Goal: Obtain resource: Download file/media

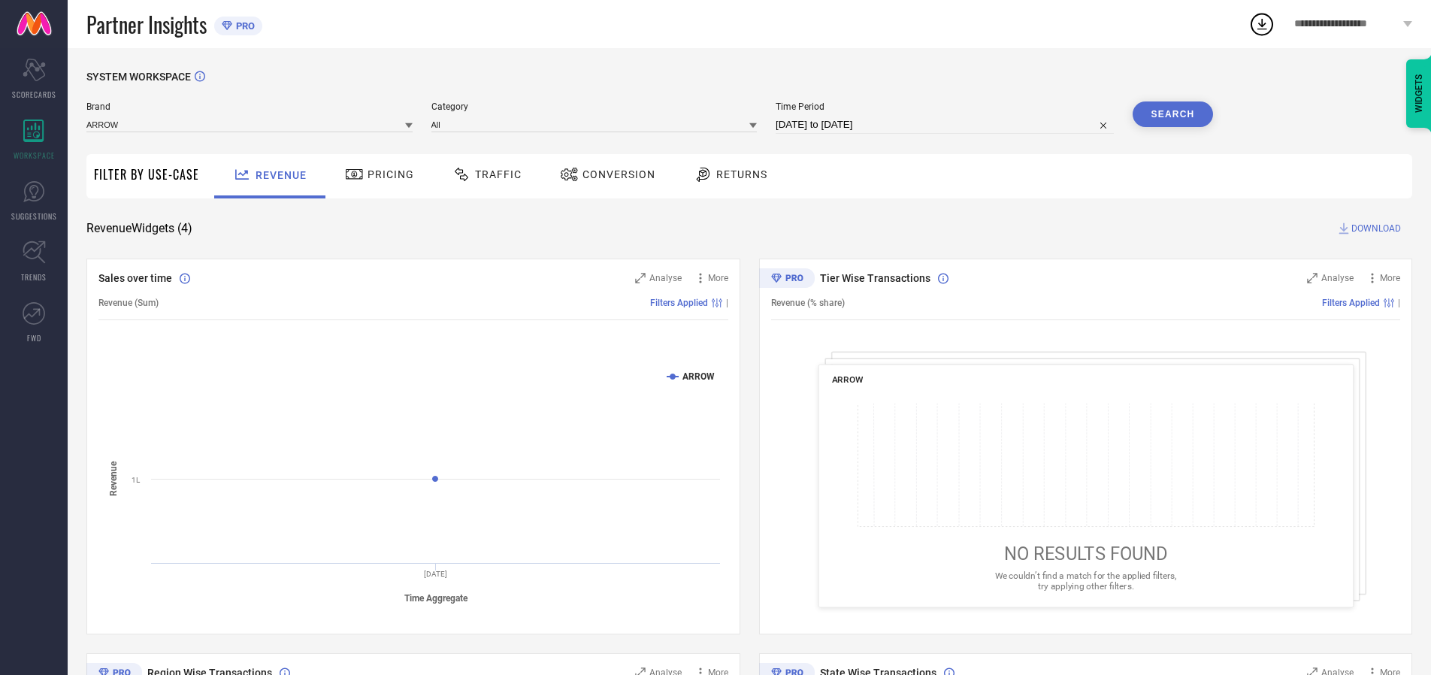
click at [483, 174] on span "Traffic" at bounding box center [498, 174] width 47 height 12
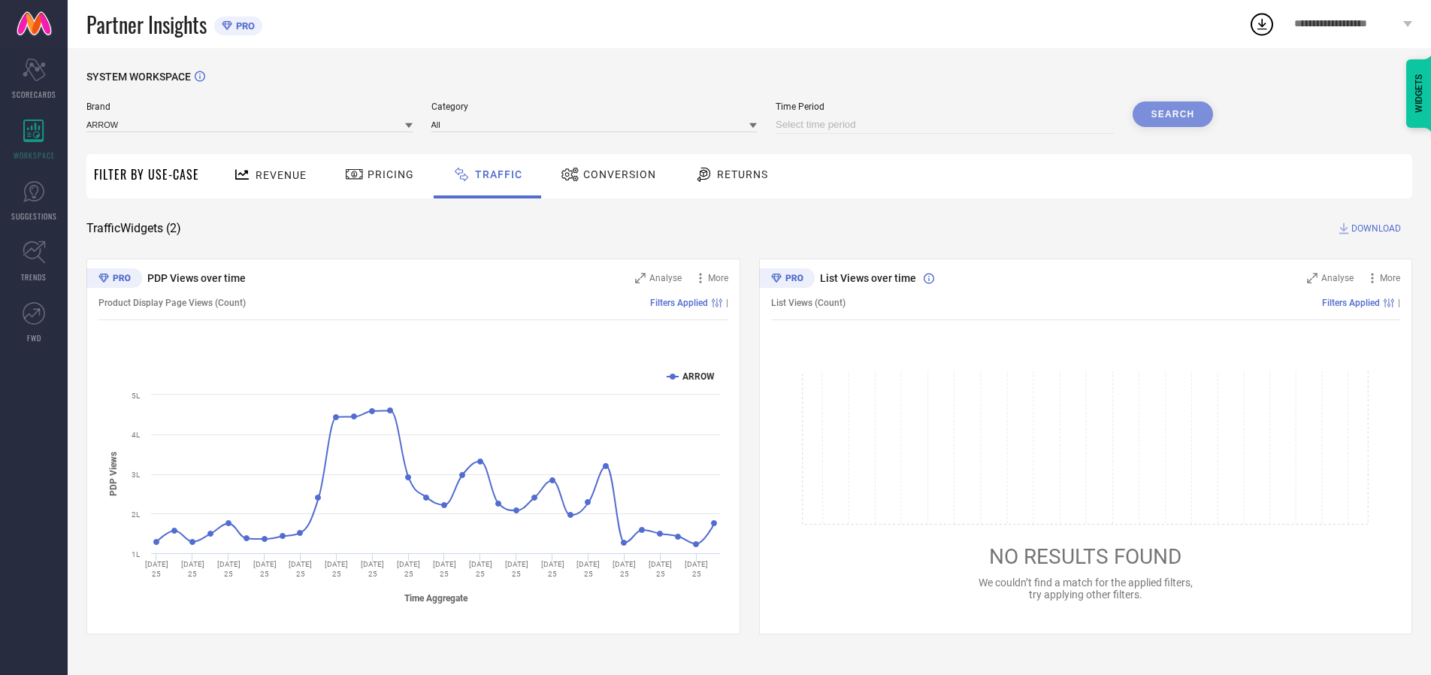
click at [947, 125] on input at bounding box center [944, 125] width 338 height 18
select select "9"
select select "2025"
select select "10"
select select "2025"
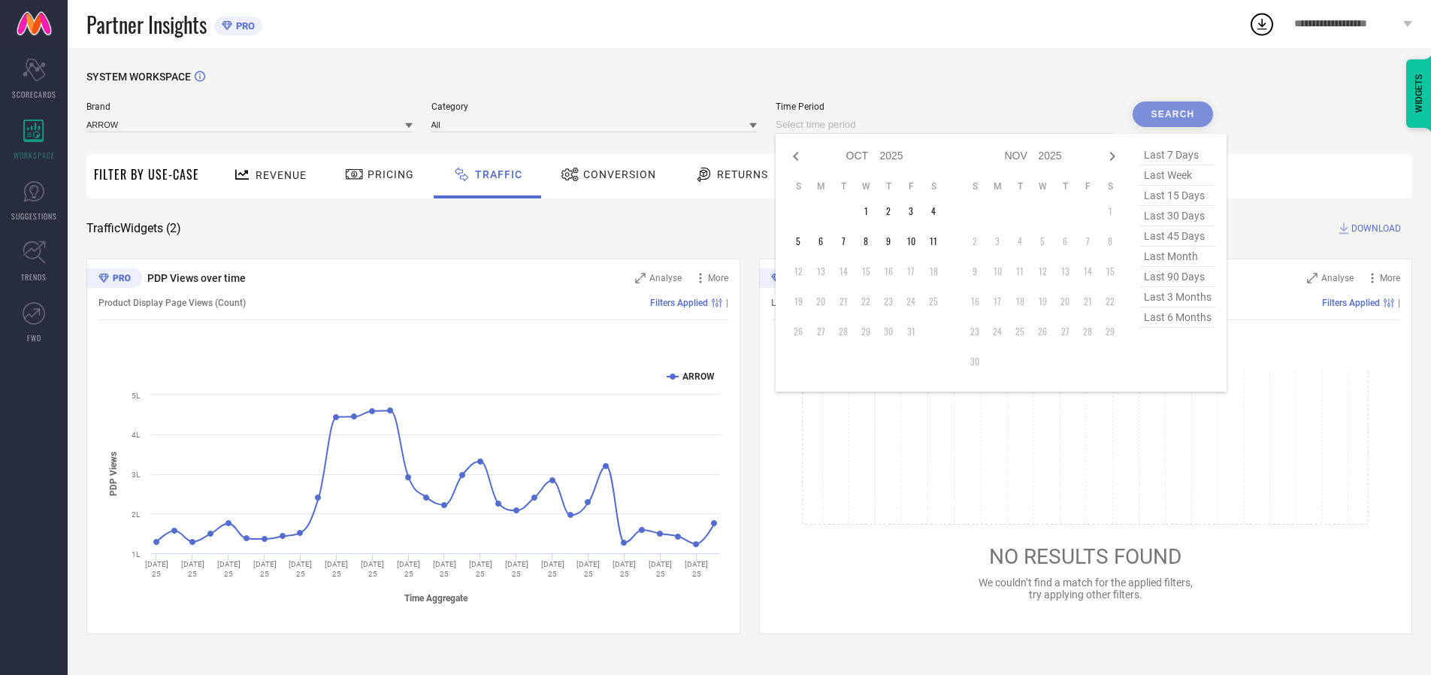
select select "8"
select select "2025"
select select "9"
select select "2025"
click at [938, 301] on td "27" at bounding box center [933, 301] width 23 height 23
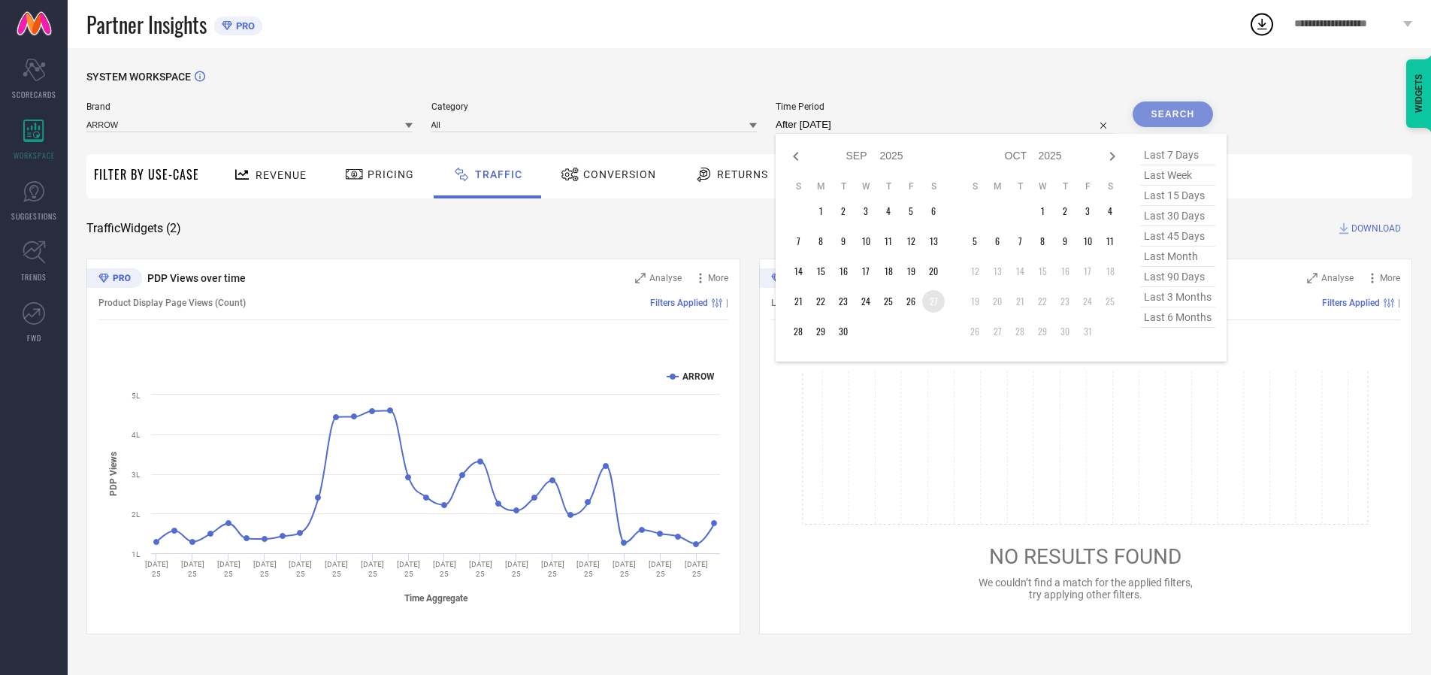
type input "[DATE] to [DATE]"
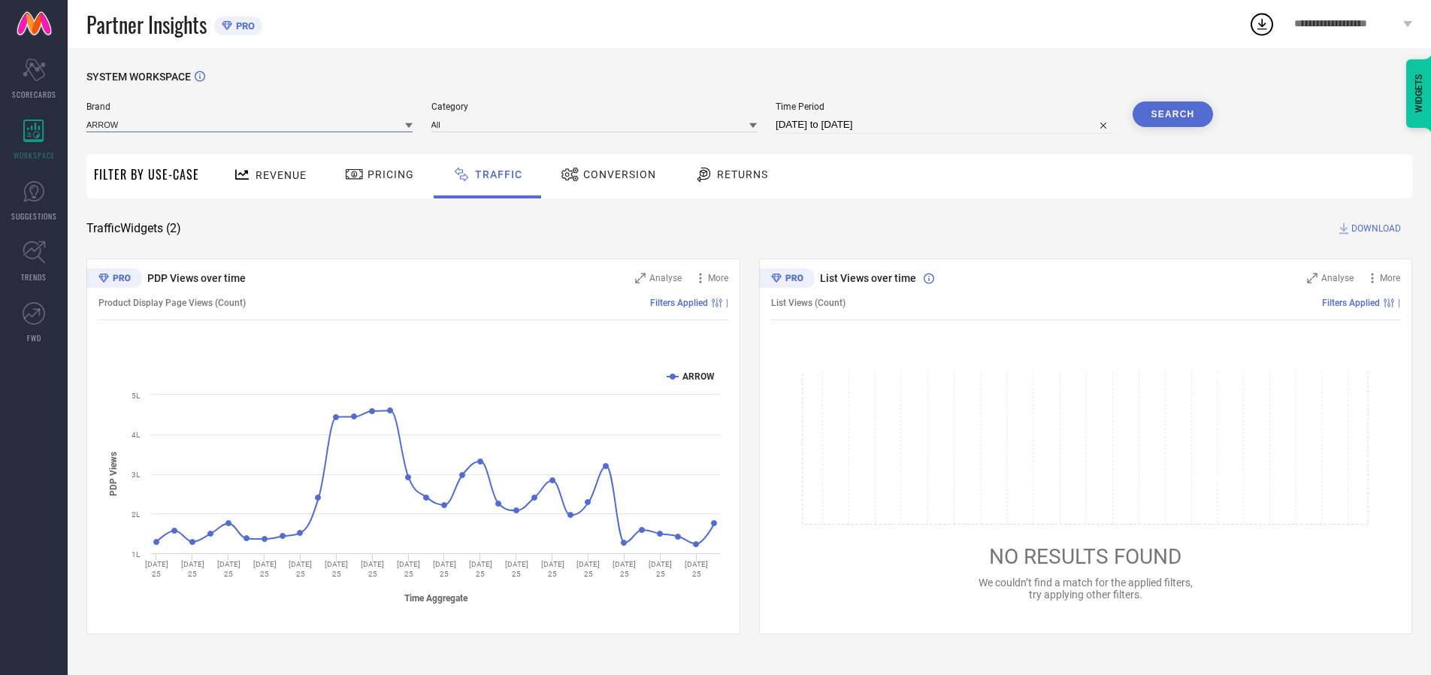
click at [250, 124] on input at bounding box center [249, 124] width 326 height 16
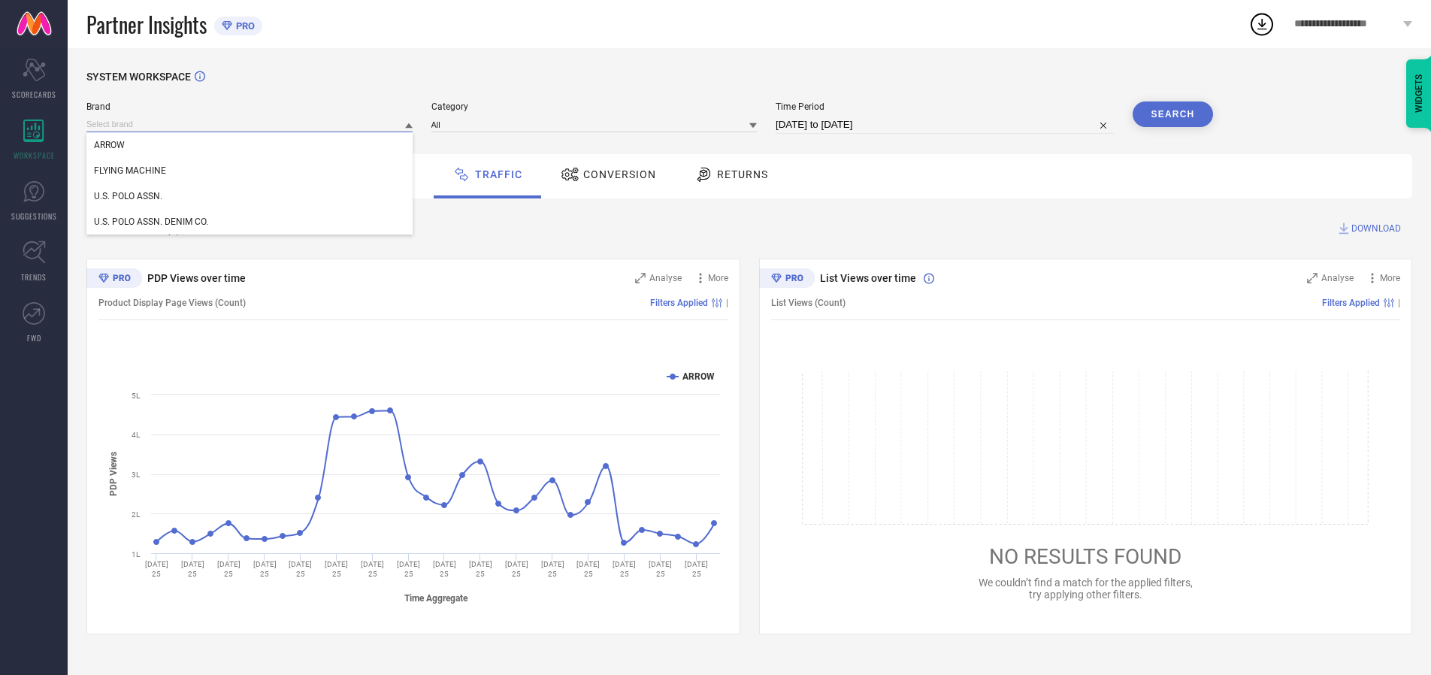
click at [250, 124] on input at bounding box center [249, 124] width 326 height 16
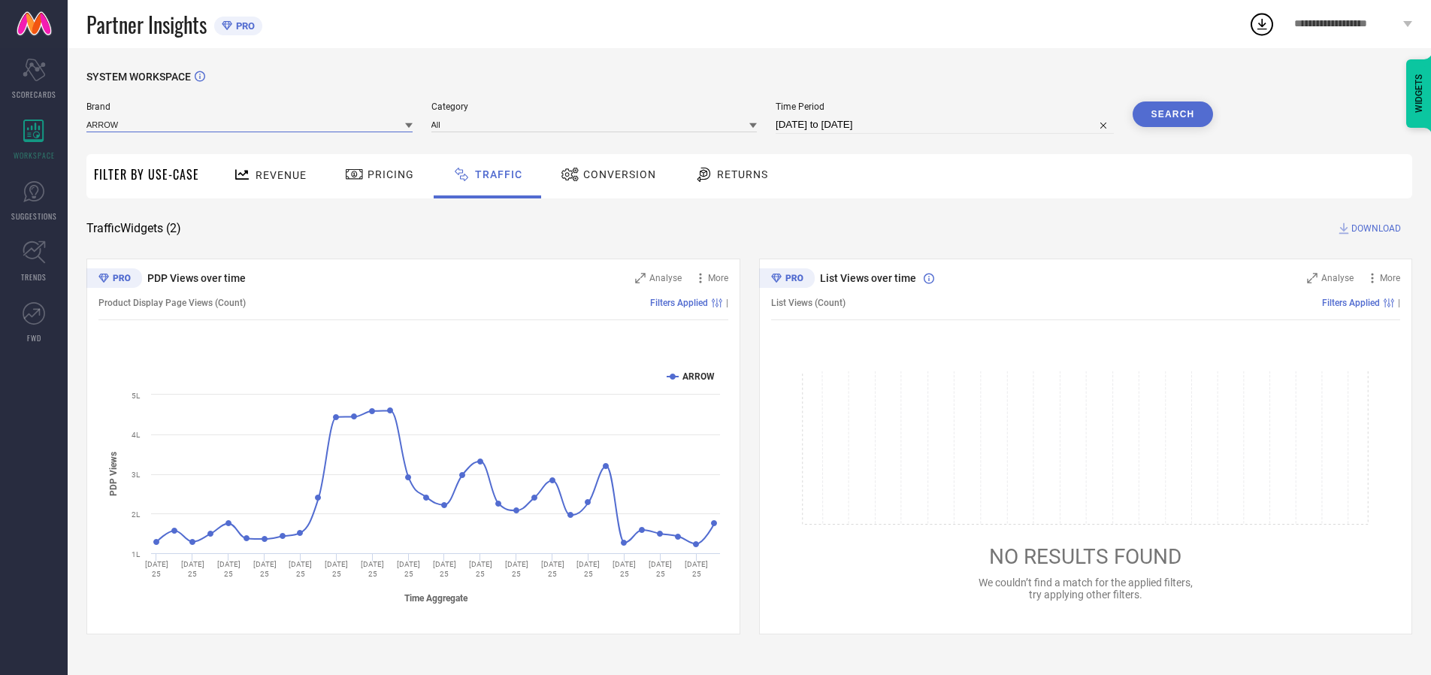
click at [250, 124] on input at bounding box center [249, 124] width 326 height 16
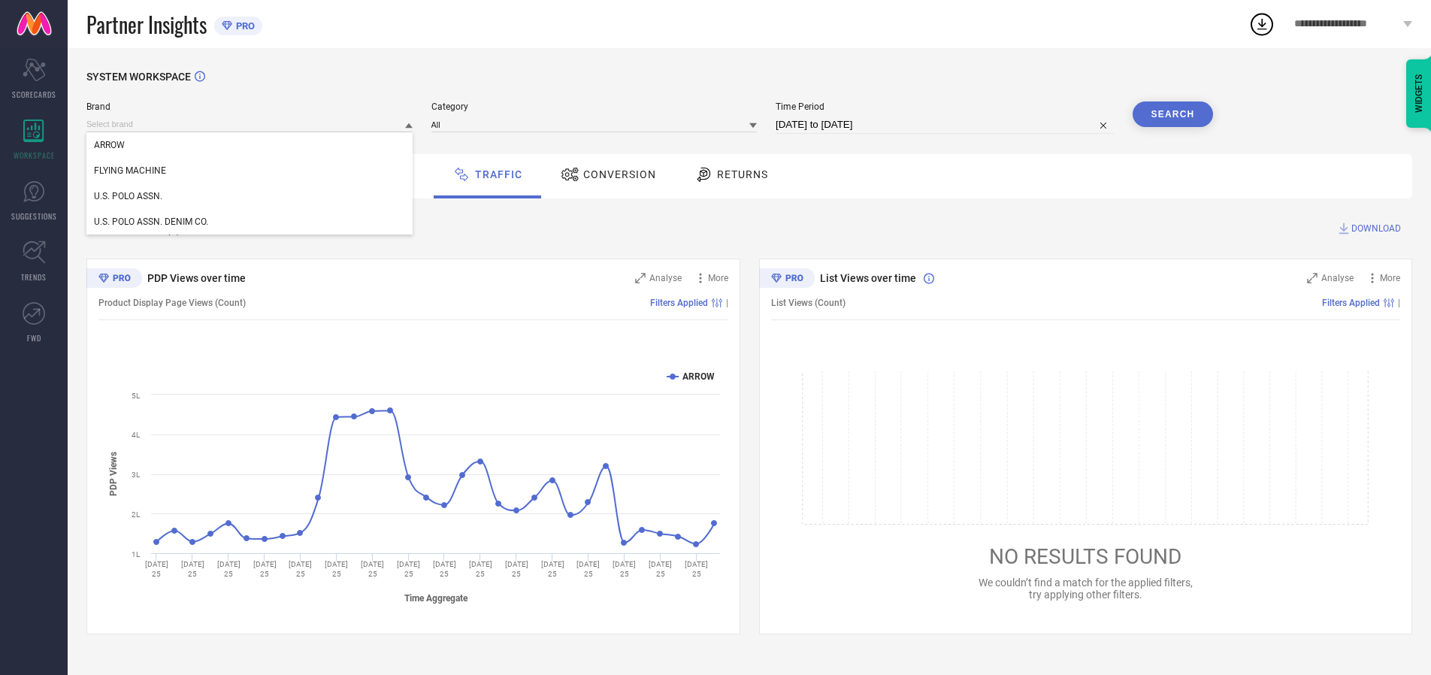
click at [250, 196] on div "U.S. POLO ASSN." at bounding box center [249, 196] width 326 height 26
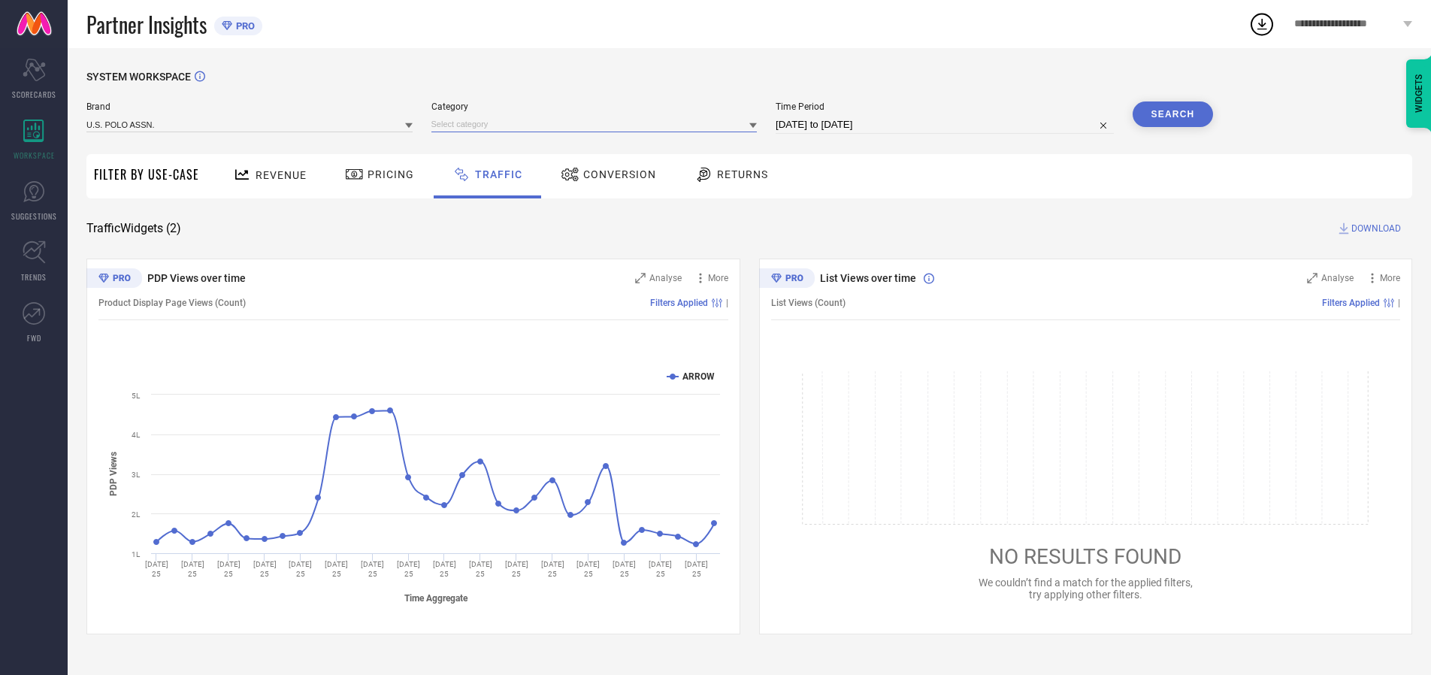
click at [597, 124] on input at bounding box center [594, 124] width 326 height 16
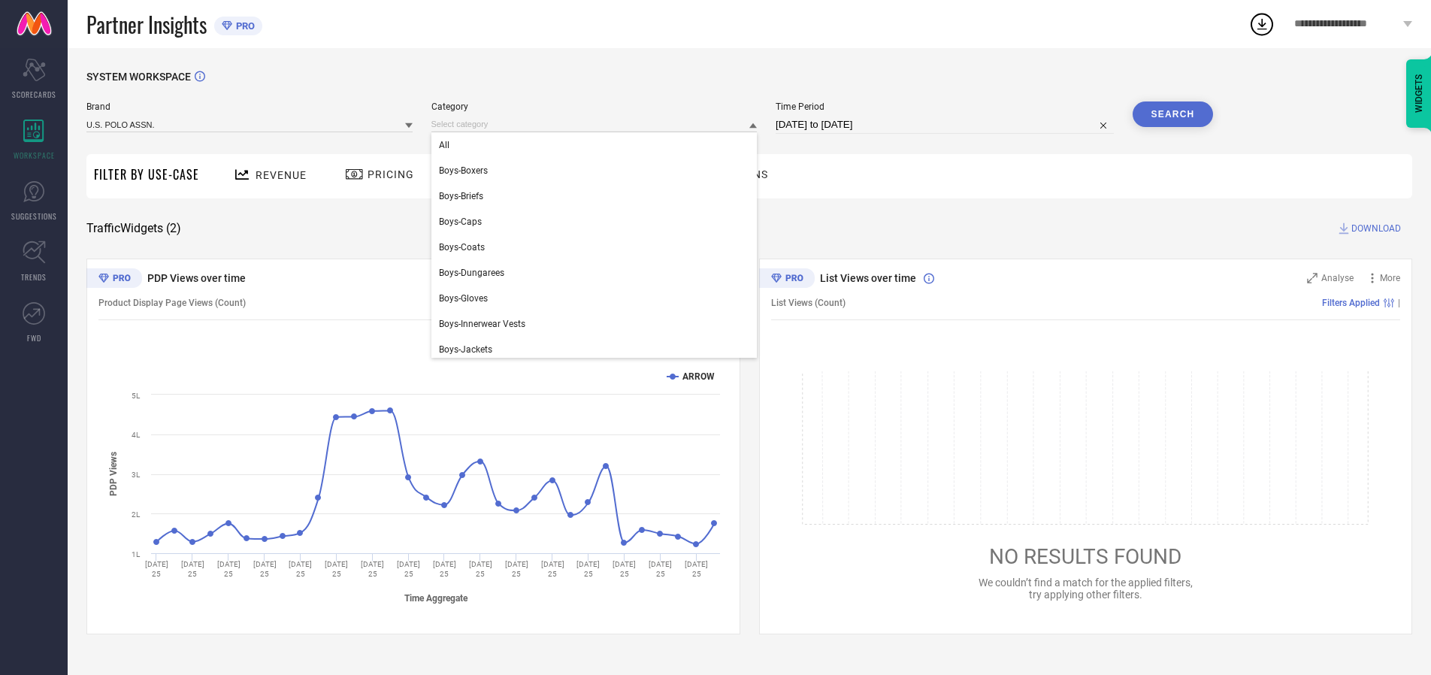
click at [597, 145] on div "All" at bounding box center [594, 145] width 326 height 26
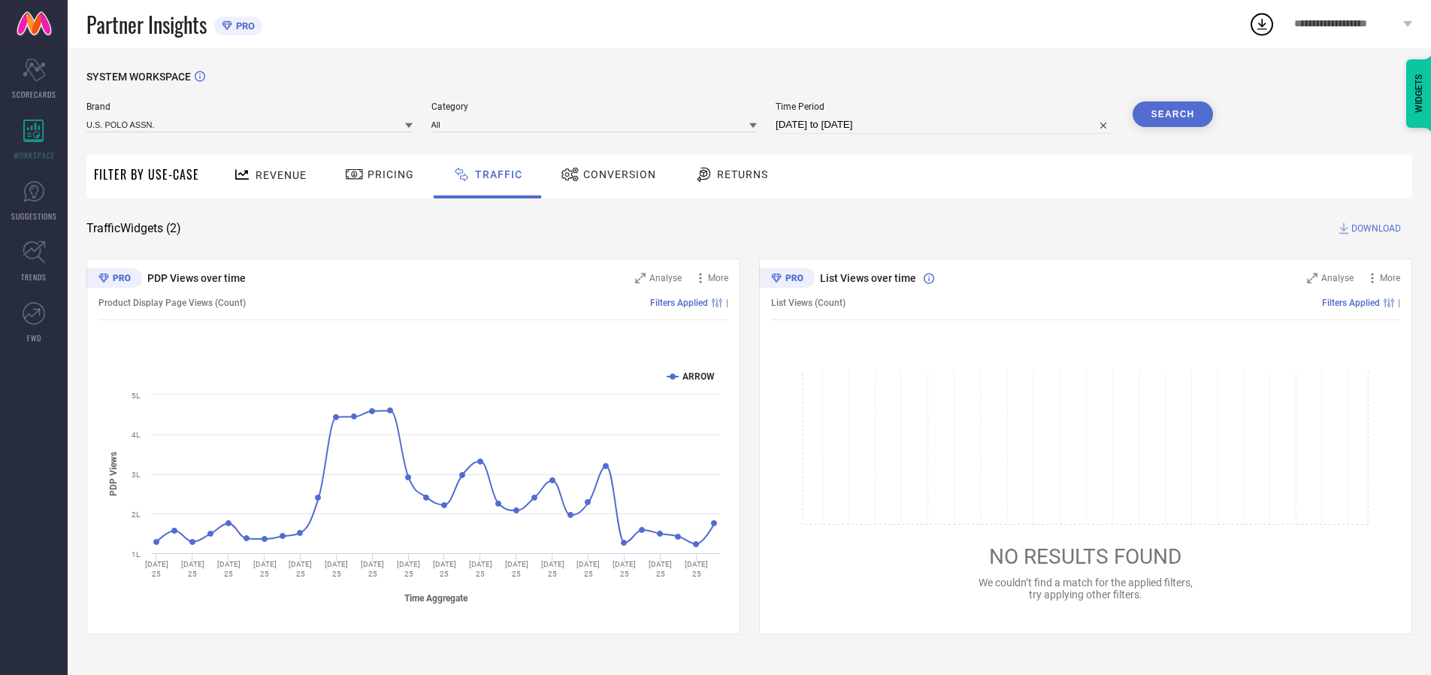
click at [1172, 114] on button "Search" at bounding box center [1172, 114] width 81 height 26
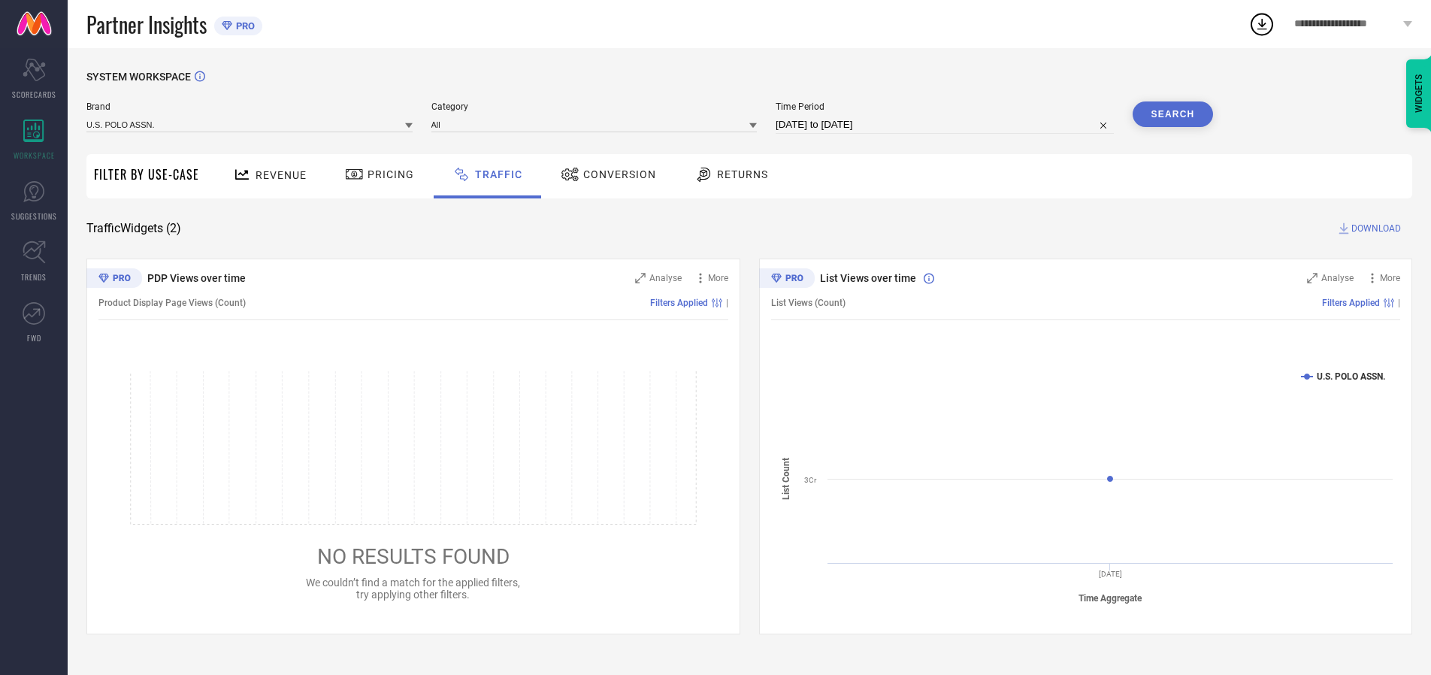
click at [1373, 228] on span "DOWNLOAD" at bounding box center [1376, 228] width 50 height 15
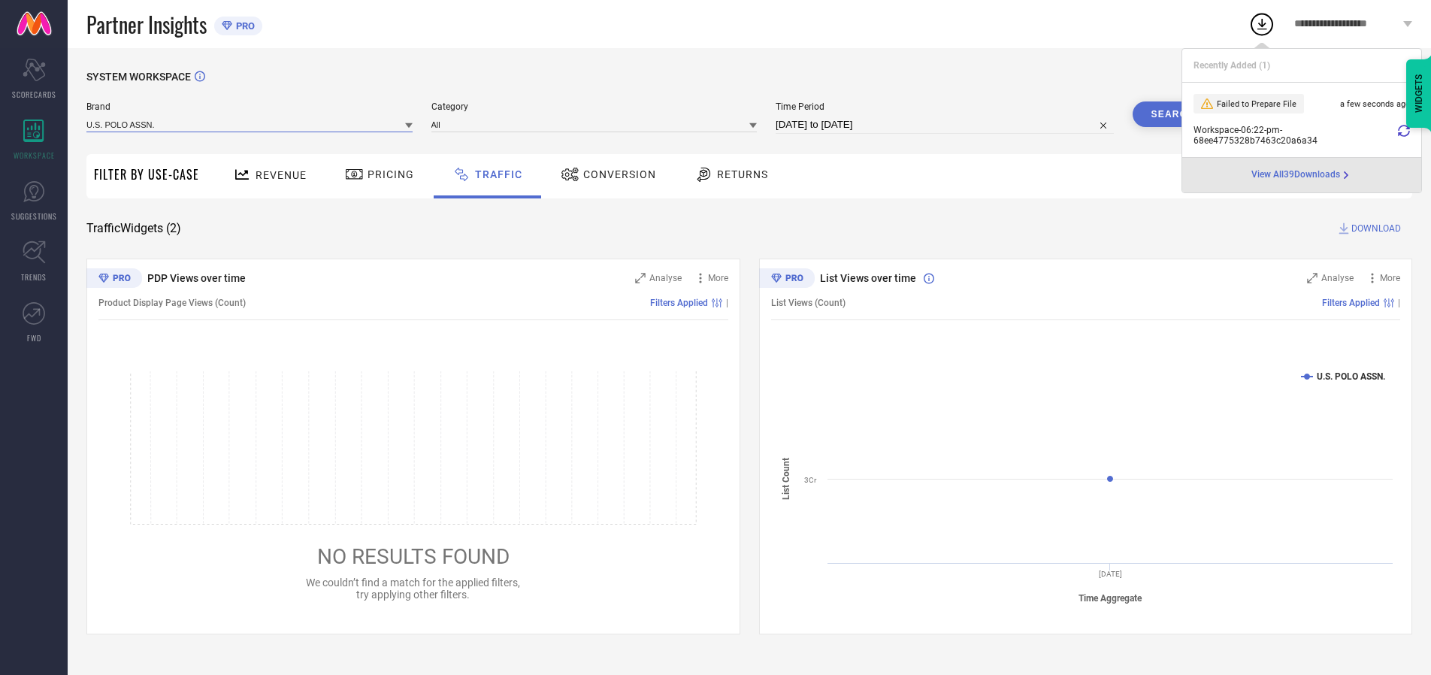
click at [250, 124] on input at bounding box center [249, 124] width 326 height 16
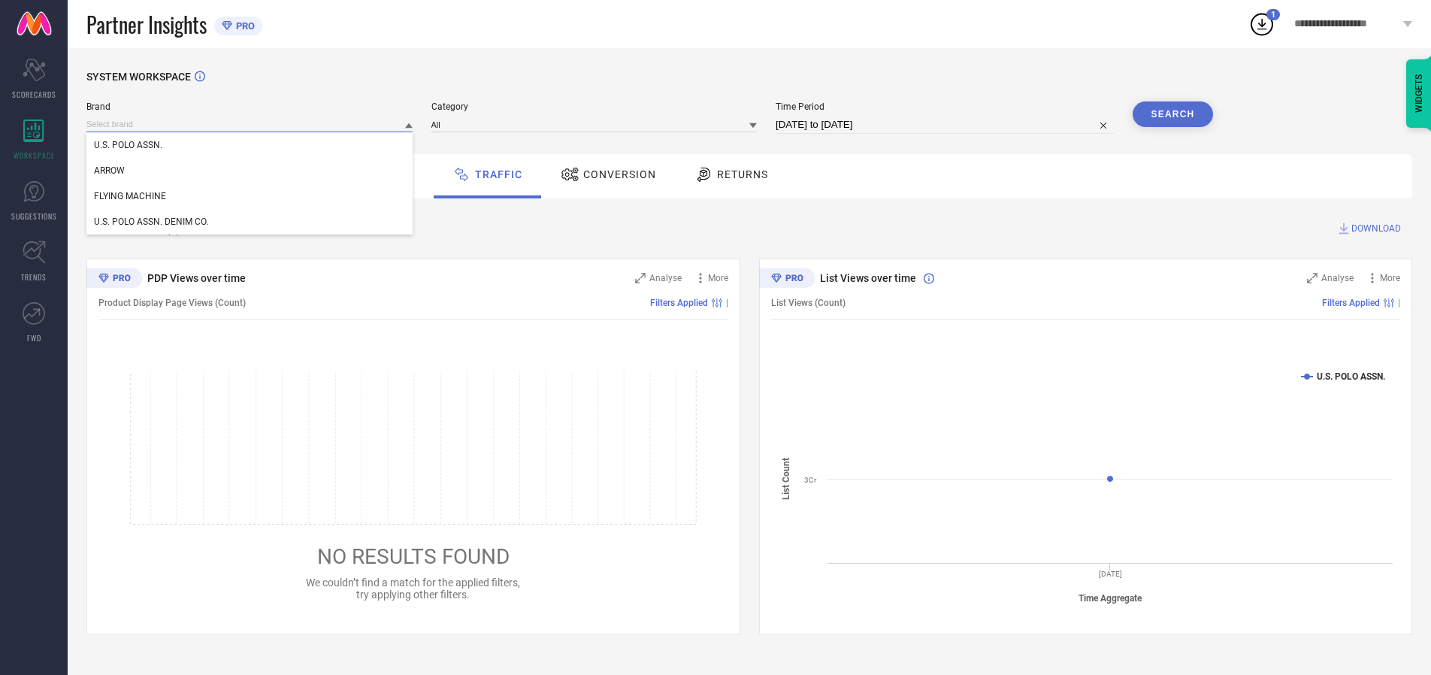
click at [250, 222] on div "U.S. POLO ASSN. DENIM CO." at bounding box center [249, 222] width 326 height 26
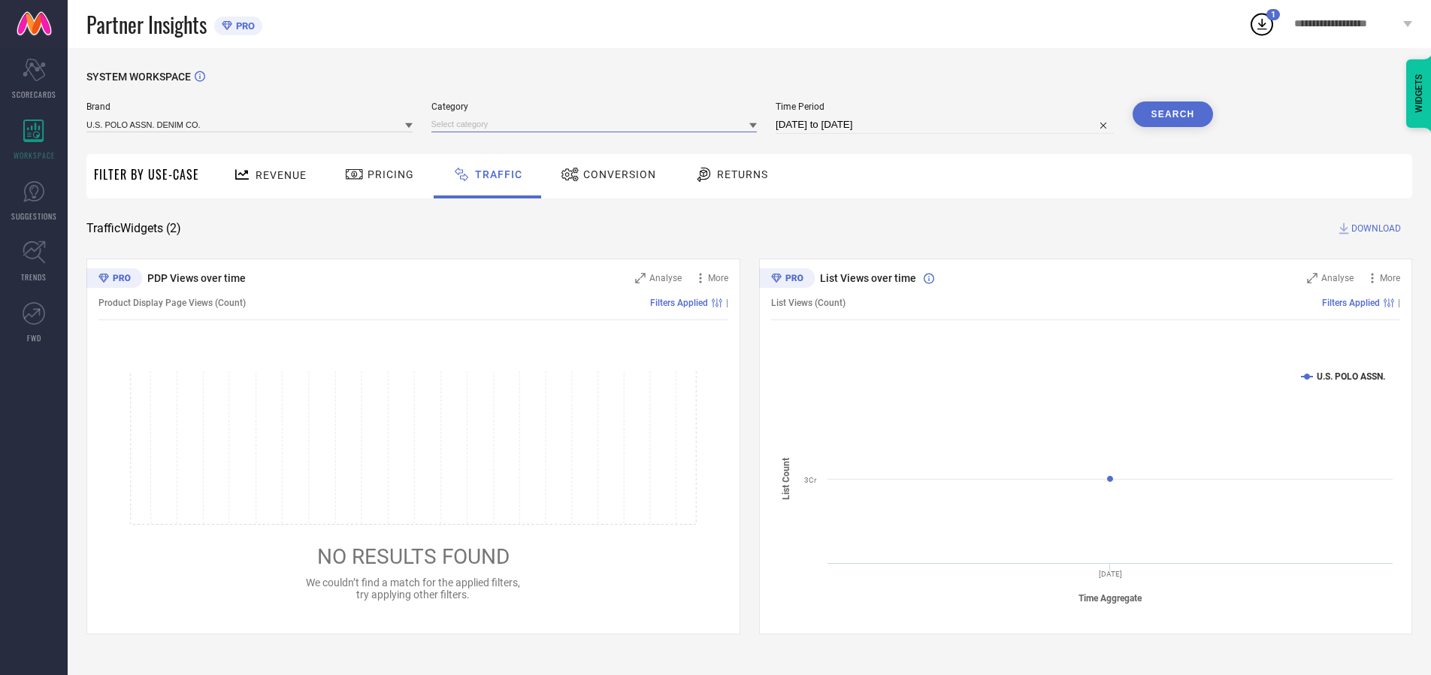
click at [597, 124] on input at bounding box center [594, 124] width 326 height 16
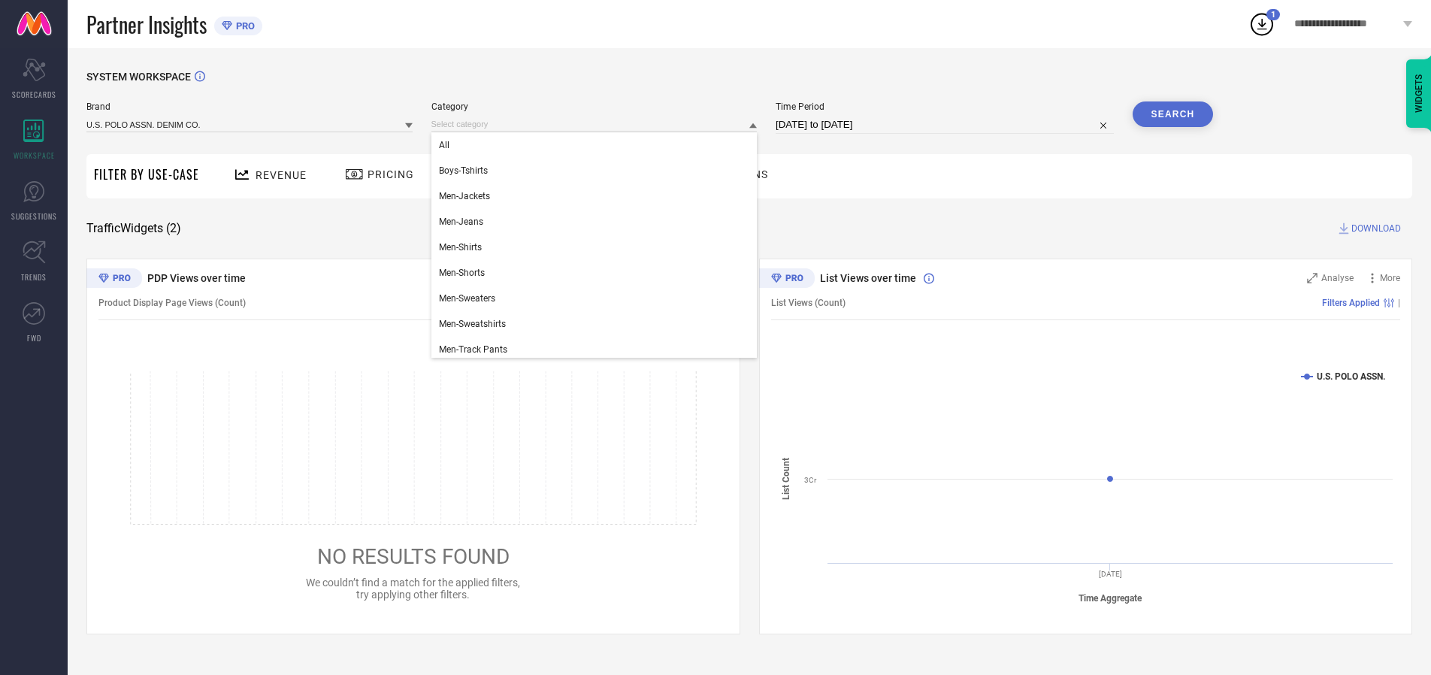
click at [597, 145] on div "All" at bounding box center [594, 145] width 326 height 26
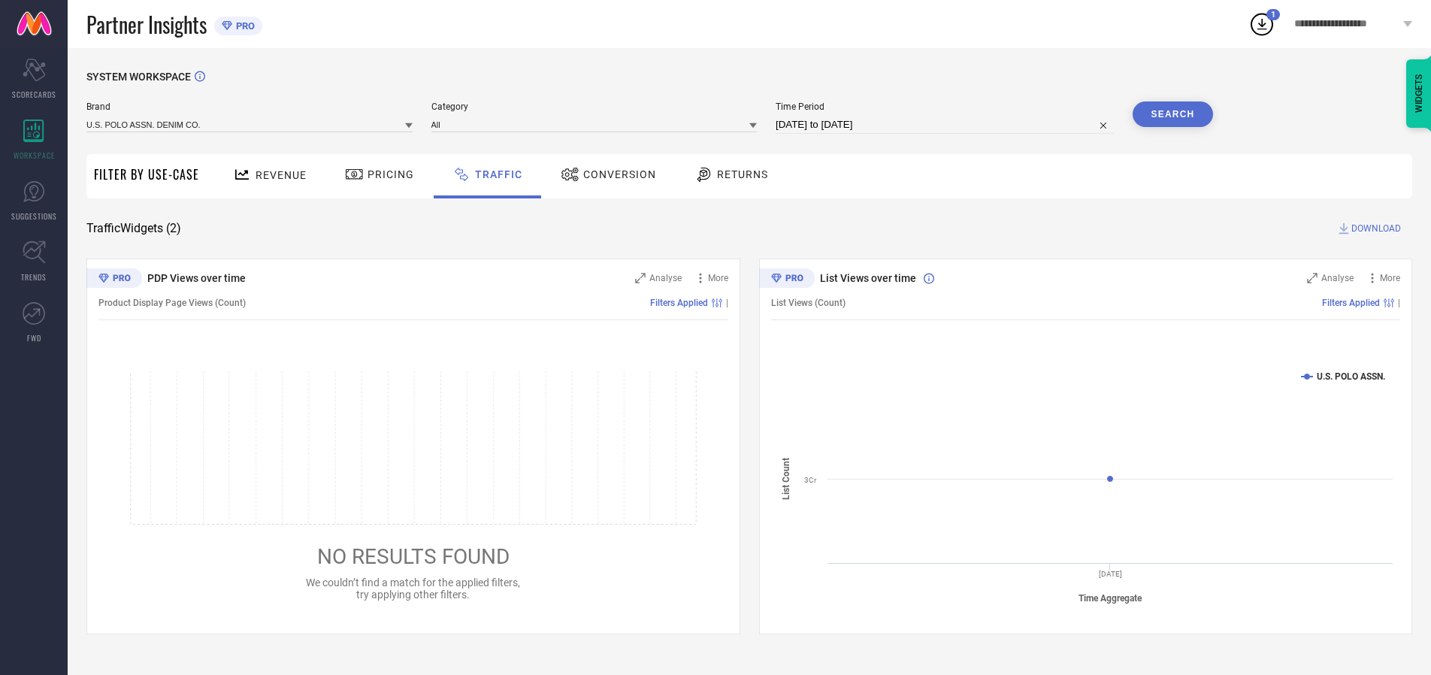
click at [1172, 114] on button "Search" at bounding box center [1172, 114] width 81 height 26
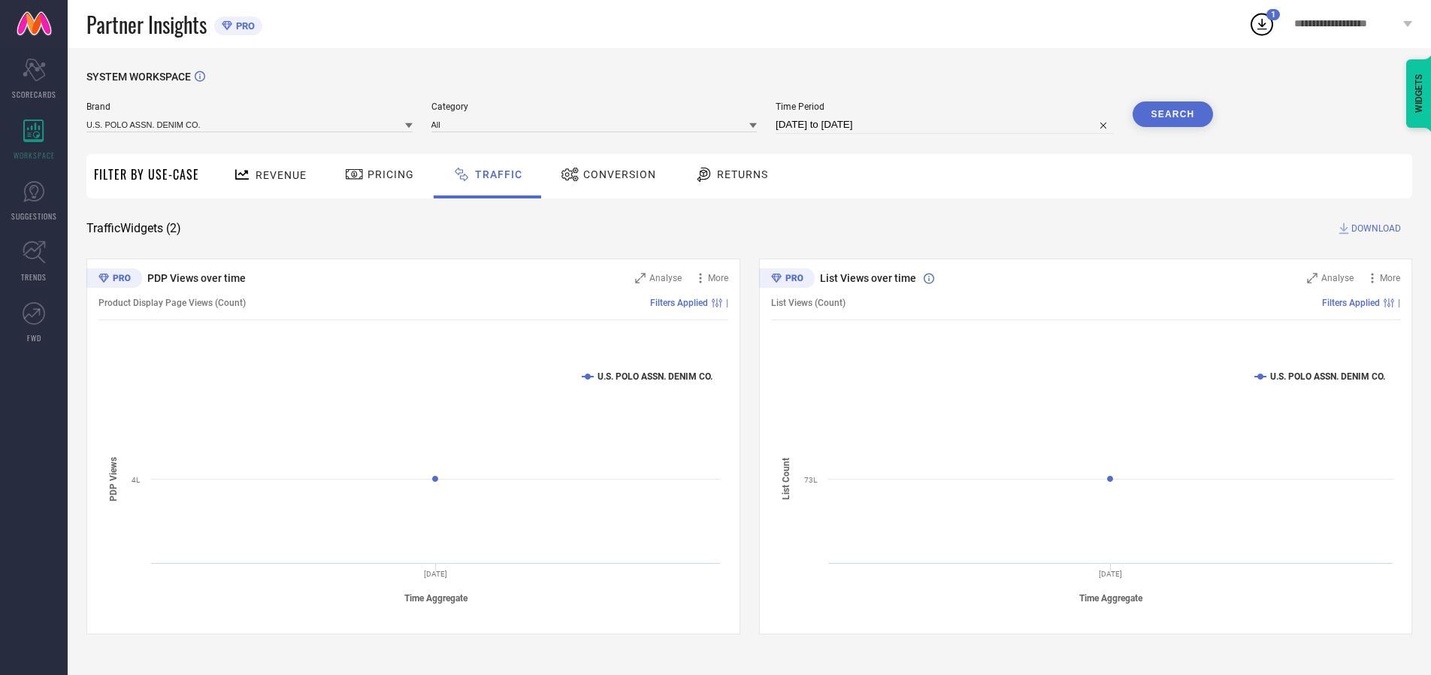
click at [1373, 228] on span "DOWNLOAD" at bounding box center [1376, 228] width 50 height 15
click at [947, 125] on input at bounding box center [944, 125] width 338 height 18
select select "9"
select select "2025"
select select "10"
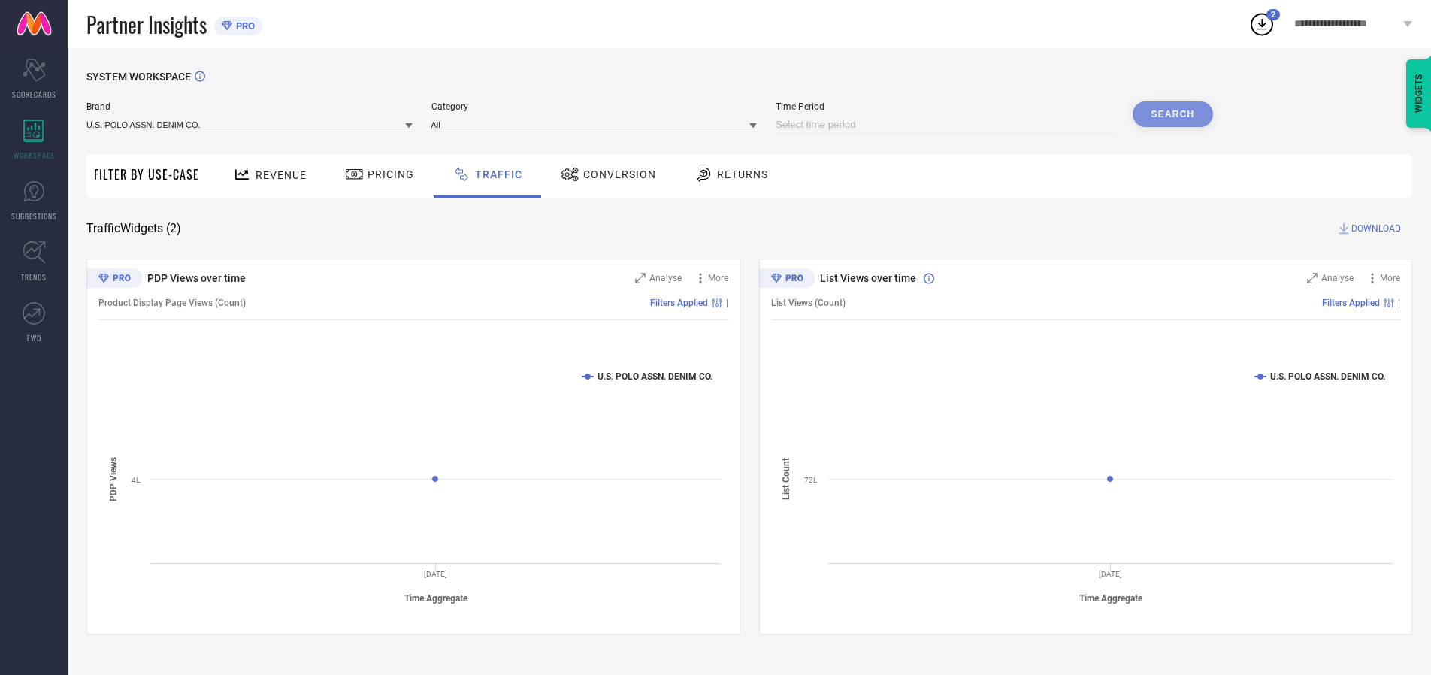
select select "2025"
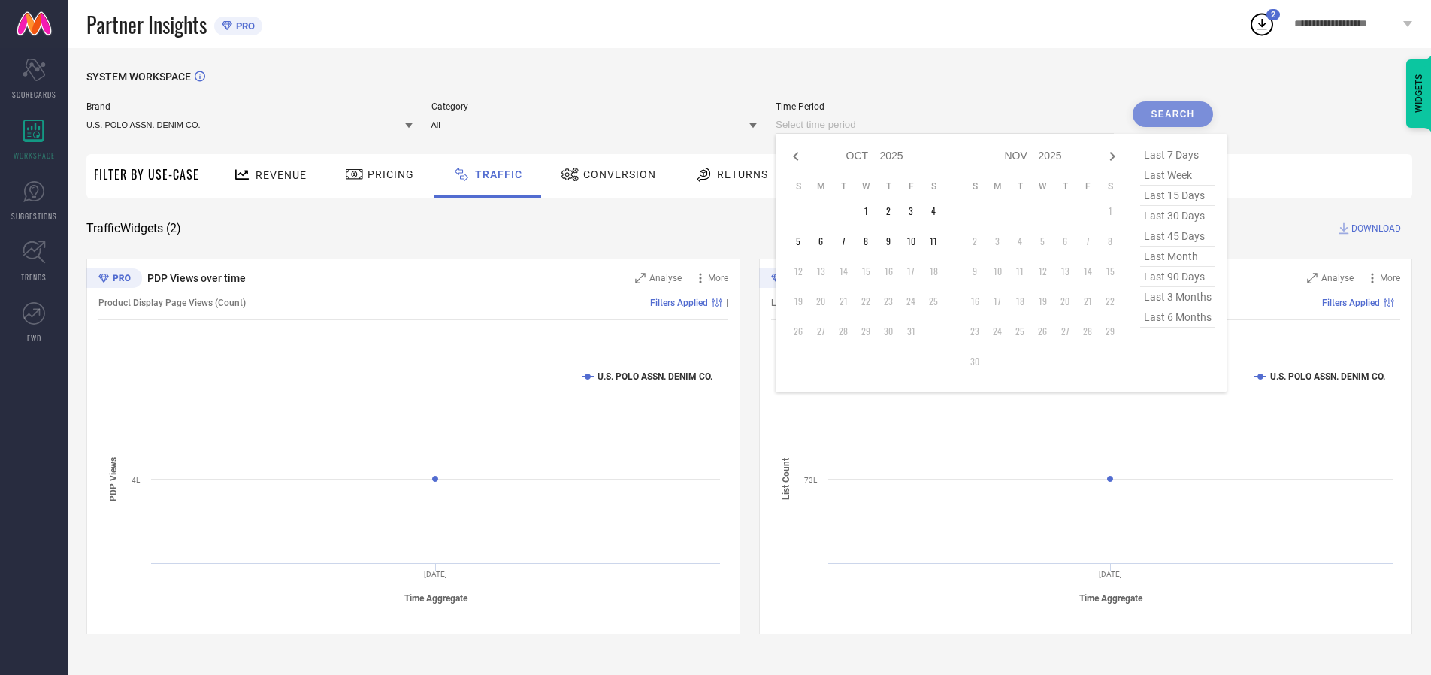
select select "8"
select select "2025"
select select "9"
select select "2025"
click at [802, 331] on td "28" at bounding box center [798, 331] width 23 height 23
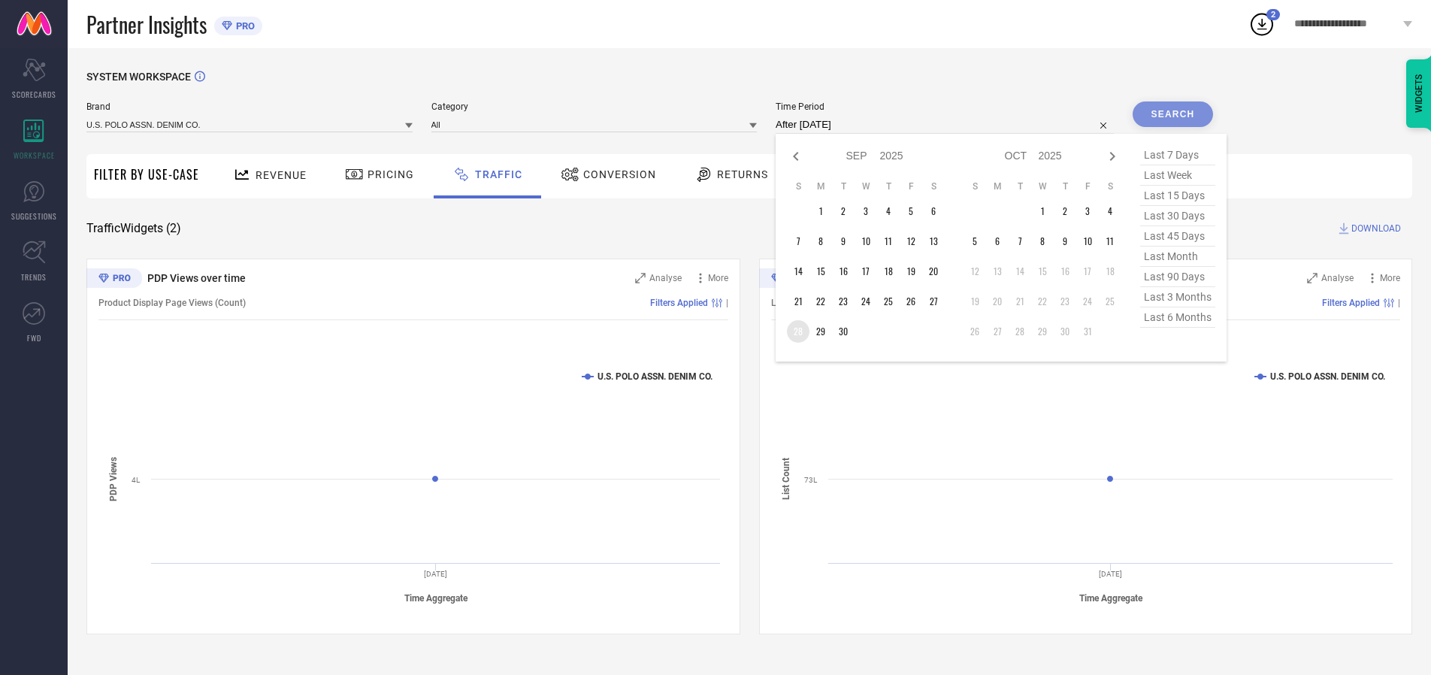
type input "[DATE] to [DATE]"
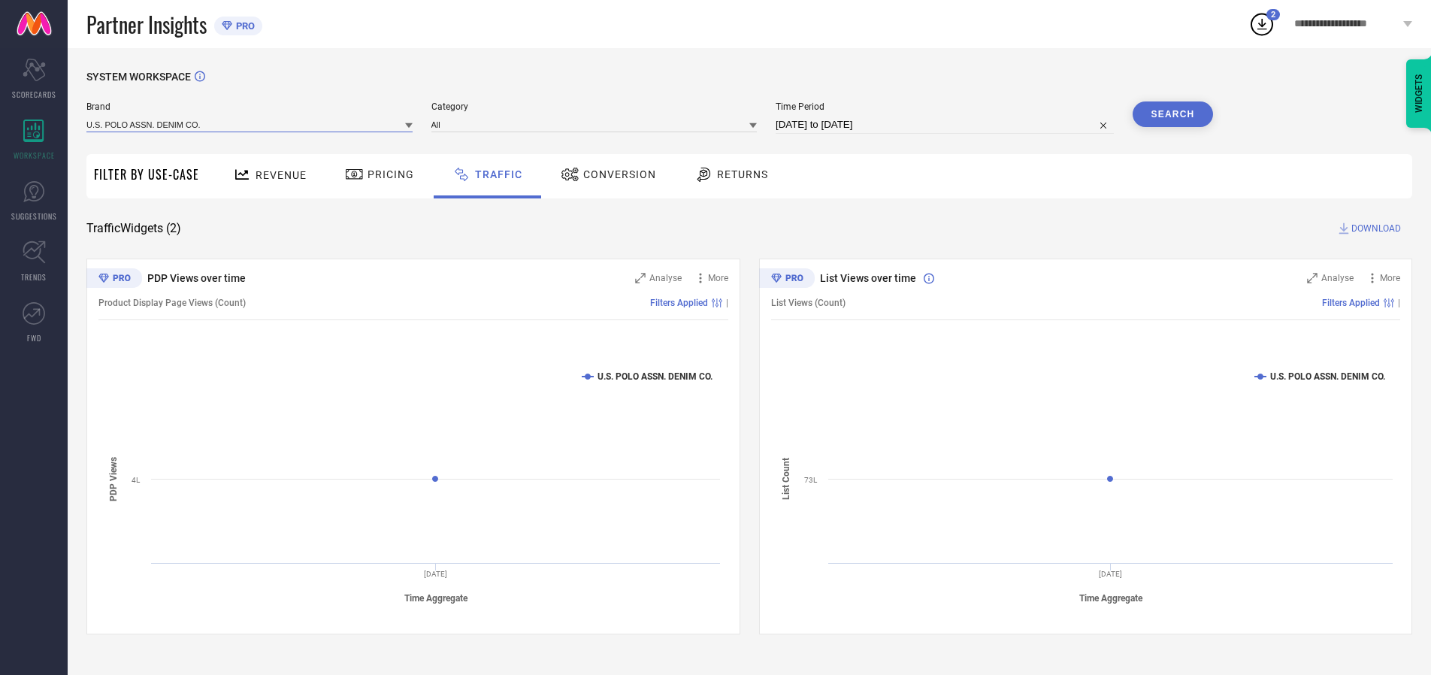
click at [250, 124] on input at bounding box center [249, 124] width 326 height 16
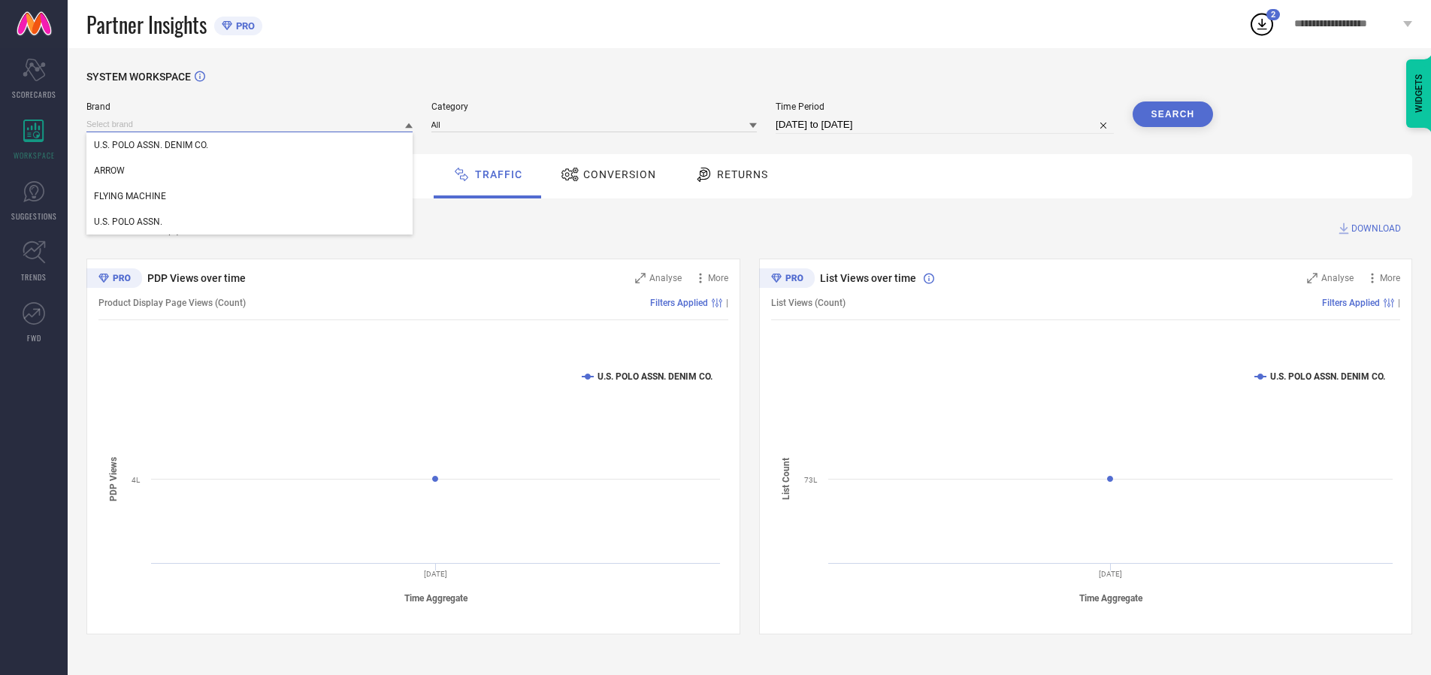
click at [250, 124] on input at bounding box center [249, 124] width 326 height 16
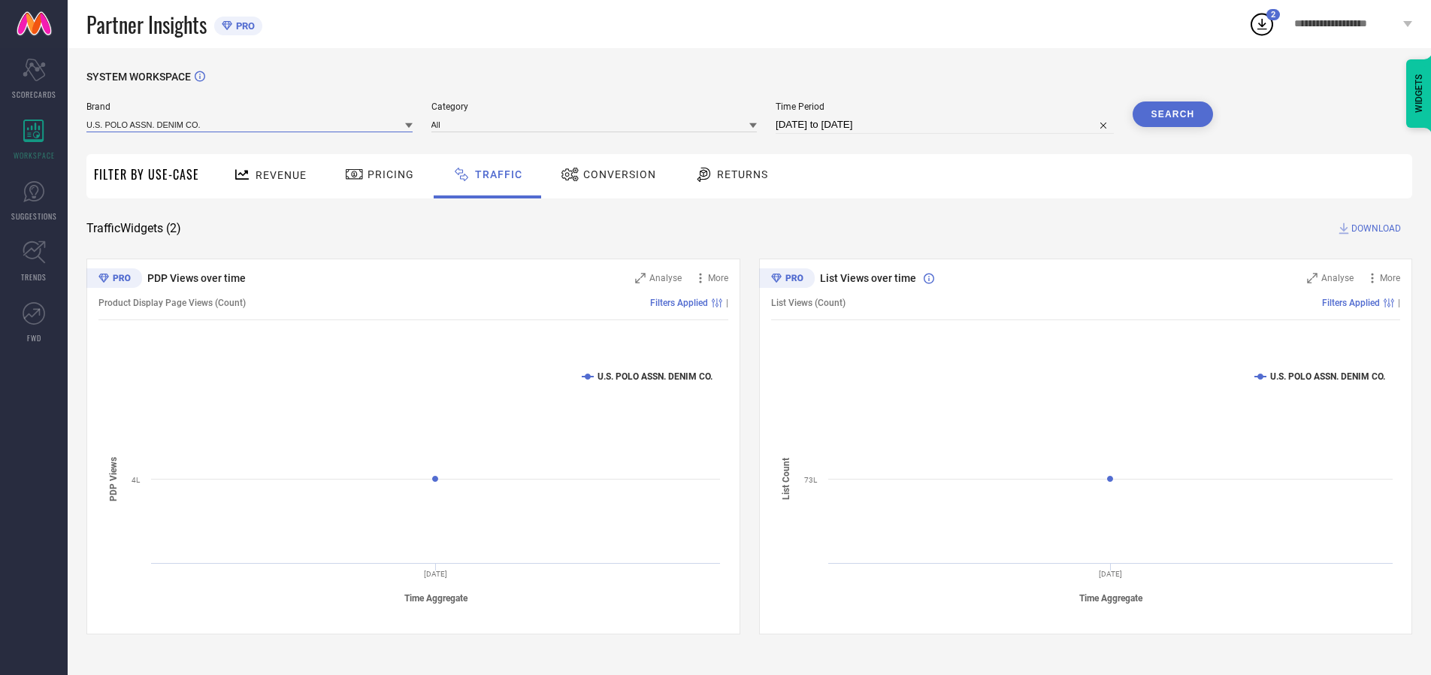
click at [250, 124] on input at bounding box center [249, 124] width 326 height 16
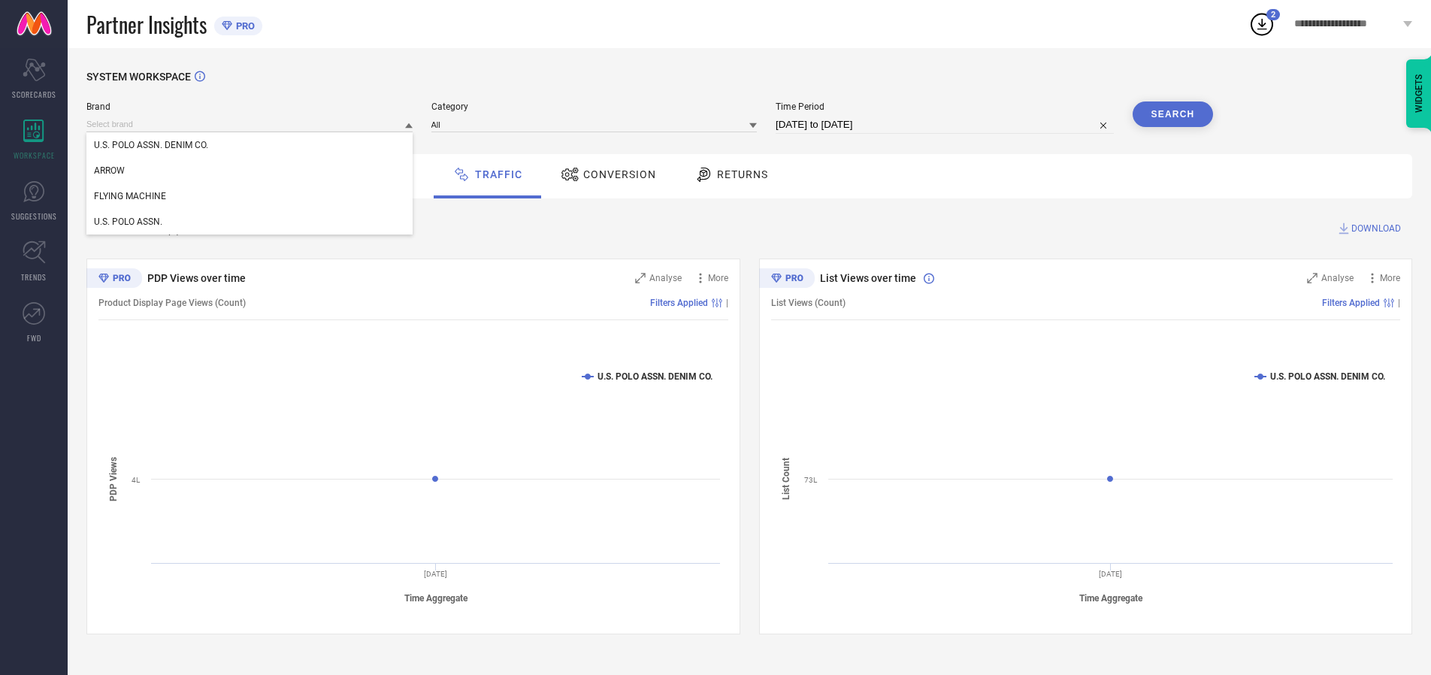
click at [250, 145] on div "U.S. POLO ASSN. DENIM CO." at bounding box center [249, 145] width 326 height 26
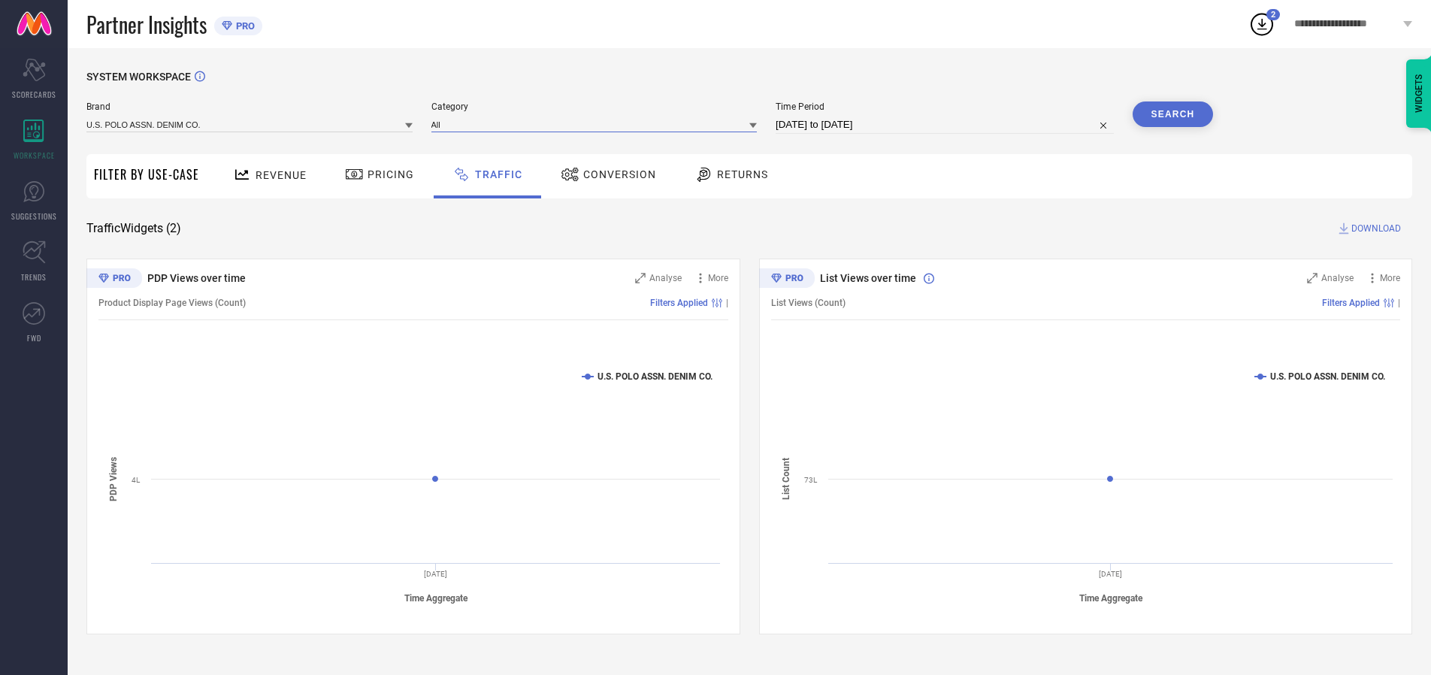
click at [597, 124] on input at bounding box center [594, 124] width 326 height 16
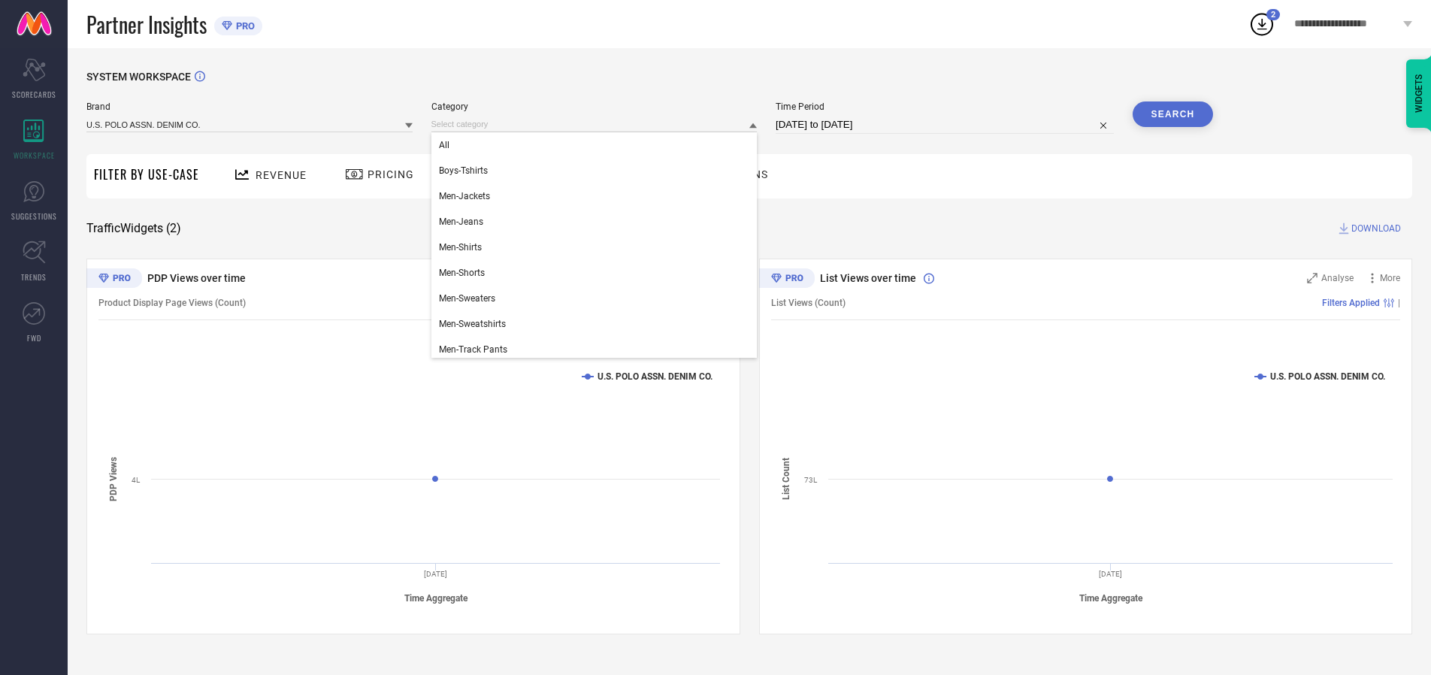
click at [597, 145] on div "All" at bounding box center [594, 145] width 326 height 26
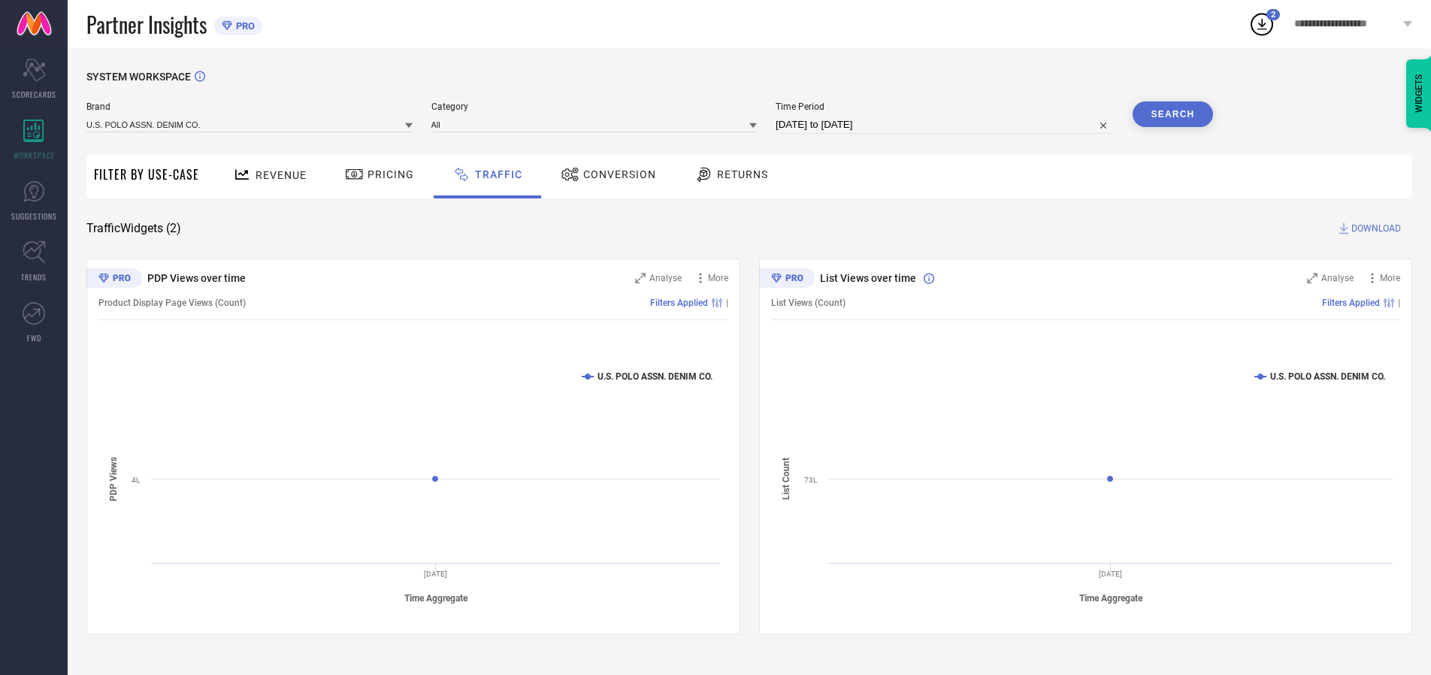
click at [1172, 114] on button "Search" at bounding box center [1172, 114] width 81 height 26
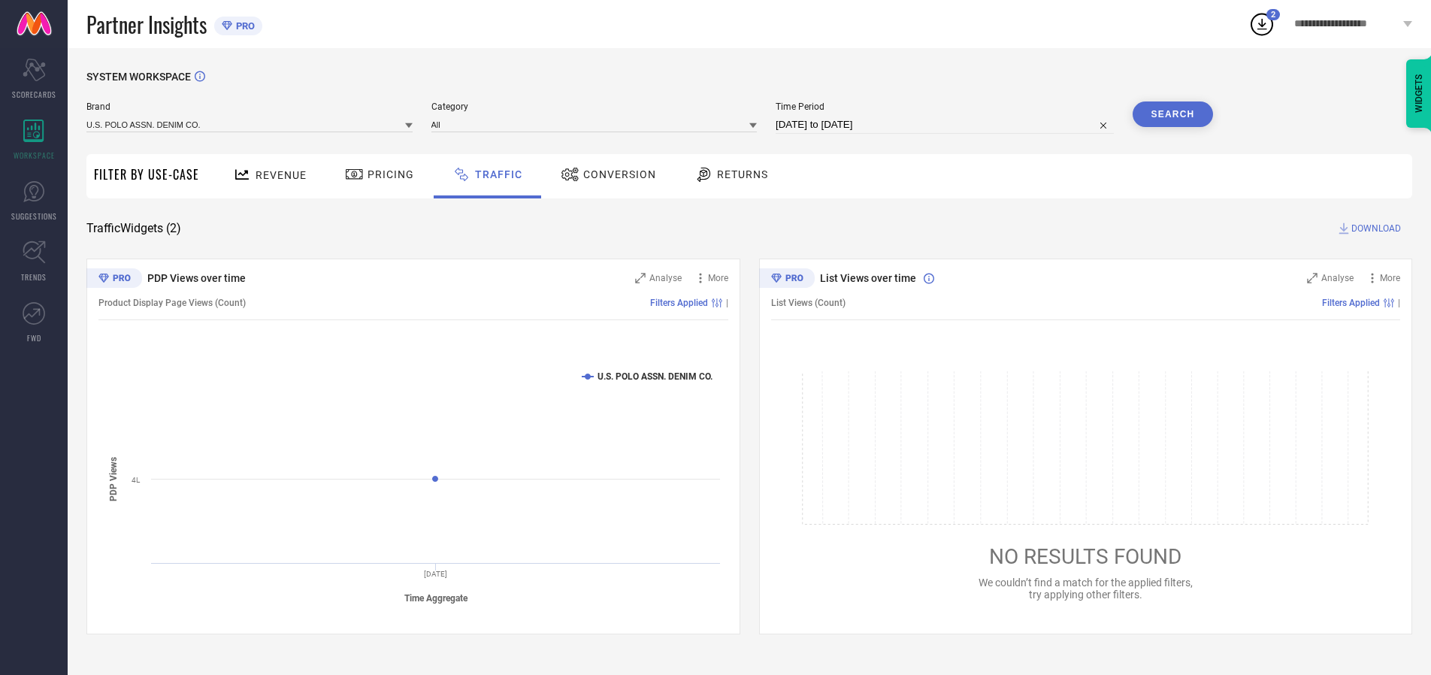
click at [1373, 228] on span "DOWNLOAD" at bounding box center [1376, 228] width 50 height 15
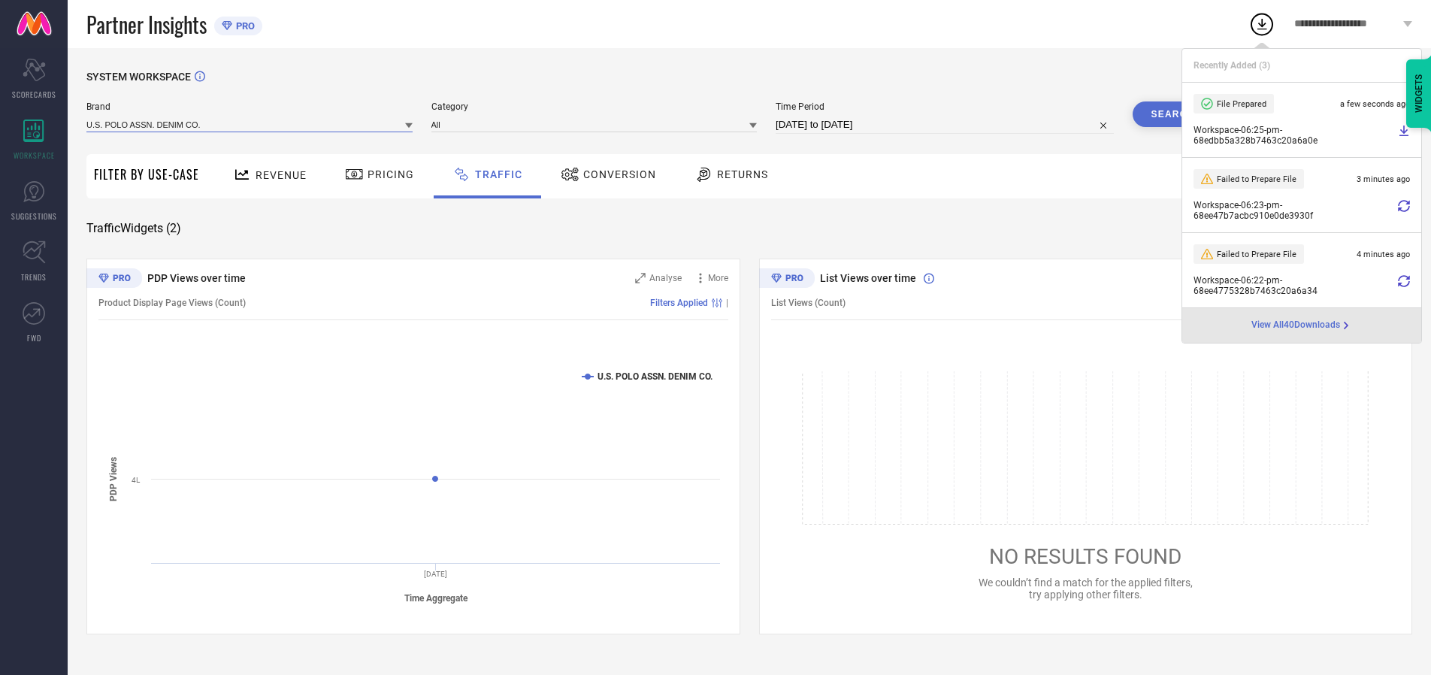
click at [250, 124] on input at bounding box center [249, 124] width 326 height 16
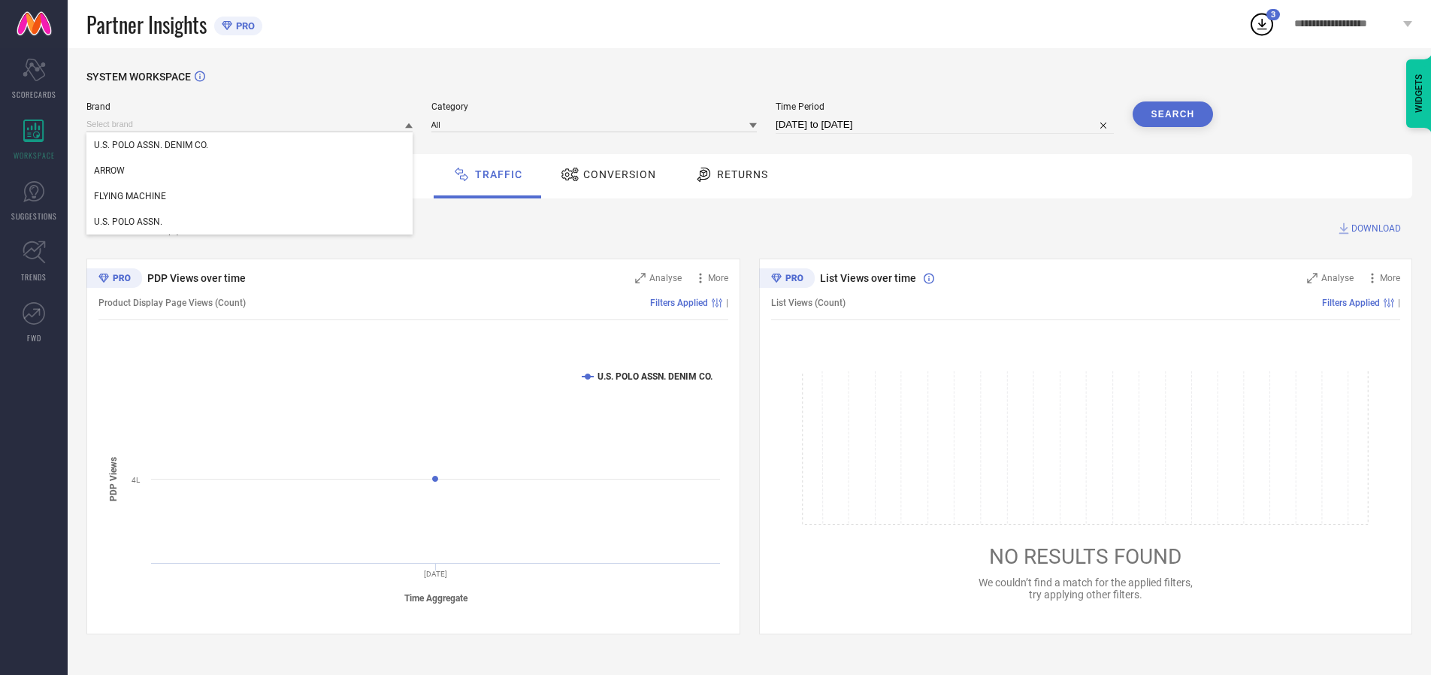
click at [250, 222] on div "U.S. POLO ASSN." at bounding box center [249, 222] width 326 height 26
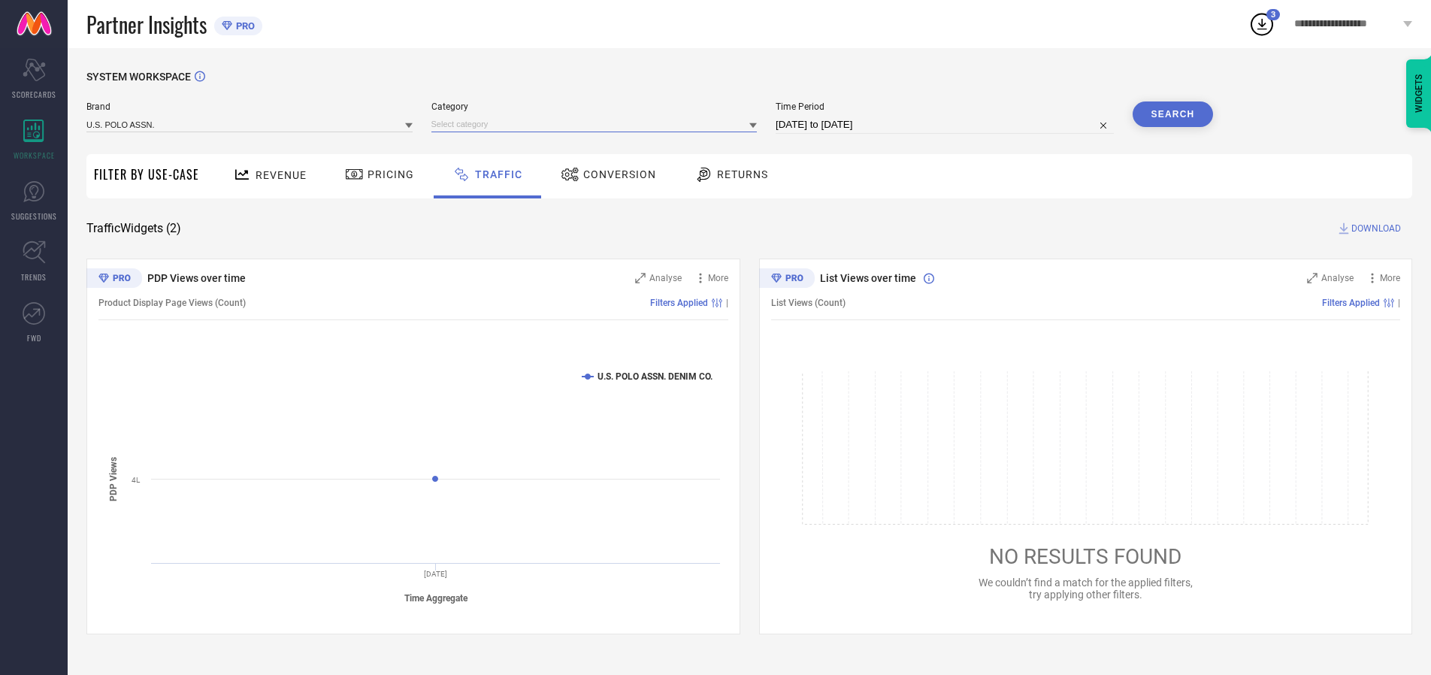
click at [597, 124] on input at bounding box center [594, 124] width 326 height 16
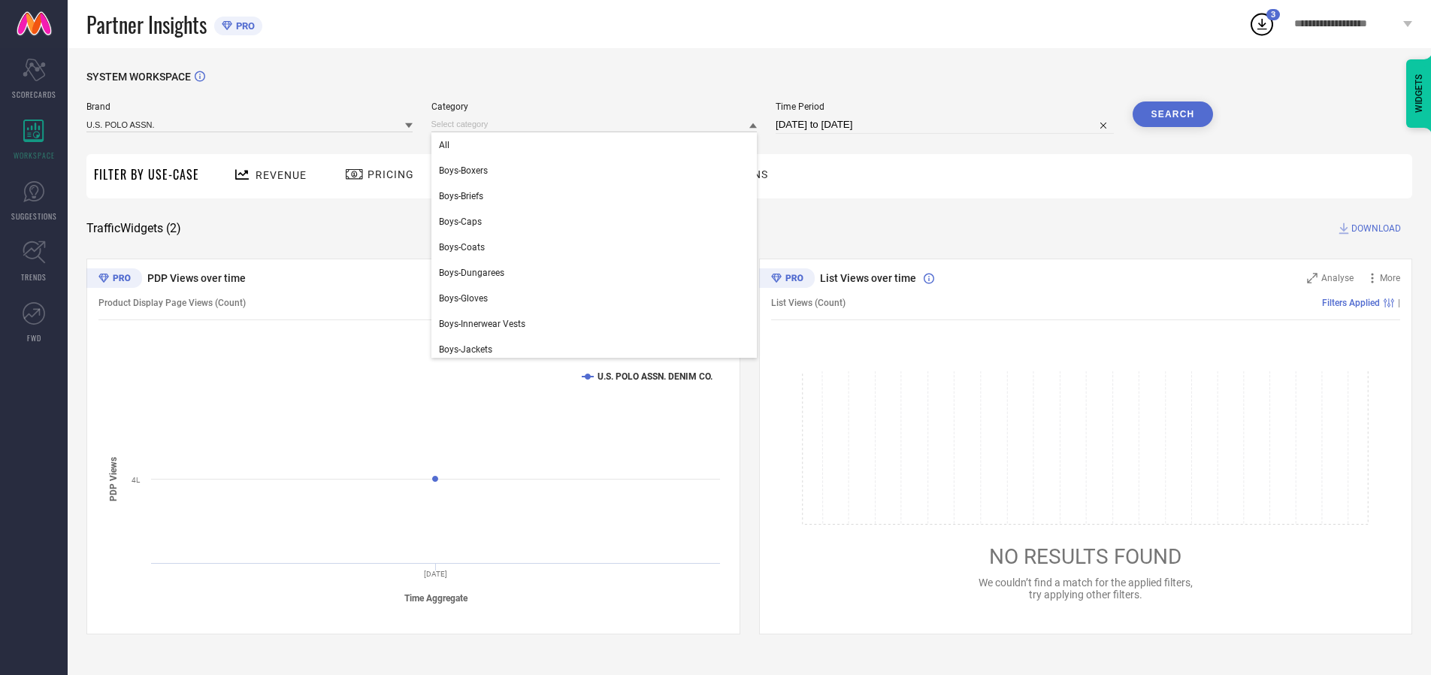
click at [597, 145] on div "All" at bounding box center [594, 145] width 326 height 26
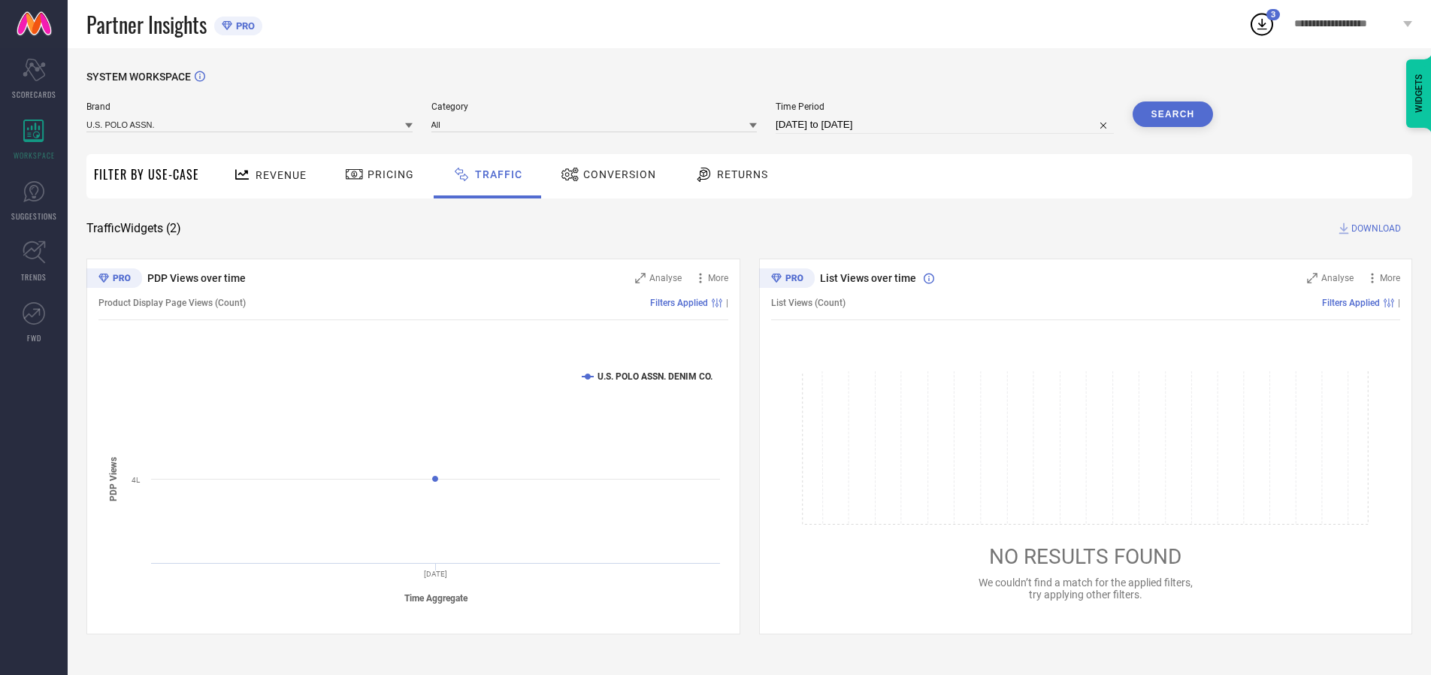
click at [1172, 114] on button "Search" at bounding box center [1172, 114] width 81 height 26
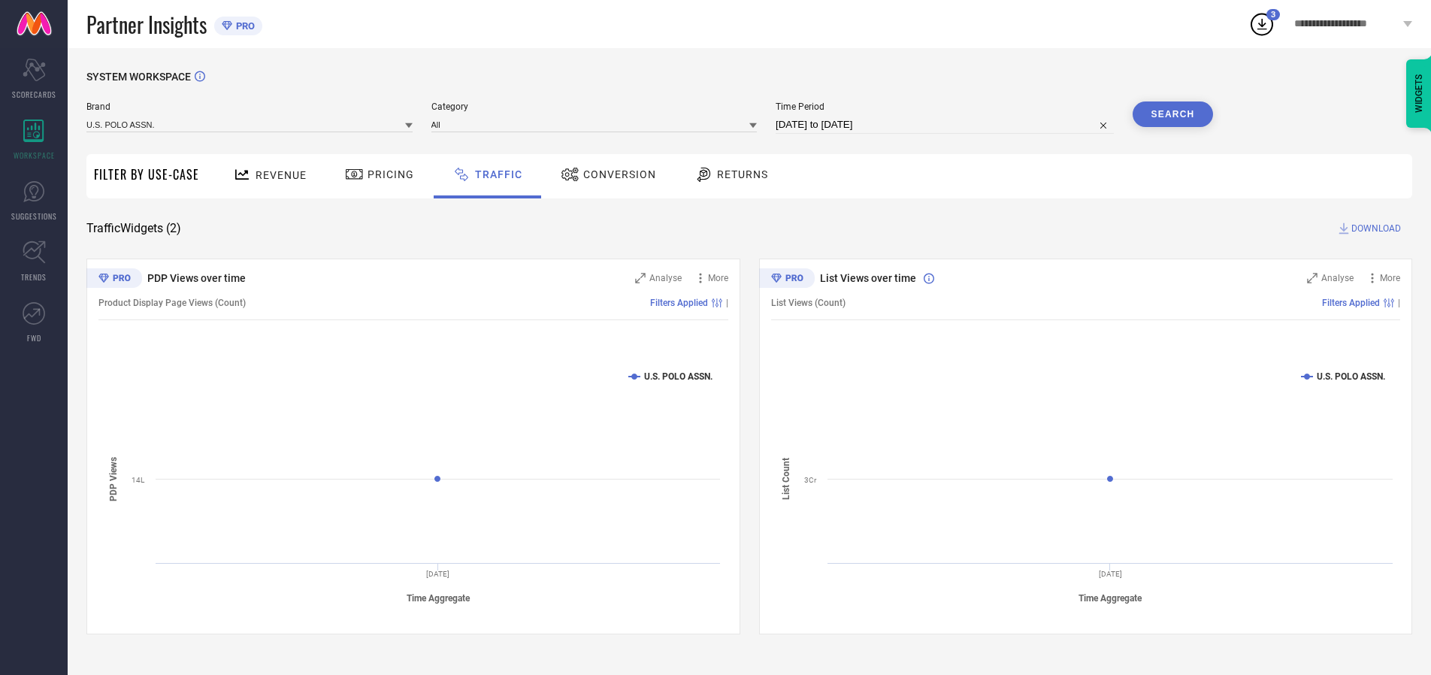
click at [1373, 228] on span "DOWNLOAD" at bounding box center [1376, 228] width 50 height 15
click at [947, 125] on input at bounding box center [944, 125] width 338 height 18
select select "9"
select select "2025"
select select "10"
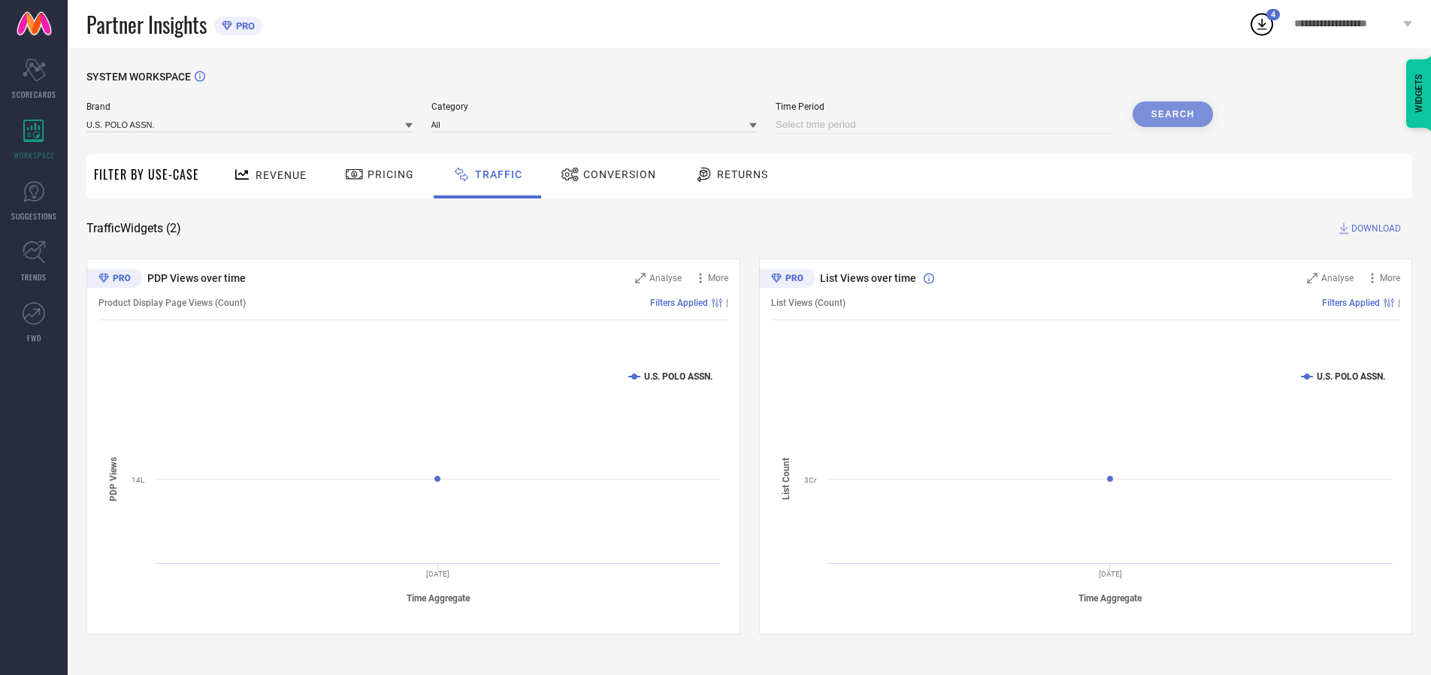
select select "2025"
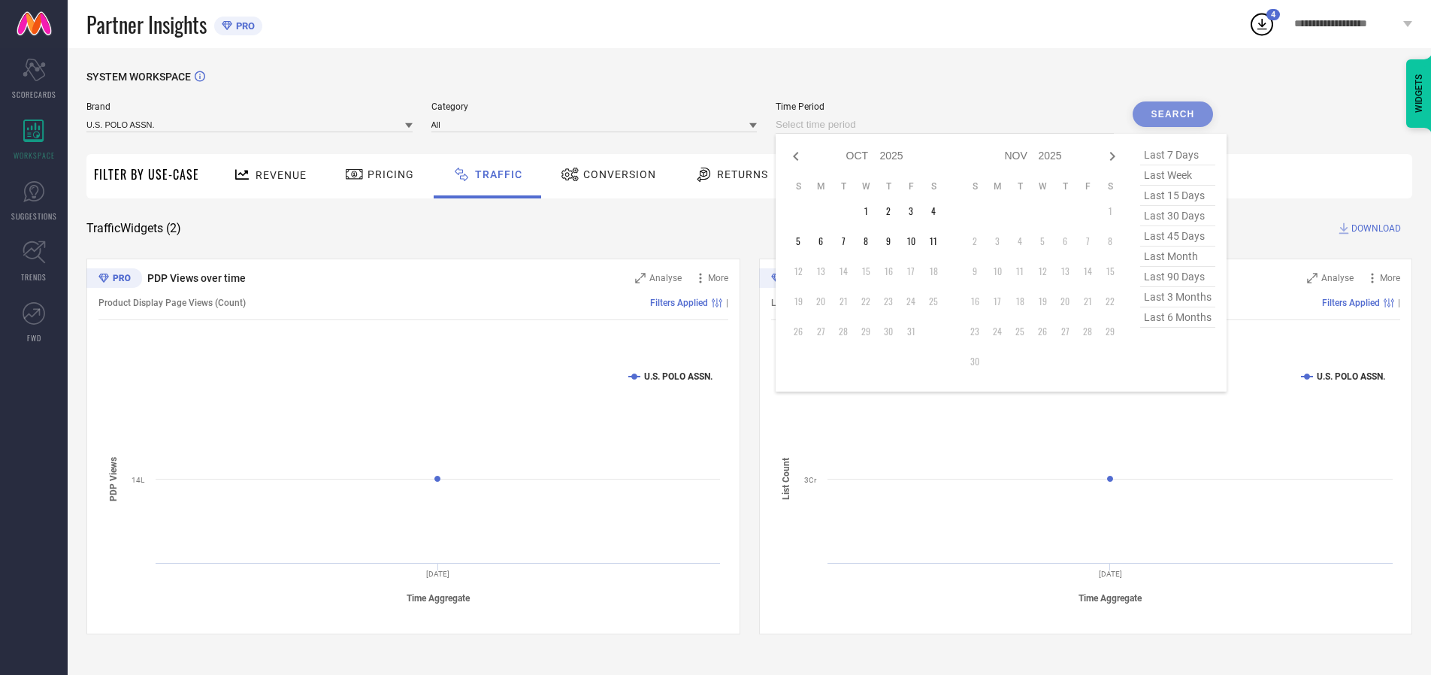
select select "8"
select select "2025"
select select "9"
select select "2025"
click at [825, 331] on td "29" at bounding box center [820, 331] width 23 height 23
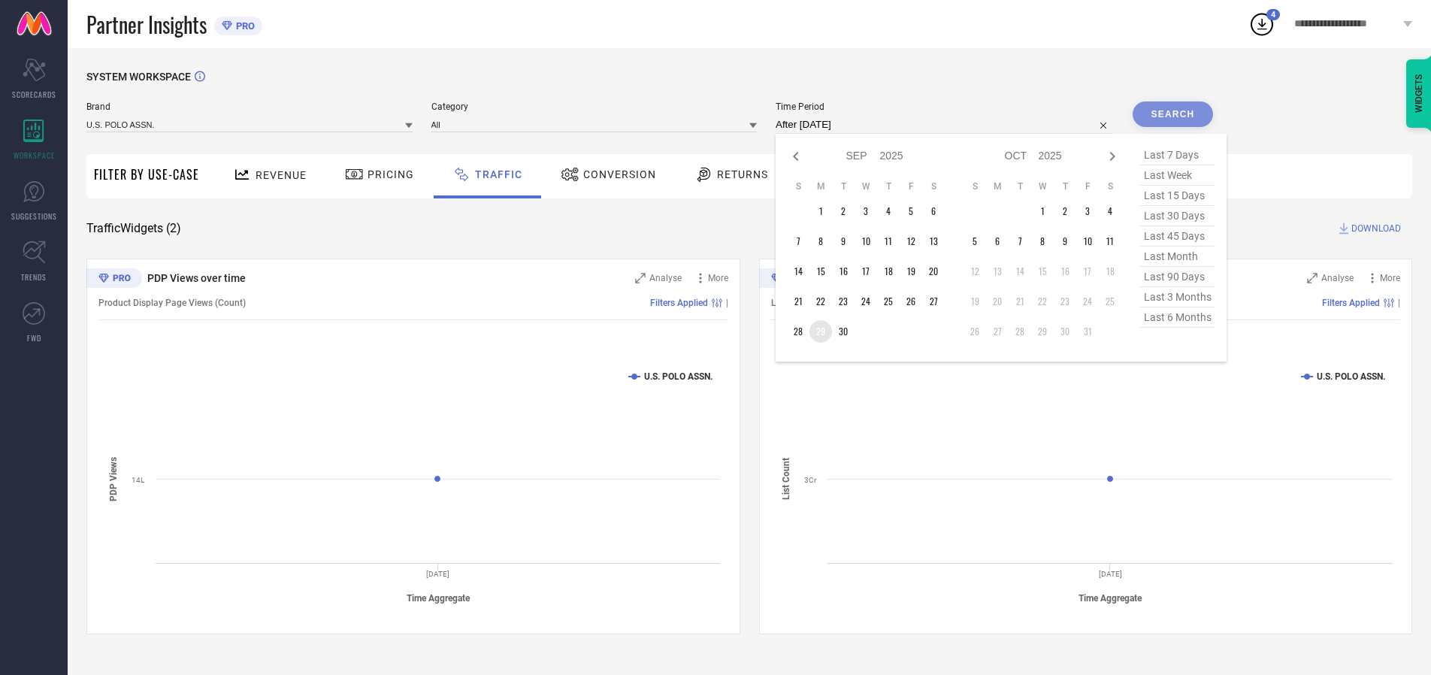
type input "[DATE] to [DATE]"
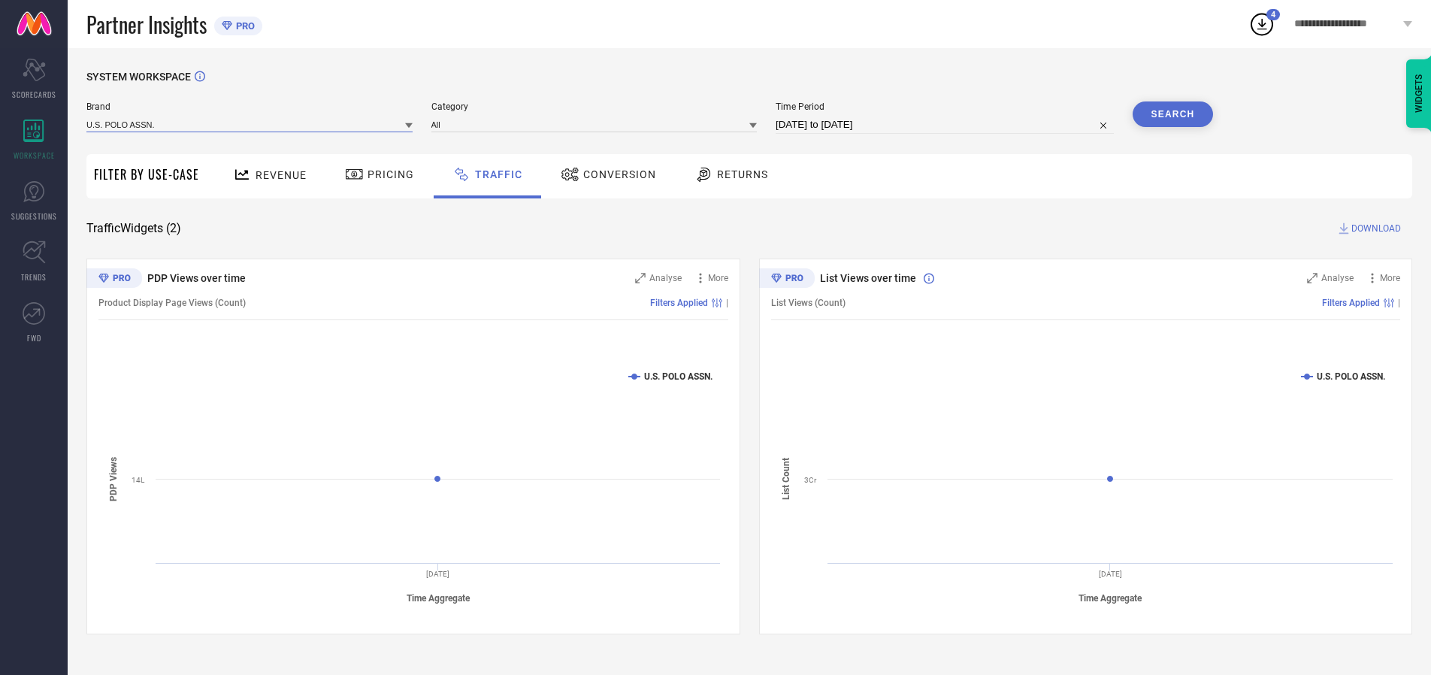
click at [250, 124] on input at bounding box center [249, 124] width 326 height 16
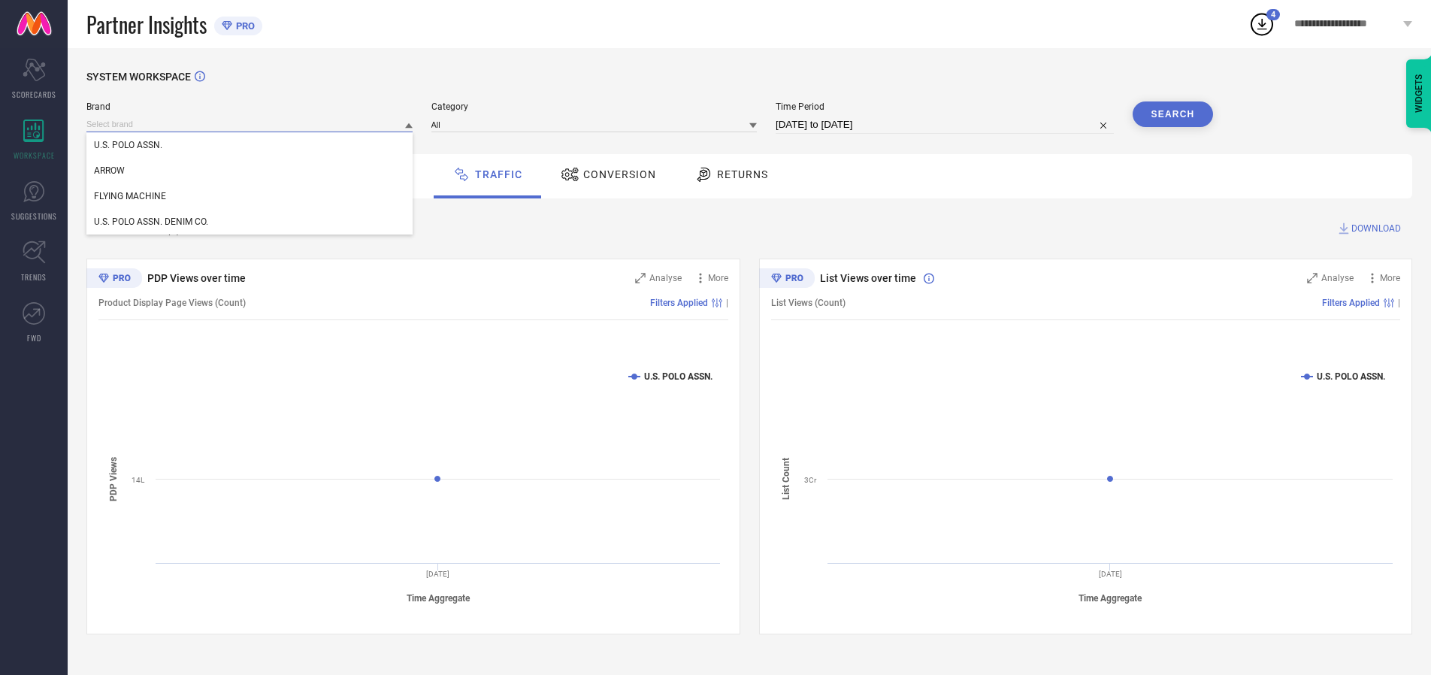
click at [250, 124] on input at bounding box center [249, 124] width 326 height 16
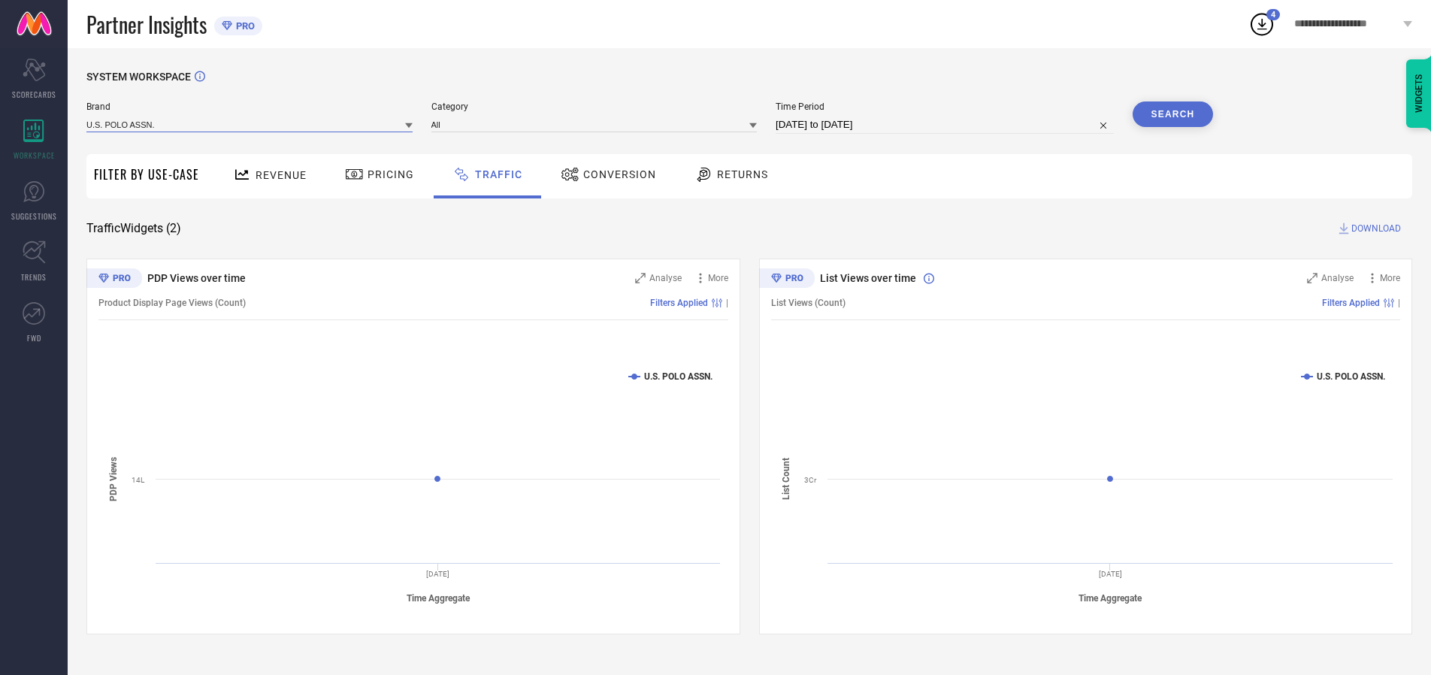
click at [250, 124] on input at bounding box center [249, 124] width 326 height 16
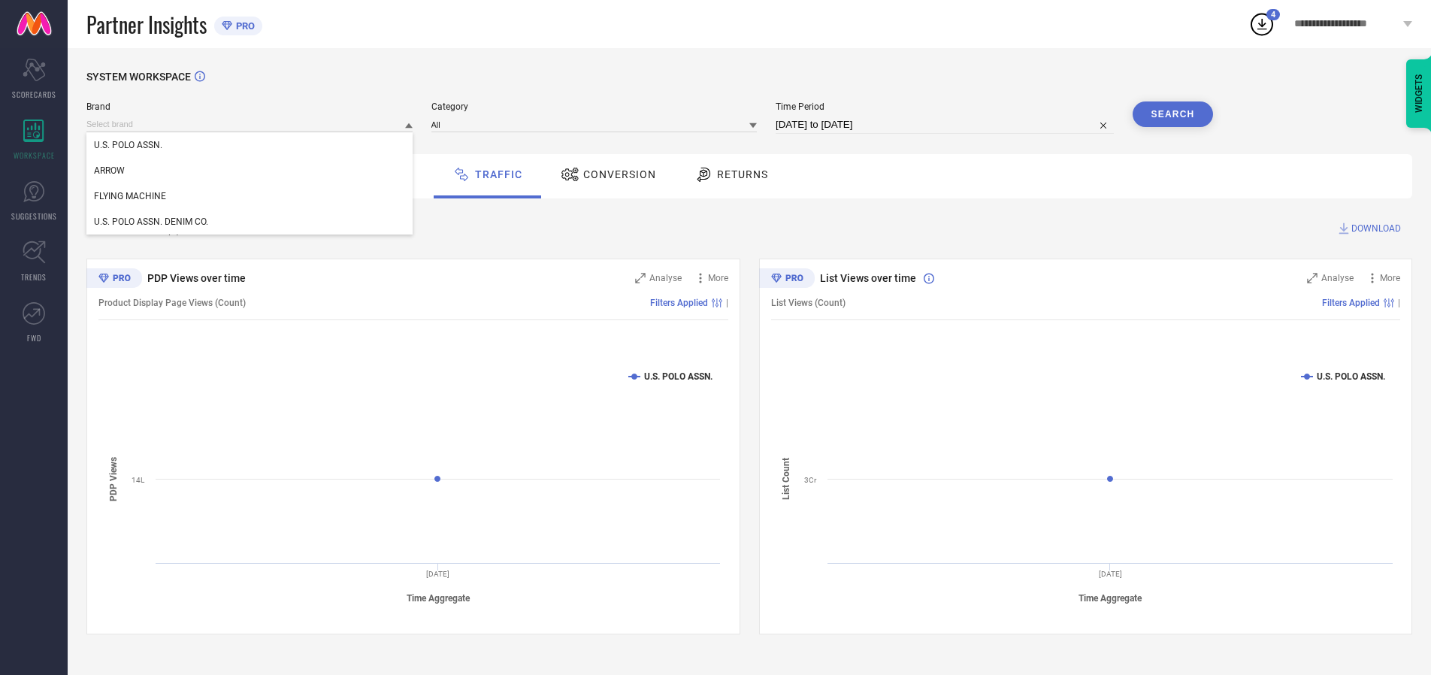
click at [250, 145] on div "U.S. POLO ASSN." at bounding box center [249, 145] width 326 height 26
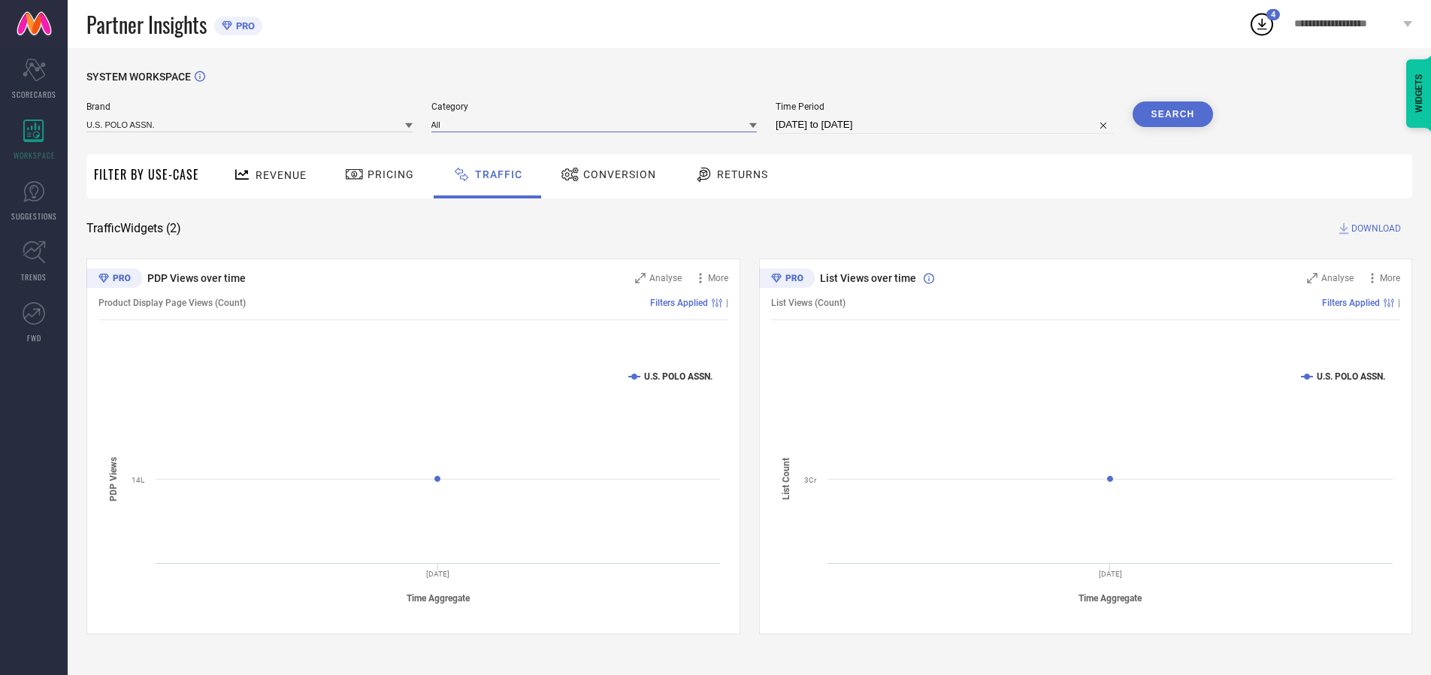
click at [597, 124] on input at bounding box center [594, 124] width 326 height 16
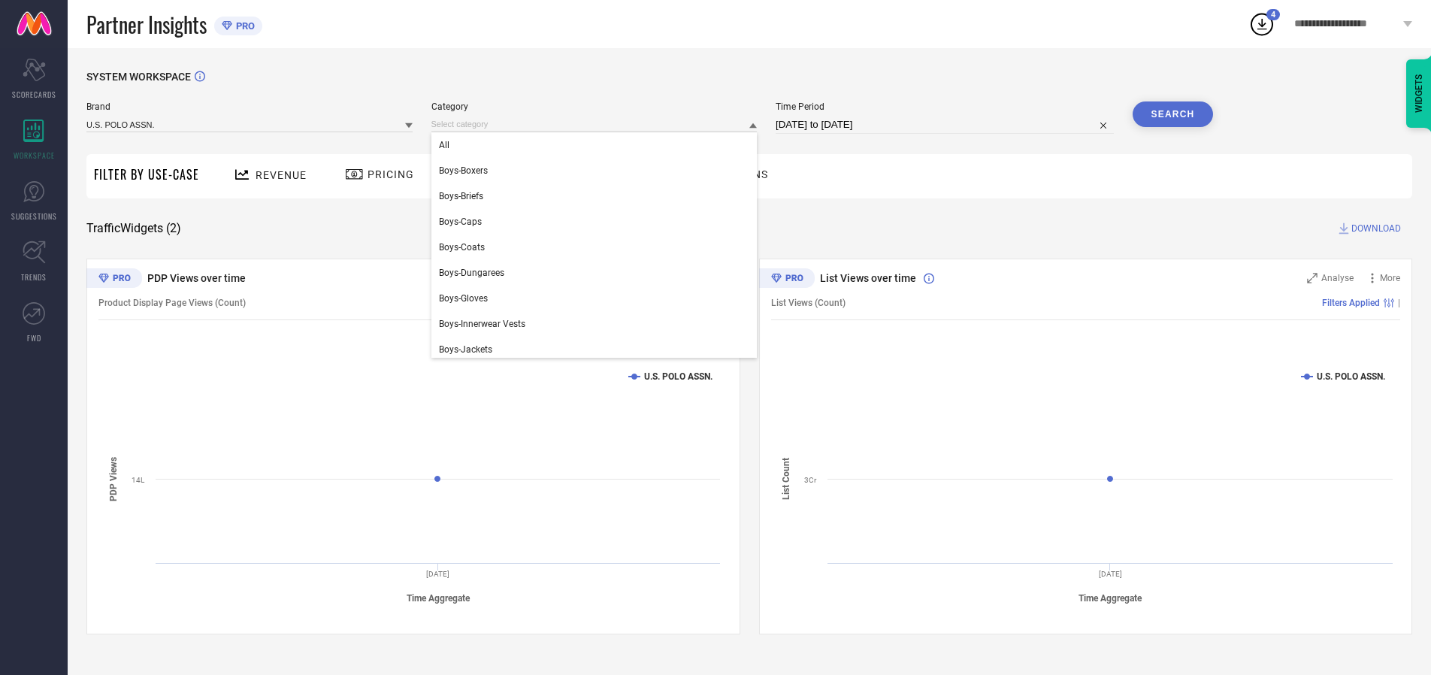
click at [597, 145] on div "All" at bounding box center [594, 145] width 326 height 26
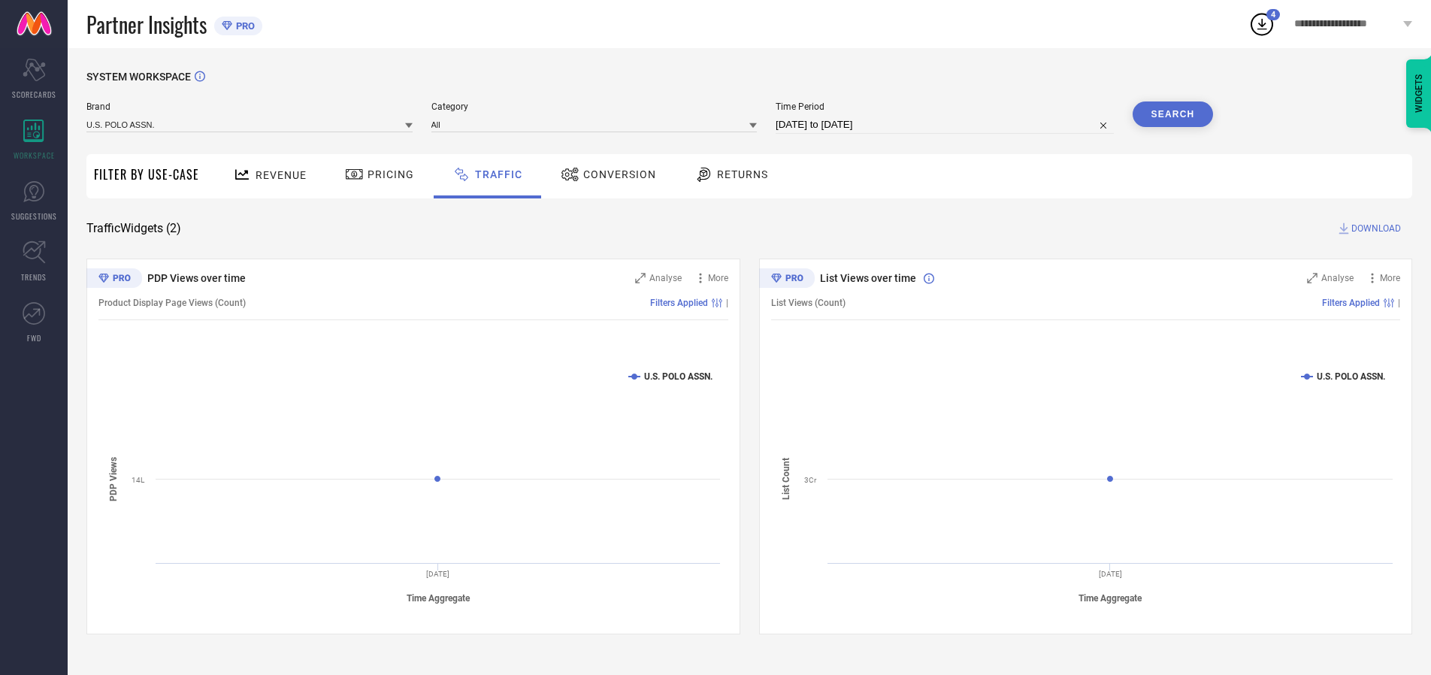
click at [1172, 114] on button "Search" at bounding box center [1172, 114] width 81 height 26
click at [1373, 228] on span "DOWNLOAD" at bounding box center [1376, 228] width 50 height 15
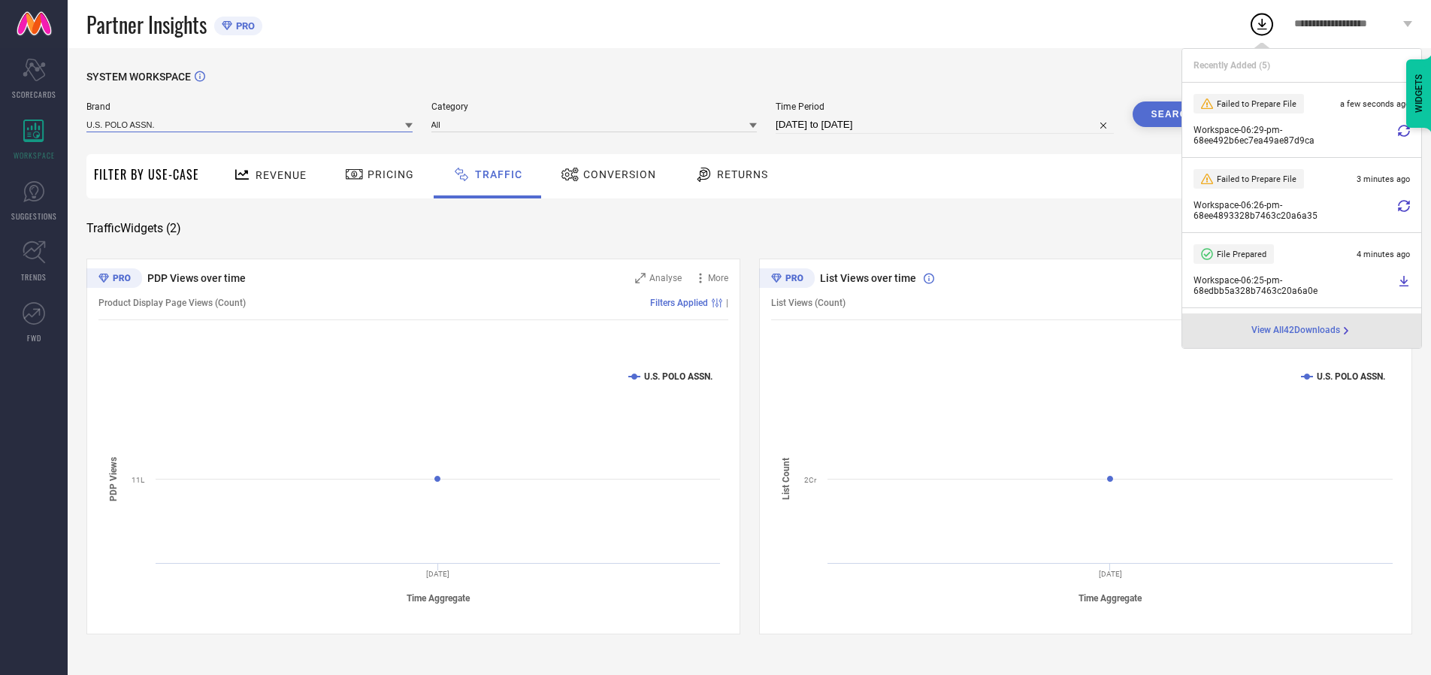
click at [250, 124] on input at bounding box center [249, 124] width 326 height 16
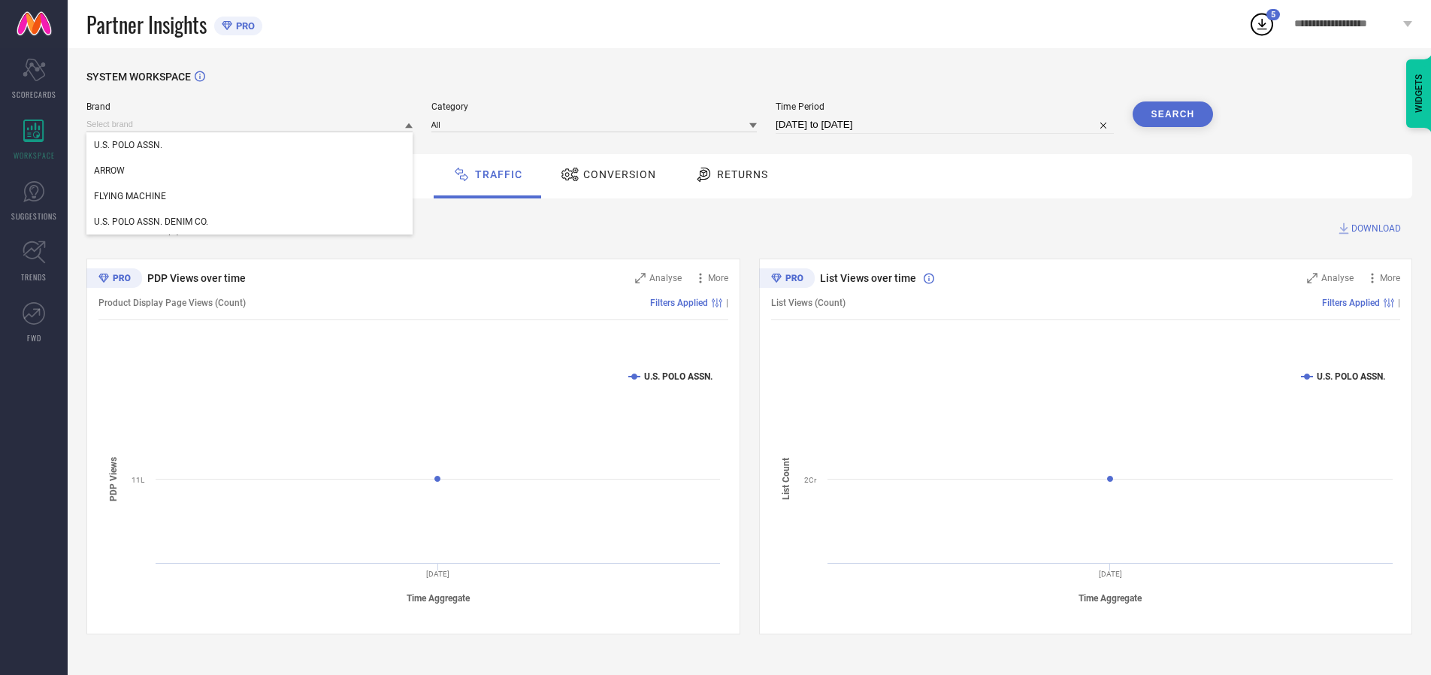
click at [250, 222] on div "U.S. POLO ASSN. DENIM CO." at bounding box center [249, 222] width 326 height 26
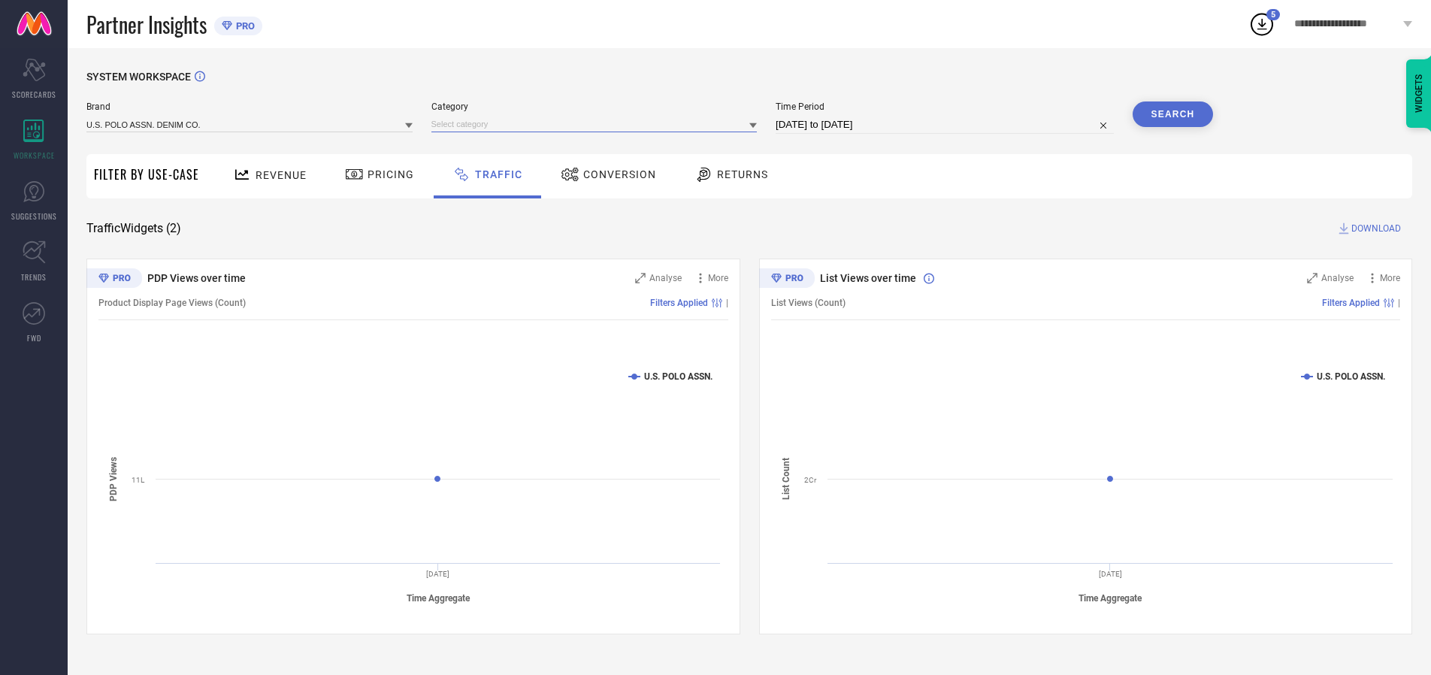
click at [597, 124] on input at bounding box center [594, 124] width 326 height 16
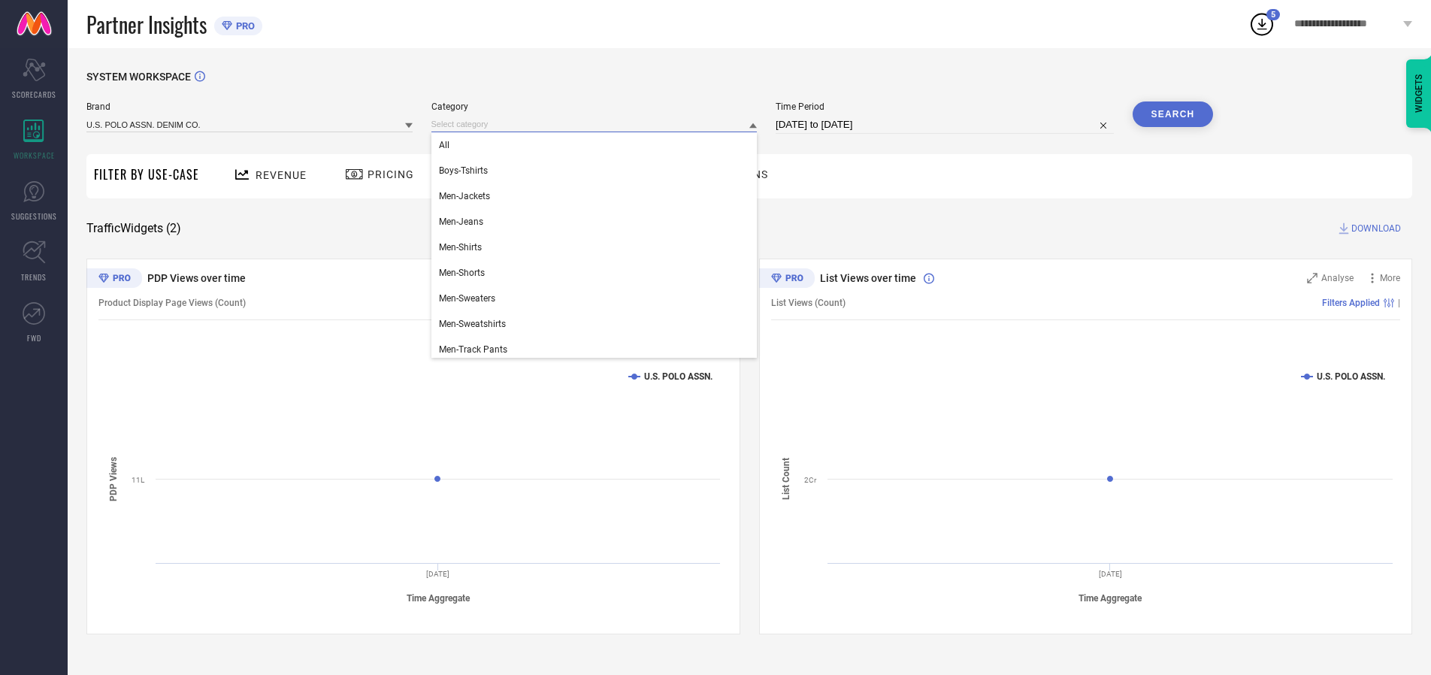
click at [597, 145] on div "All" at bounding box center [594, 145] width 326 height 26
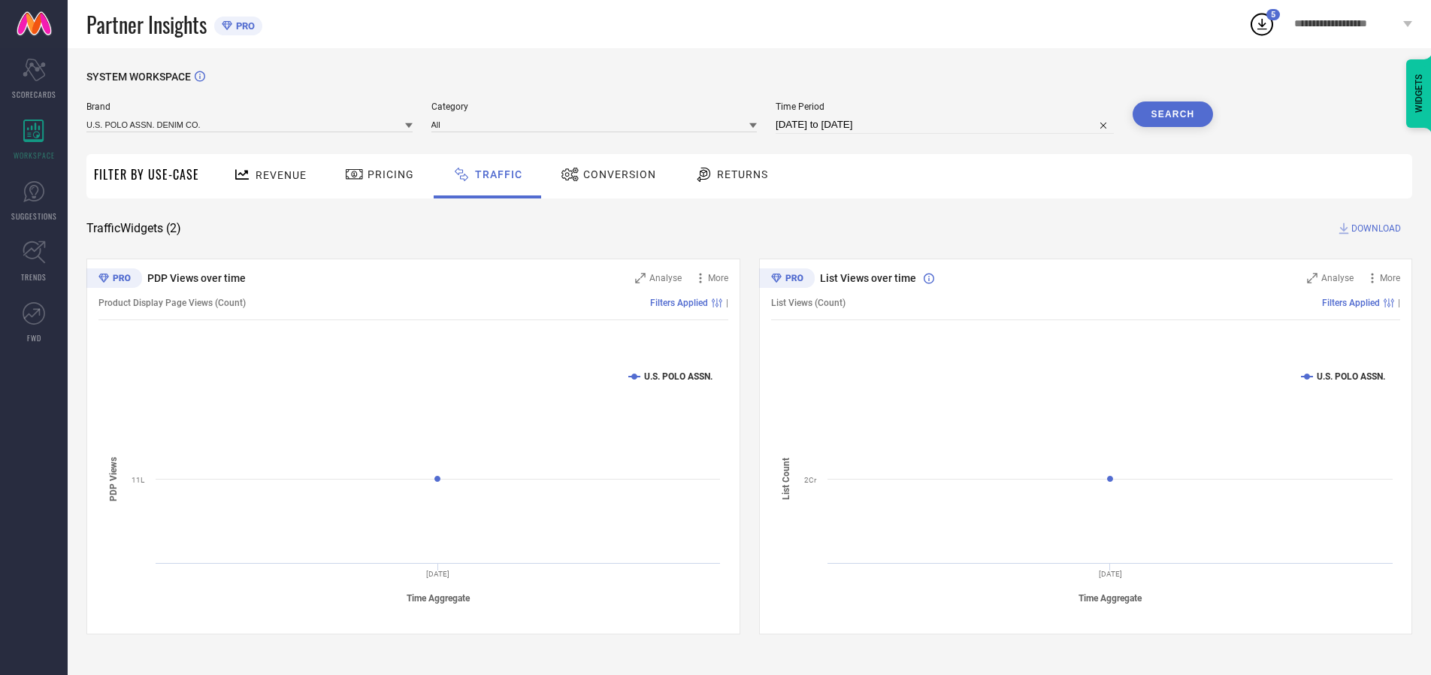
click at [1172, 114] on button "Search" at bounding box center [1172, 114] width 81 height 26
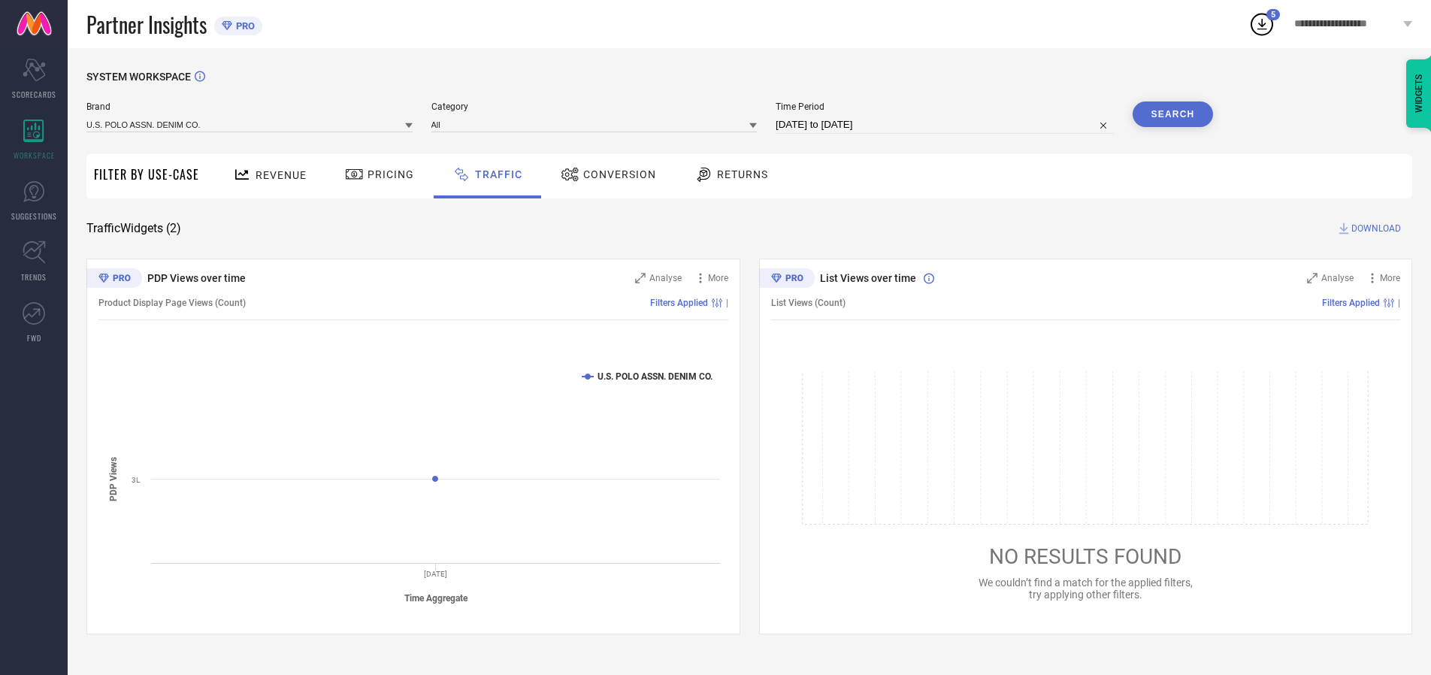
click at [1373, 228] on span "DOWNLOAD" at bounding box center [1376, 228] width 50 height 15
click at [947, 125] on input at bounding box center [944, 125] width 338 height 18
select select "9"
select select "2025"
select select "10"
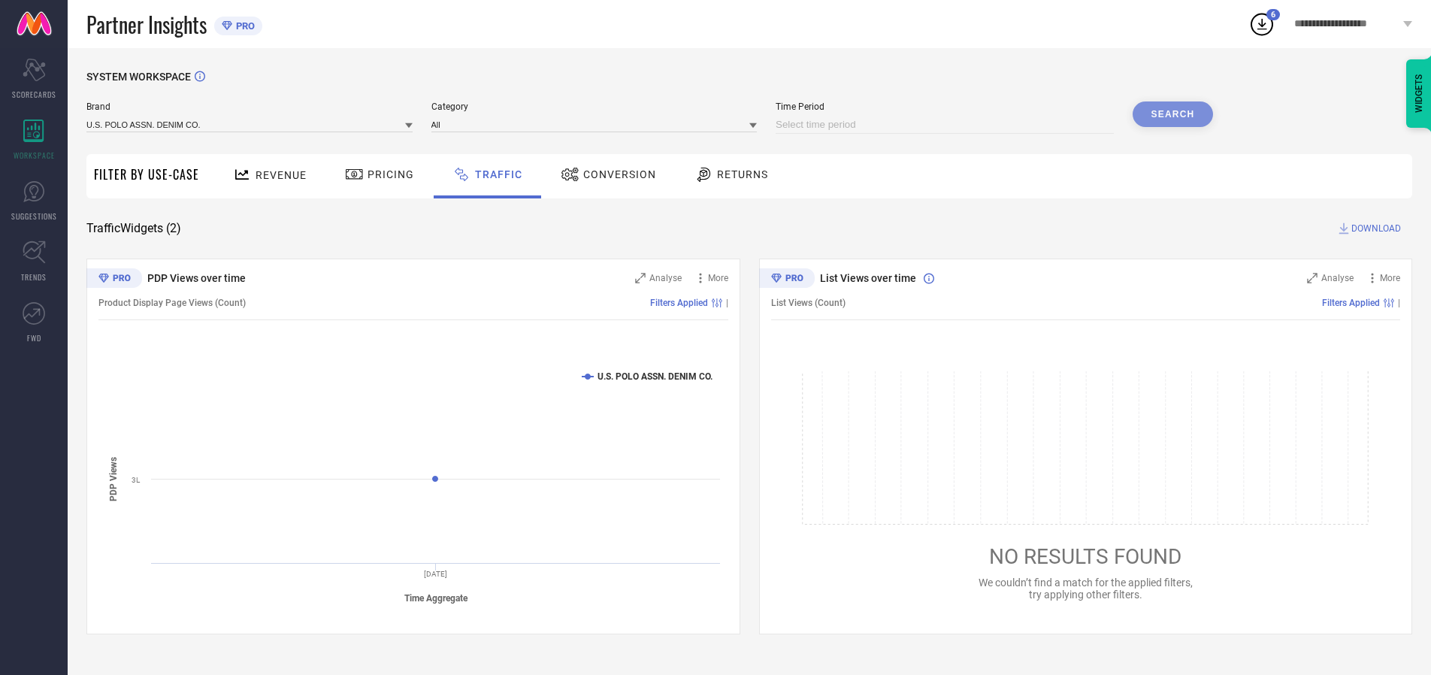
select select "2025"
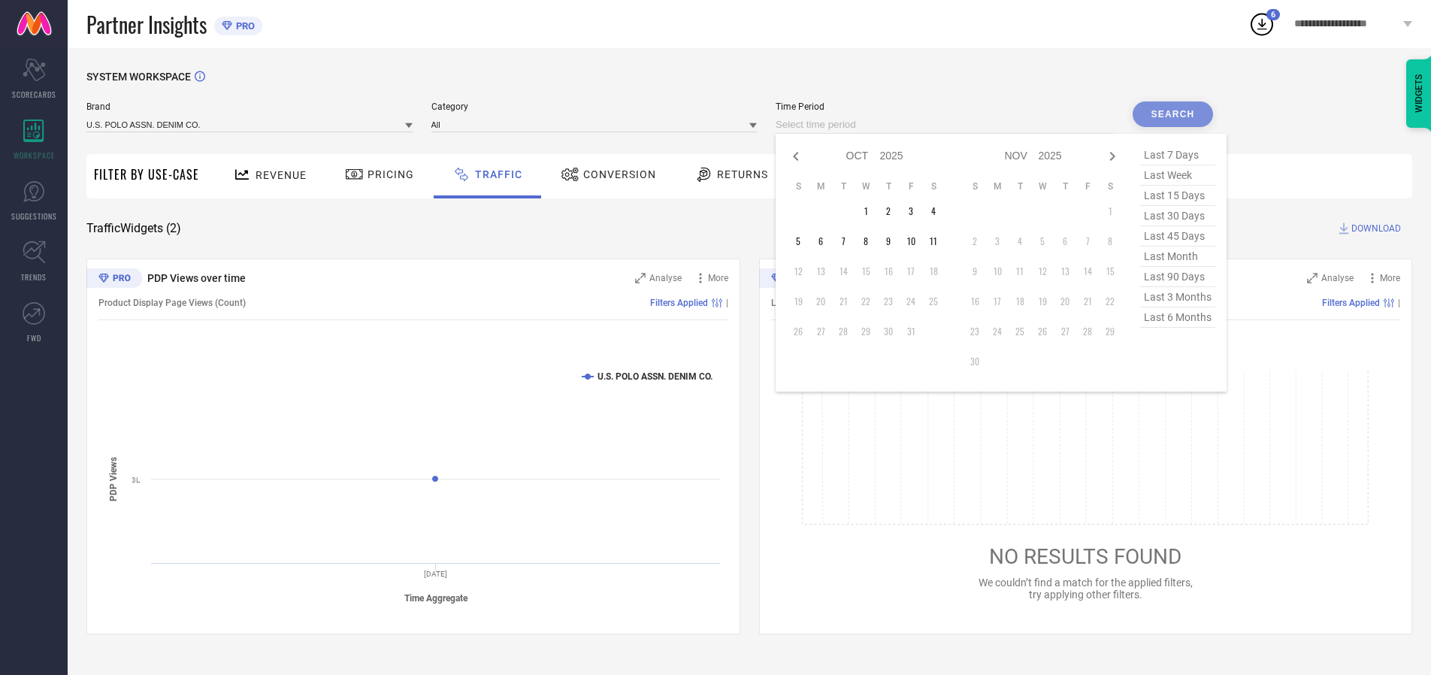
select select "8"
select select "2025"
select select "9"
select select "2025"
click at [848, 331] on td "30" at bounding box center [843, 331] width 23 height 23
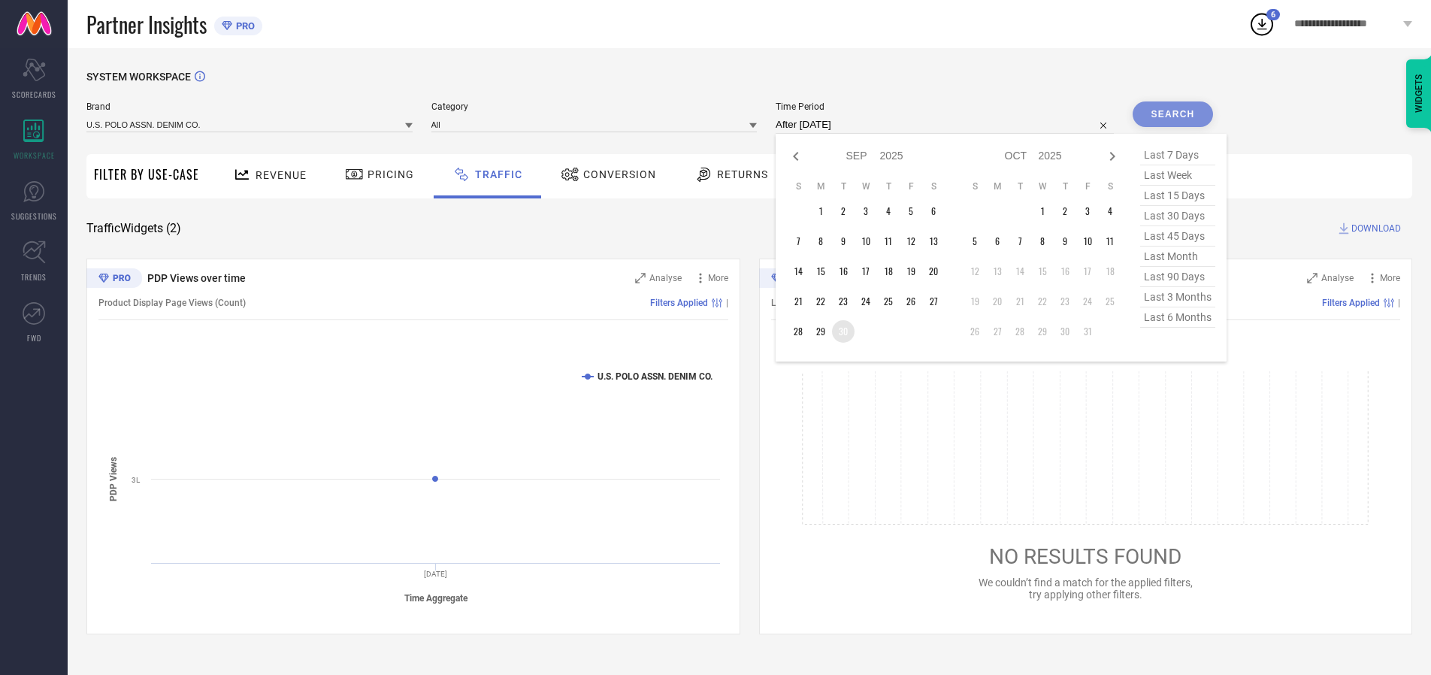
type input "[DATE] to [DATE]"
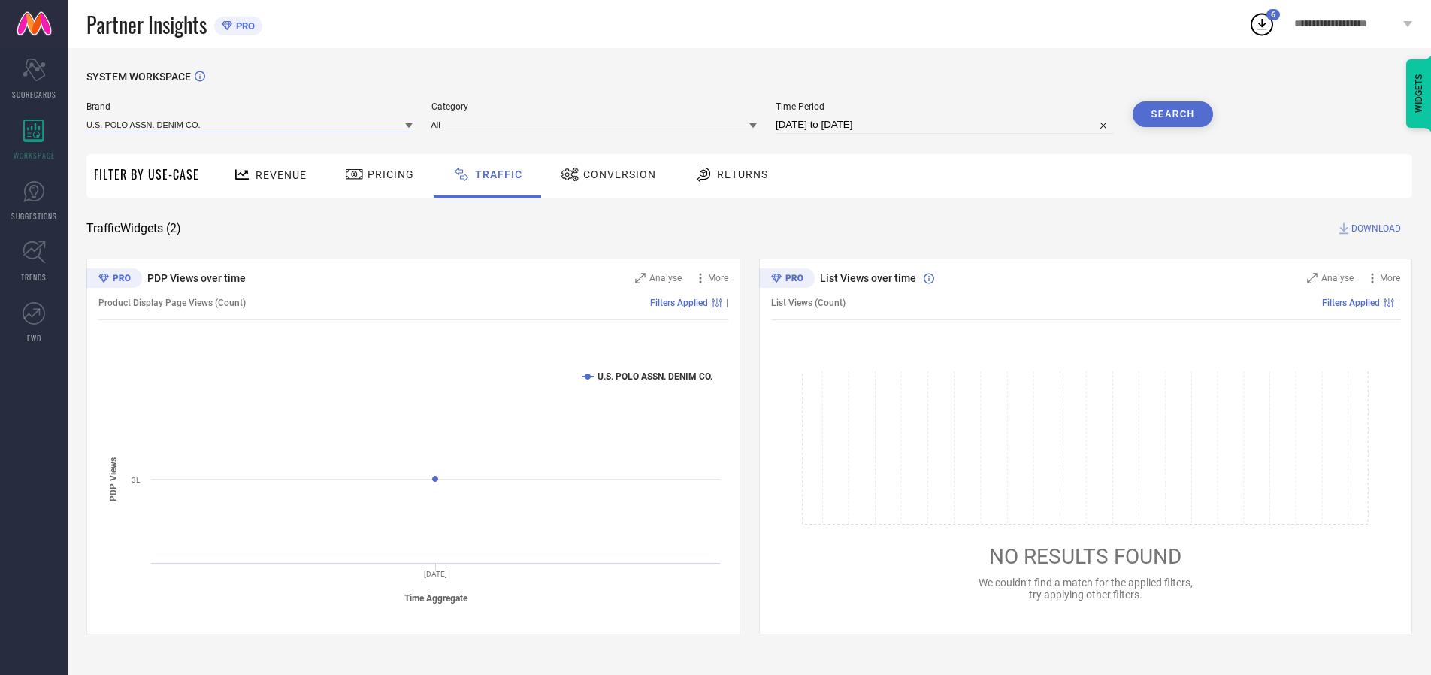
click at [250, 124] on input at bounding box center [249, 124] width 326 height 16
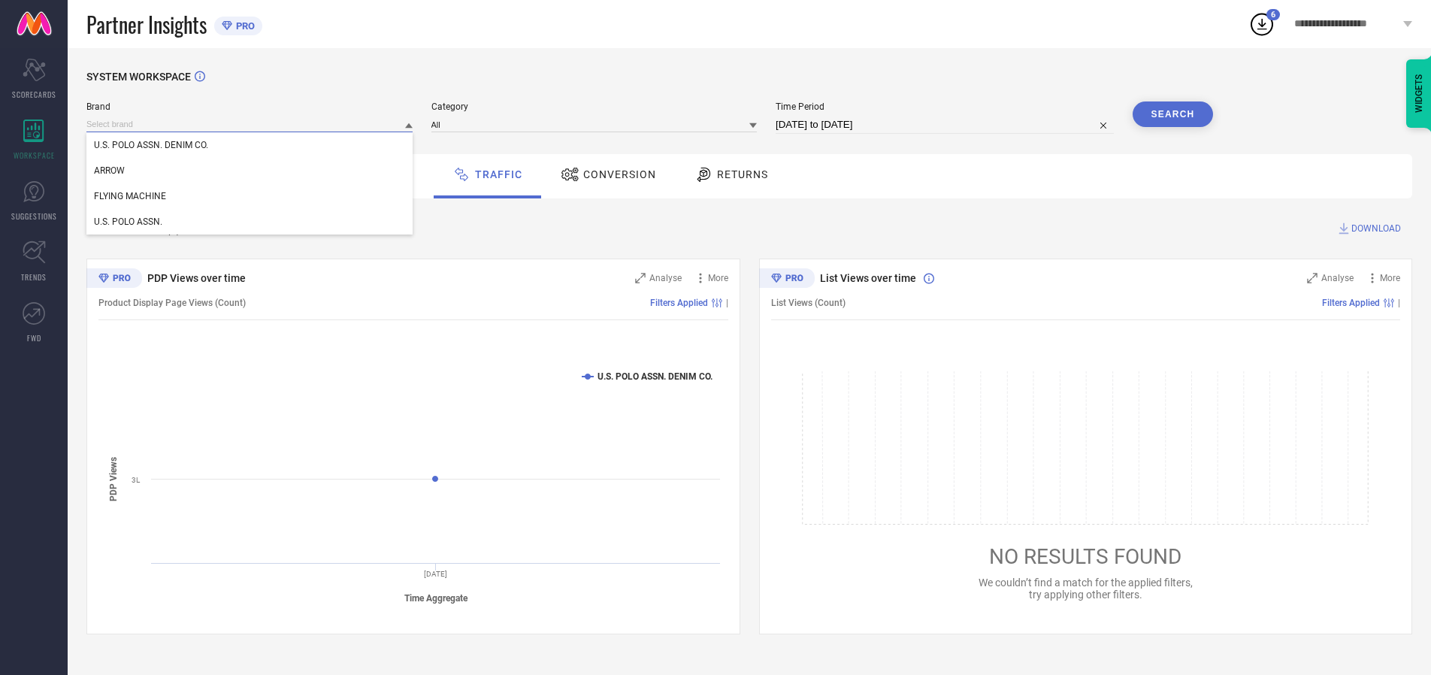
click at [250, 124] on input at bounding box center [249, 124] width 326 height 16
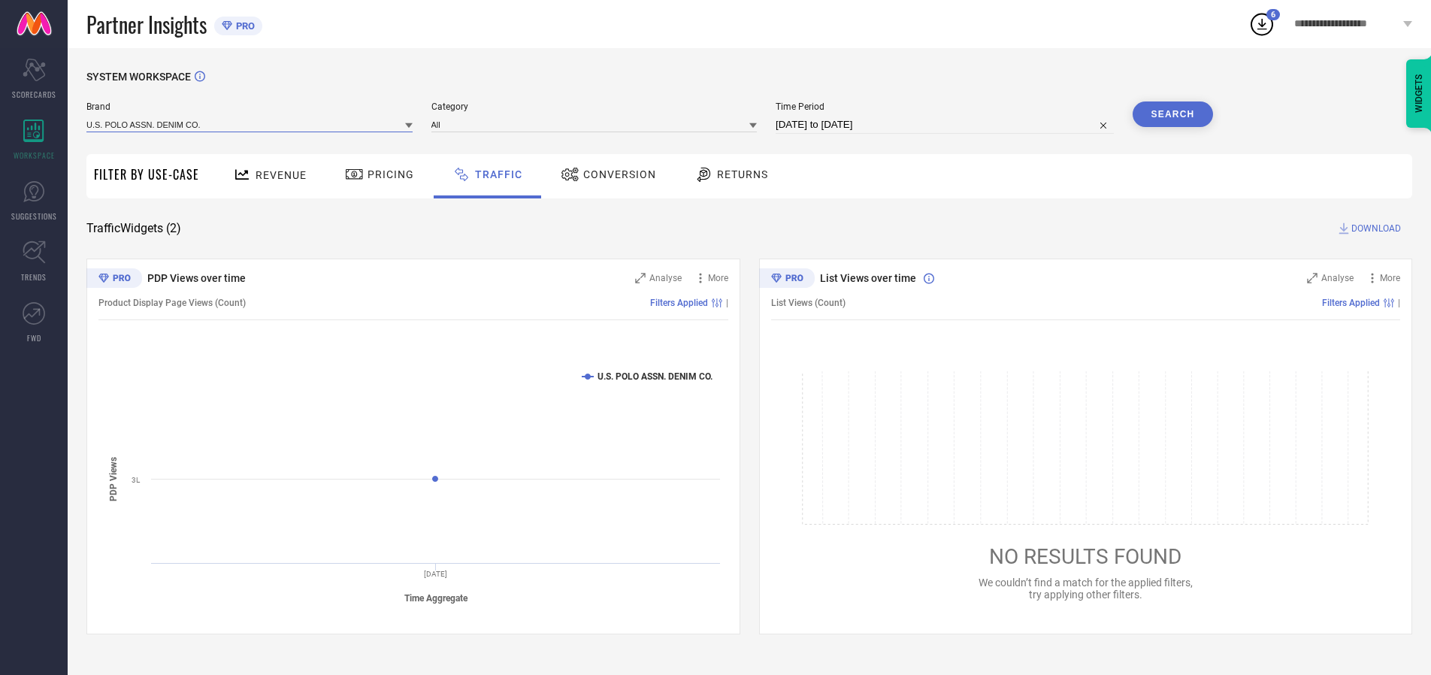
click at [250, 124] on input at bounding box center [249, 124] width 326 height 16
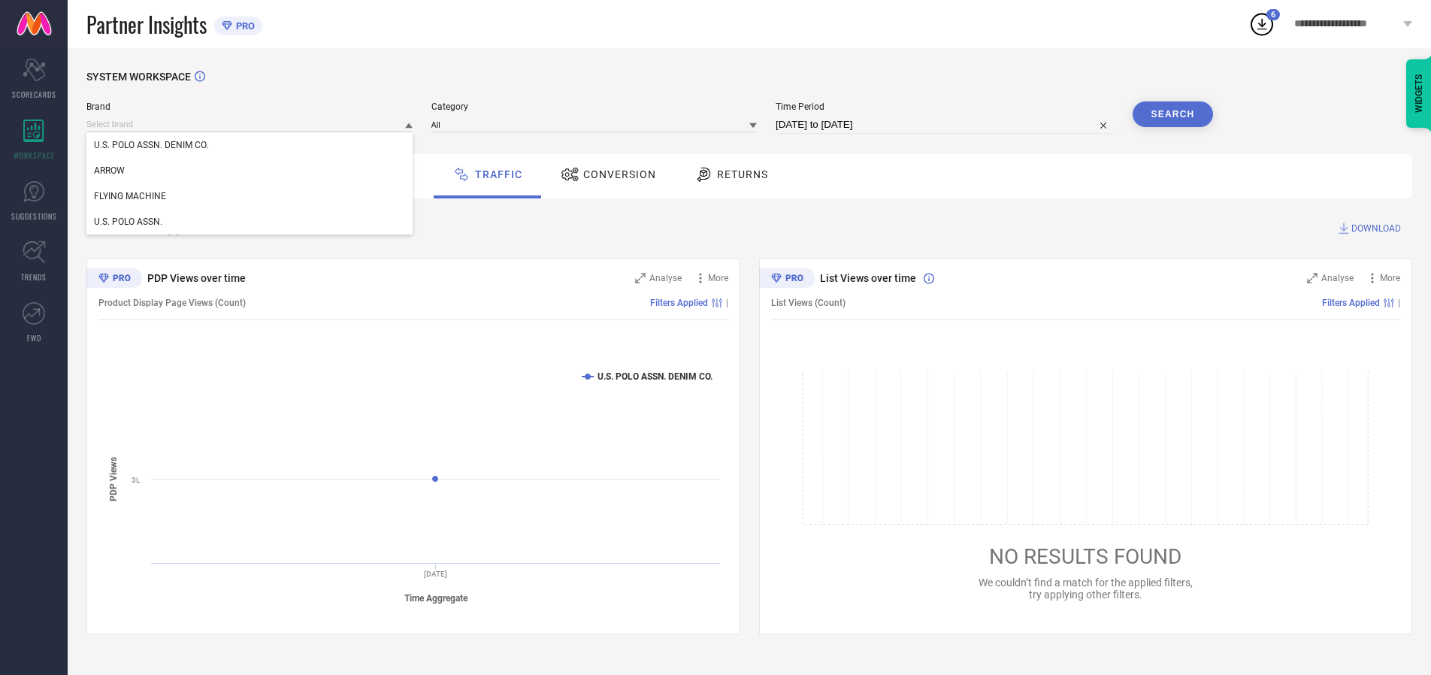
click at [250, 145] on div "U.S. POLO ASSN. DENIM CO." at bounding box center [249, 145] width 326 height 26
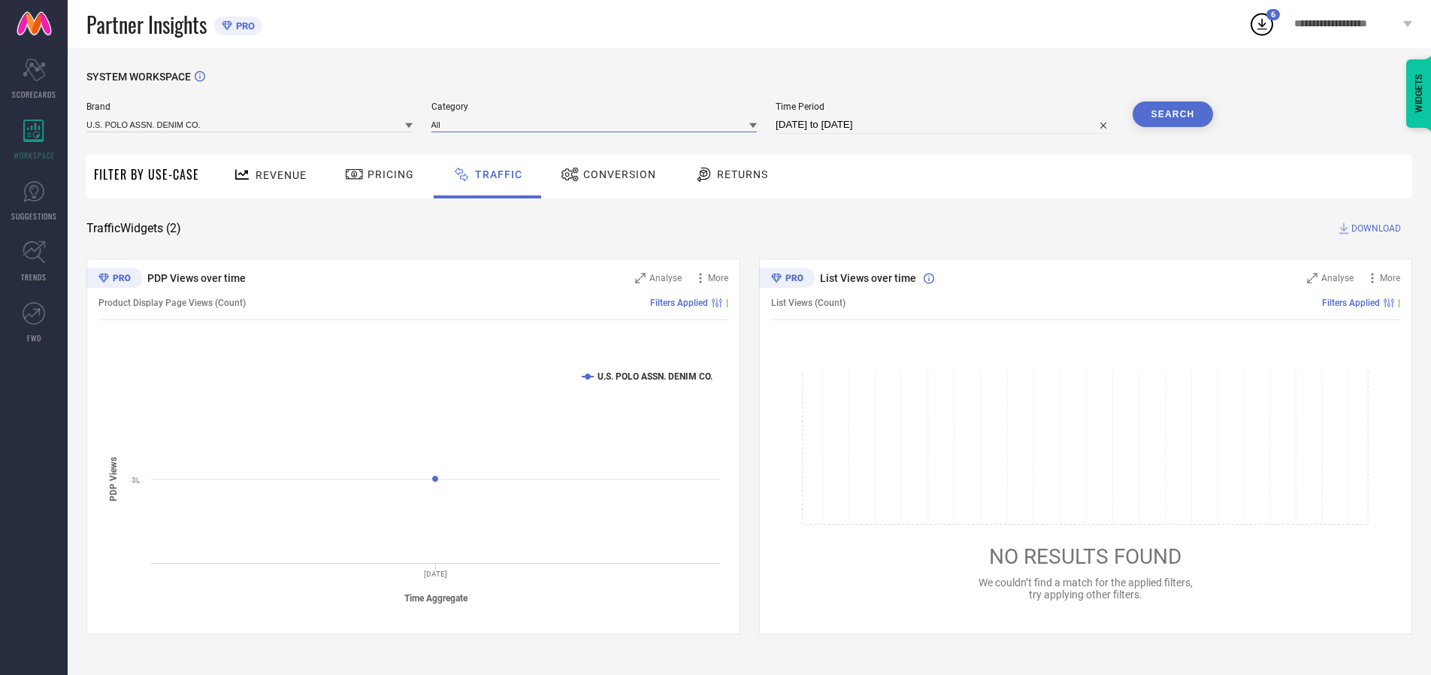
click at [597, 124] on input at bounding box center [594, 124] width 326 height 16
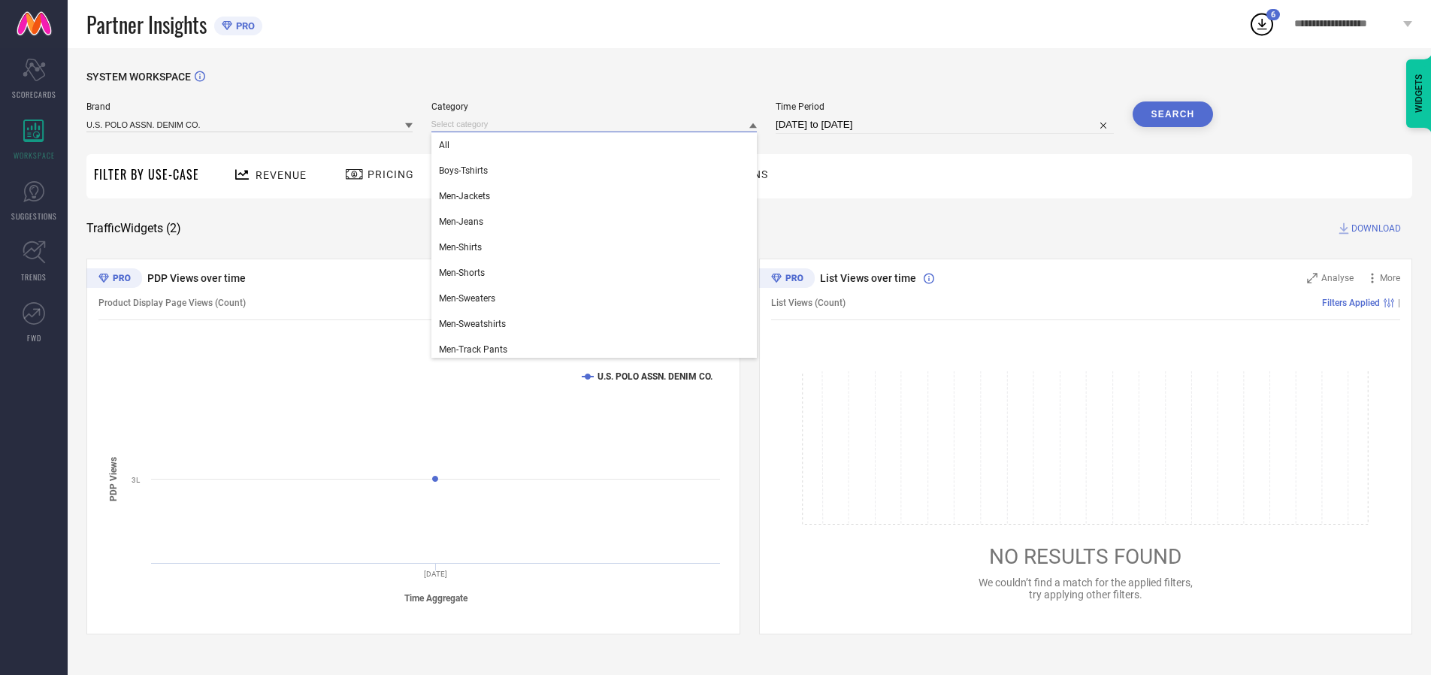
click at [597, 145] on div "All" at bounding box center [594, 145] width 326 height 26
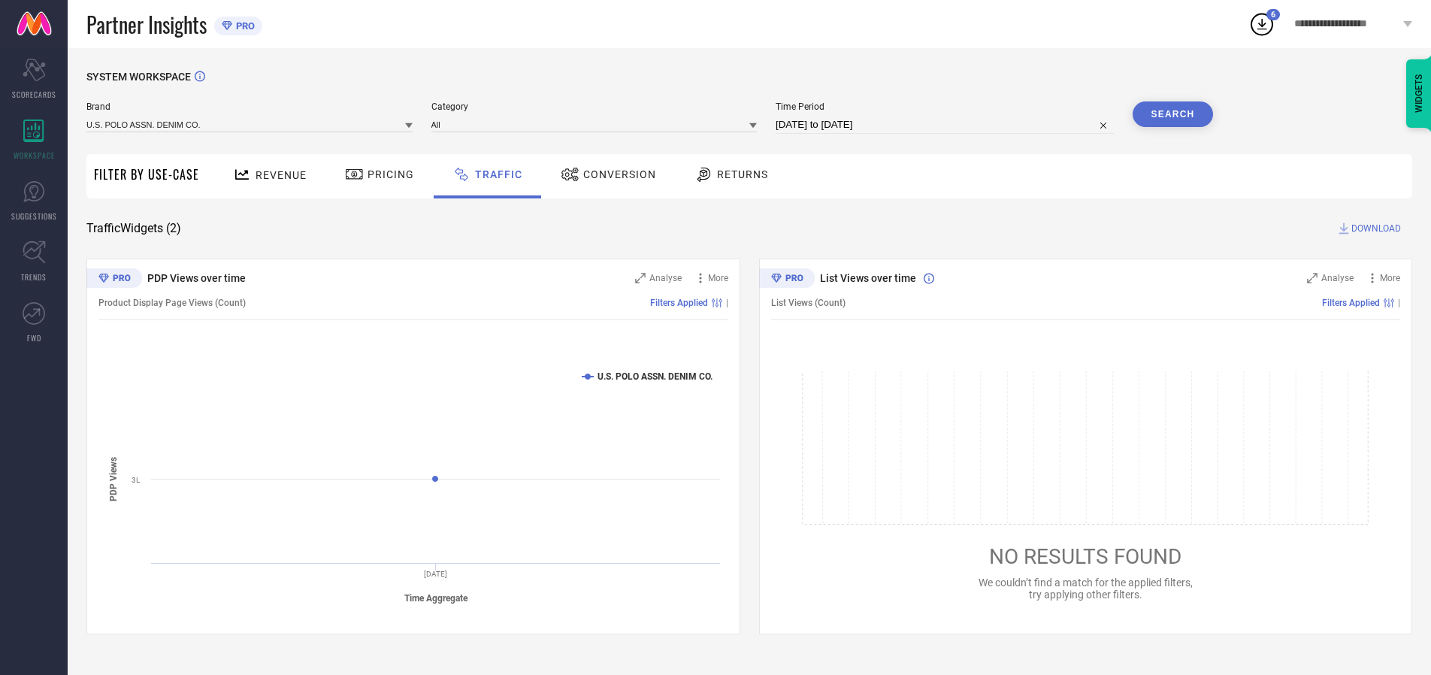
click at [1172, 114] on button "Search" at bounding box center [1172, 114] width 81 height 26
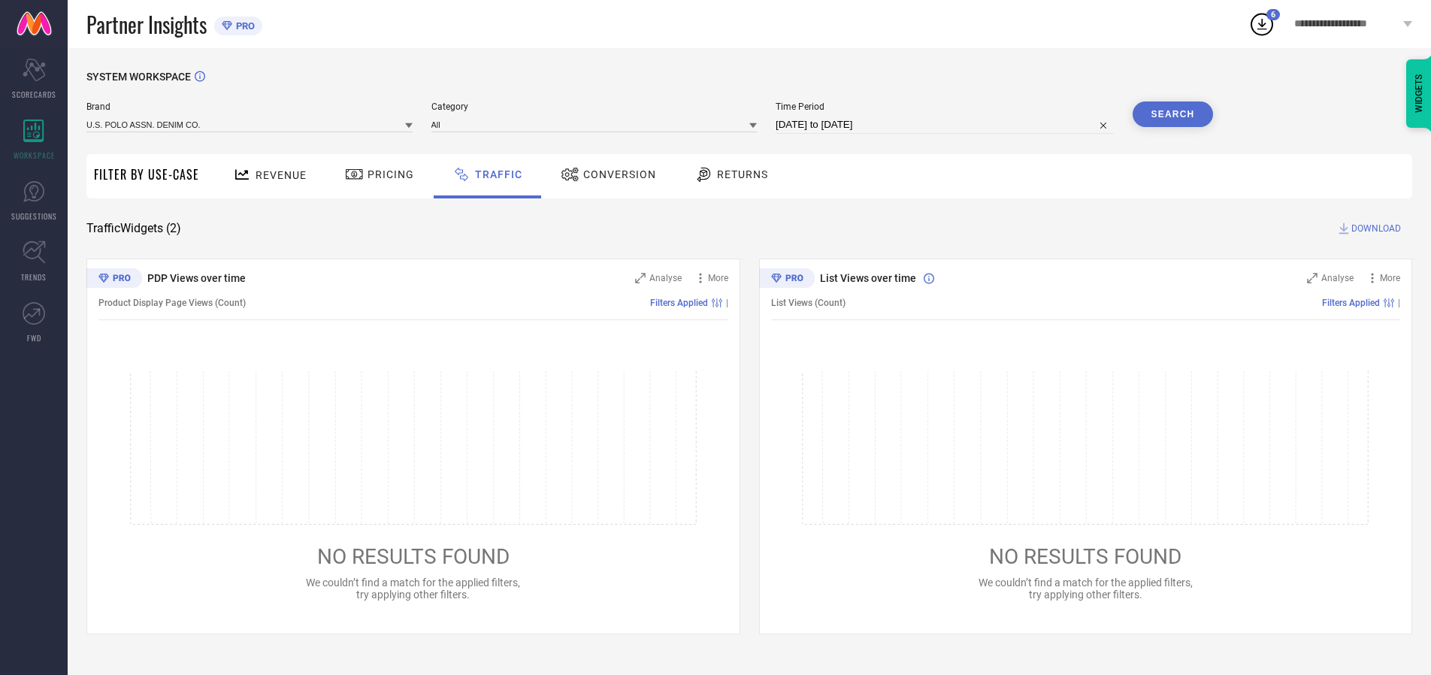
click at [1373, 228] on span "DOWNLOAD" at bounding box center [1376, 228] width 50 height 15
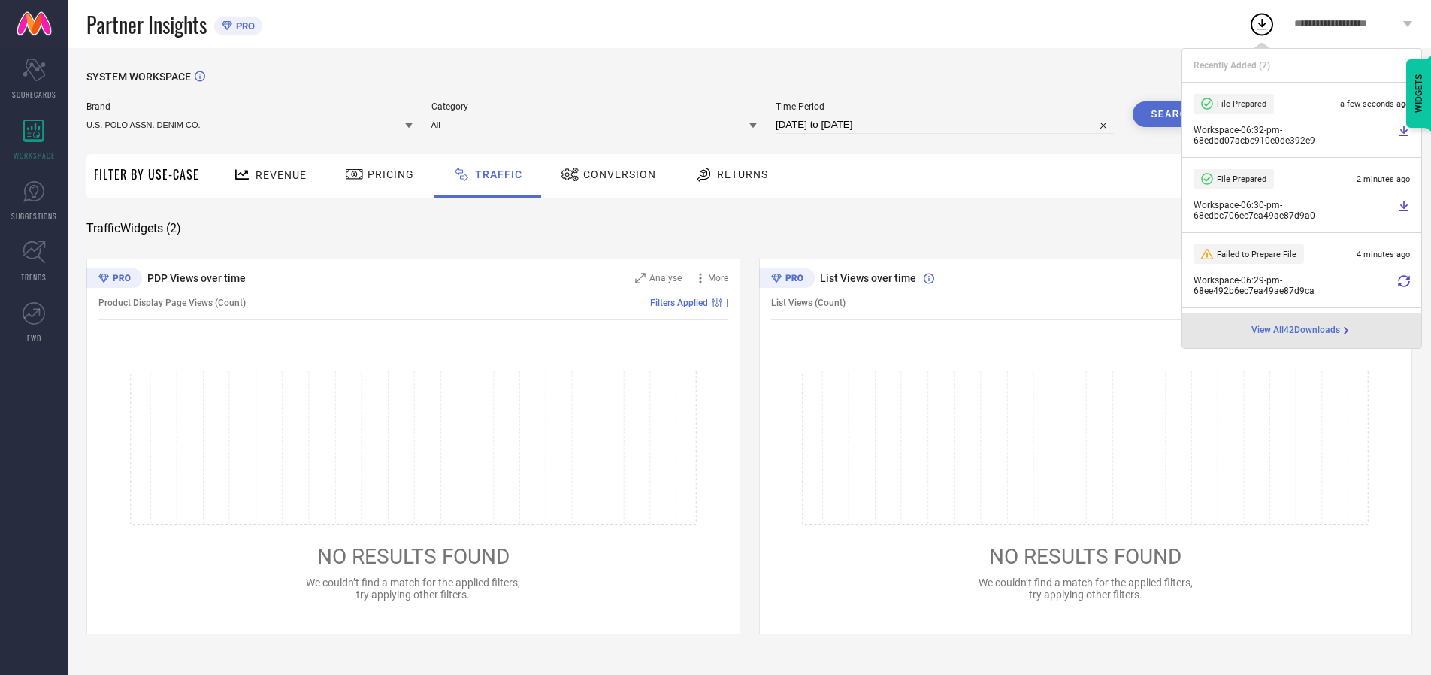
click at [250, 124] on input at bounding box center [249, 124] width 326 height 16
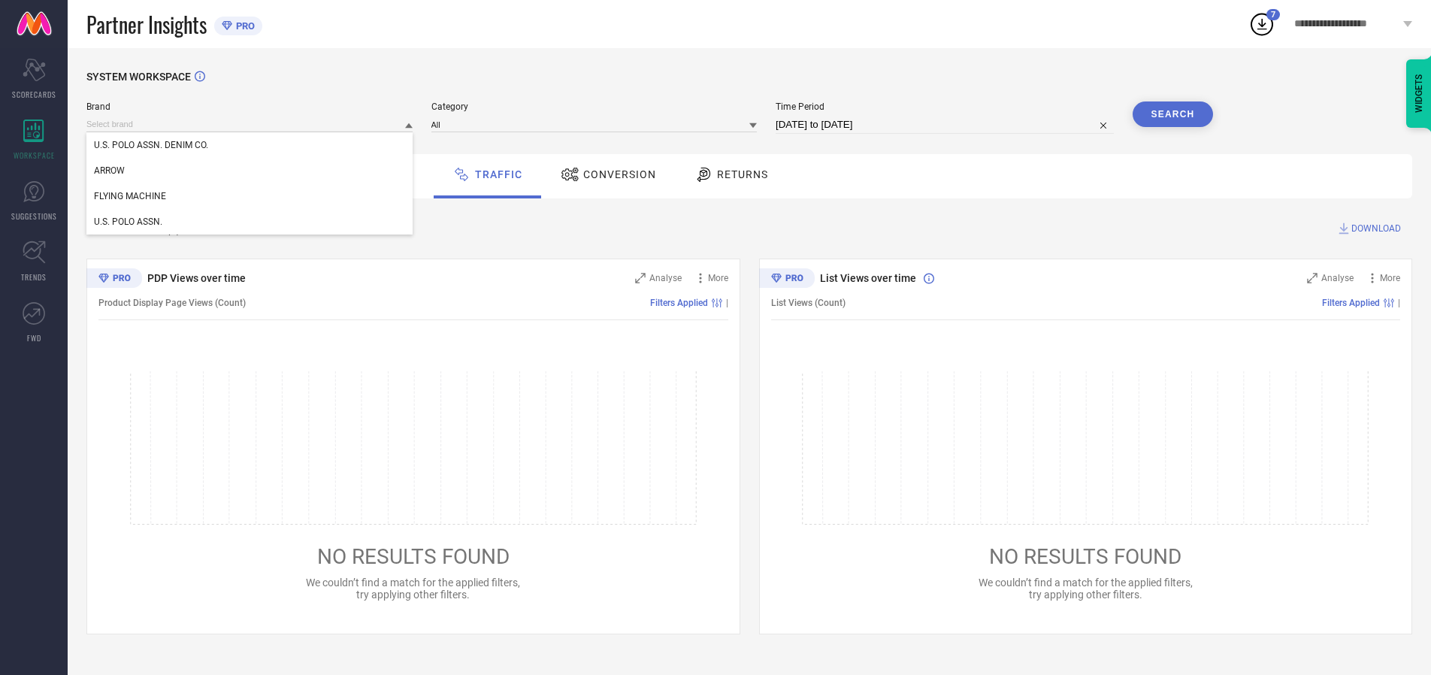
click at [250, 222] on div "U.S. POLO ASSN." at bounding box center [249, 222] width 326 height 26
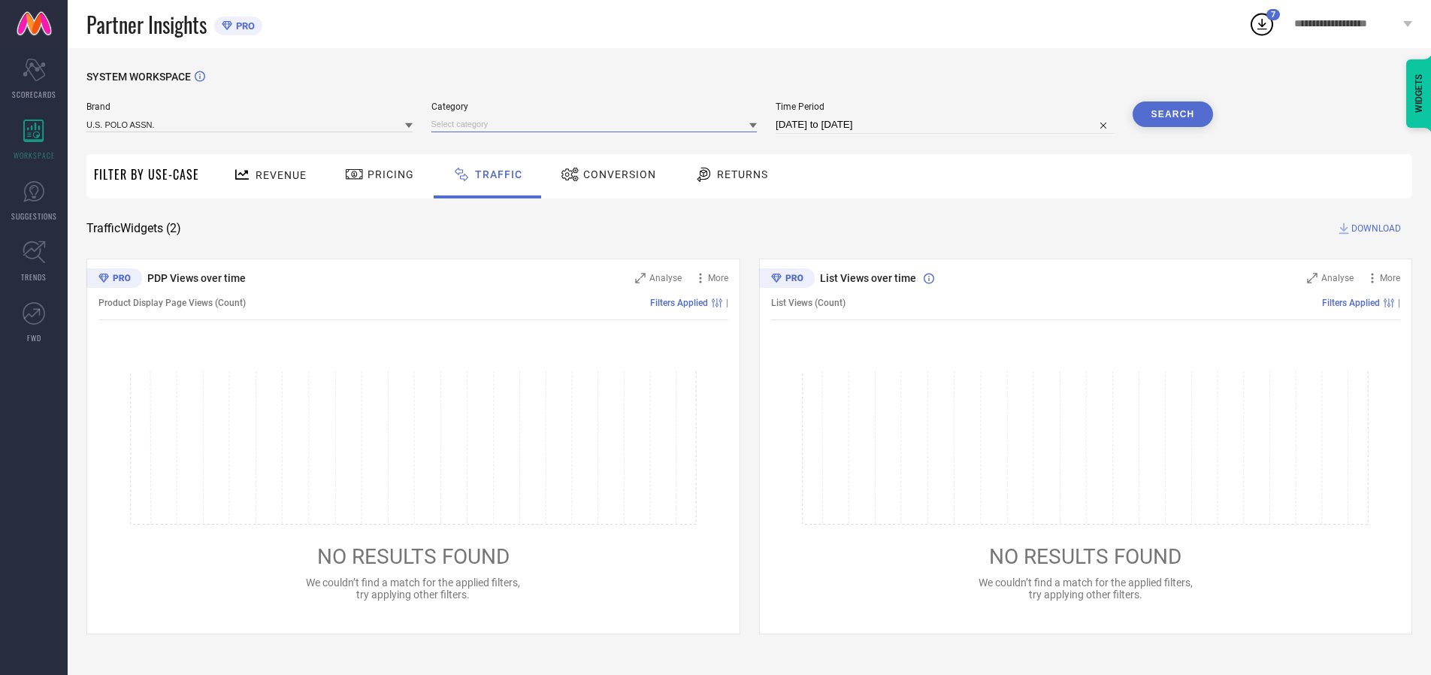
click at [597, 124] on input at bounding box center [594, 124] width 326 height 16
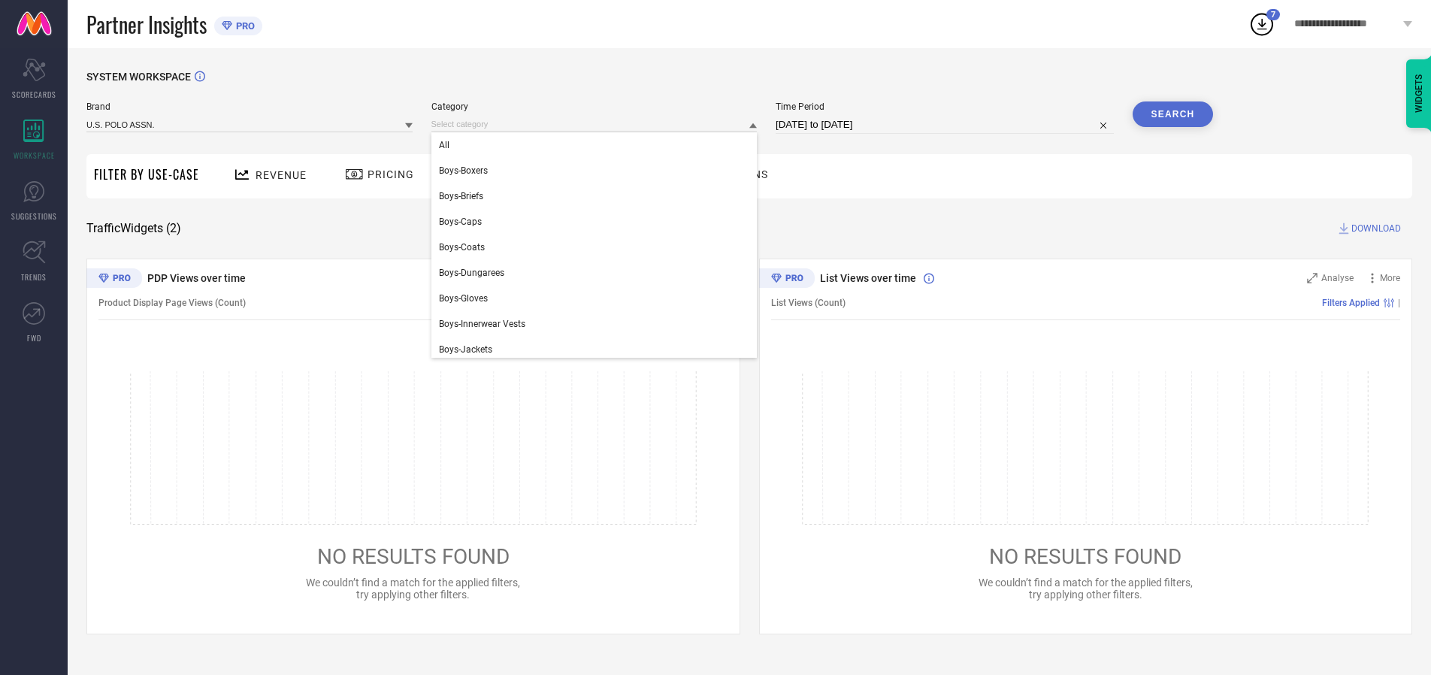
click at [597, 145] on div "All" at bounding box center [594, 145] width 326 height 26
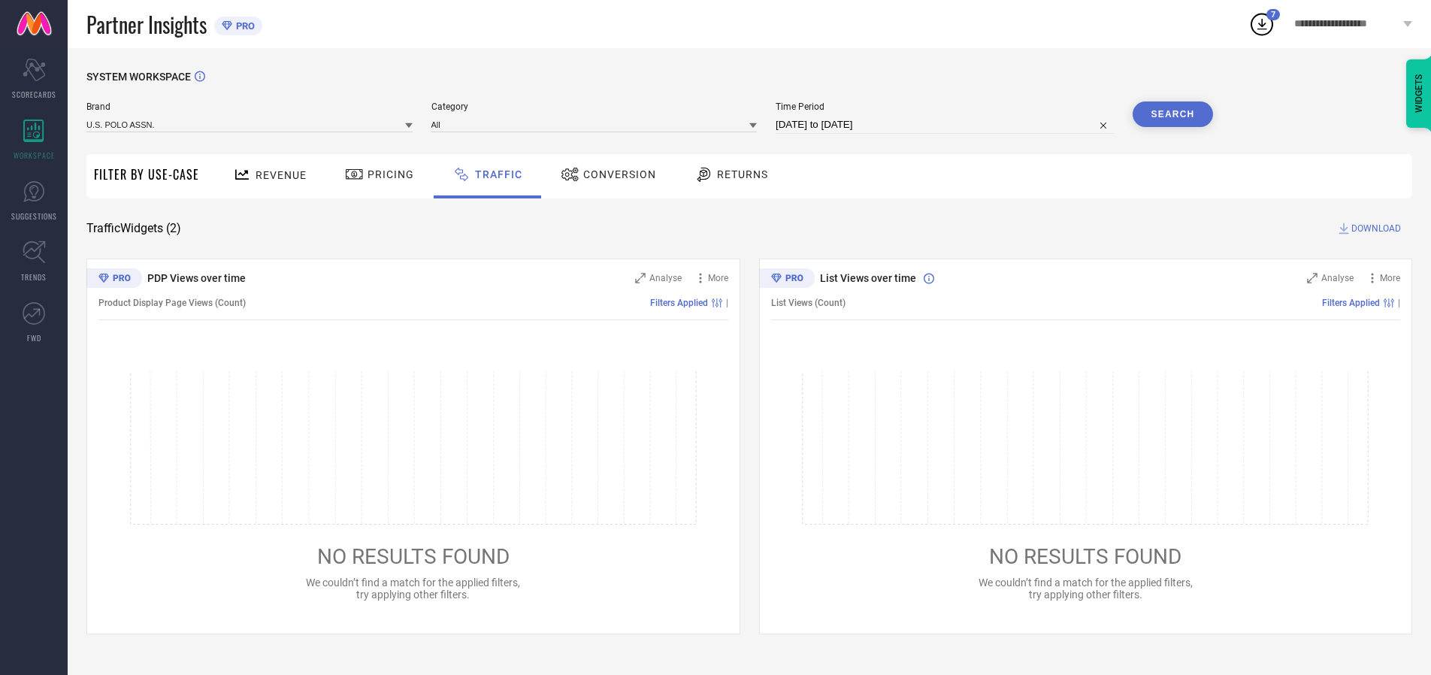
click at [1172, 114] on button "Search" at bounding box center [1172, 114] width 81 height 26
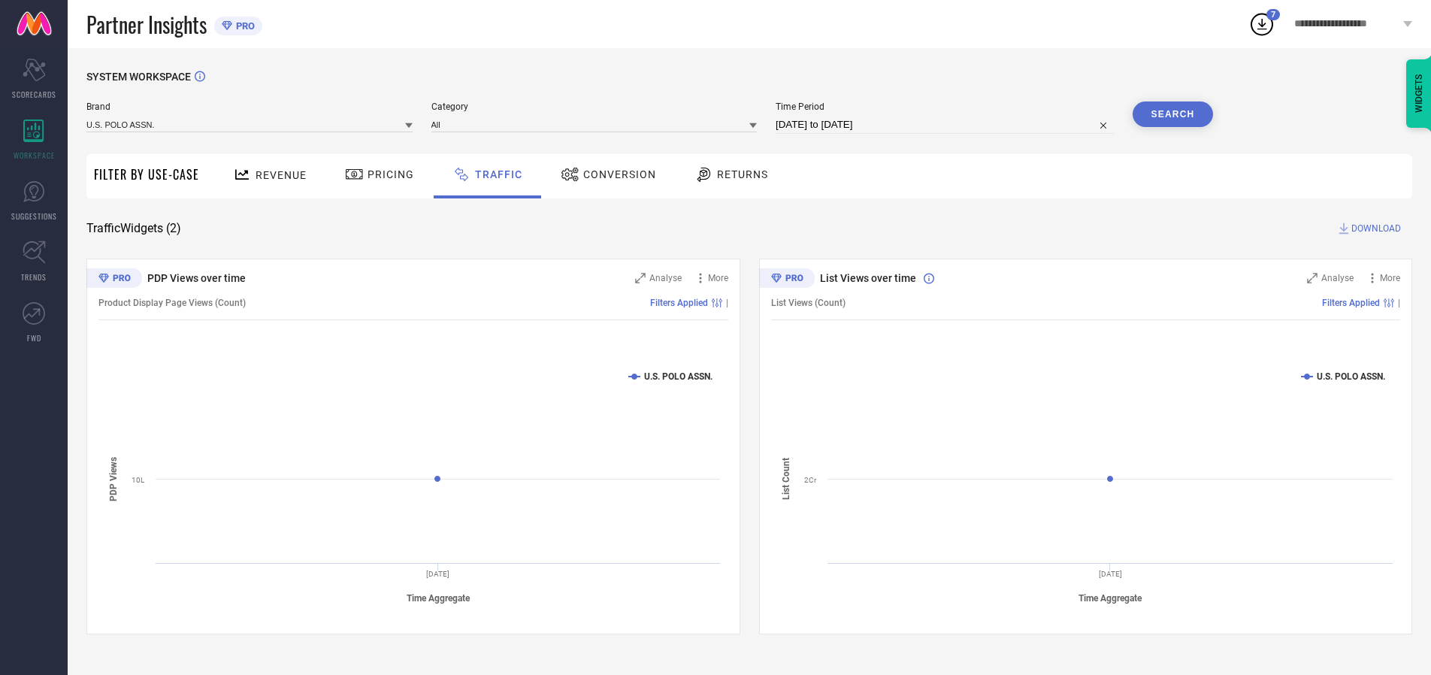
click at [1373, 228] on span "DOWNLOAD" at bounding box center [1376, 228] width 50 height 15
click at [947, 125] on input at bounding box center [944, 125] width 338 height 18
select select "9"
select select "2025"
select select "10"
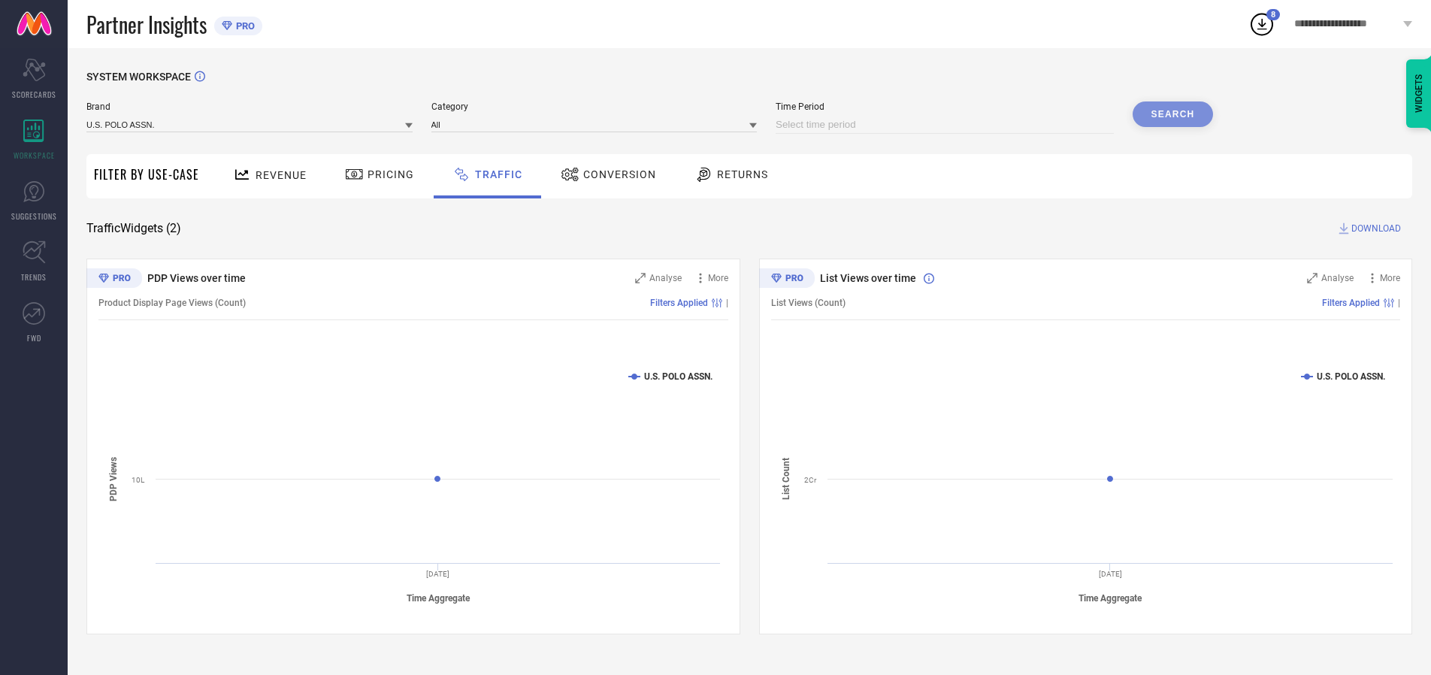
select select "2025"
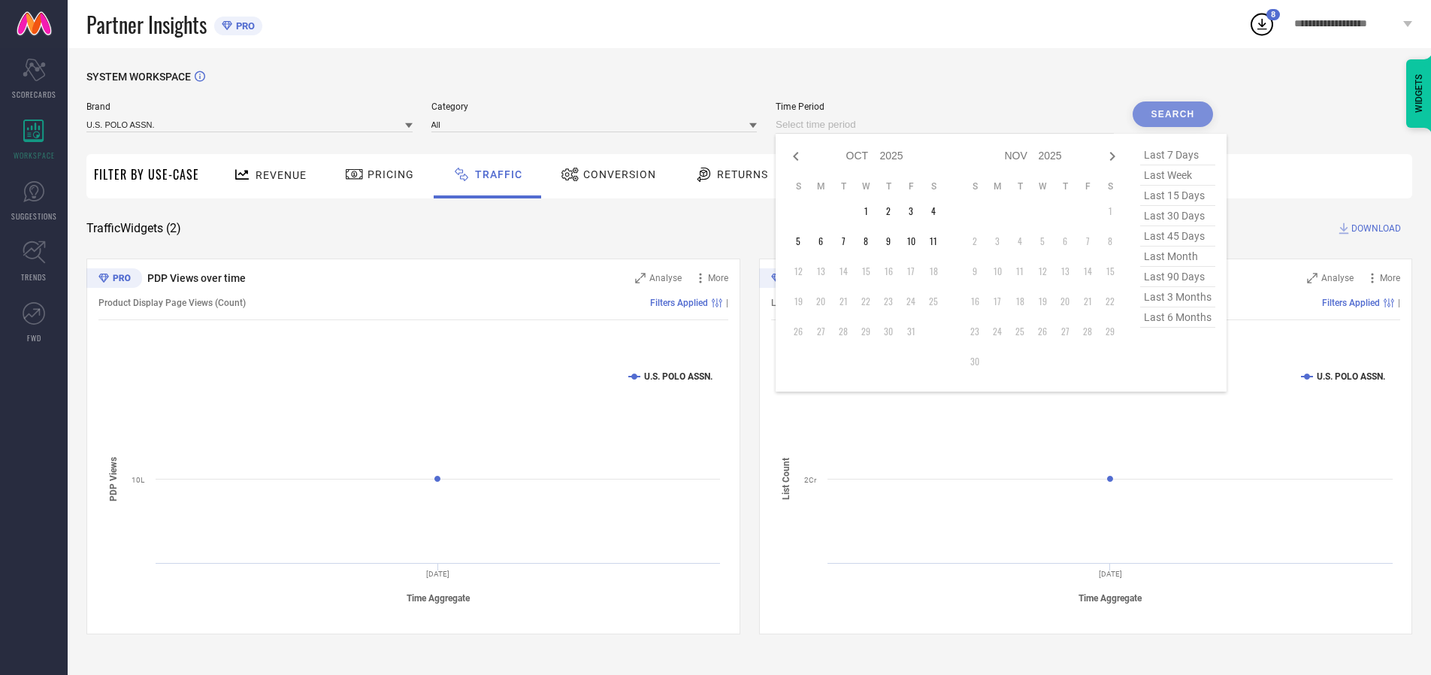
click at [870, 211] on td "1" at bounding box center [865, 211] width 23 height 23
type input "[DATE] to [DATE]"
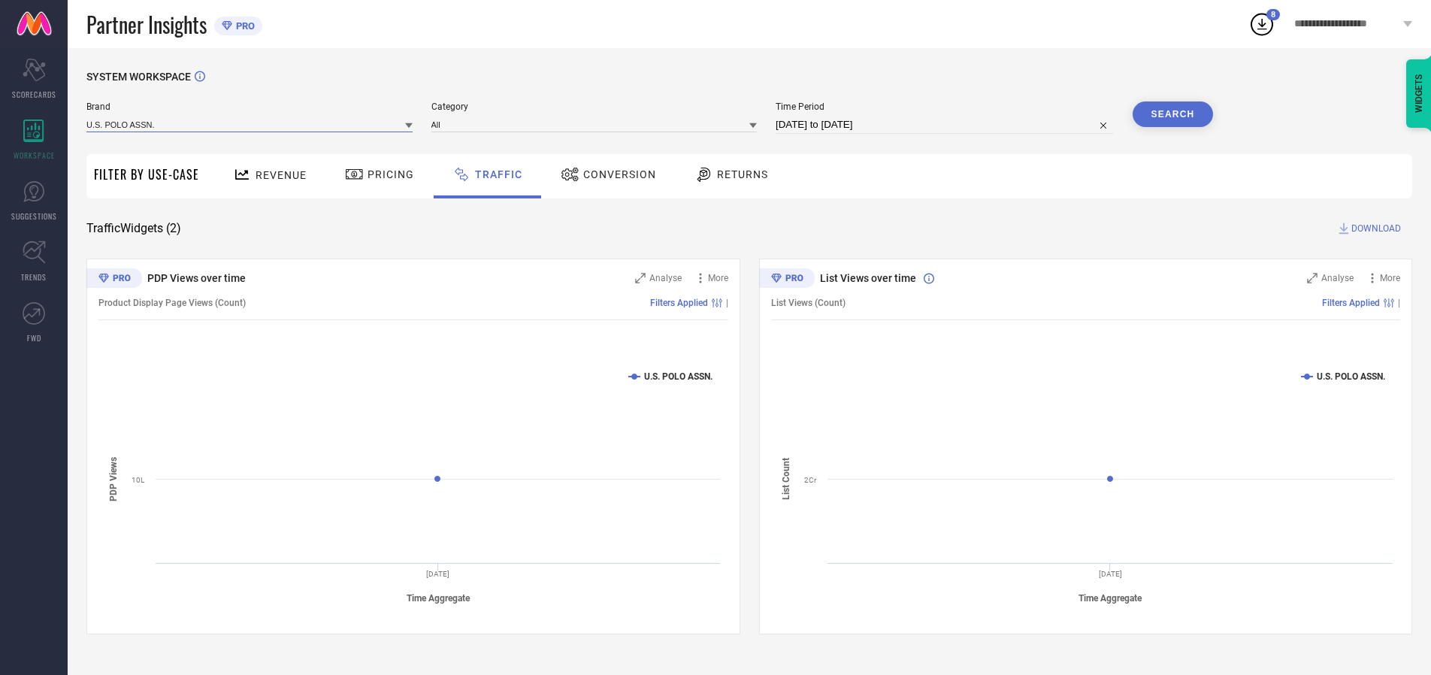
click at [250, 124] on input at bounding box center [249, 124] width 326 height 16
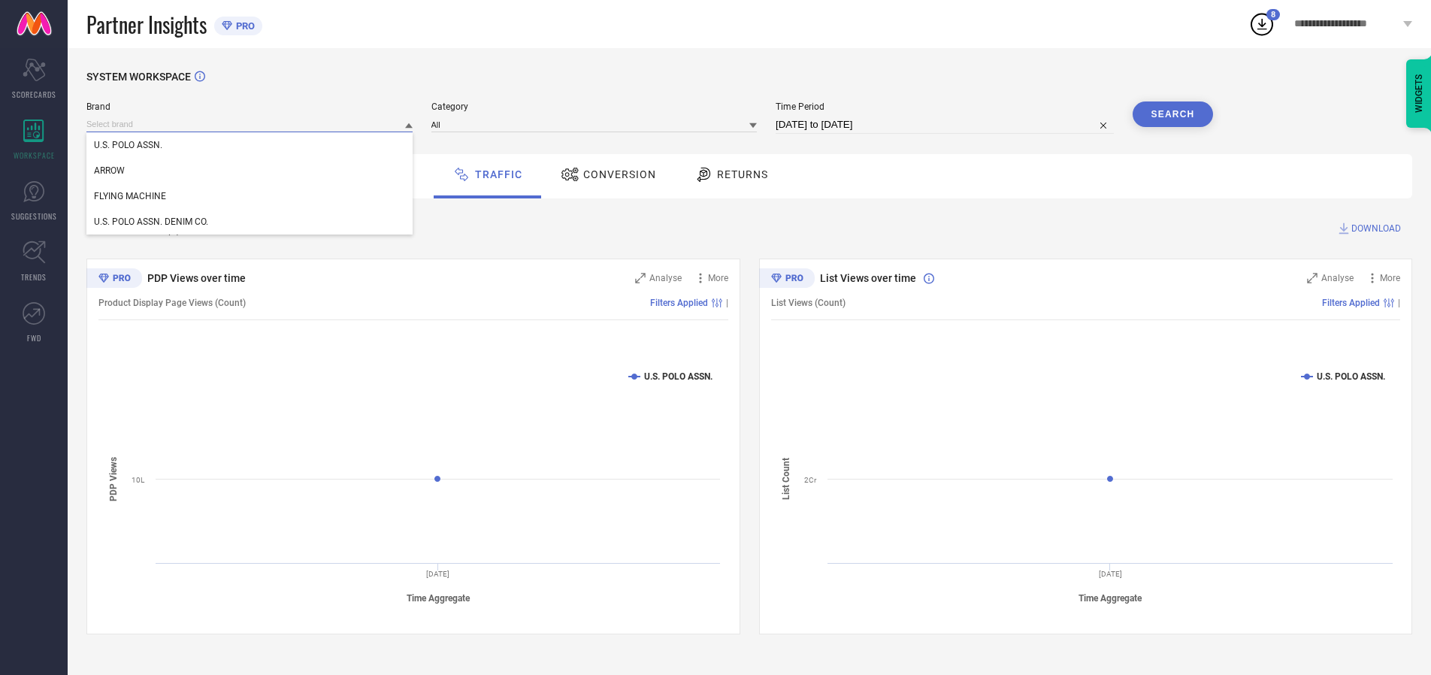
click at [250, 124] on input at bounding box center [249, 124] width 326 height 16
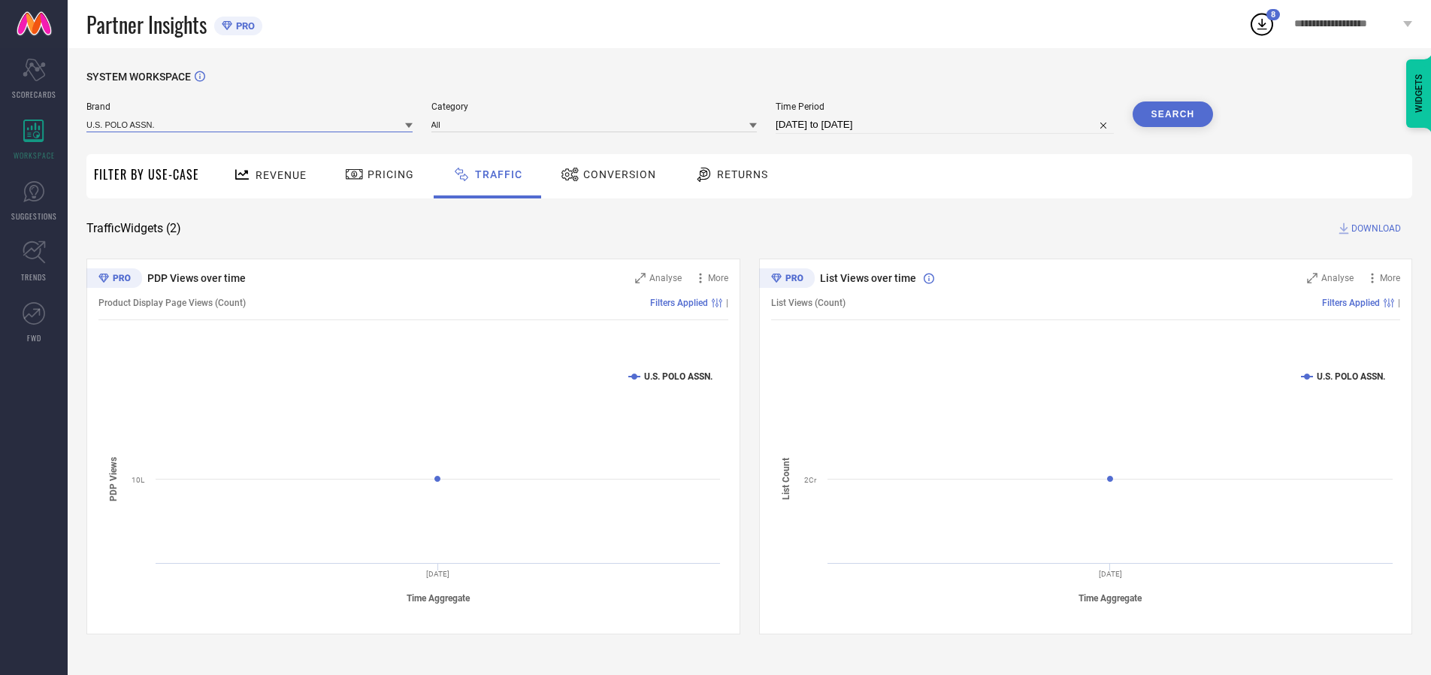
click at [250, 124] on input at bounding box center [249, 124] width 326 height 16
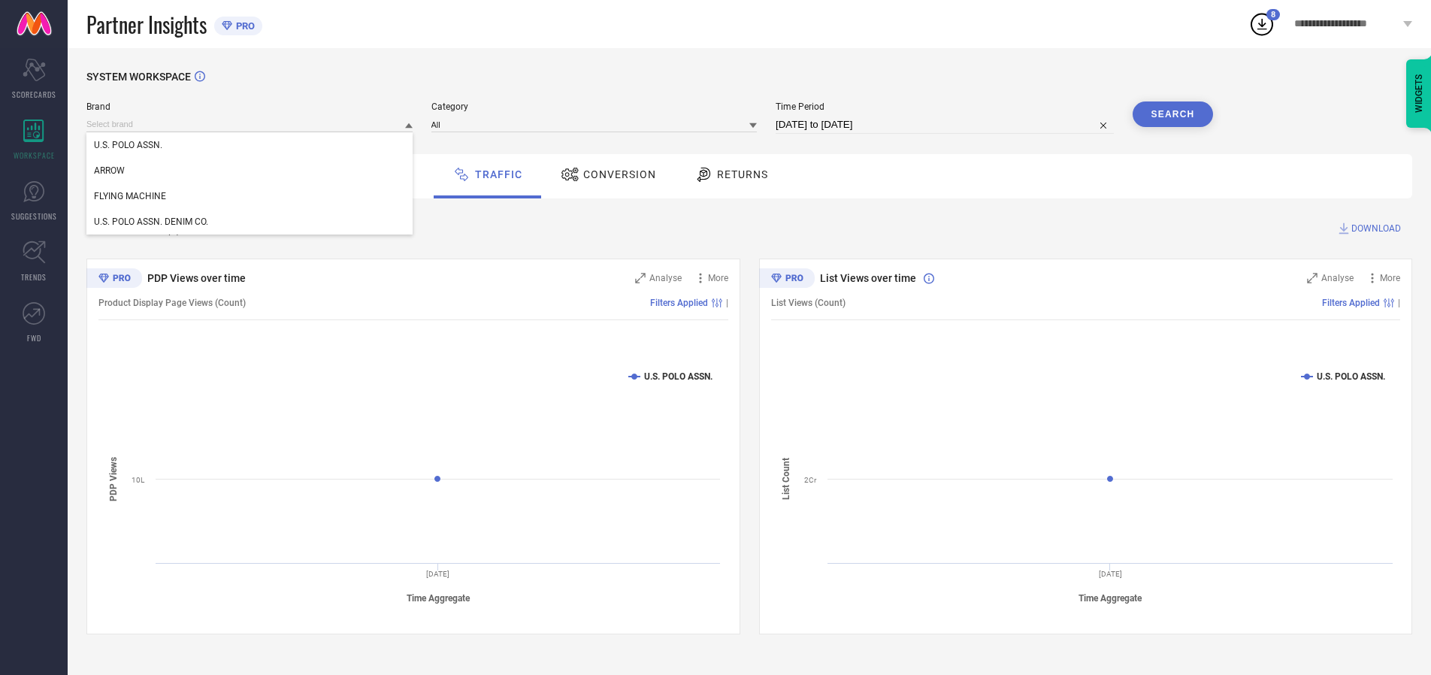
click at [250, 145] on div "U.S. POLO ASSN." at bounding box center [249, 145] width 326 height 26
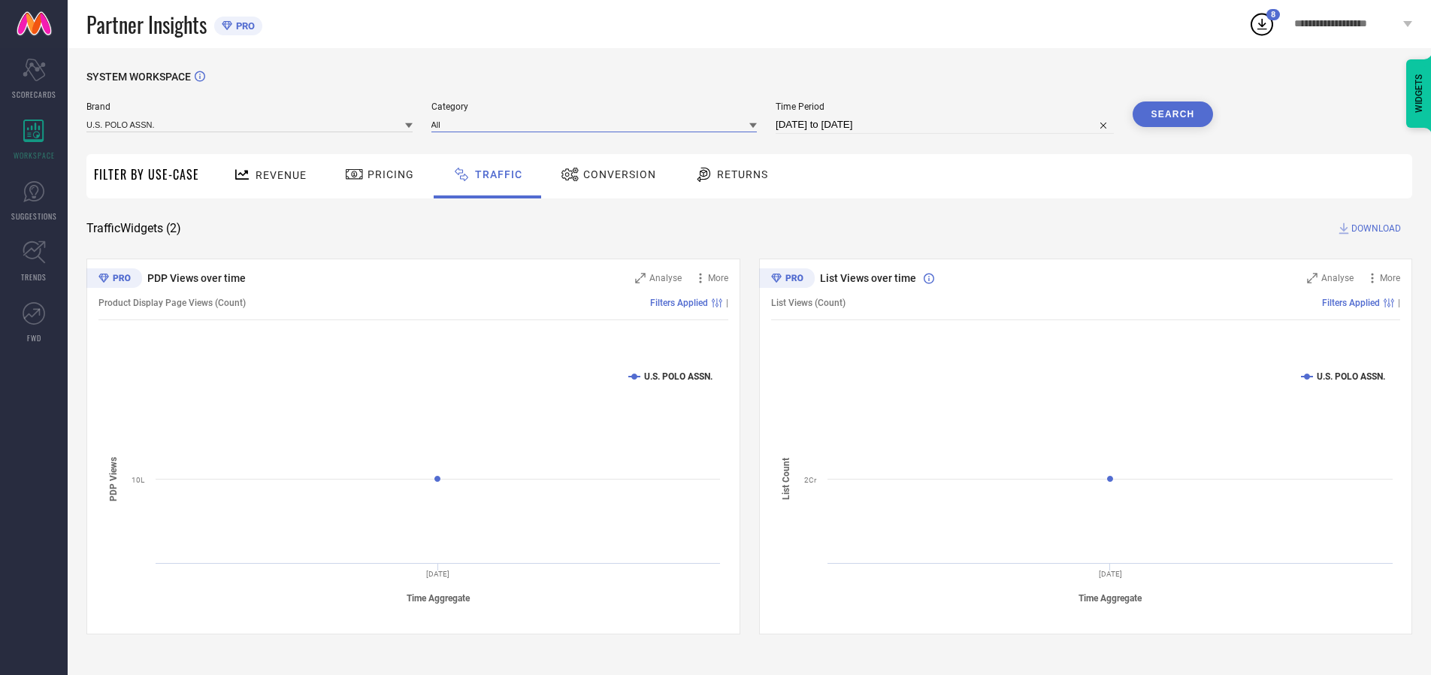
click at [597, 124] on input at bounding box center [594, 124] width 326 height 16
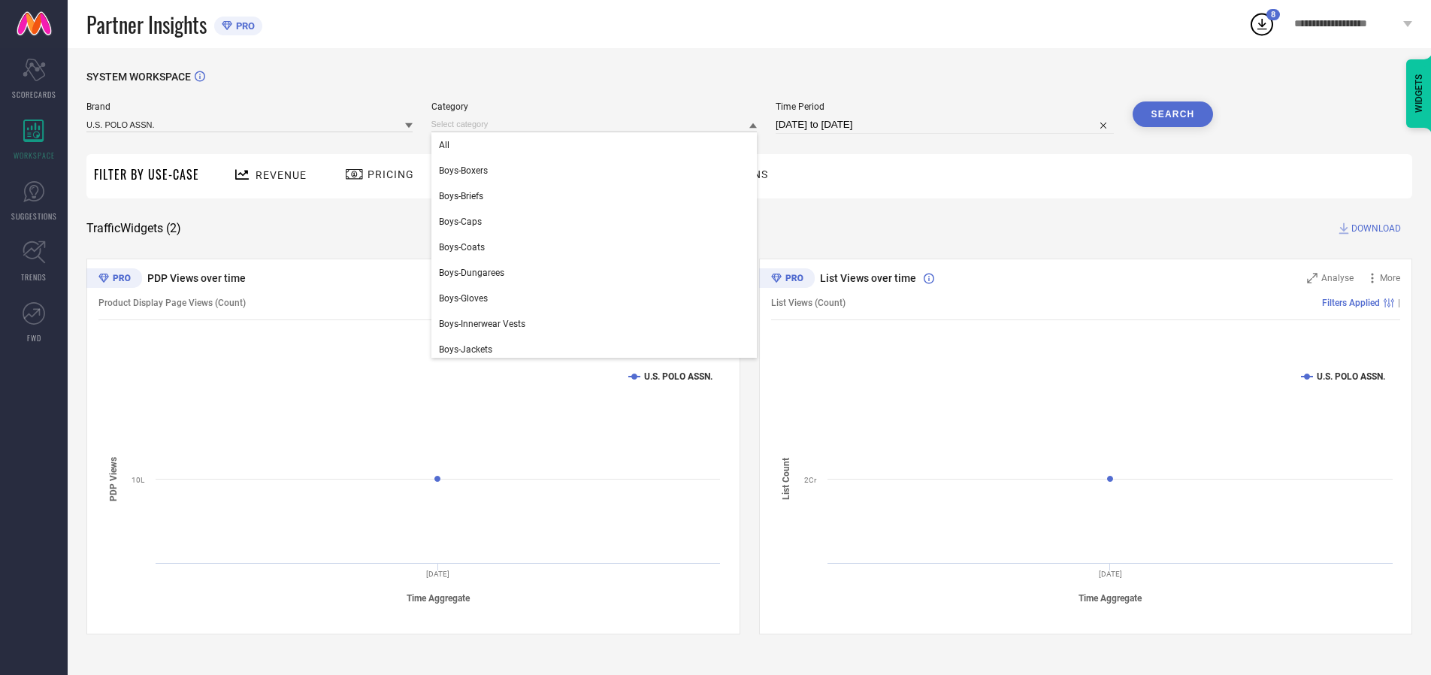
click at [597, 145] on div "All" at bounding box center [594, 145] width 326 height 26
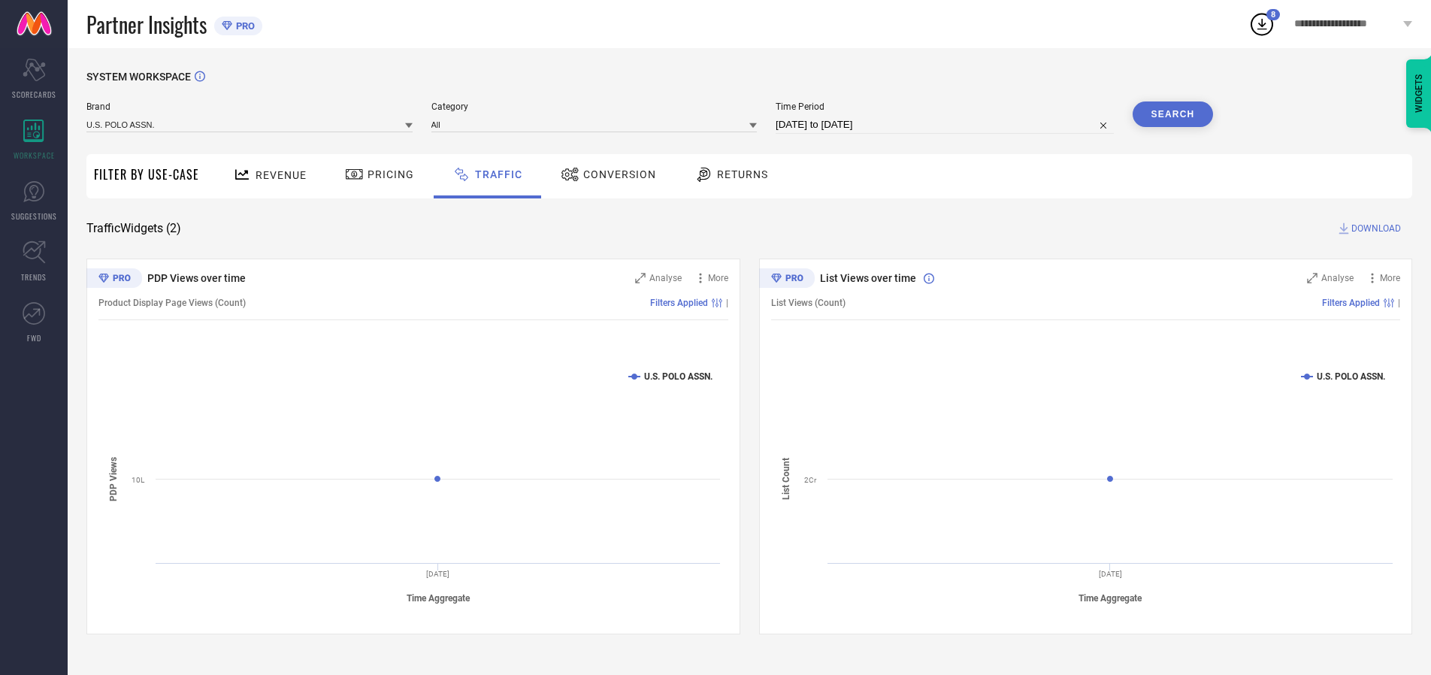
click at [1172, 114] on button "Search" at bounding box center [1172, 114] width 81 height 26
click at [1373, 228] on span "DOWNLOAD" at bounding box center [1376, 228] width 50 height 15
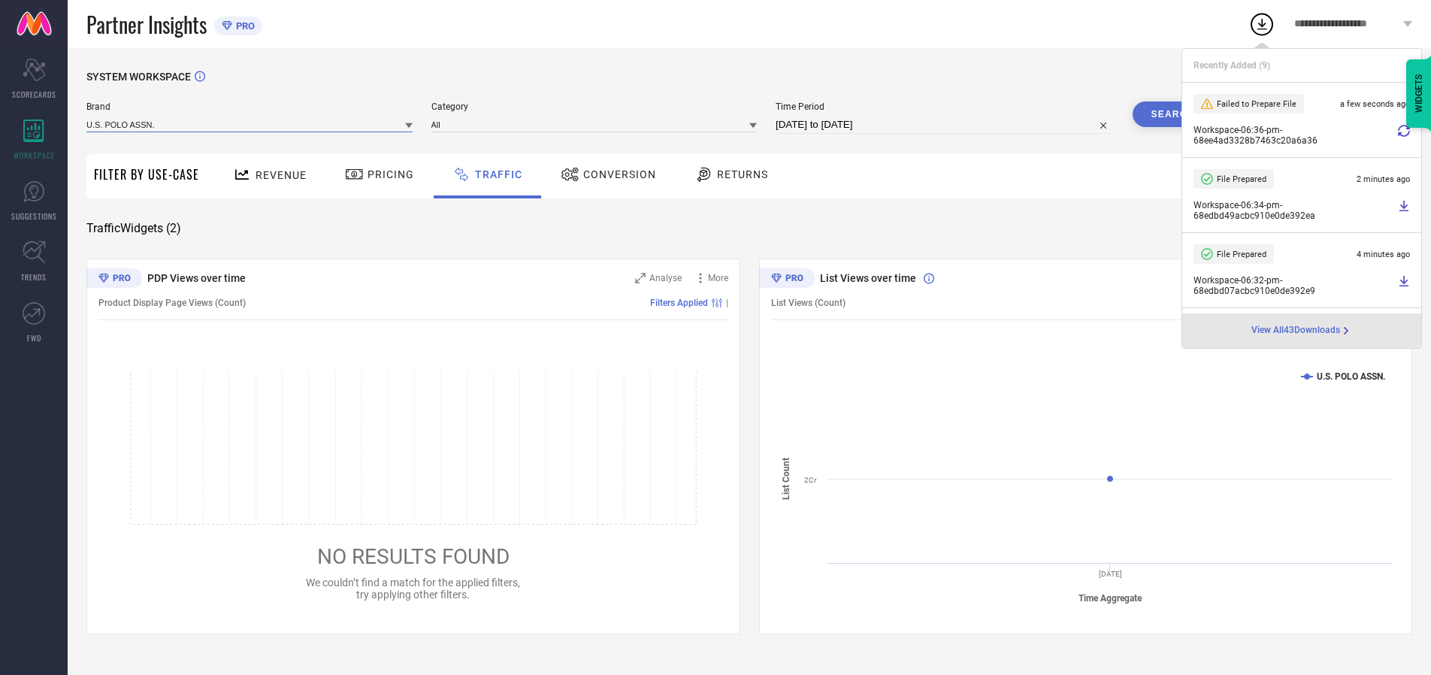
click at [250, 124] on input at bounding box center [249, 124] width 326 height 16
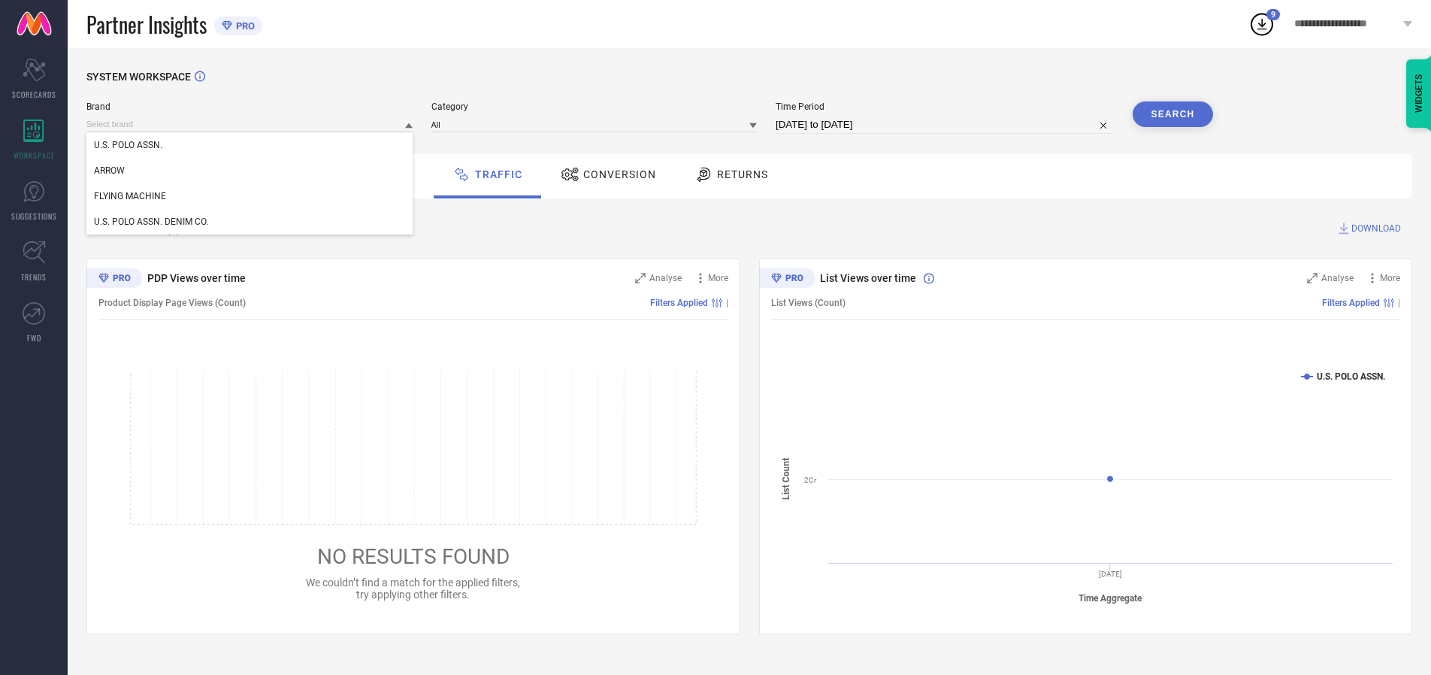
click at [250, 222] on div "U.S. POLO ASSN. DENIM CO." at bounding box center [249, 222] width 326 height 26
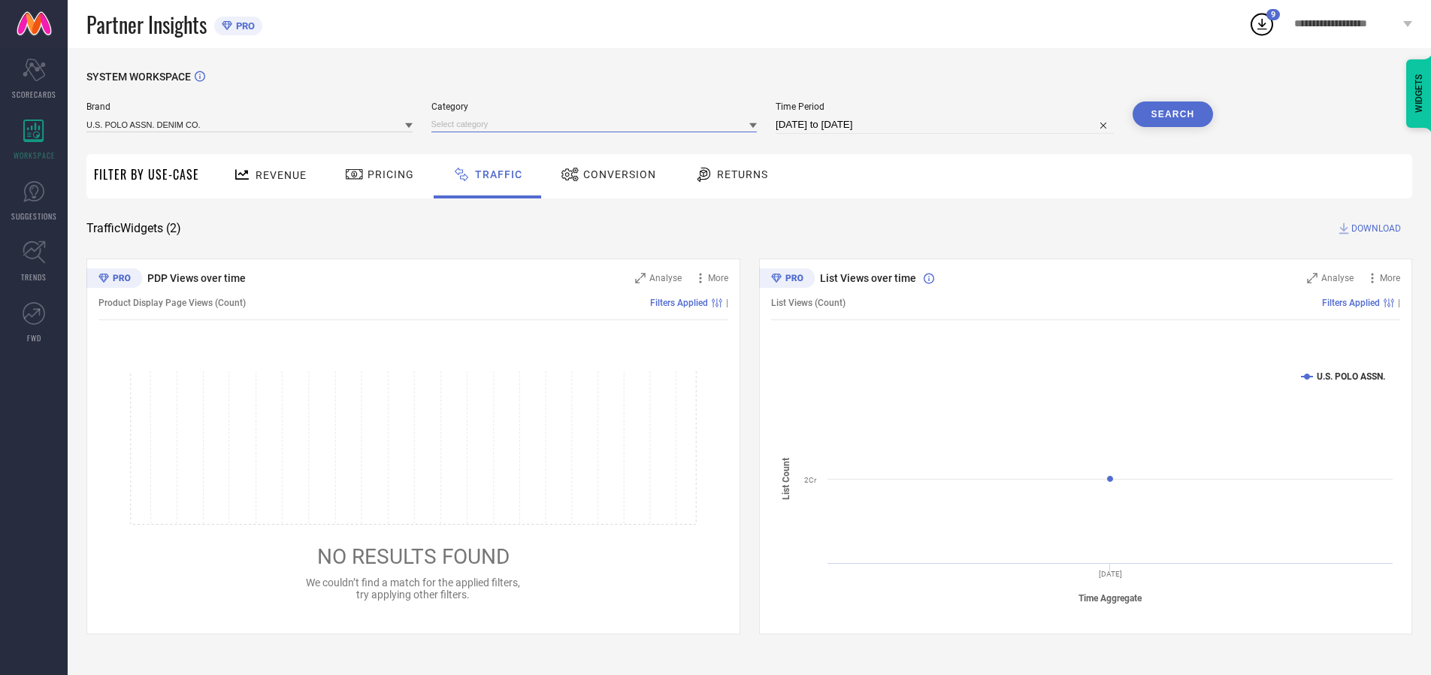
click at [597, 124] on input at bounding box center [594, 124] width 326 height 16
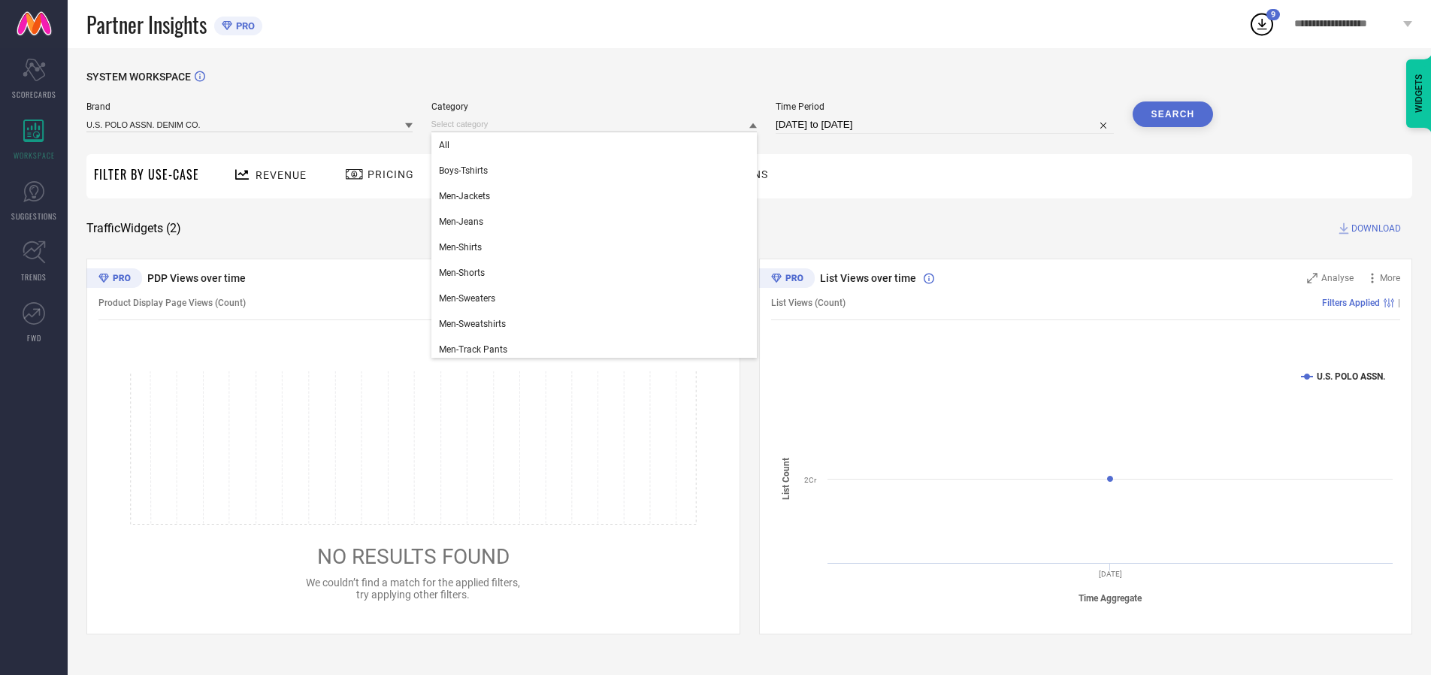
click at [597, 145] on div "All" at bounding box center [594, 145] width 326 height 26
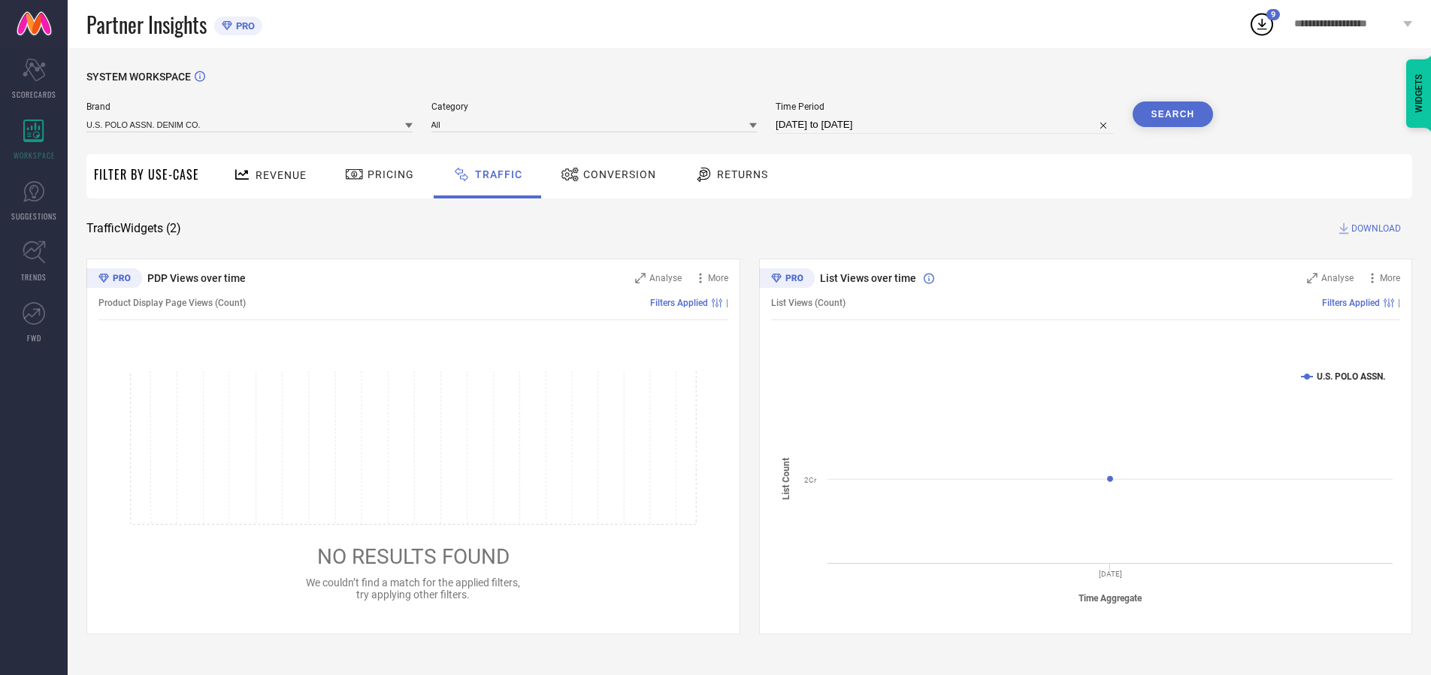
click at [1172, 114] on button "Search" at bounding box center [1172, 114] width 81 height 26
click at [1373, 228] on span "DOWNLOAD" at bounding box center [1376, 228] width 50 height 15
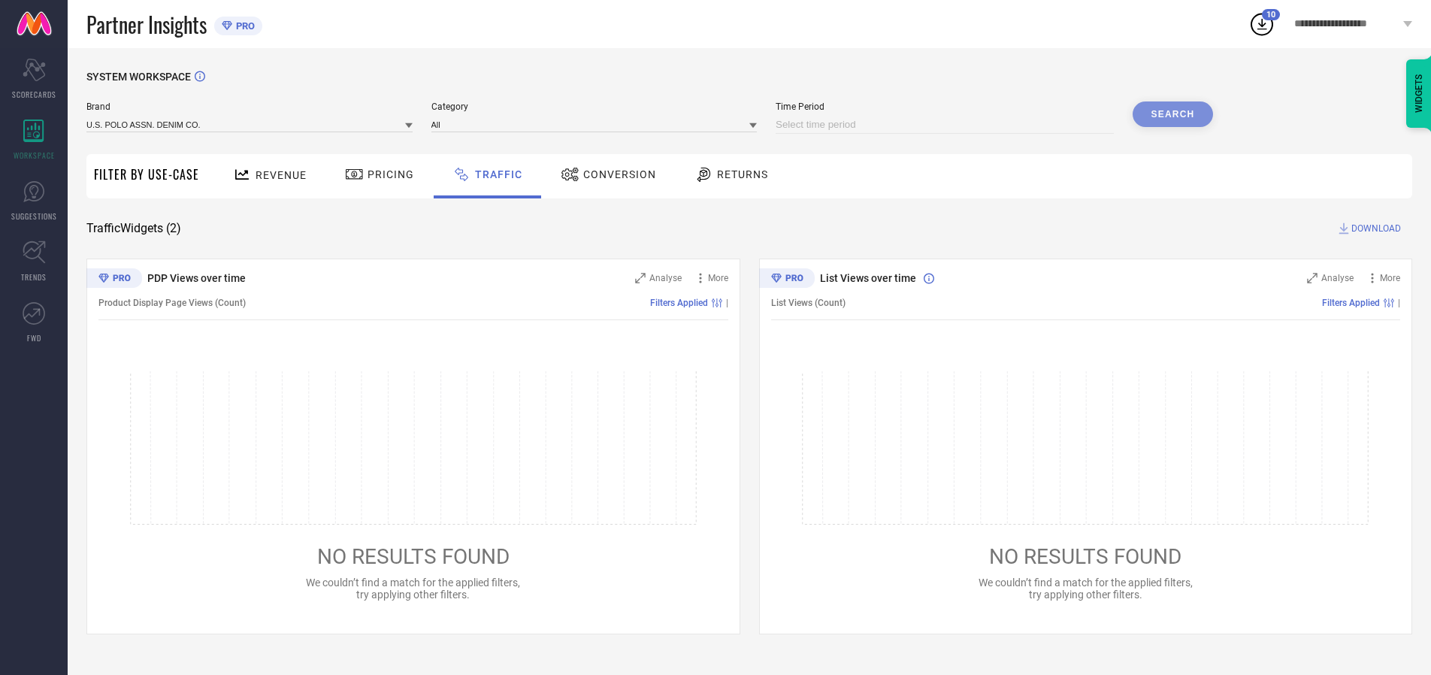
click at [947, 125] on input at bounding box center [944, 125] width 338 height 18
select select "9"
select select "2025"
select select "10"
select select "2025"
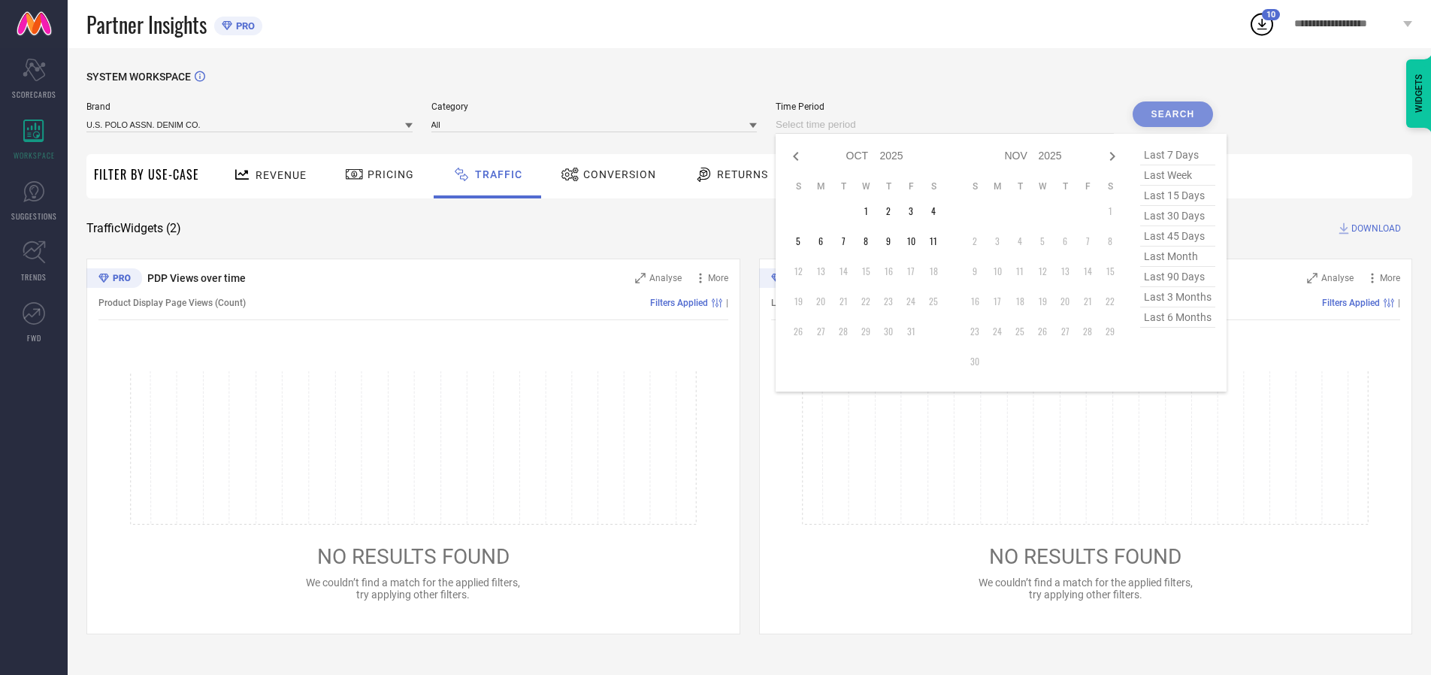
click at [893, 211] on td "2" at bounding box center [888, 211] width 23 height 23
type input "[DATE] to [DATE]"
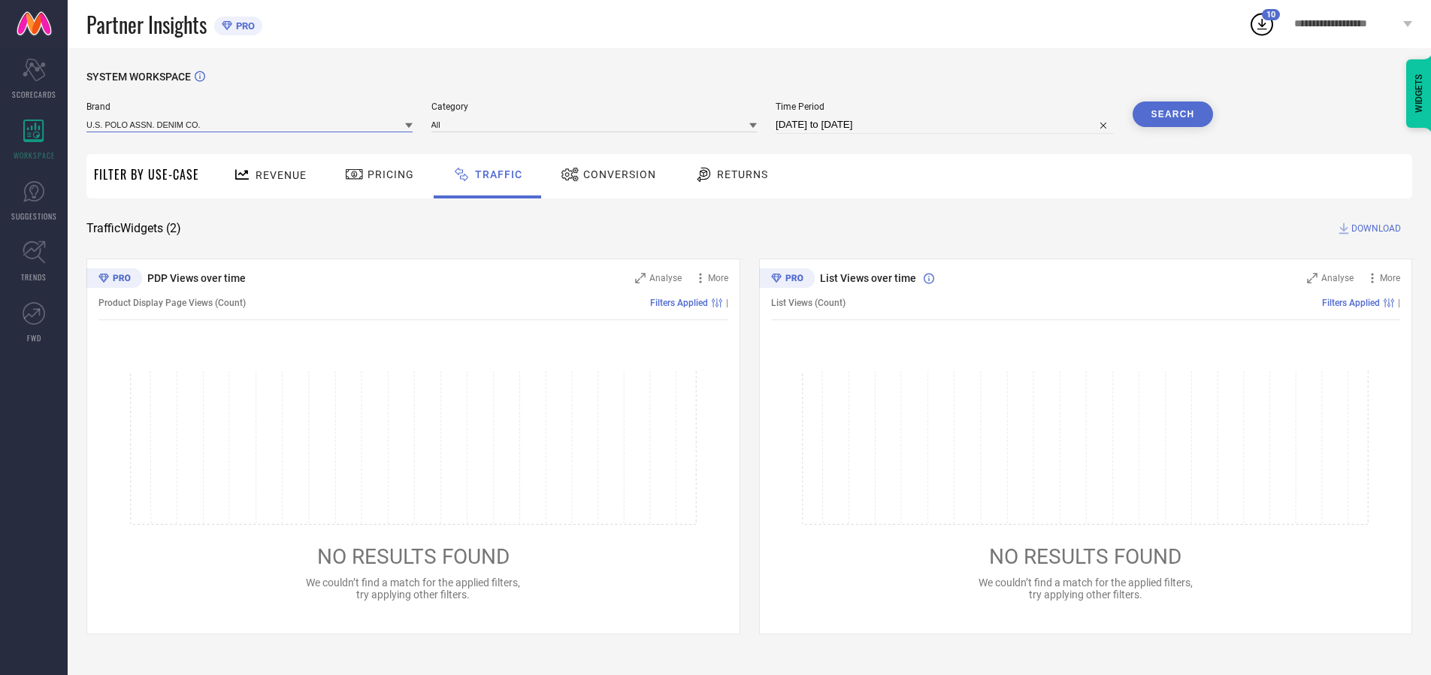
click at [250, 124] on input at bounding box center [249, 124] width 326 height 16
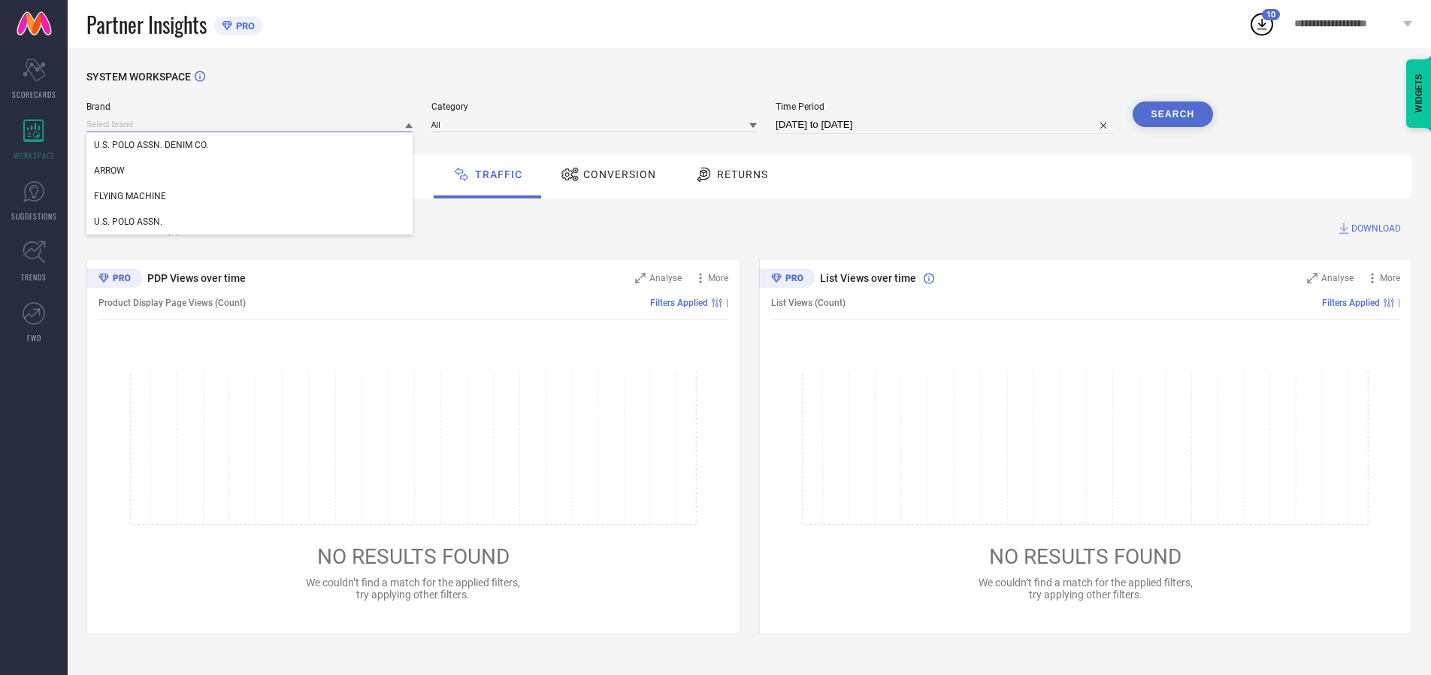
click at [250, 124] on input at bounding box center [249, 124] width 326 height 16
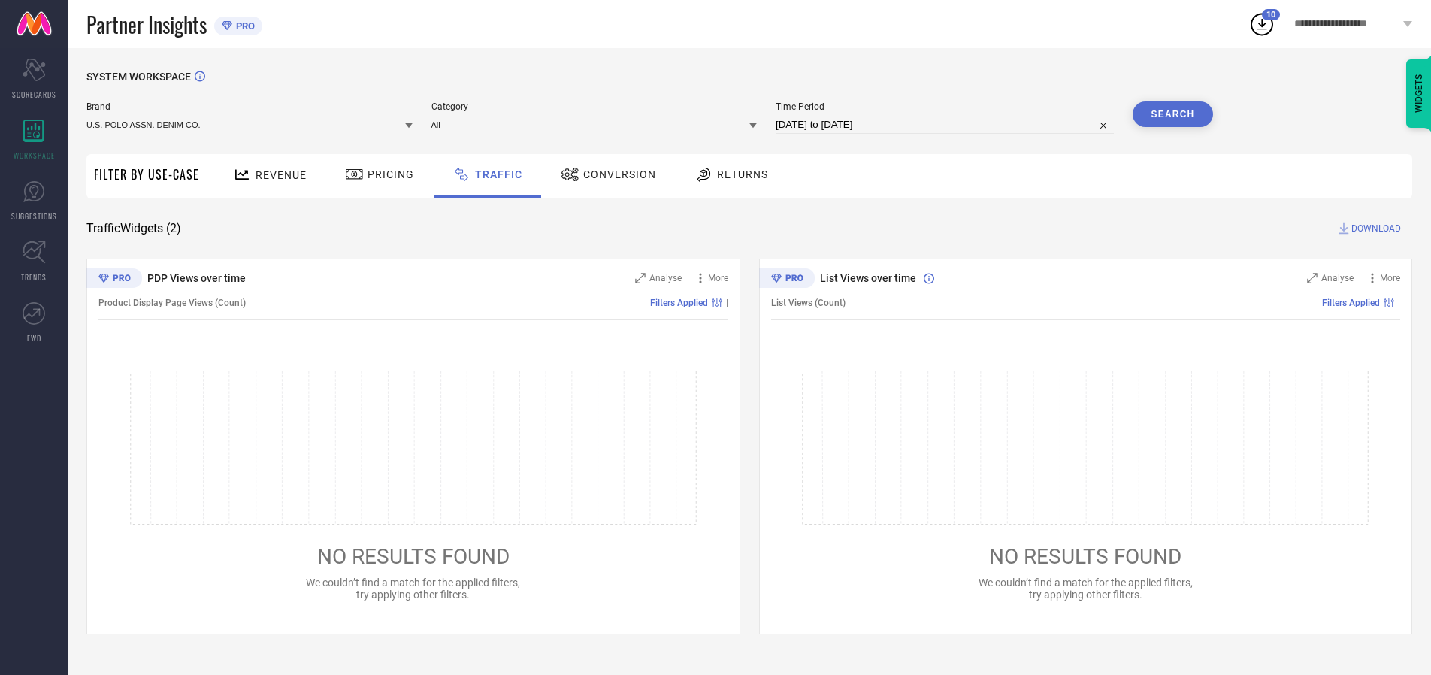
click at [250, 124] on input at bounding box center [249, 124] width 326 height 16
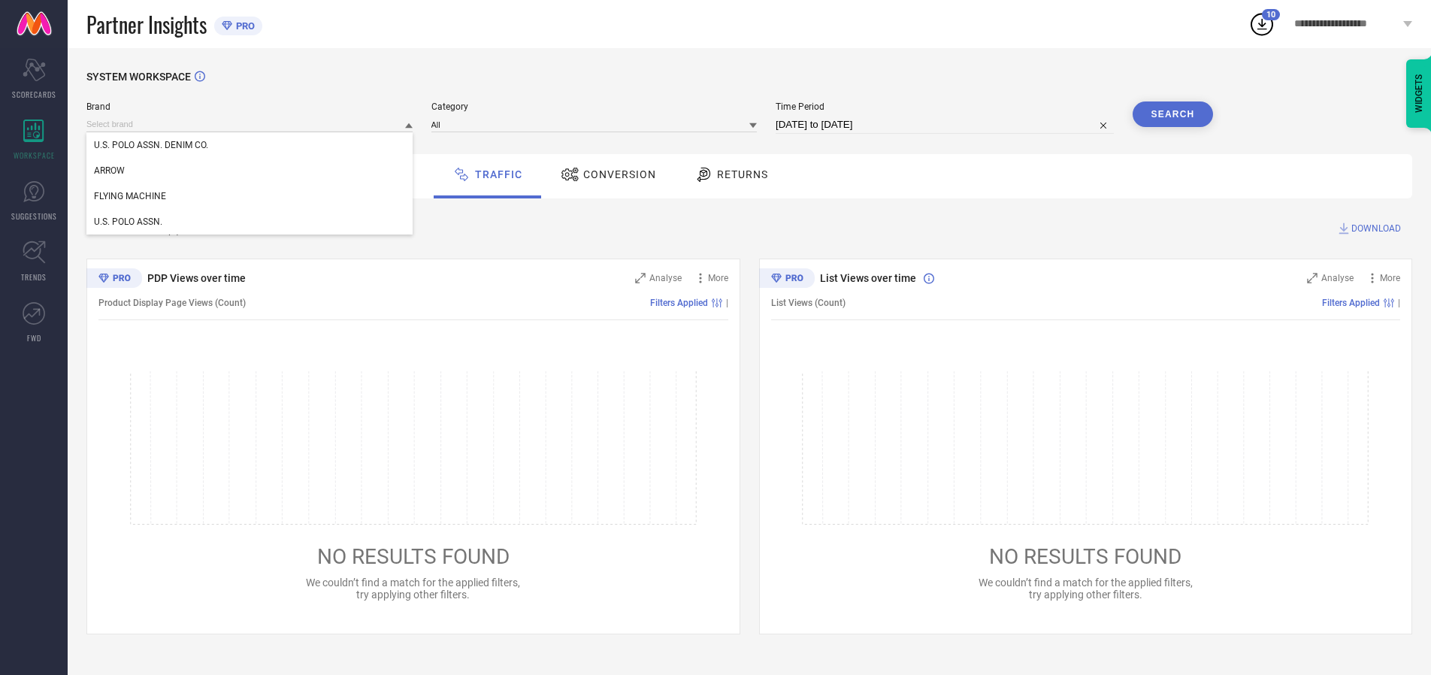
click at [250, 145] on div "U.S. POLO ASSN. DENIM CO." at bounding box center [249, 145] width 326 height 26
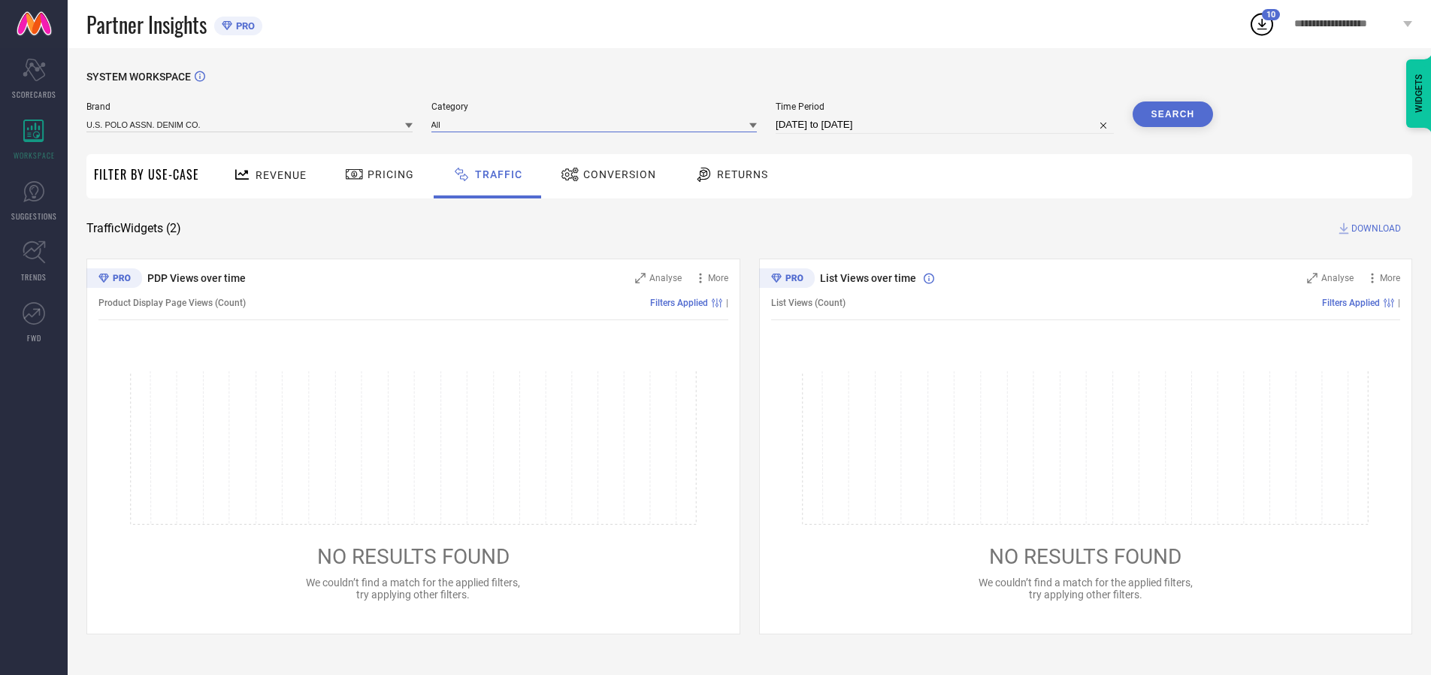
click at [597, 124] on input at bounding box center [594, 124] width 326 height 16
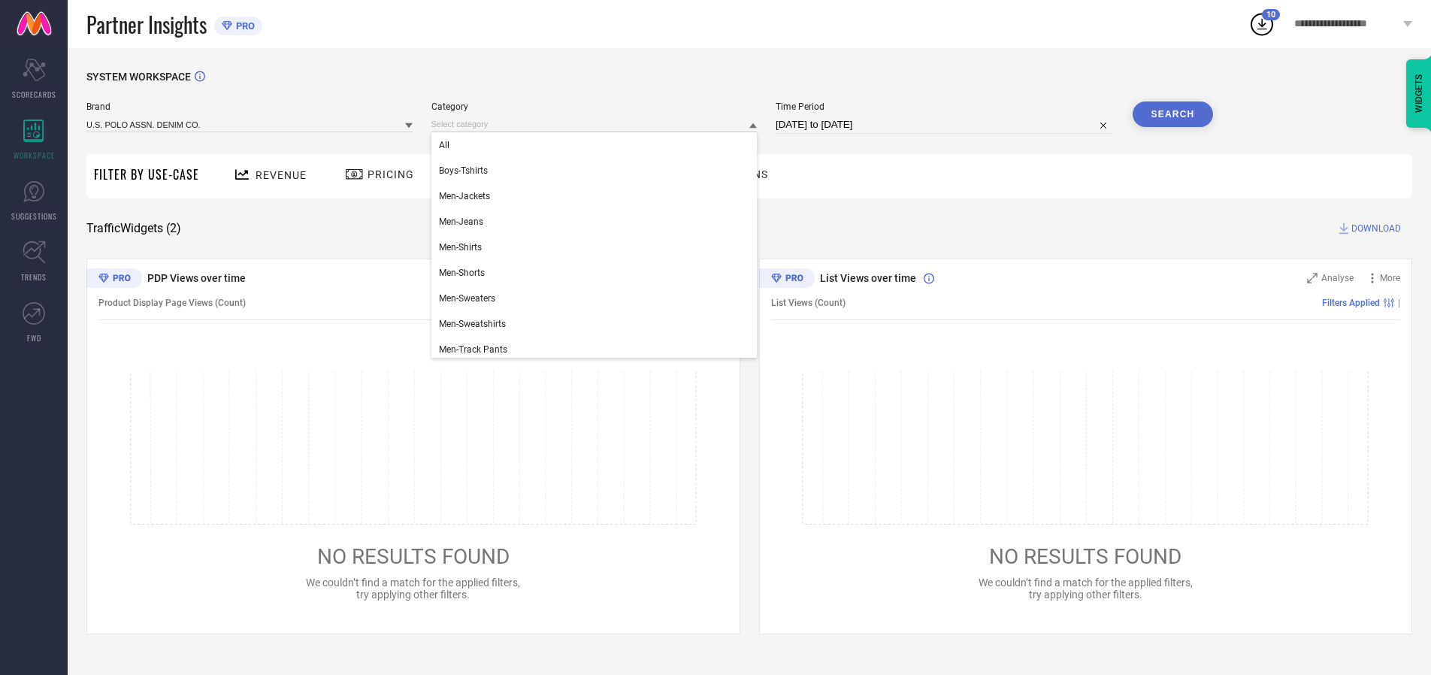
click at [597, 145] on div "All" at bounding box center [594, 145] width 326 height 26
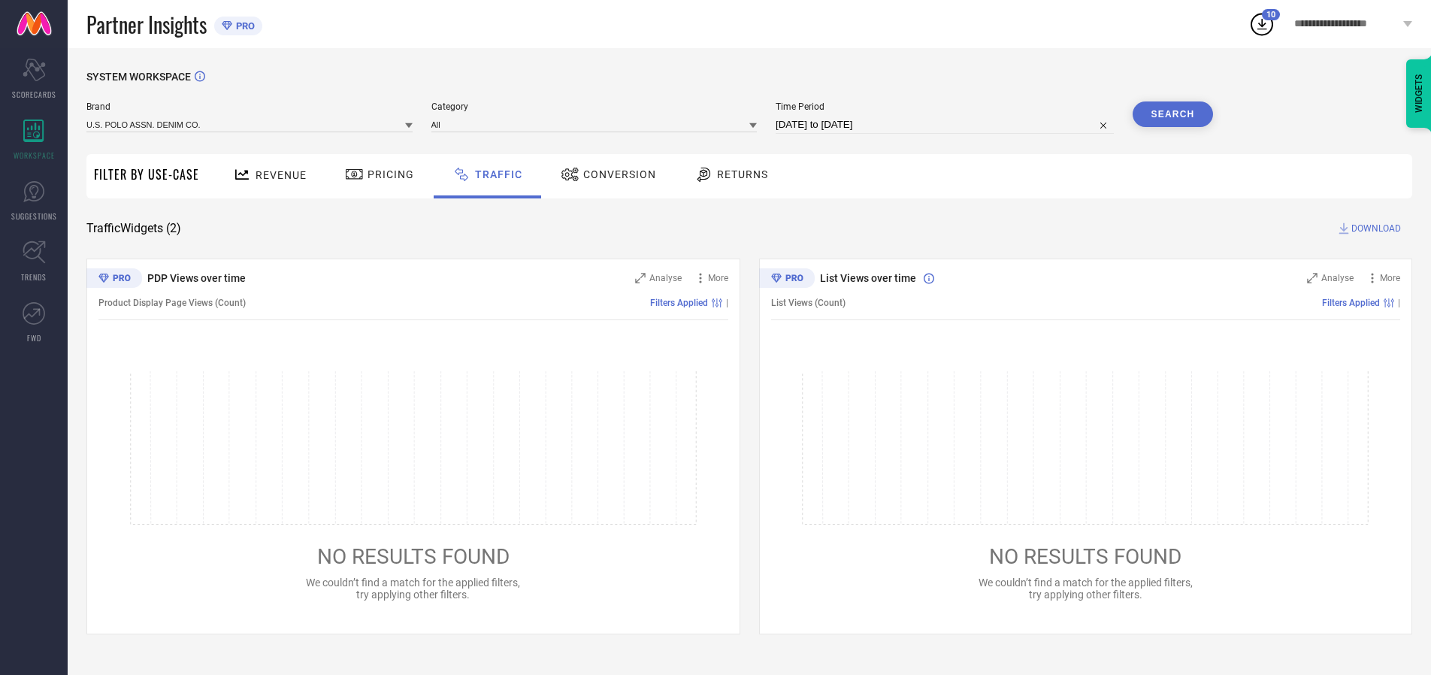
click at [1172, 114] on button "Search" at bounding box center [1172, 114] width 81 height 26
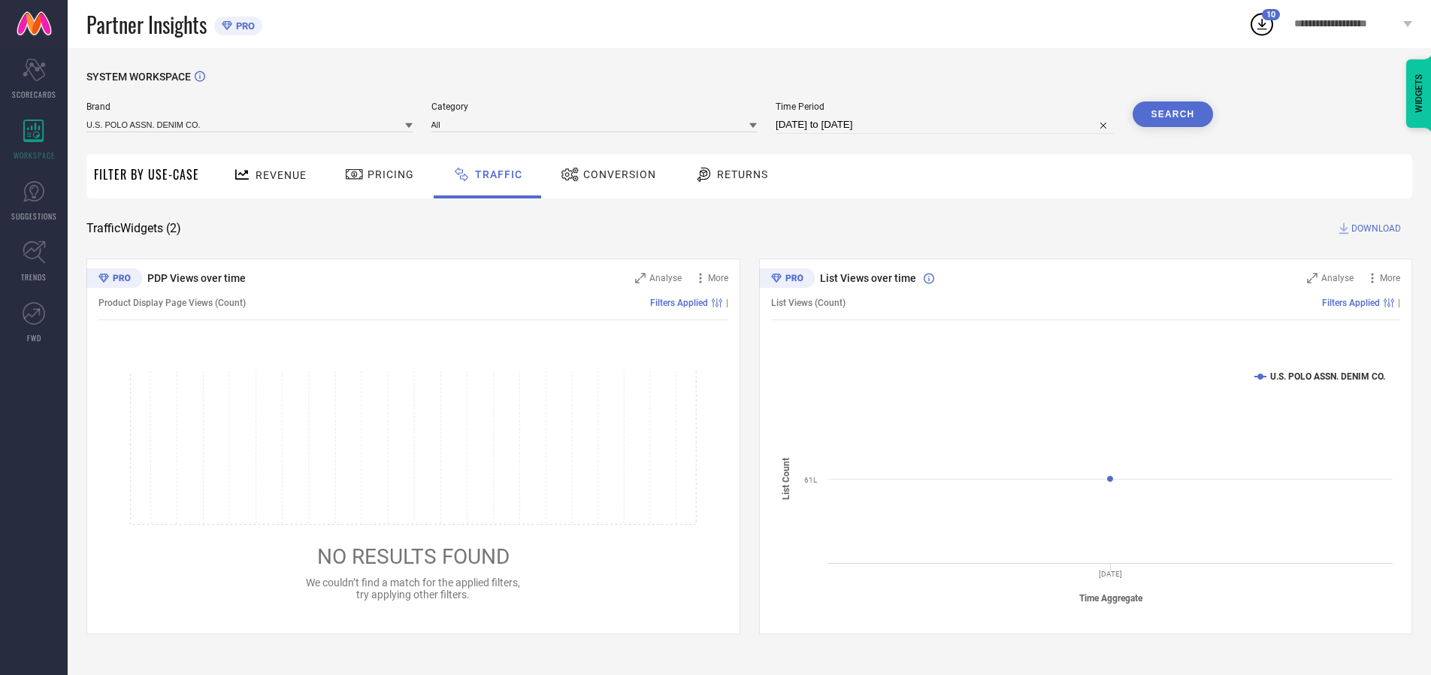
click at [1373, 228] on span "DOWNLOAD" at bounding box center [1376, 228] width 50 height 15
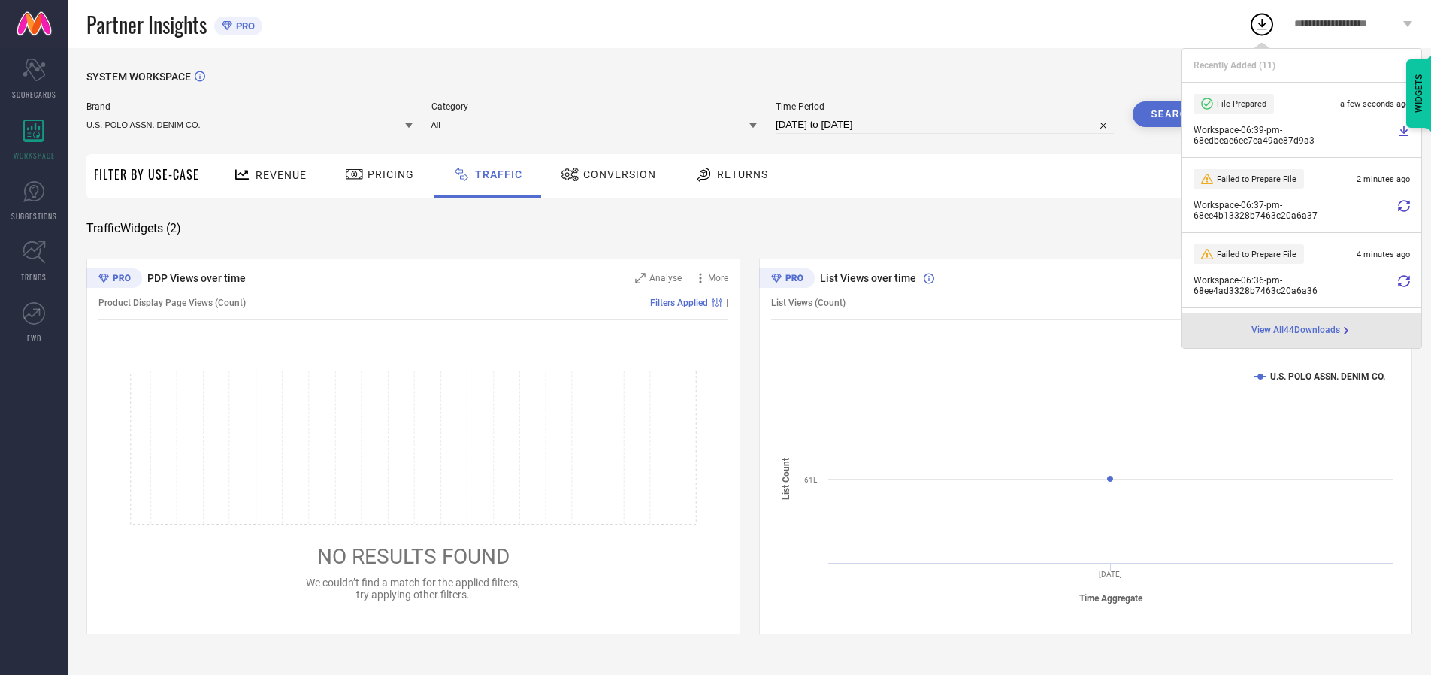
click at [250, 124] on input at bounding box center [249, 124] width 326 height 16
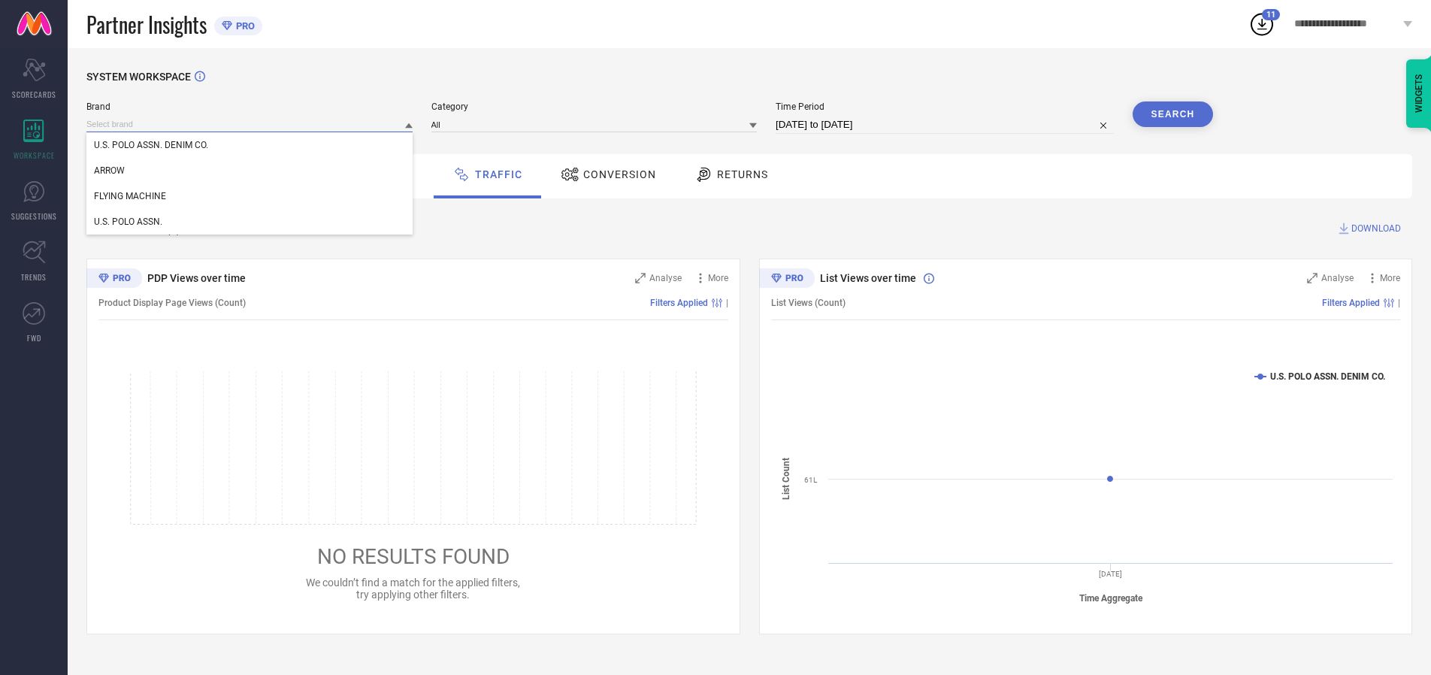
click at [250, 222] on div "U.S. POLO ASSN." at bounding box center [249, 222] width 326 height 26
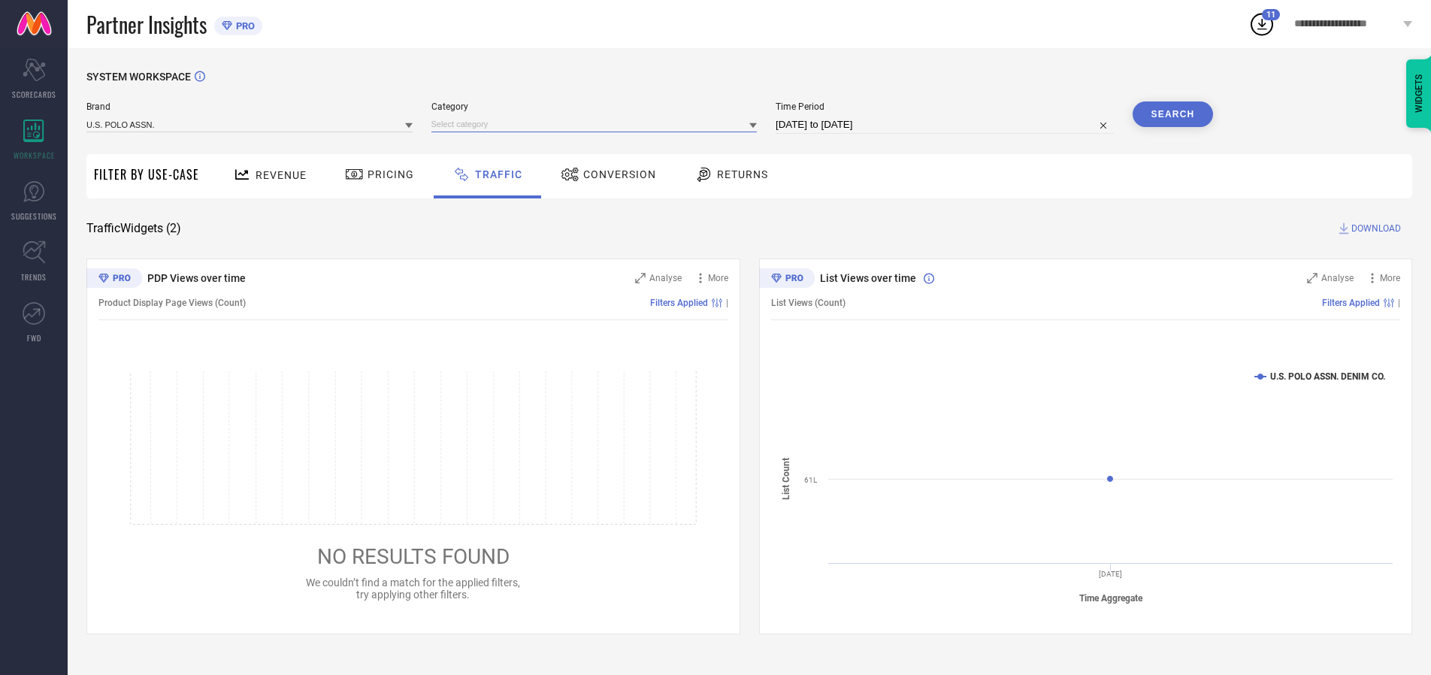
click at [597, 124] on input at bounding box center [594, 124] width 326 height 16
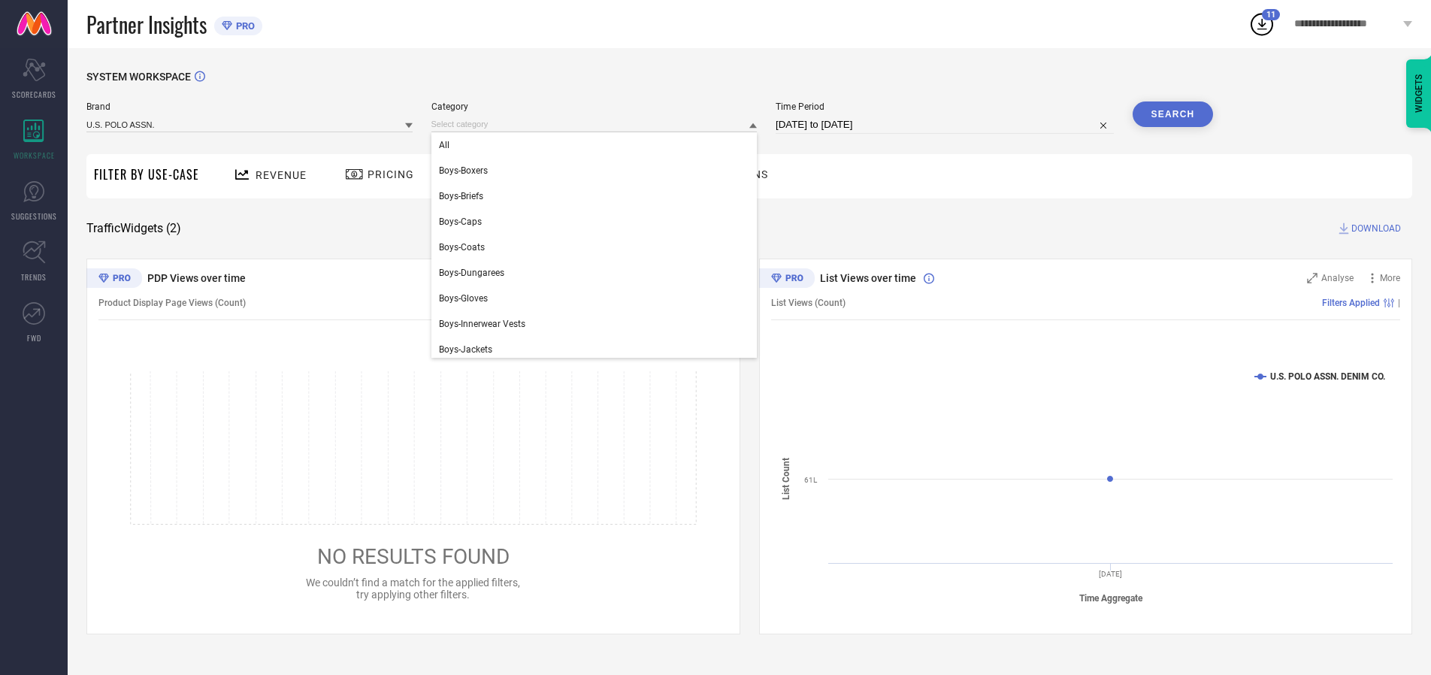
click at [597, 145] on div "All" at bounding box center [594, 145] width 326 height 26
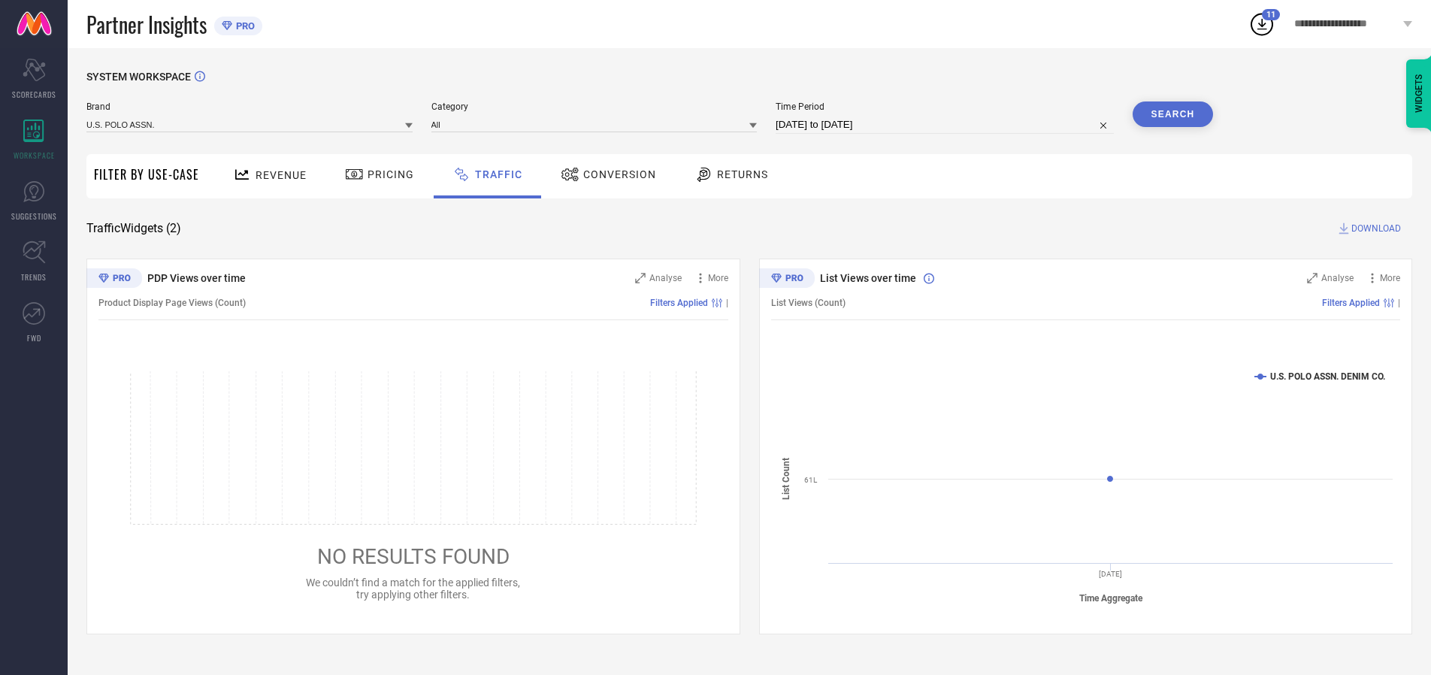
click at [1172, 114] on button "Search" at bounding box center [1172, 114] width 81 height 26
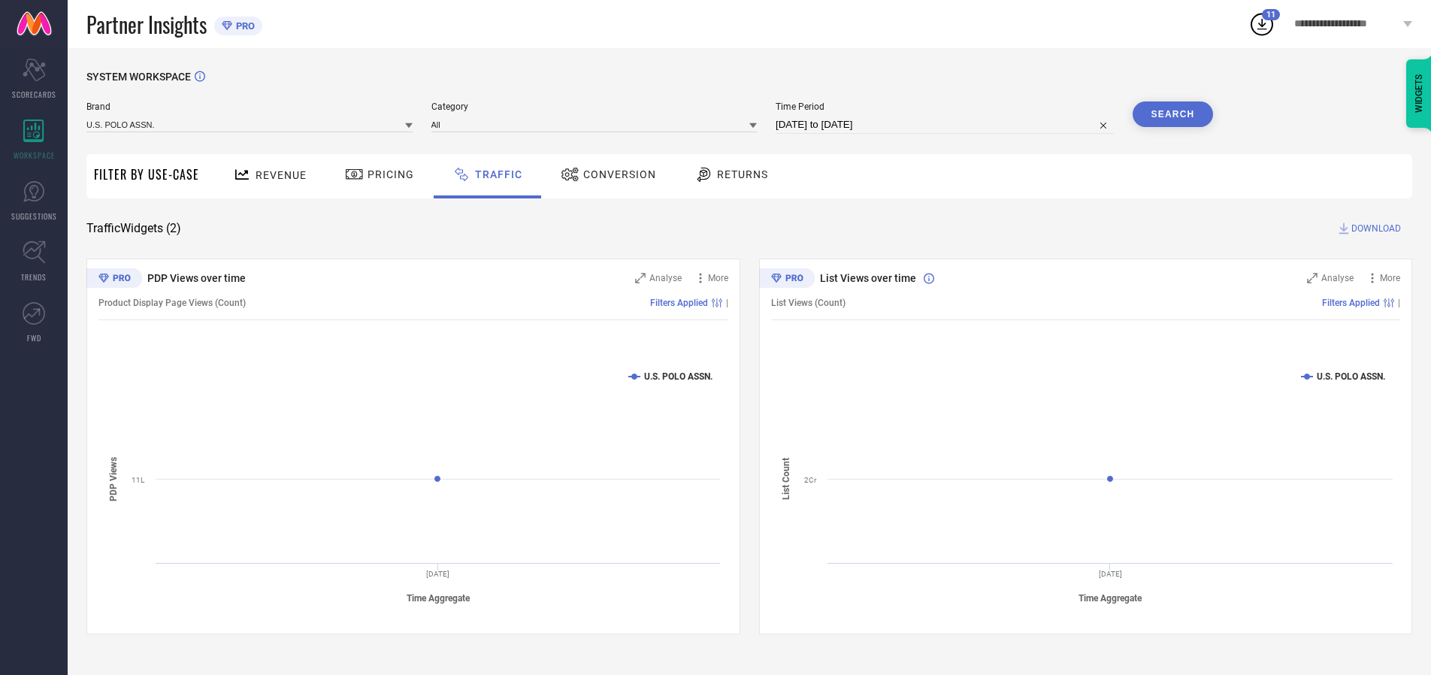
click at [1373, 228] on span "DOWNLOAD" at bounding box center [1376, 228] width 50 height 15
click at [947, 125] on input at bounding box center [944, 125] width 338 height 18
select select "9"
select select "2025"
select select "10"
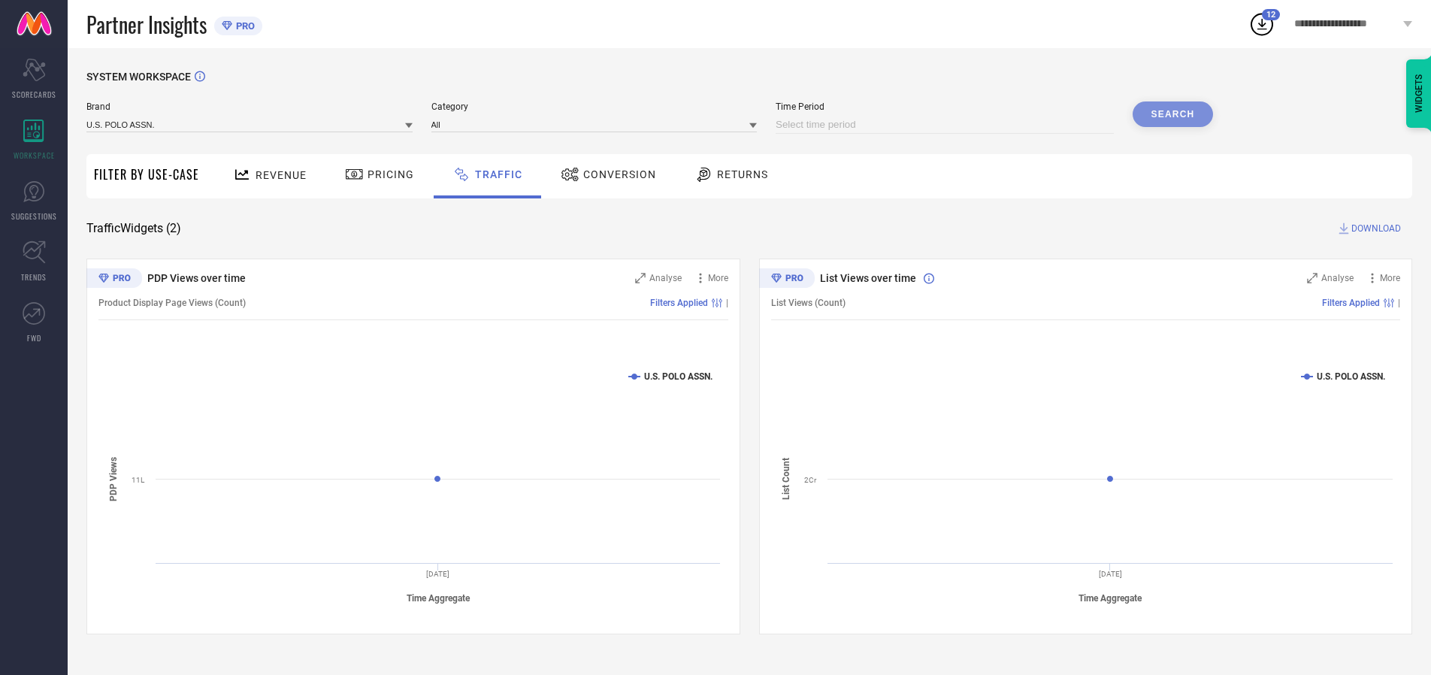
select select "2025"
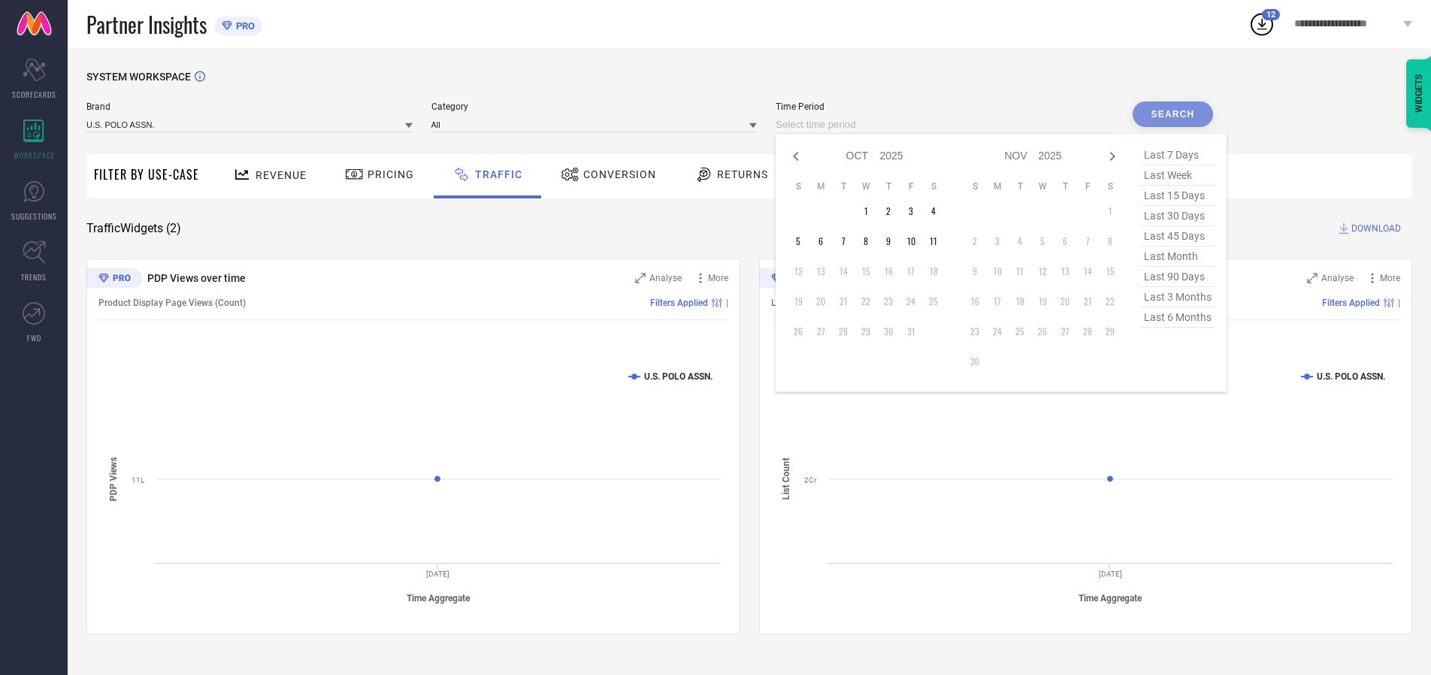
click at [915, 211] on td "3" at bounding box center [910, 211] width 23 height 23
type input "[DATE] to [DATE]"
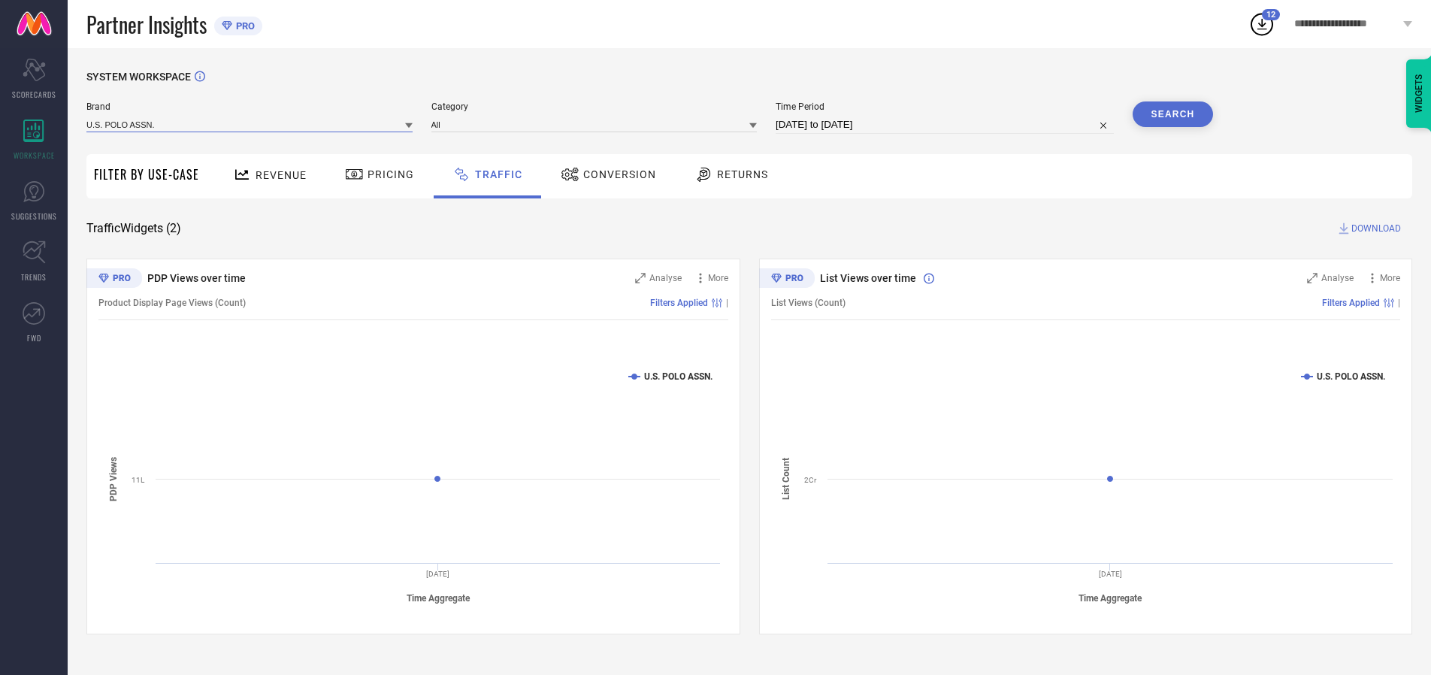
click at [250, 124] on input at bounding box center [249, 124] width 326 height 16
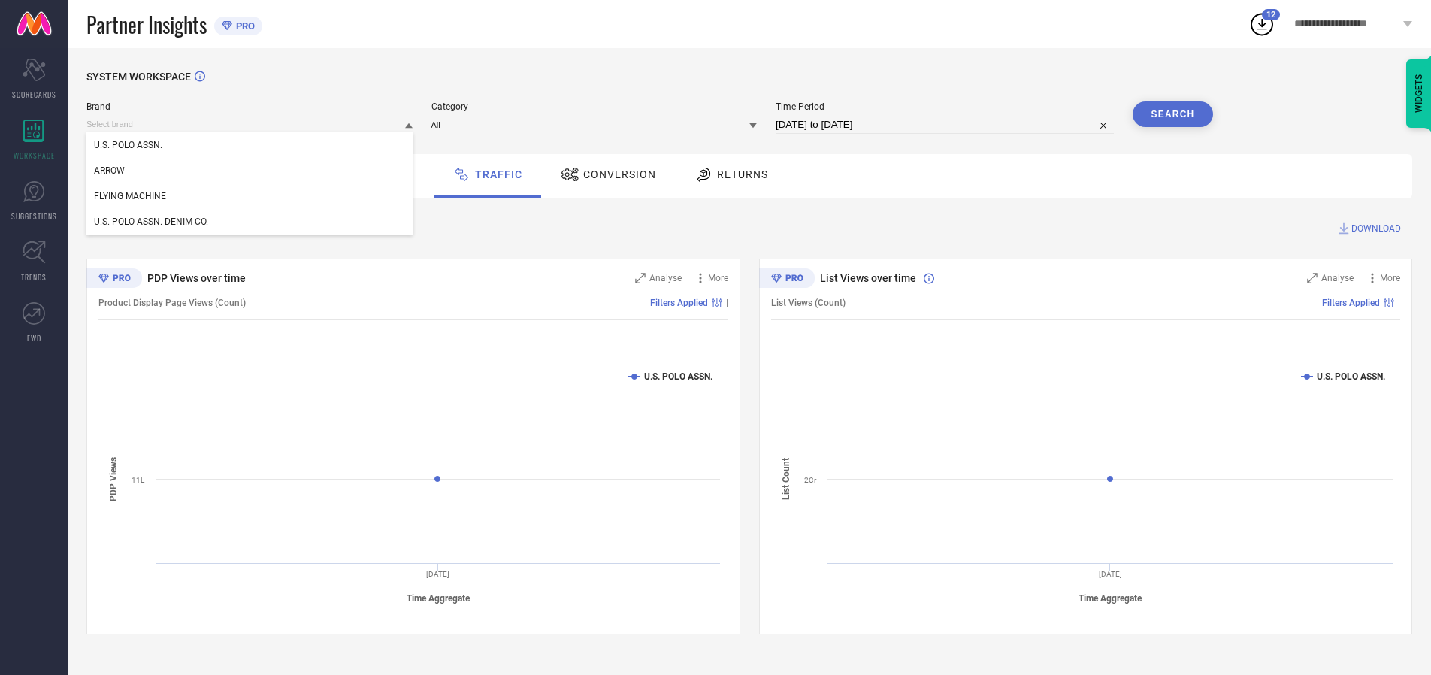
click at [250, 124] on input at bounding box center [249, 124] width 326 height 16
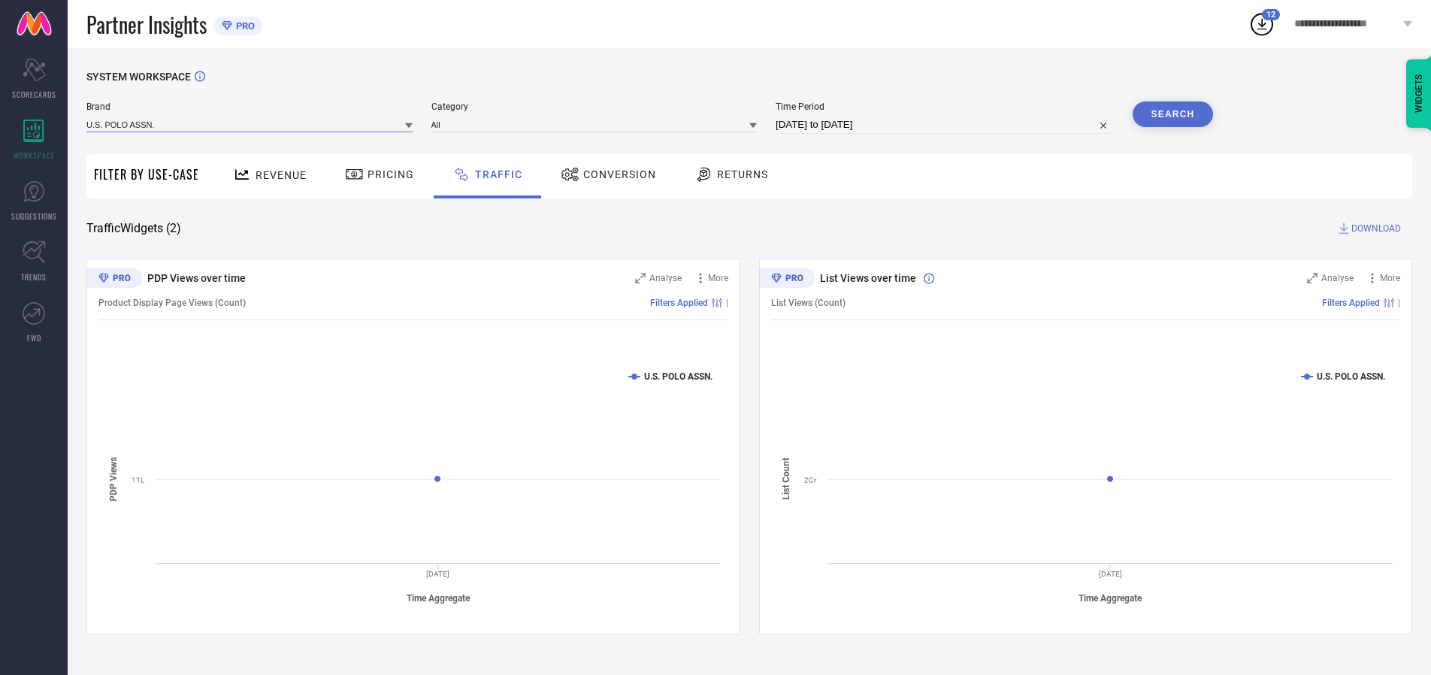
click at [250, 124] on input at bounding box center [249, 124] width 326 height 16
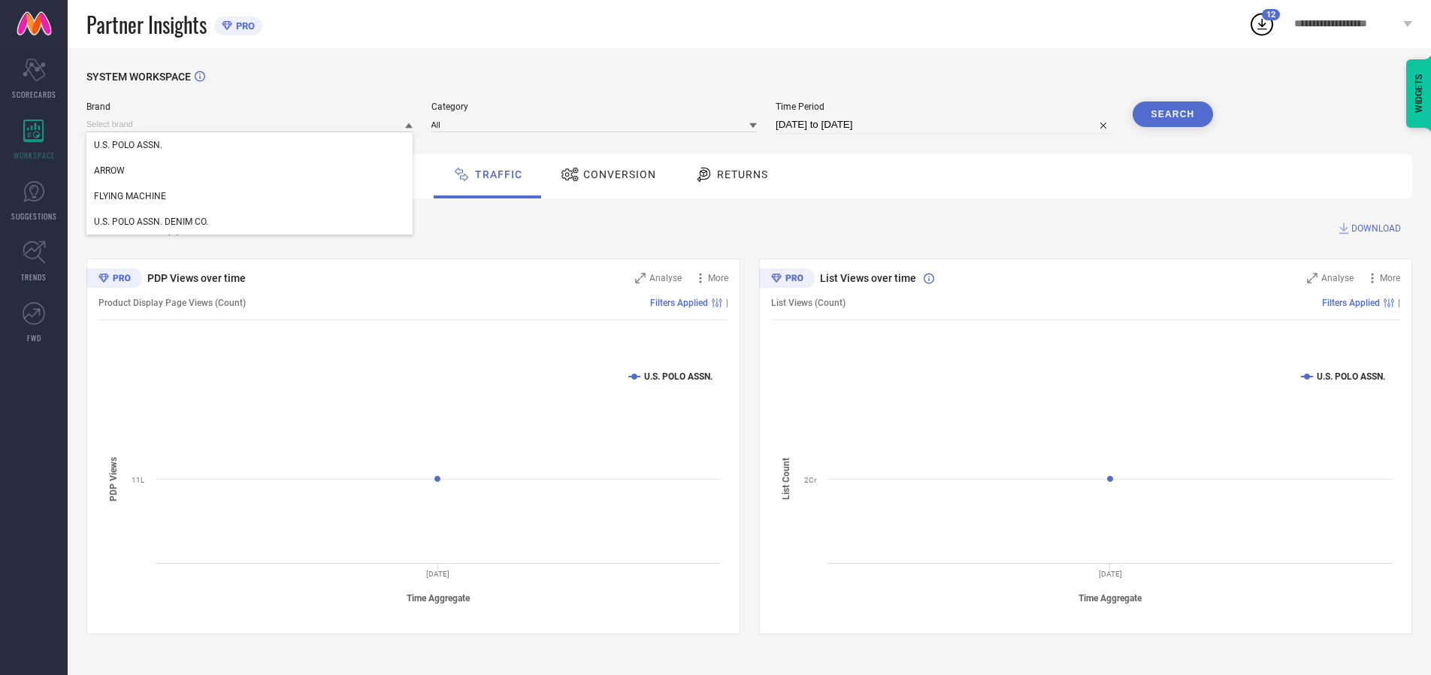
click at [250, 145] on div "U.S. POLO ASSN." at bounding box center [249, 145] width 326 height 26
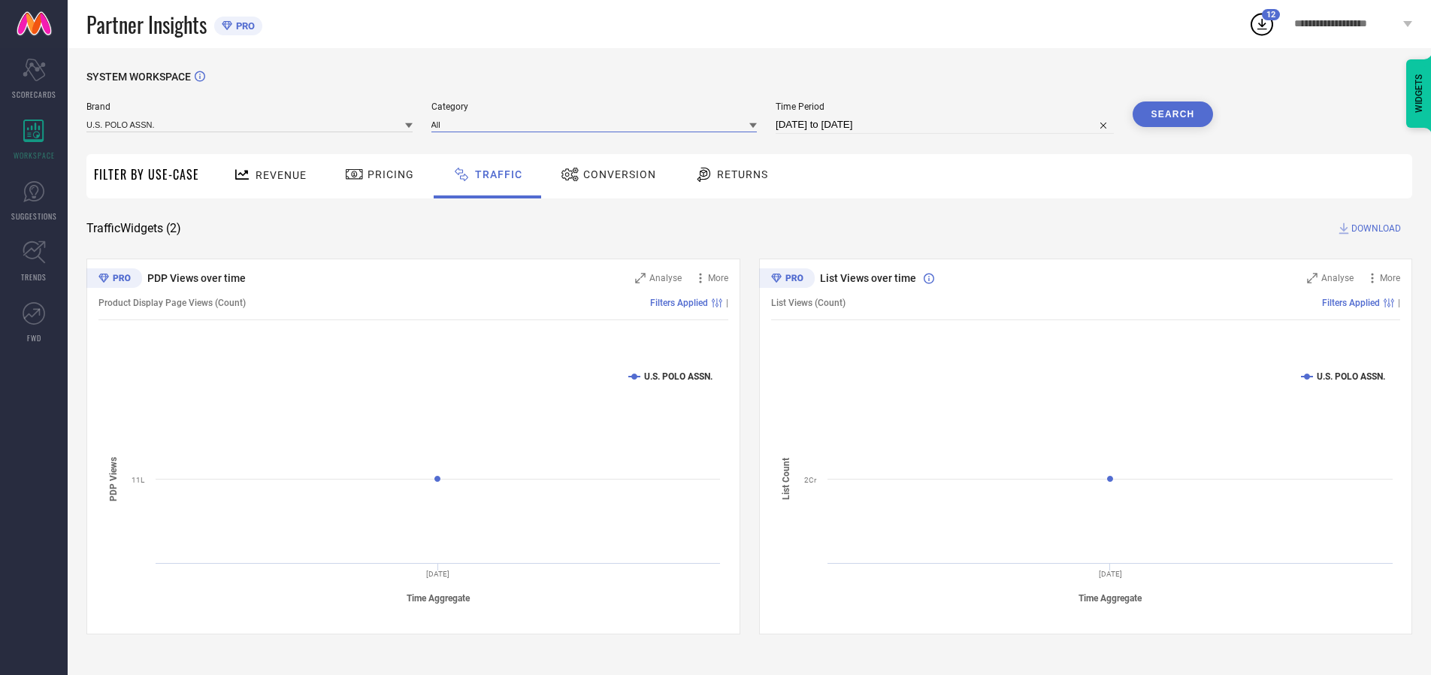
click at [597, 124] on input at bounding box center [594, 124] width 326 height 16
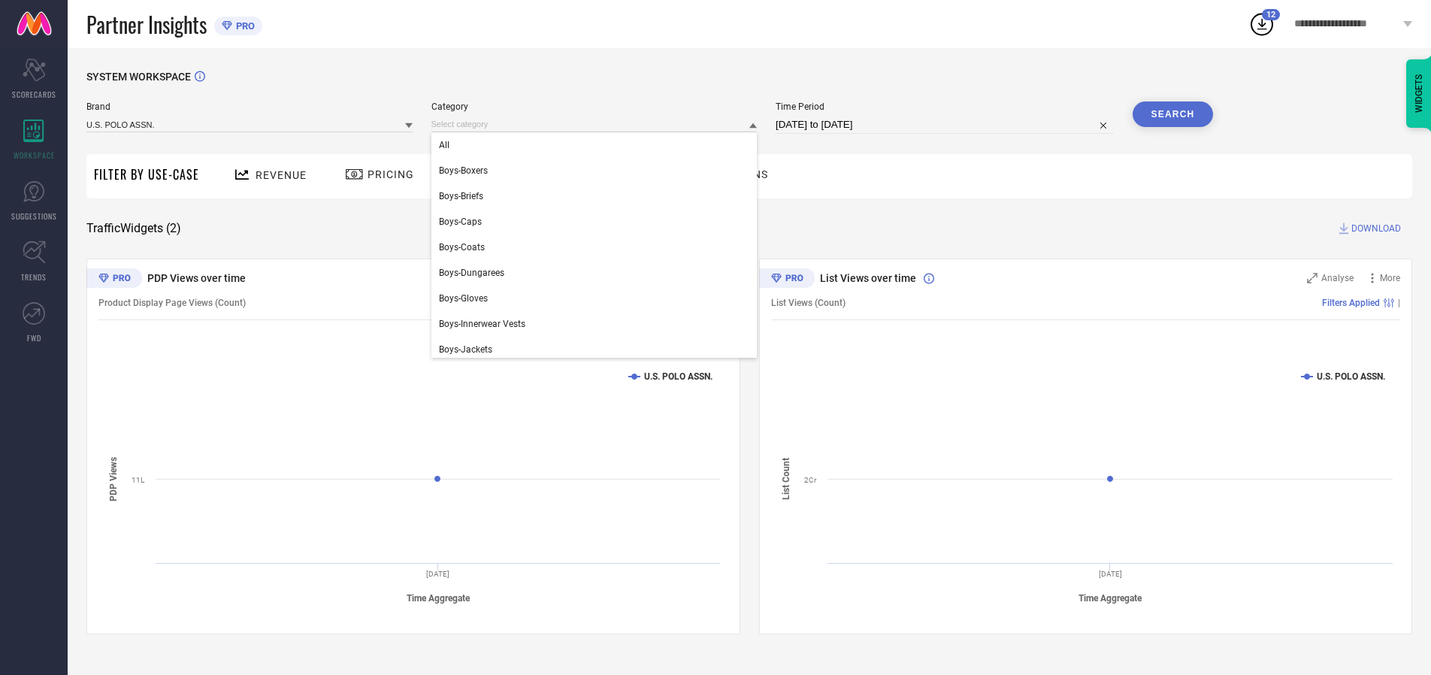
click at [597, 145] on div "All" at bounding box center [594, 145] width 326 height 26
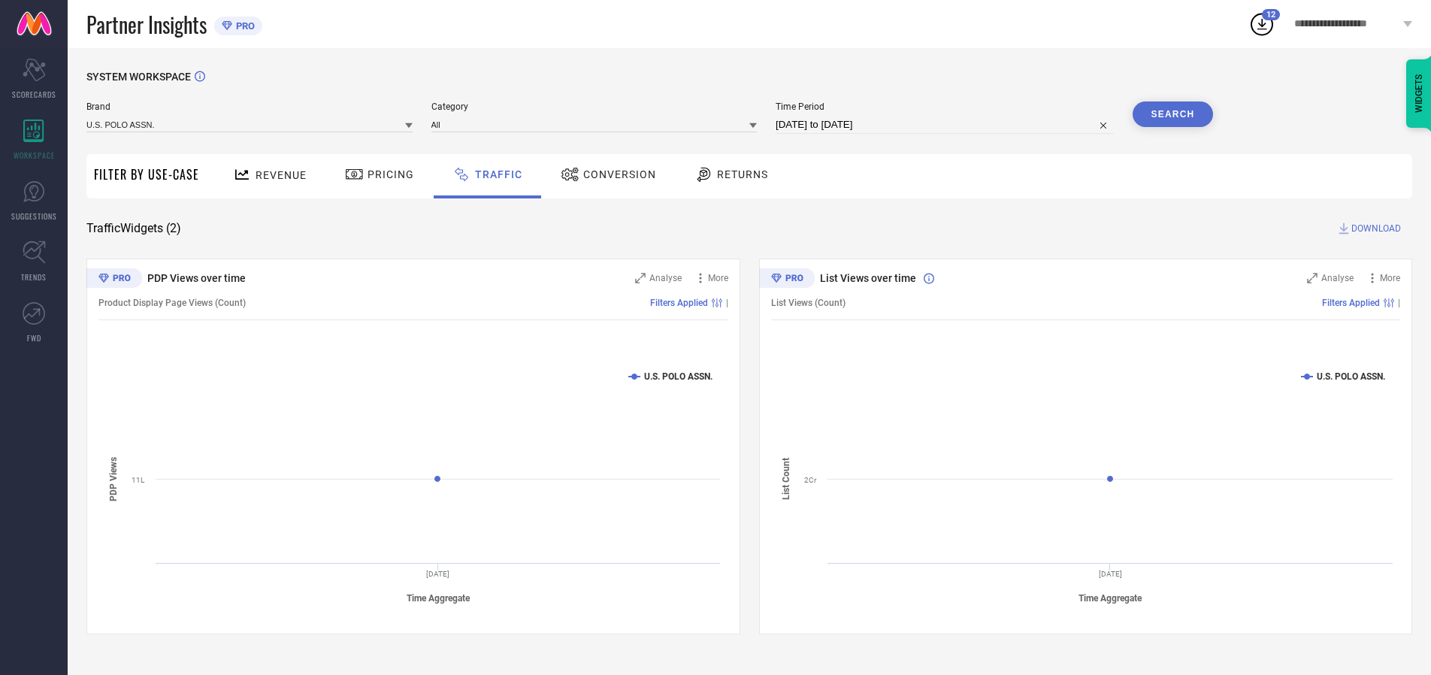
click at [1172, 114] on button "Search" at bounding box center [1172, 114] width 81 height 26
click at [1373, 228] on span "DOWNLOAD" at bounding box center [1376, 228] width 50 height 15
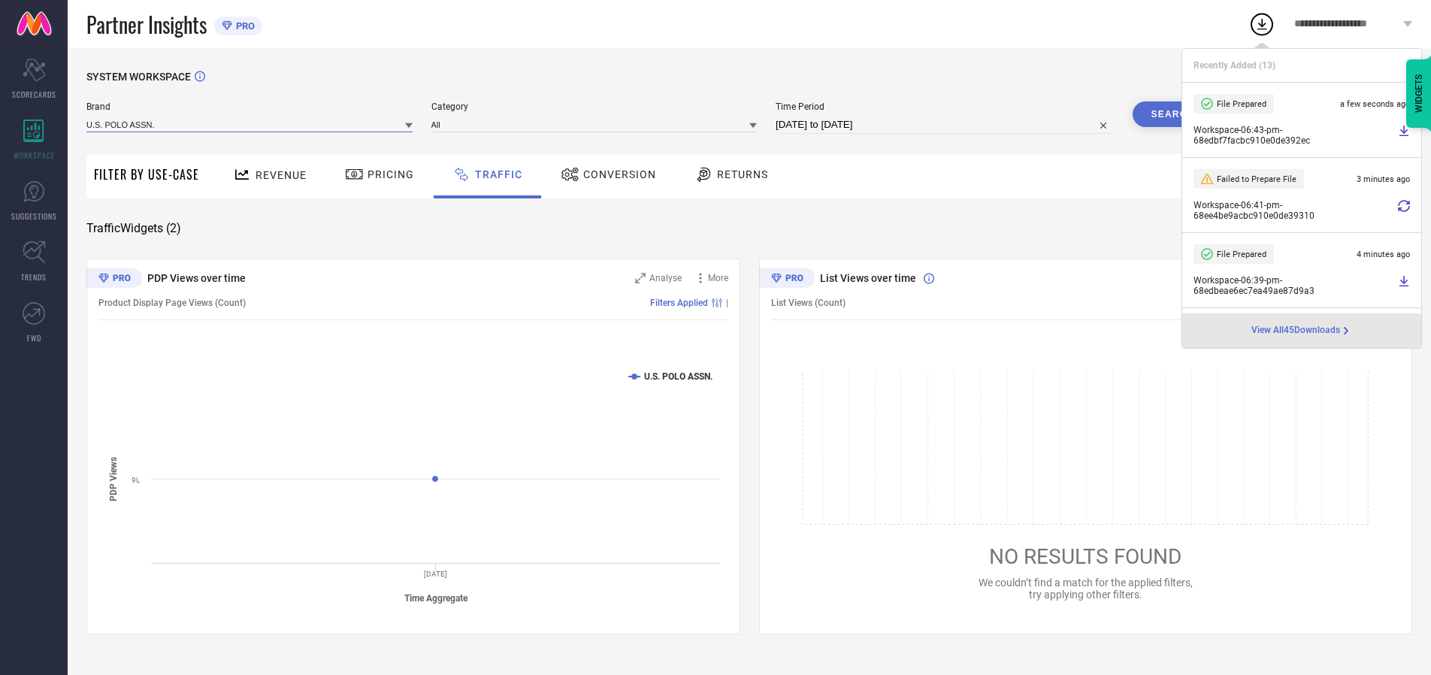
click at [250, 124] on input at bounding box center [249, 124] width 326 height 16
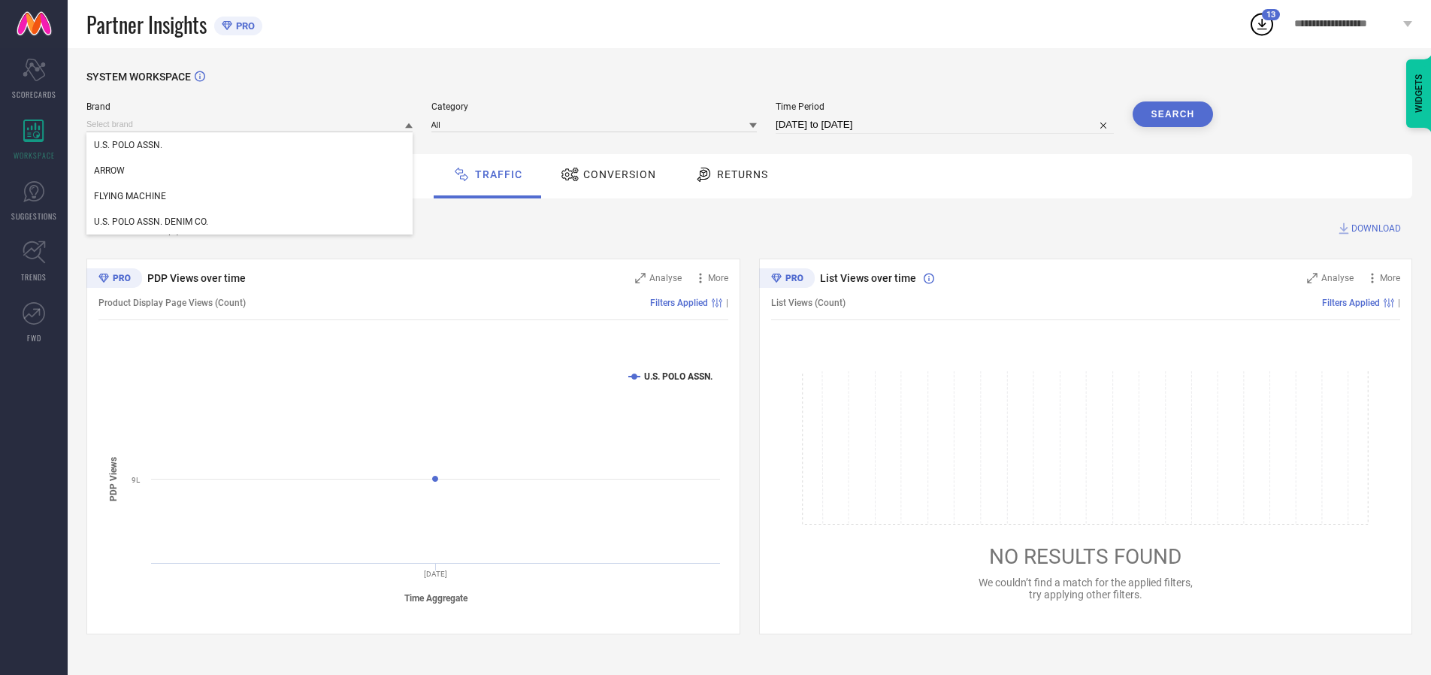
click at [250, 222] on div "U.S. POLO ASSN. DENIM CO." at bounding box center [249, 222] width 326 height 26
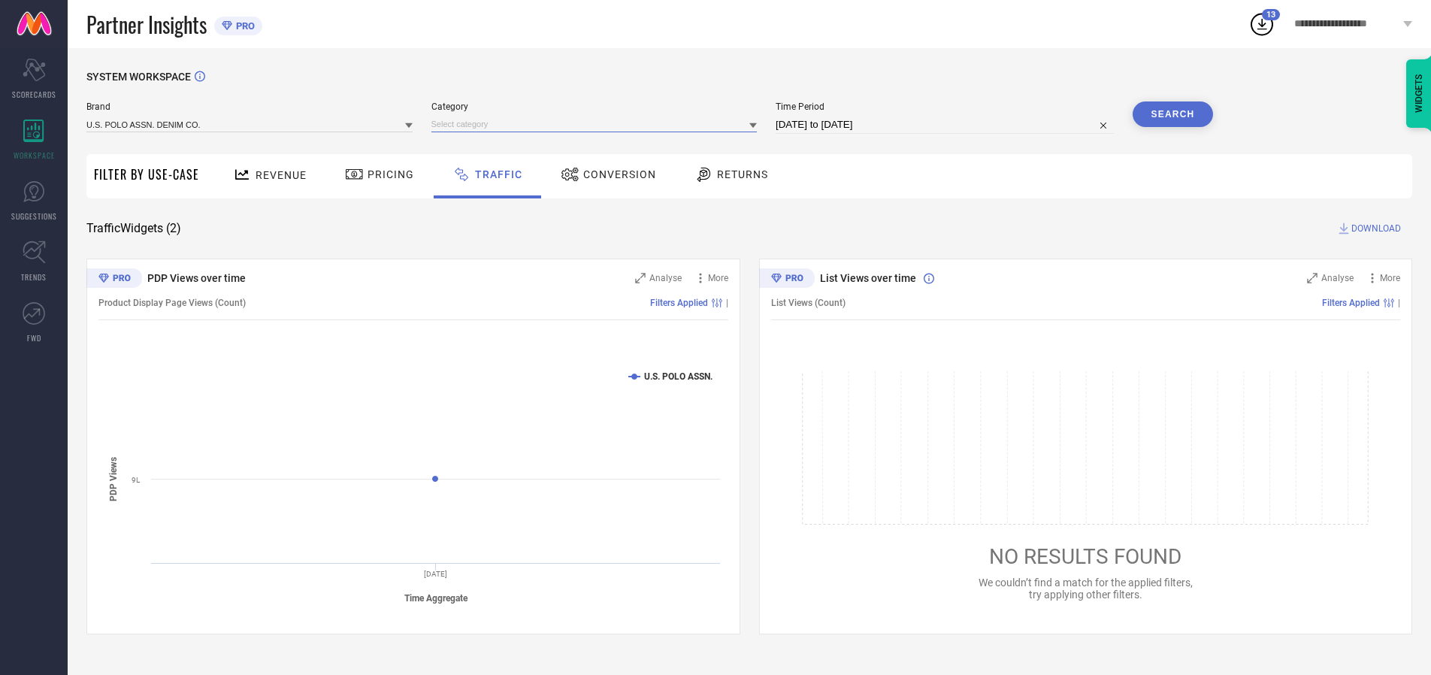
click at [597, 124] on input at bounding box center [594, 124] width 326 height 16
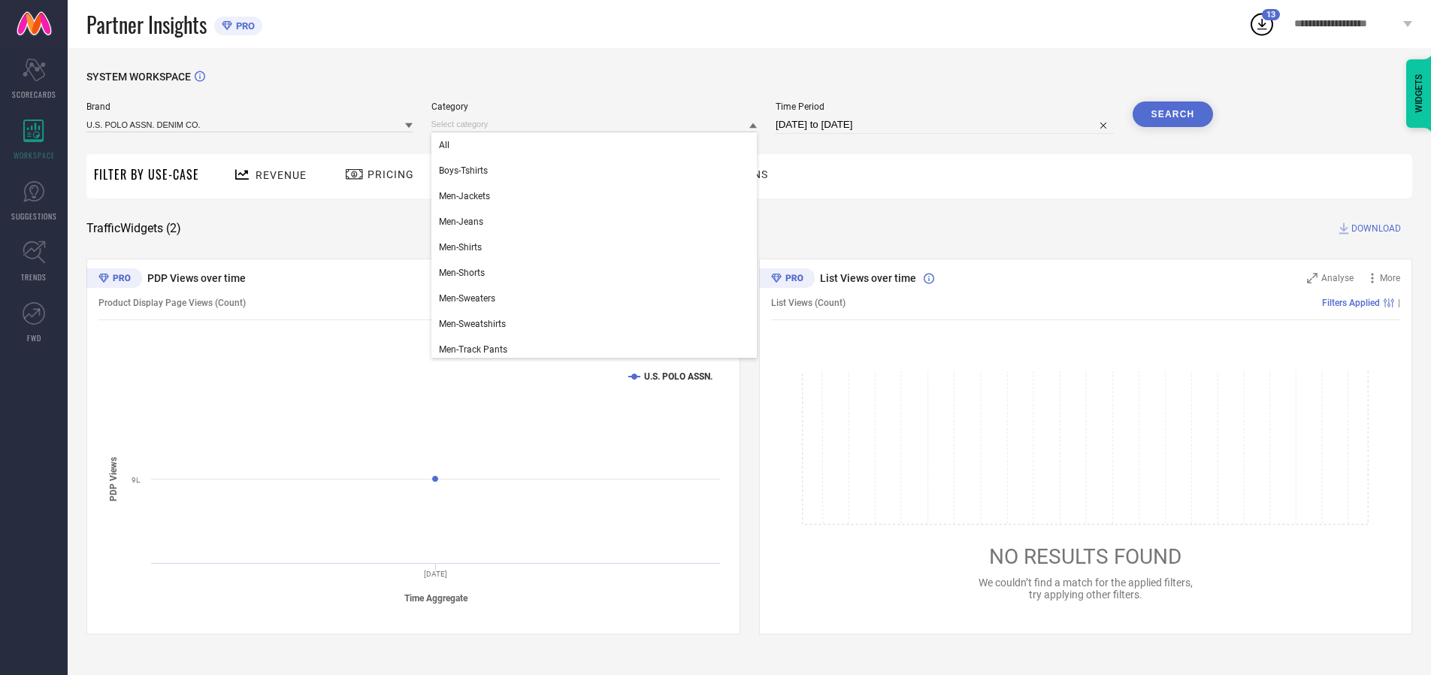
click at [597, 145] on div "All" at bounding box center [594, 145] width 326 height 26
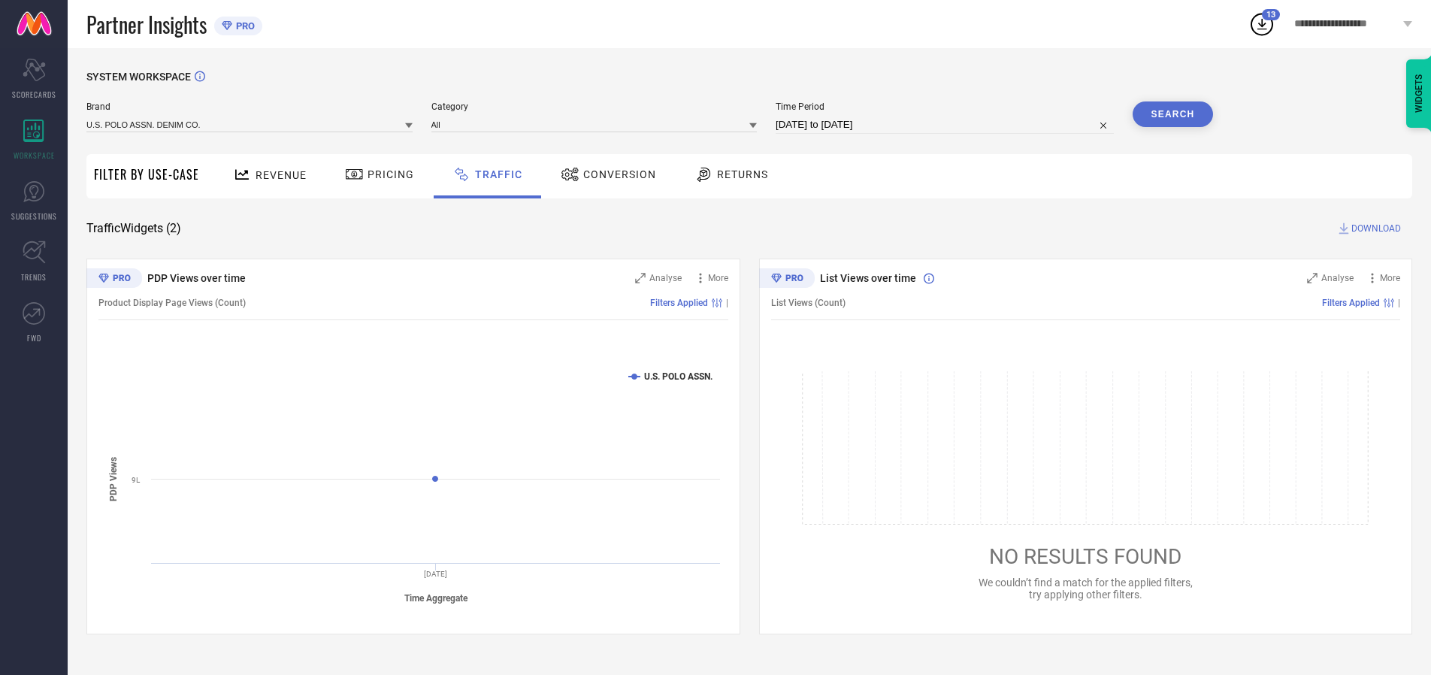
click at [1172, 114] on button "Search" at bounding box center [1172, 114] width 81 height 26
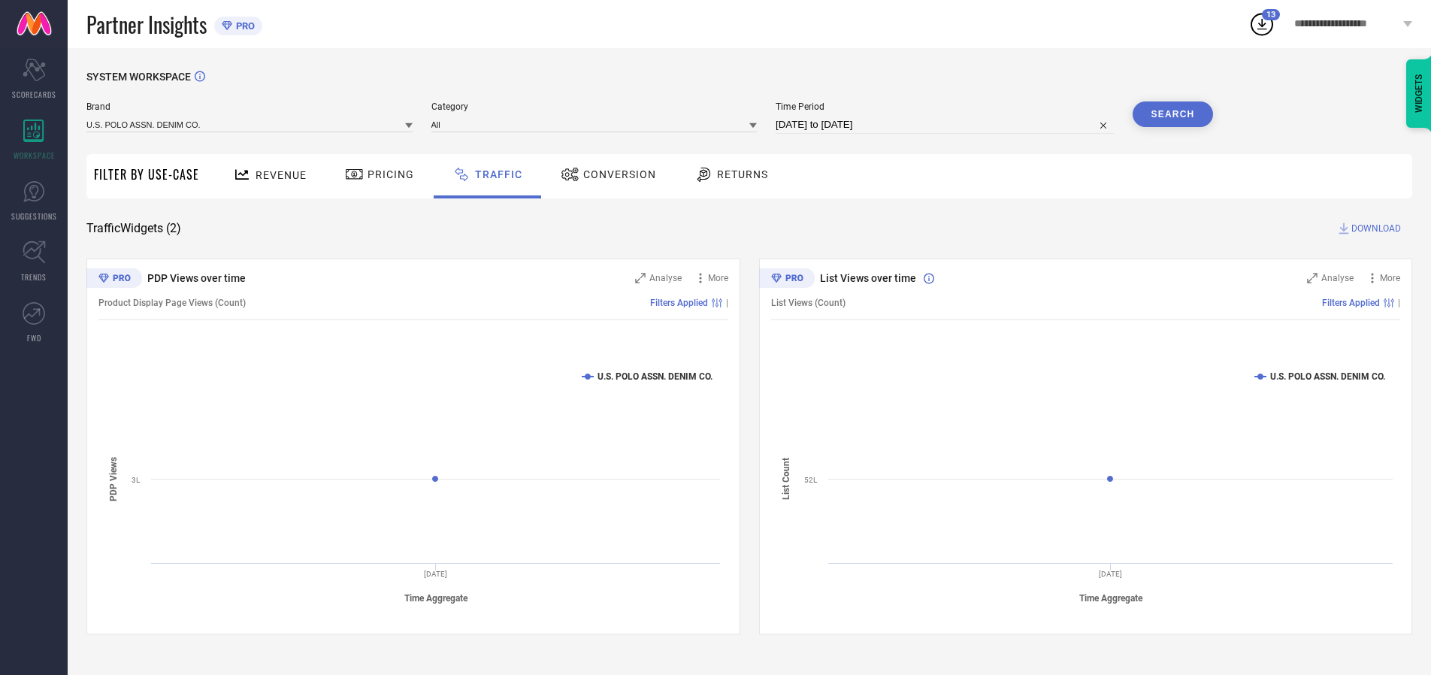
click at [1373, 228] on span "DOWNLOAD" at bounding box center [1376, 228] width 50 height 15
click at [947, 125] on input at bounding box center [944, 125] width 338 height 18
select select "9"
select select "2025"
select select "10"
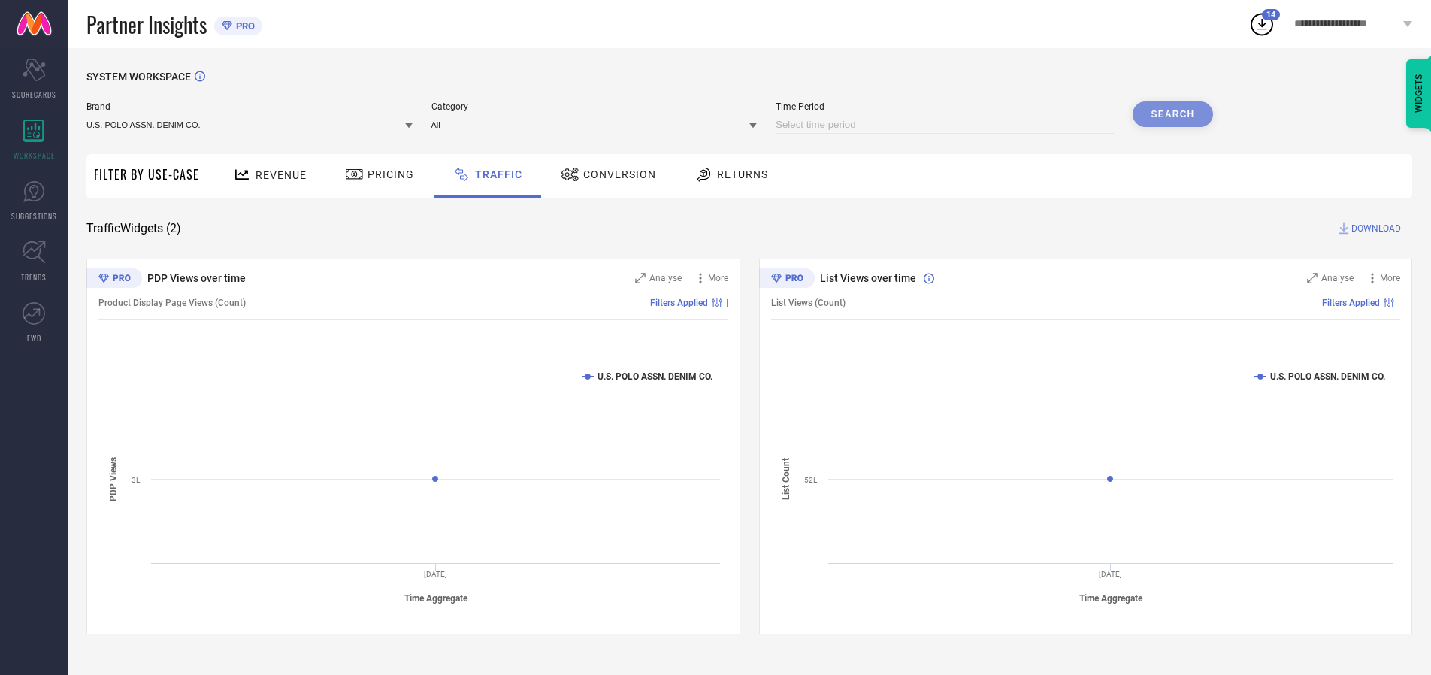
select select "2025"
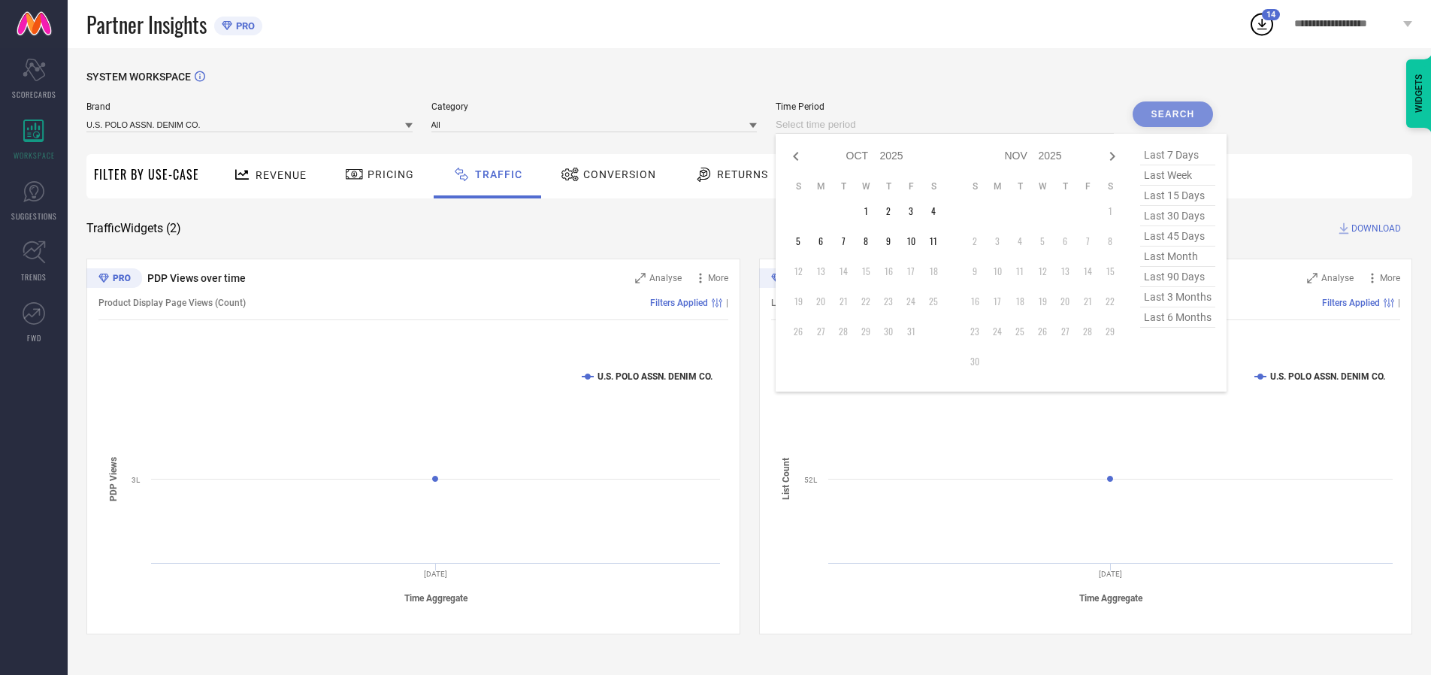
click at [938, 211] on td "4" at bounding box center [933, 211] width 23 height 23
type input "[DATE] to [DATE]"
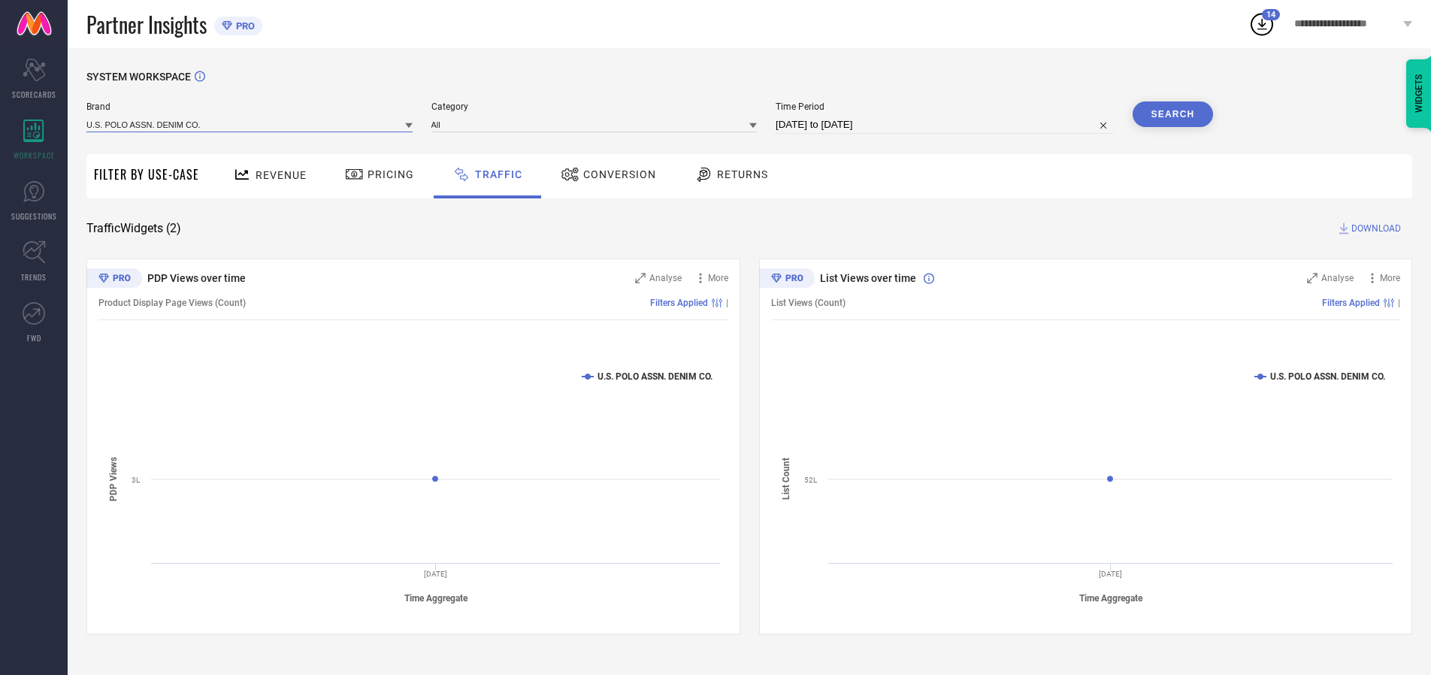
click at [250, 124] on input at bounding box center [249, 124] width 326 height 16
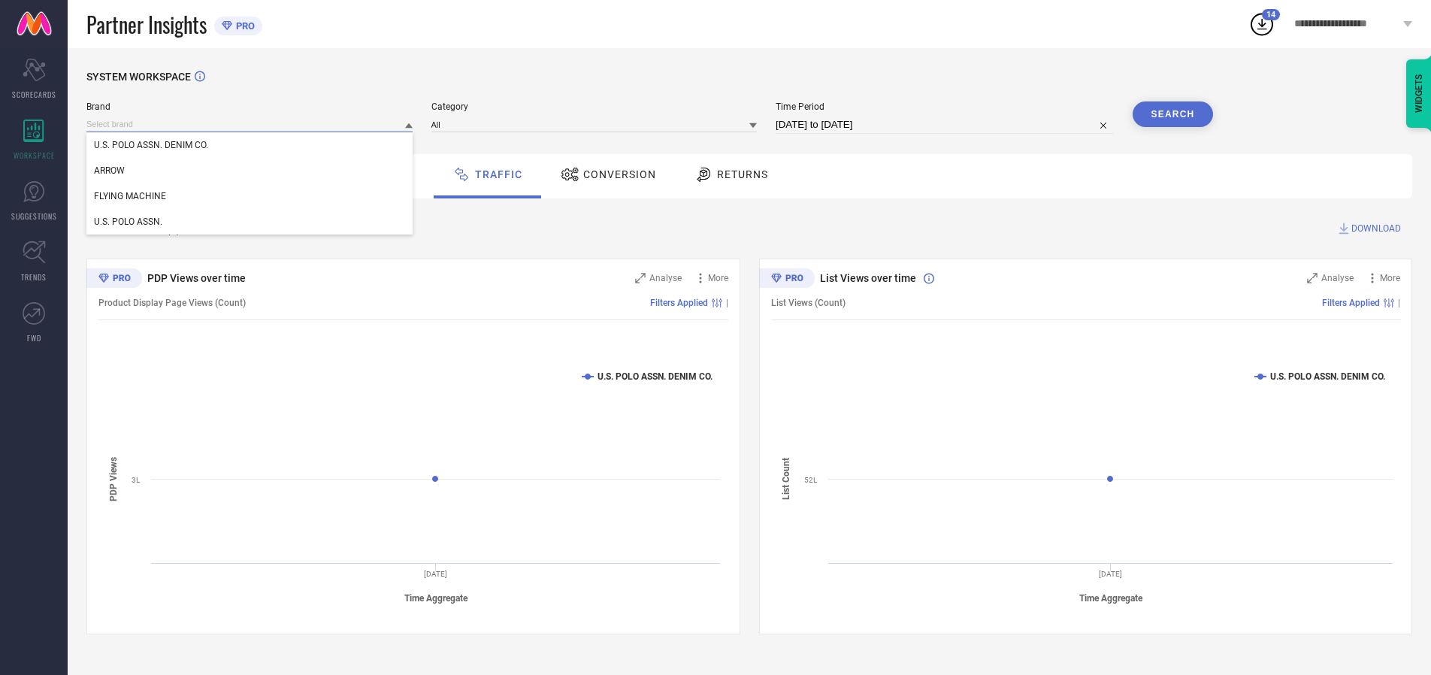
click at [250, 124] on input at bounding box center [249, 124] width 326 height 16
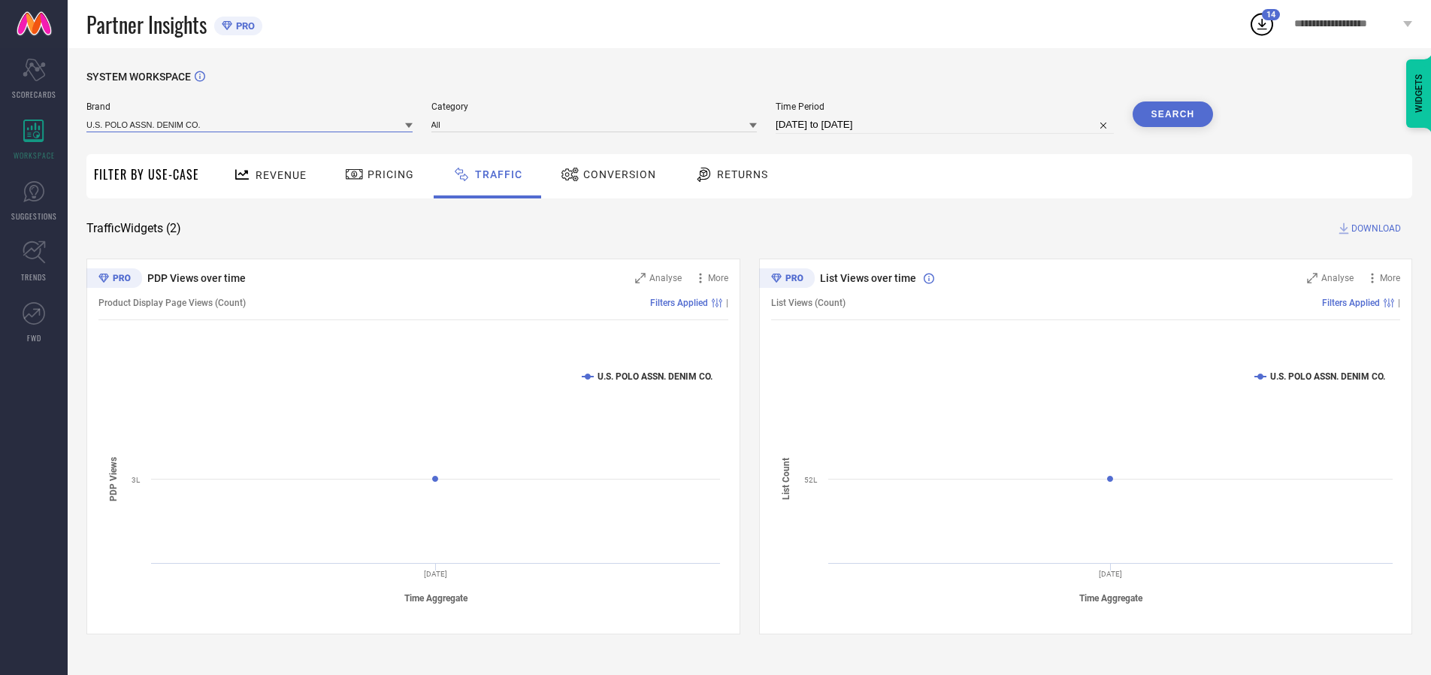
click at [250, 124] on input at bounding box center [249, 124] width 326 height 16
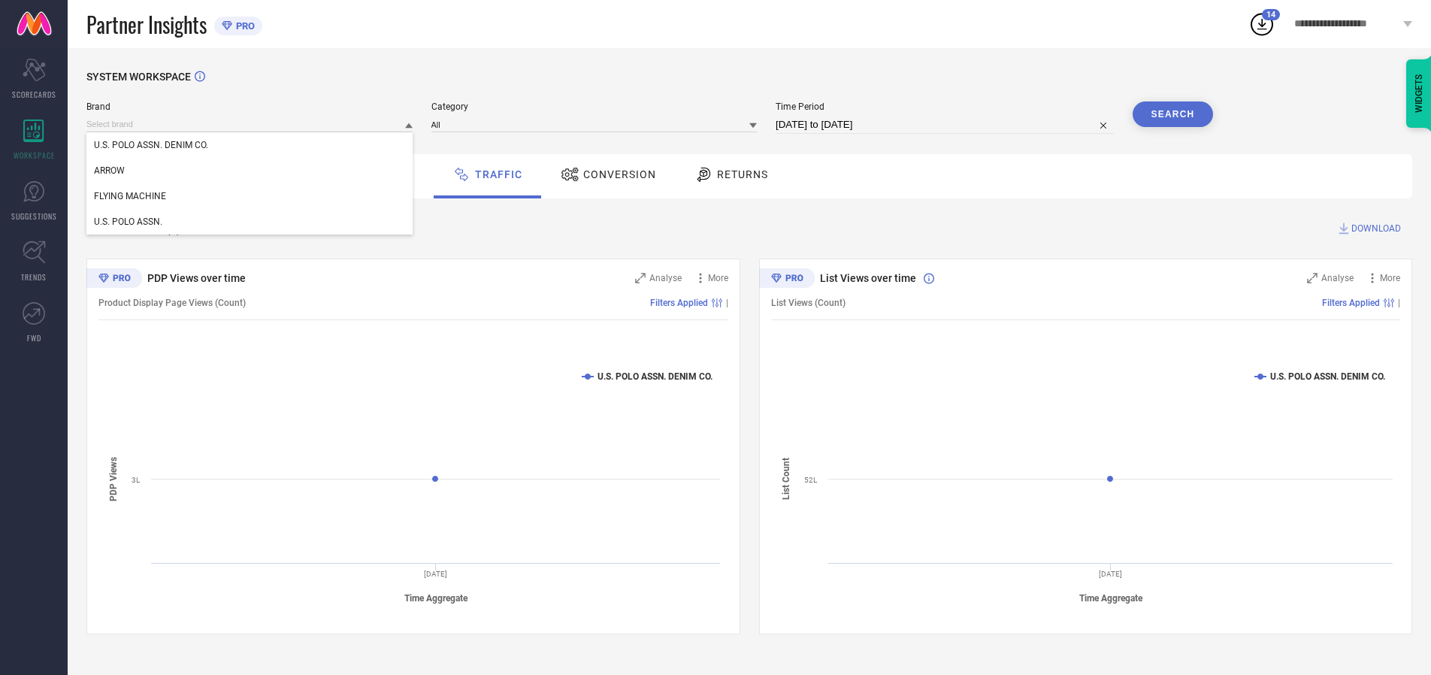
click at [250, 145] on div "U.S. POLO ASSN. DENIM CO." at bounding box center [249, 145] width 326 height 26
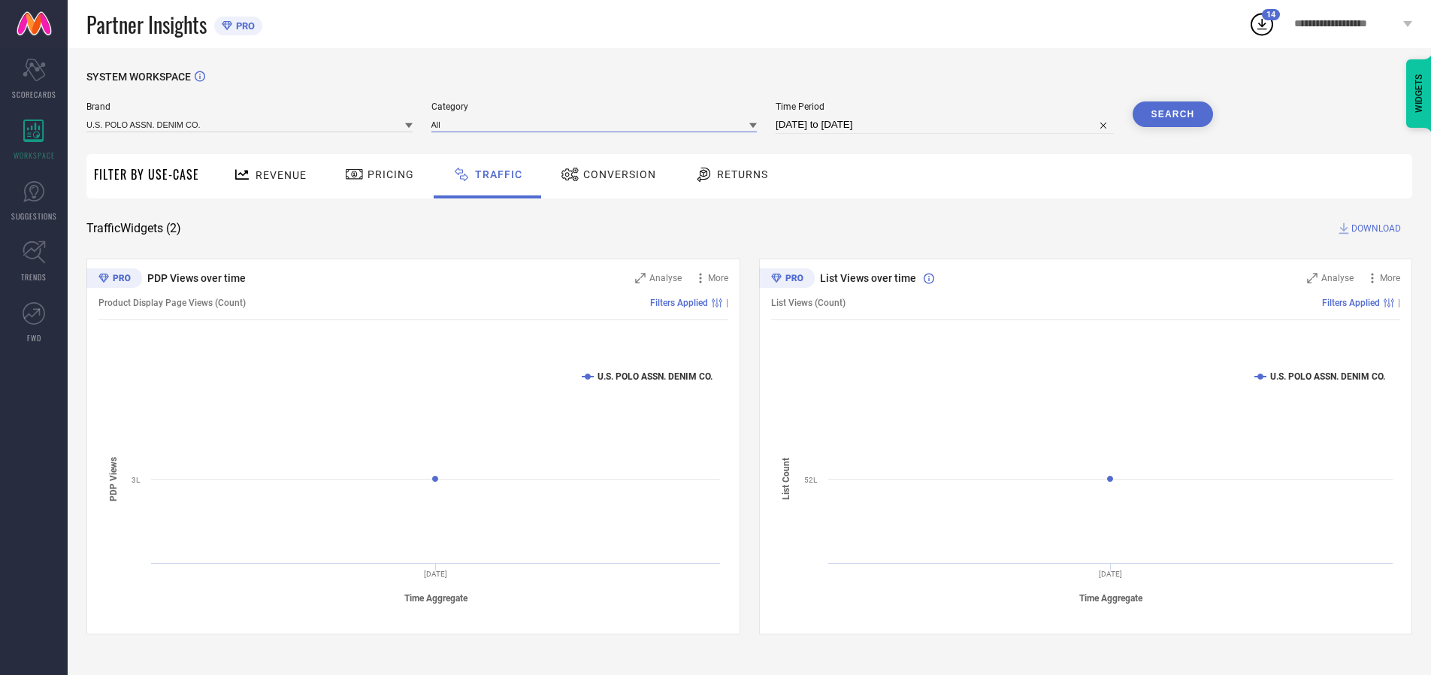
click at [597, 124] on input at bounding box center [594, 124] width 326 height 16
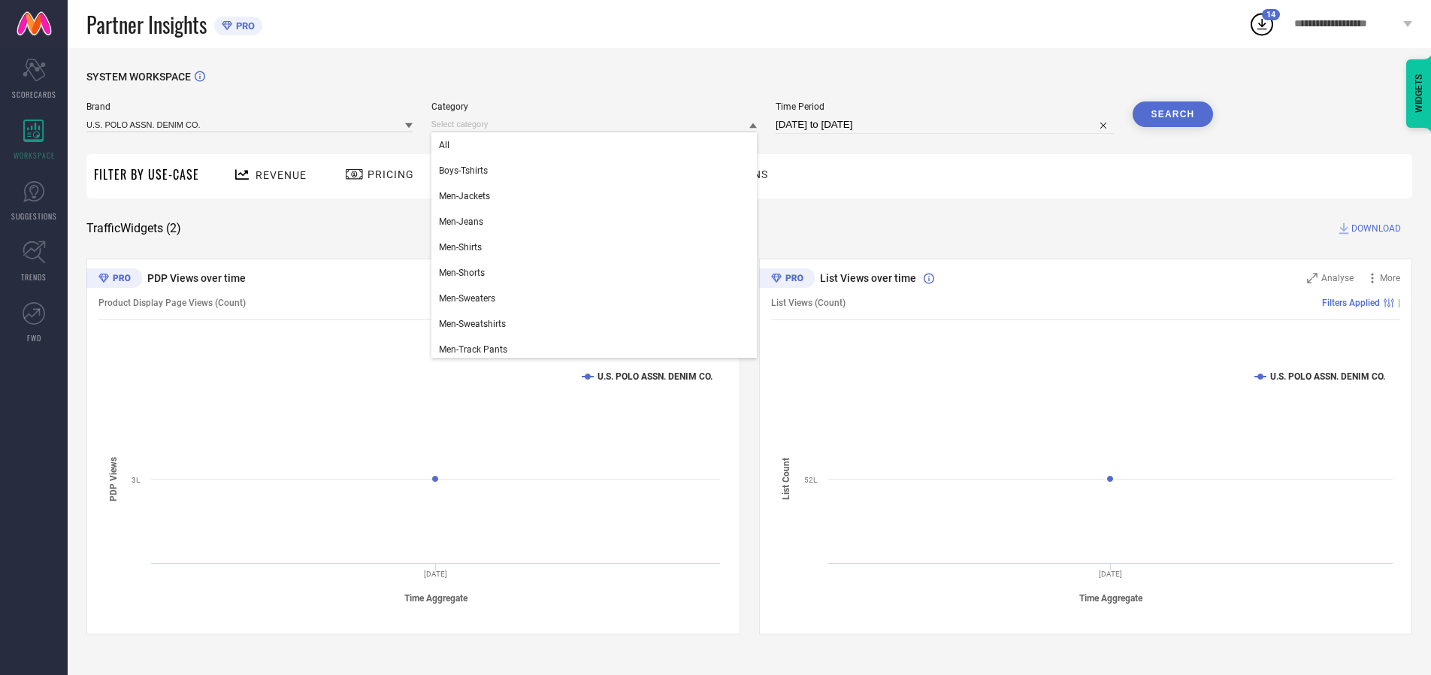
click at [597, 145] on div "All" at bounding box center [594, 145] width 326 height 26
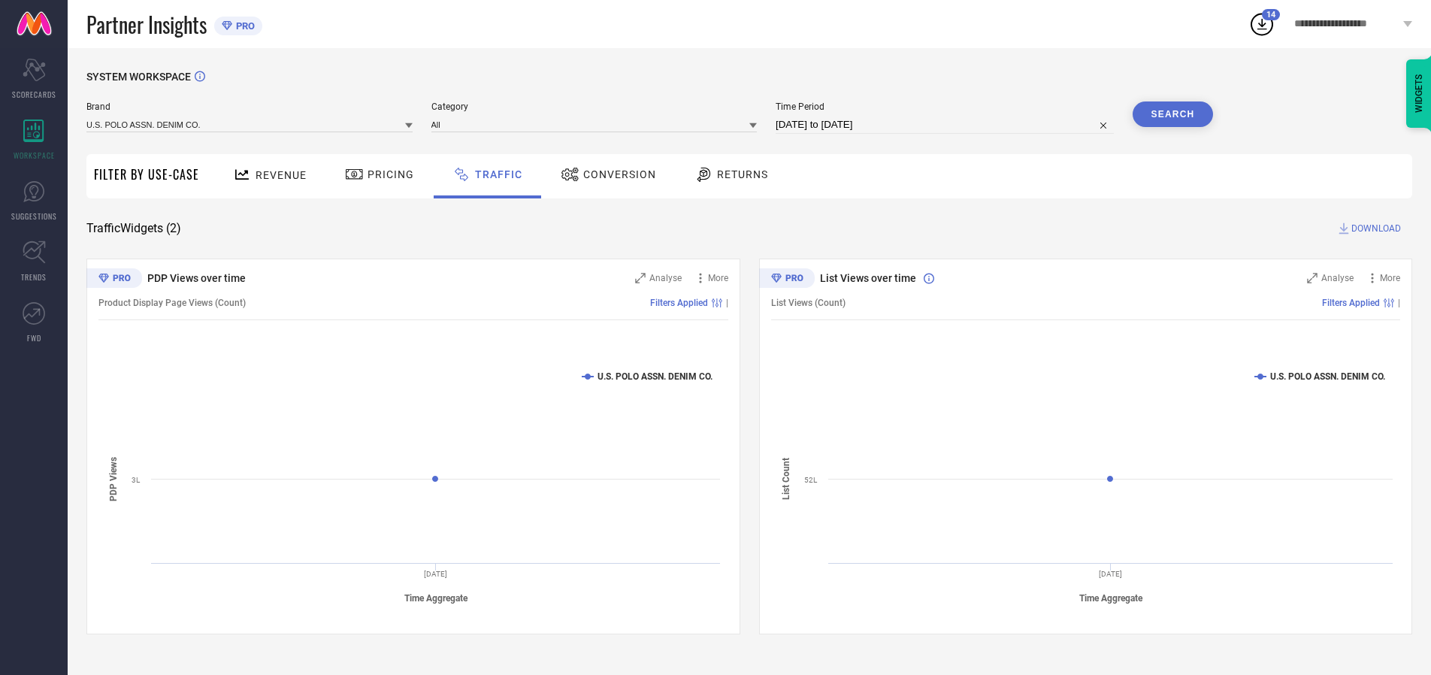
click at [1172, 114] on button "Search" at bounding box center [1172, 114] width 81 height 26
click at [1373, 228] on span "DOWNLOAD" at bounding box center [1376, 228] width 50 height 15
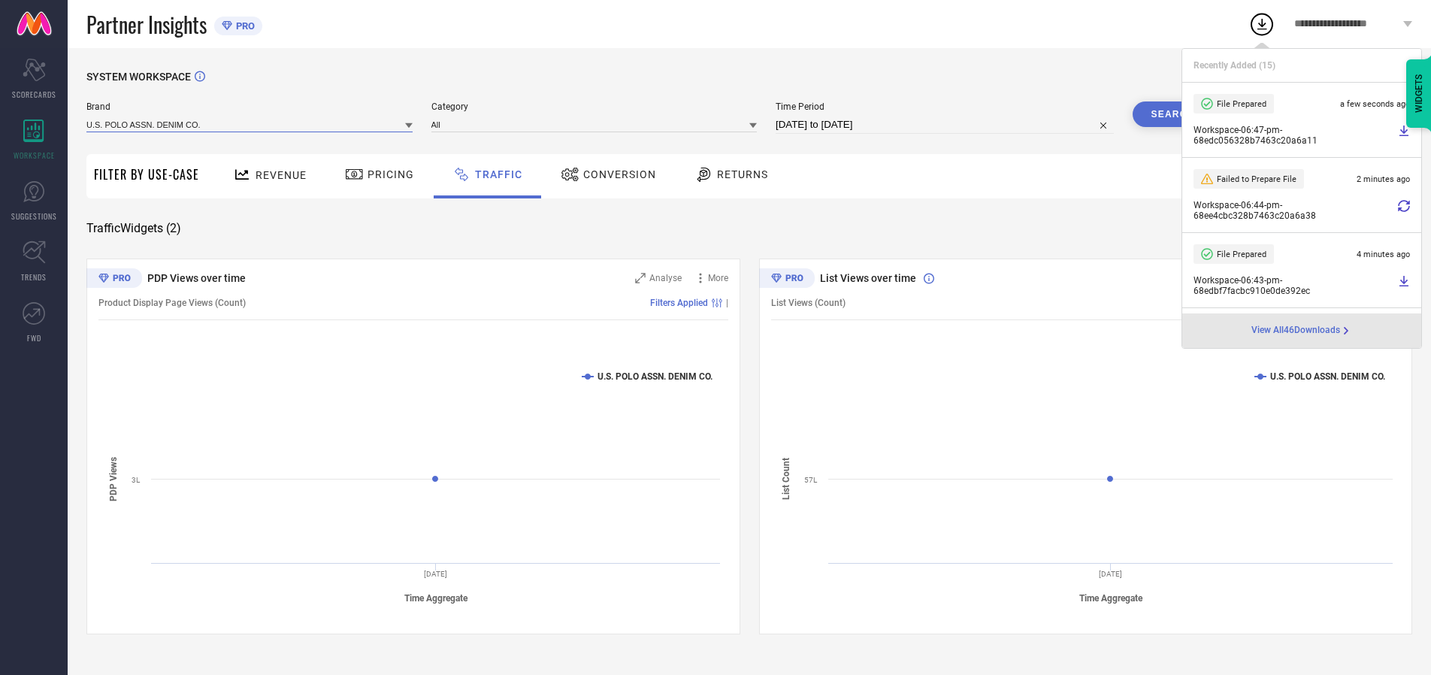
click at [250, 124] on input at bounding box center [249, 124] width 326 height 16
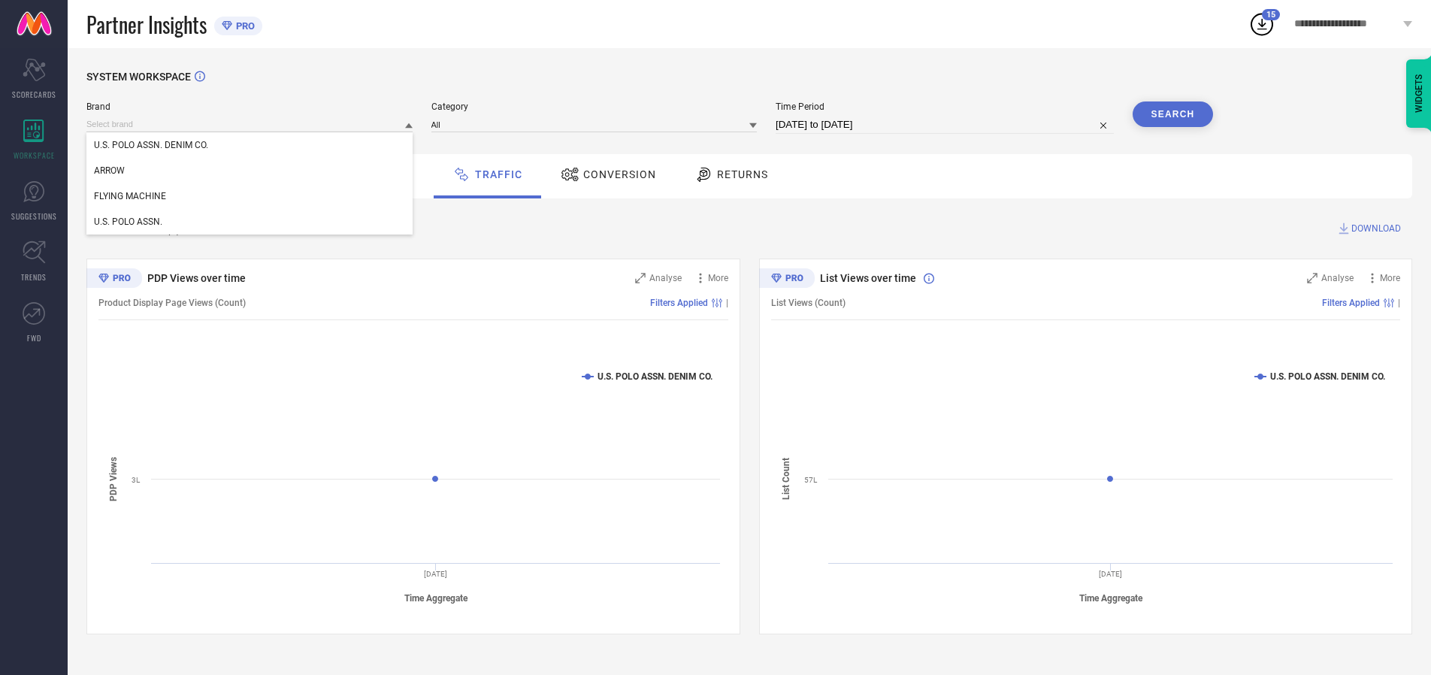
click at [250, 222] on div "U.S. POLO ASSN." at bounding box center [249, 222] width 326 height 26
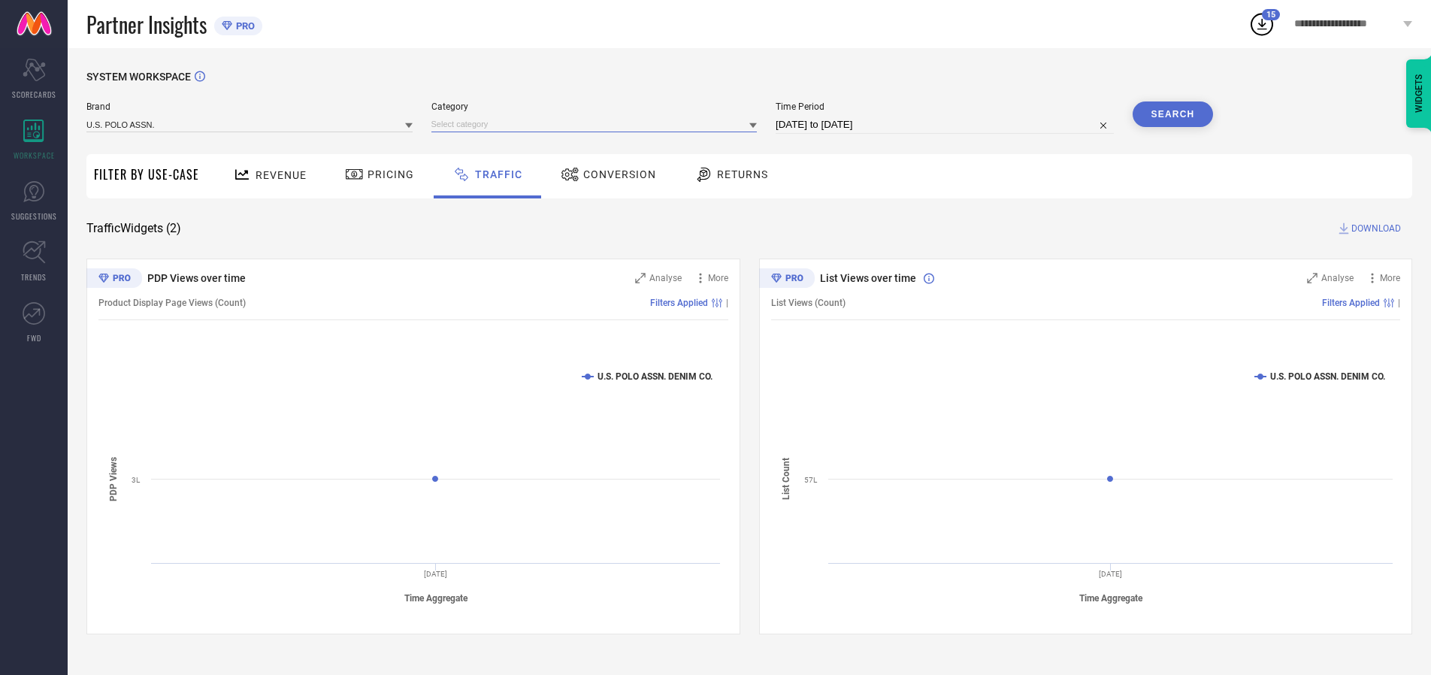
click at [597, 124] on input at bounding box center [594, 124] width 326 height 16
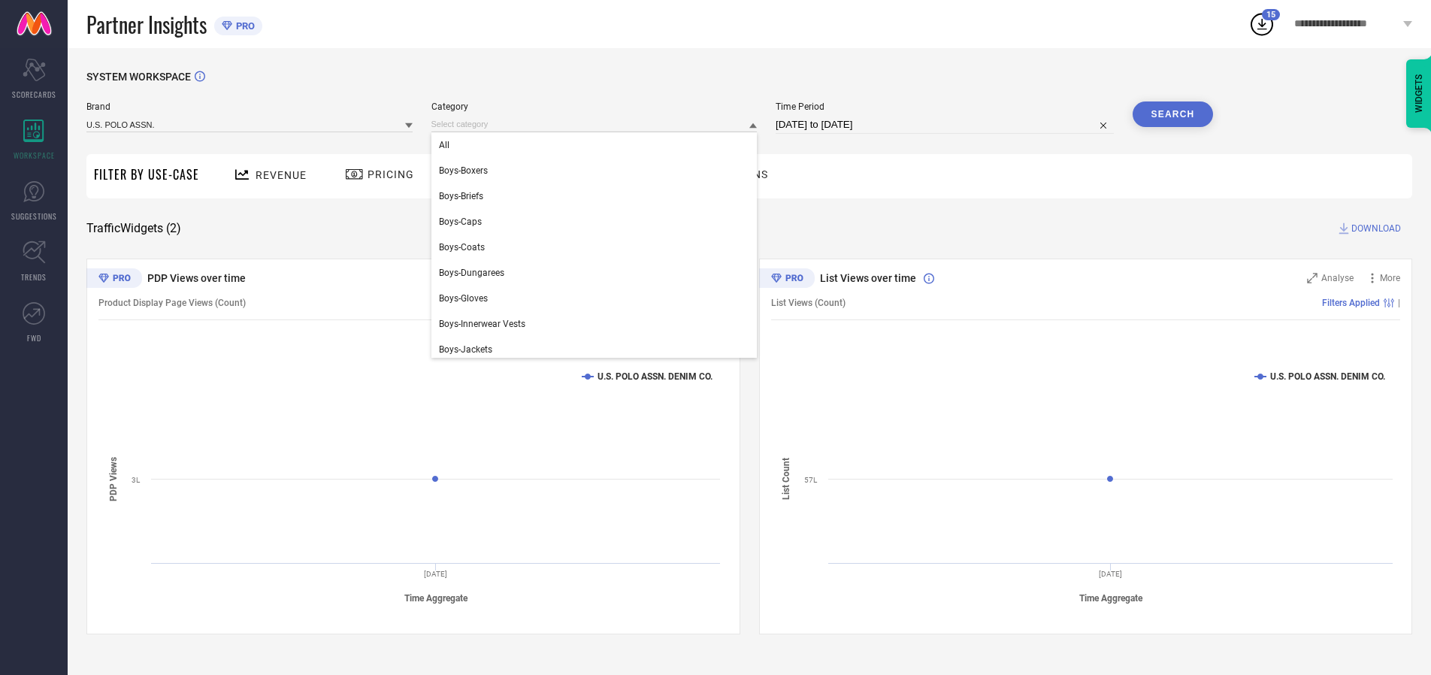
click at [597, 145] on div "All" at bounding box center [594, 145] width 326 height 26
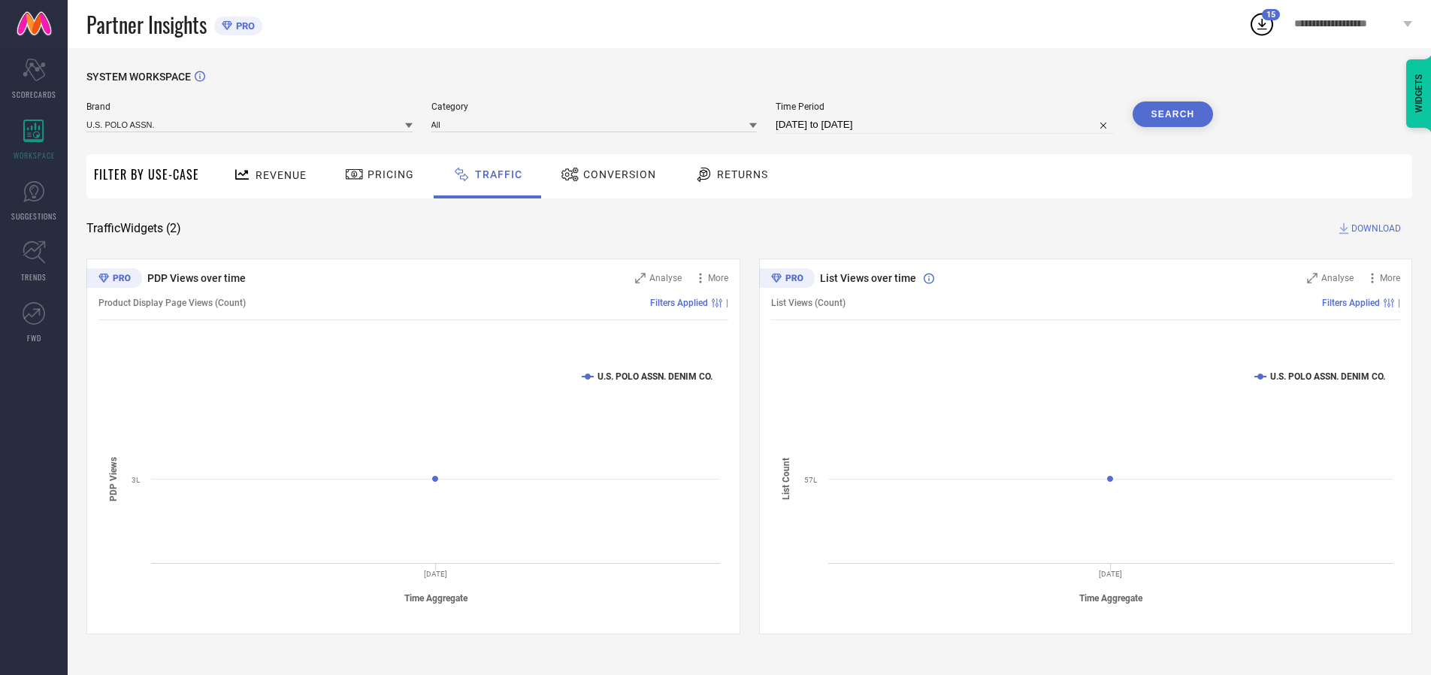
click at [1172, 114] on button "Search" at bounding box center [1172, 114] width 81 height 26
click at [1373, 228] on span "DOWNLOAD" at bounding box center [1376, 228] width 50 height 15
click at [947, 125] on input at bounding box center [944, 125] width 338 height 18
select select "9"
select select "2025"
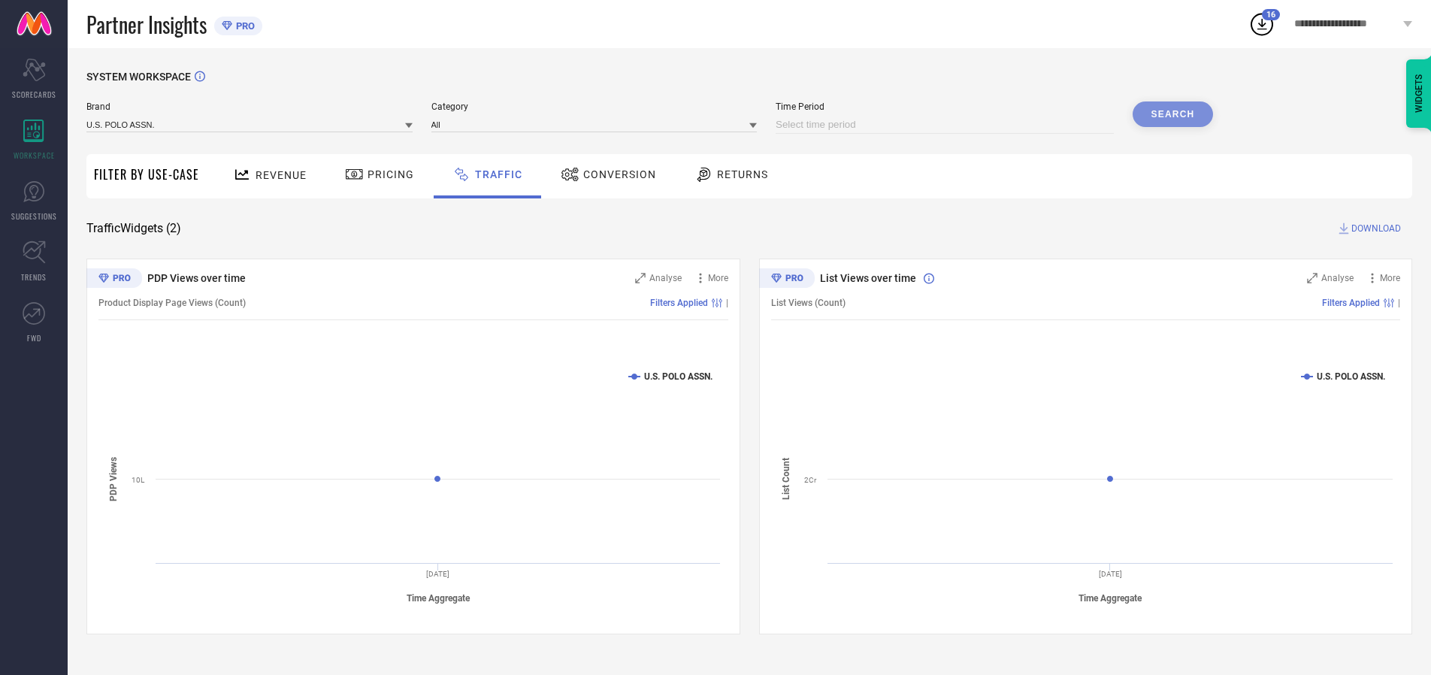
select select "10"
select select "2025"
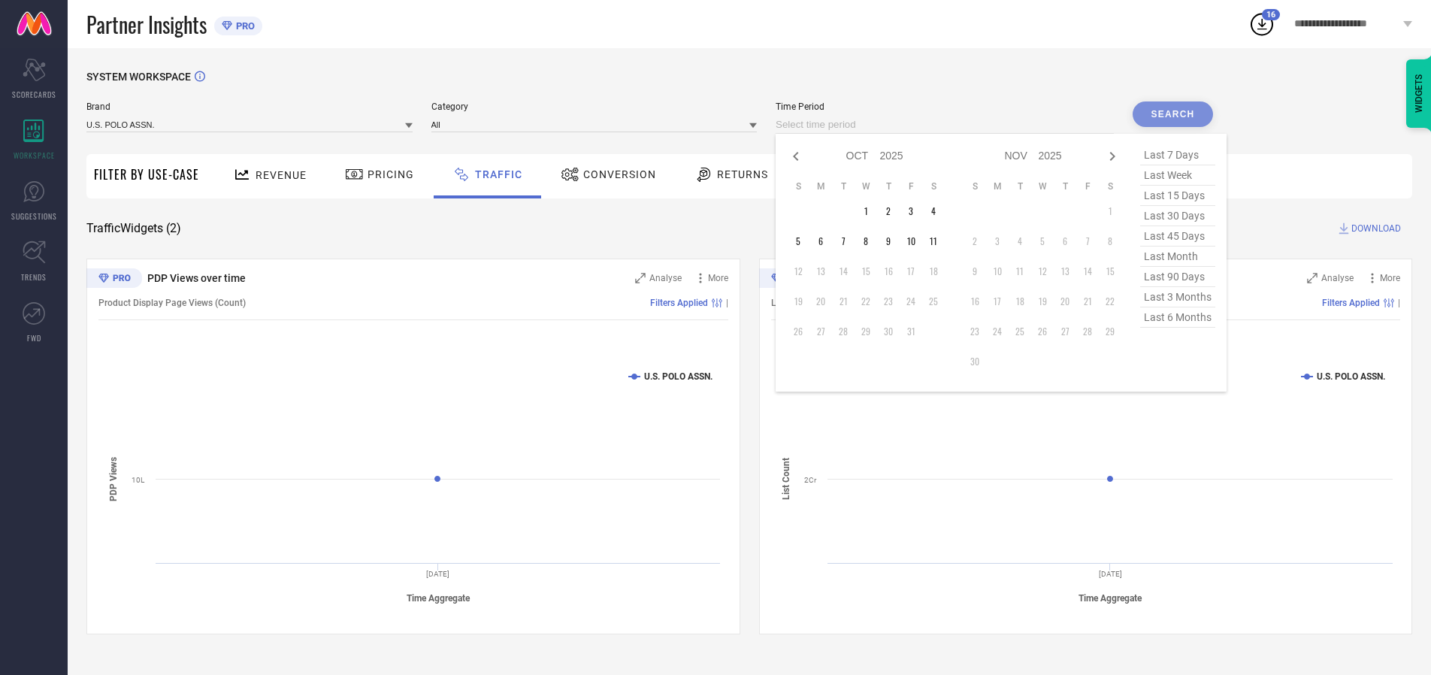
click at [802, 241] on td "5" at bounding box center [798, 241] width 23 height 23
type input "[DATE] to [DATE]"
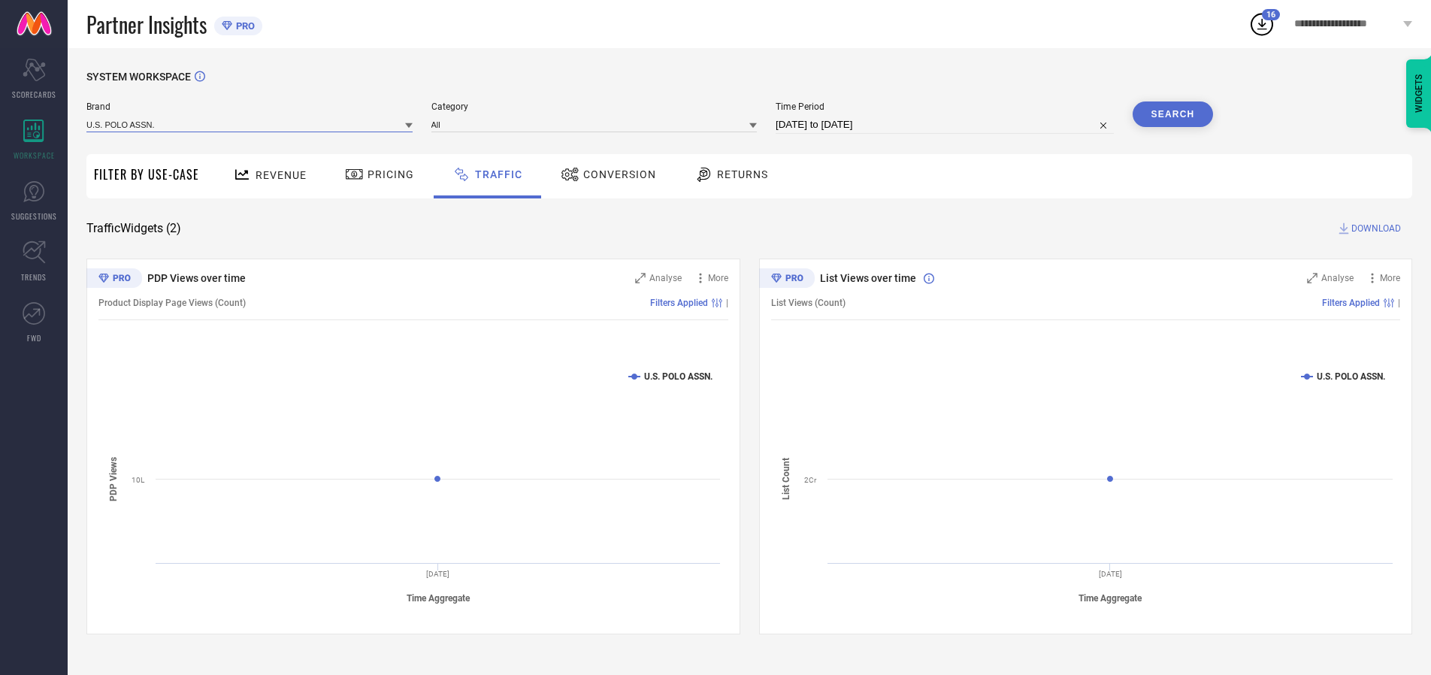
click at [250, 124] on input at bounding box center [249, 124] width 326 height 16
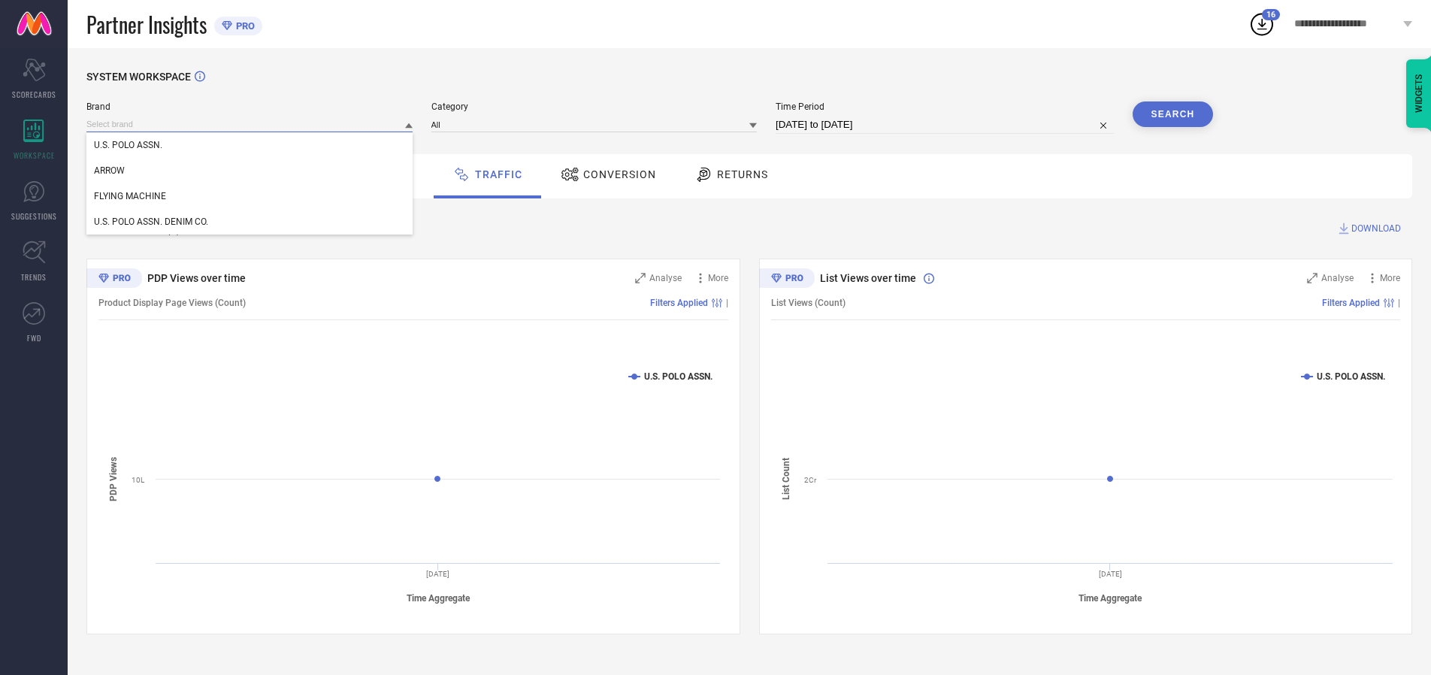
click at [250, 124] on input at bounding box center [249, 124] width 326 height 16
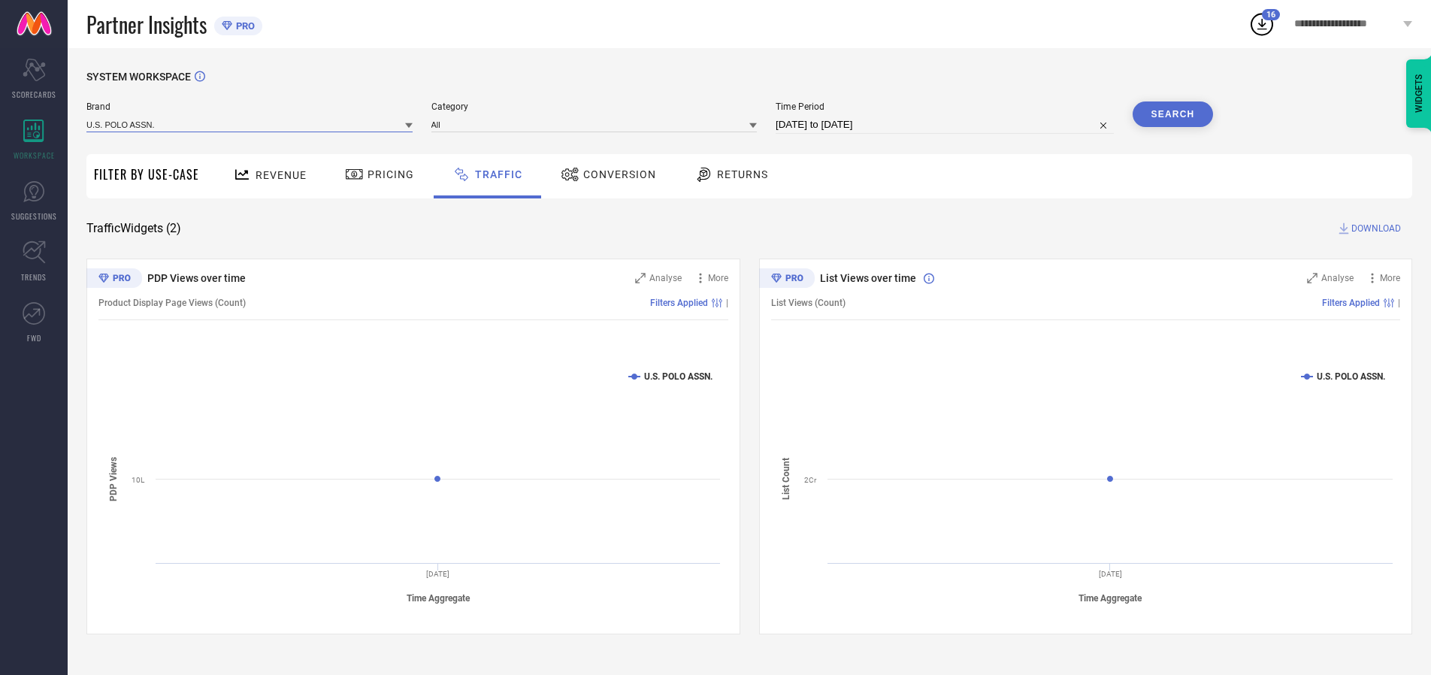
click at [250, 124] on input at bounding box center [249, 124] width 326 height 16
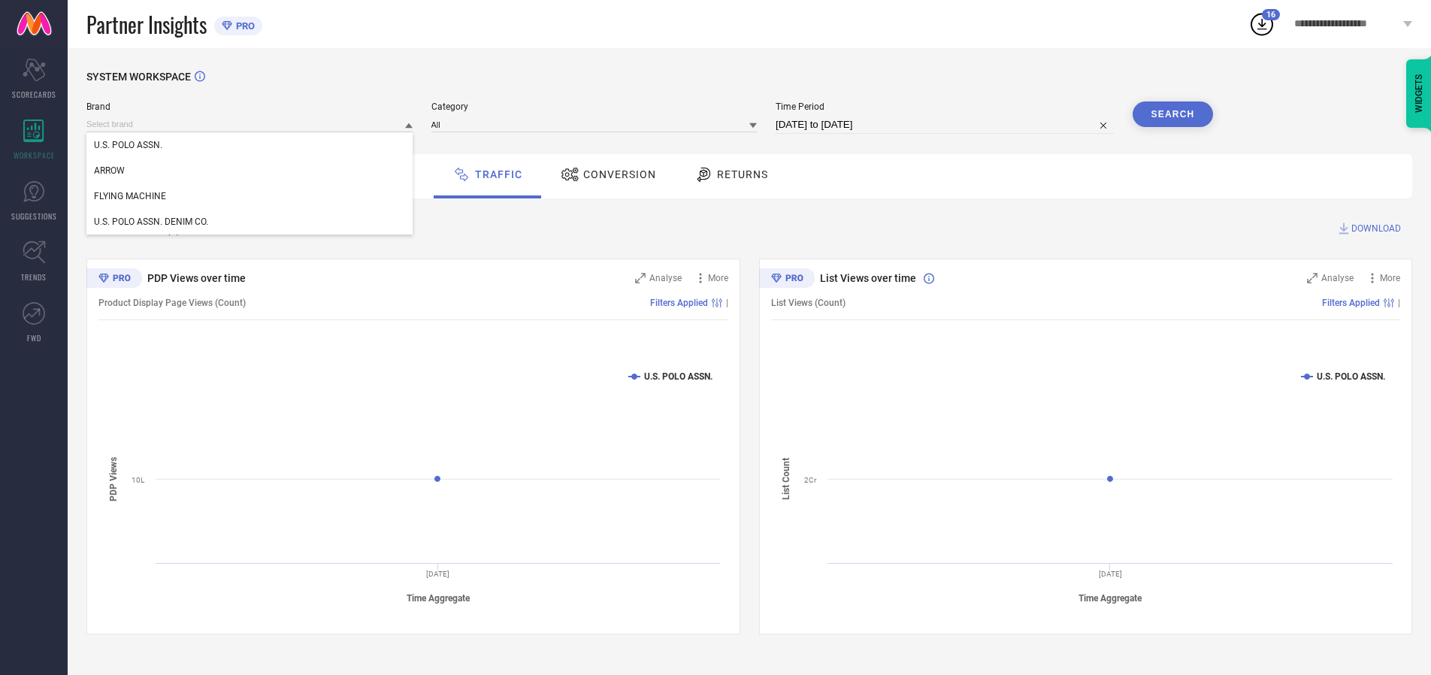
click at [250, 145] on div "U.S. POLO ASSN." at bounding box center [249, 145] width 326 height 26
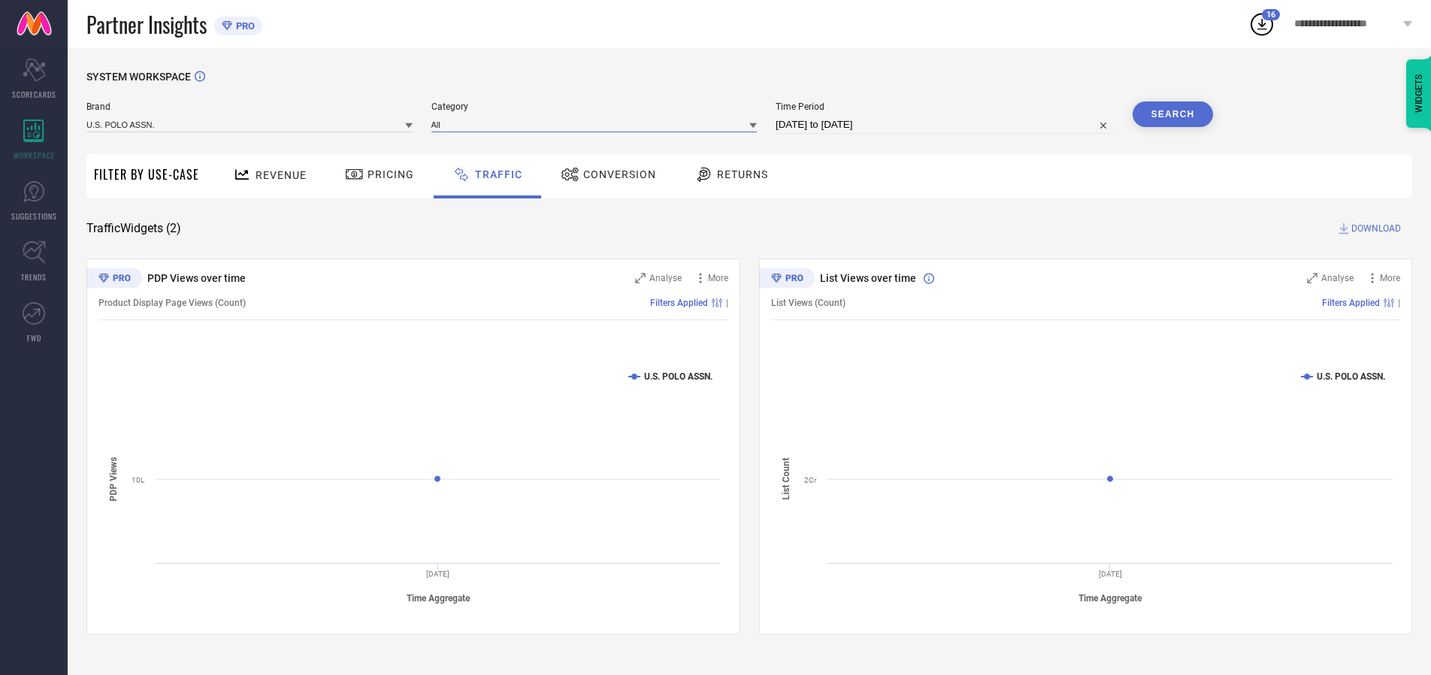
click at [597, 124] on input at bounding box center [594, 124] width 326 height 16
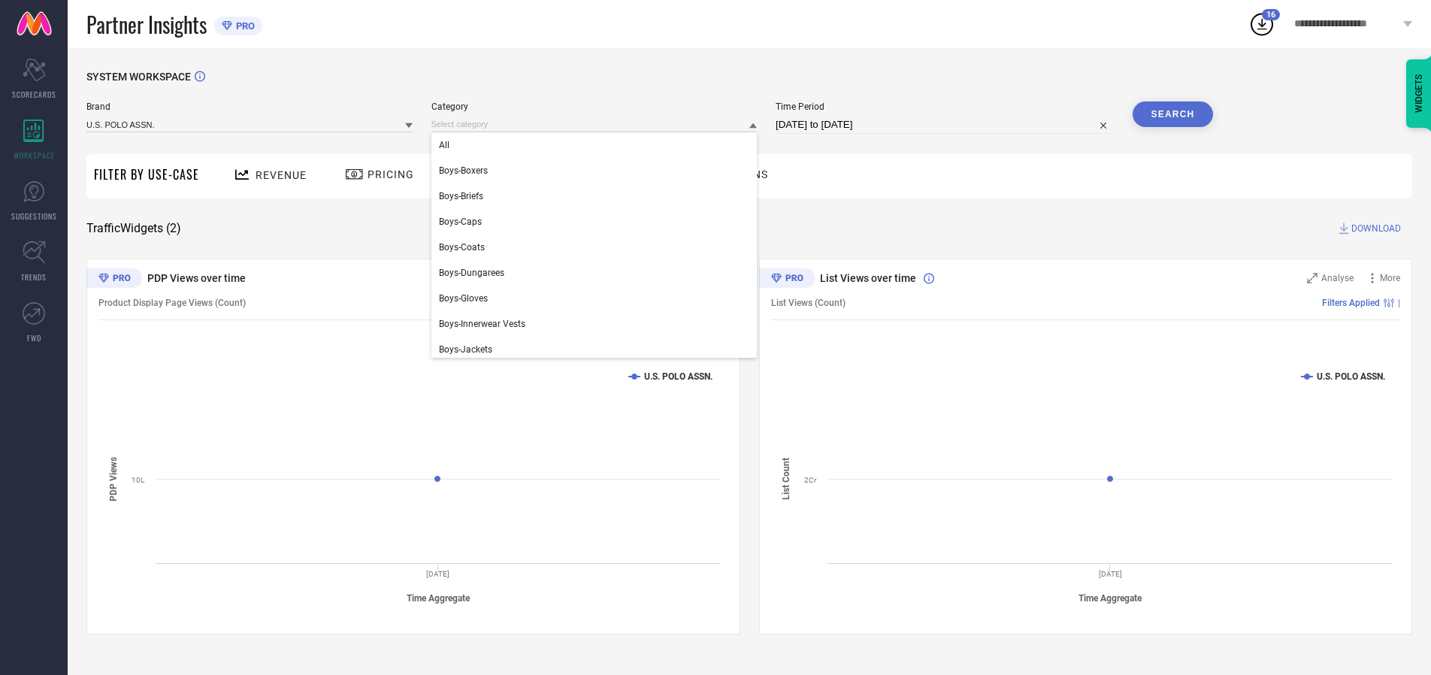
click at [597, 145] on div "All" at bounding box center [594, 145] width 326 height 26
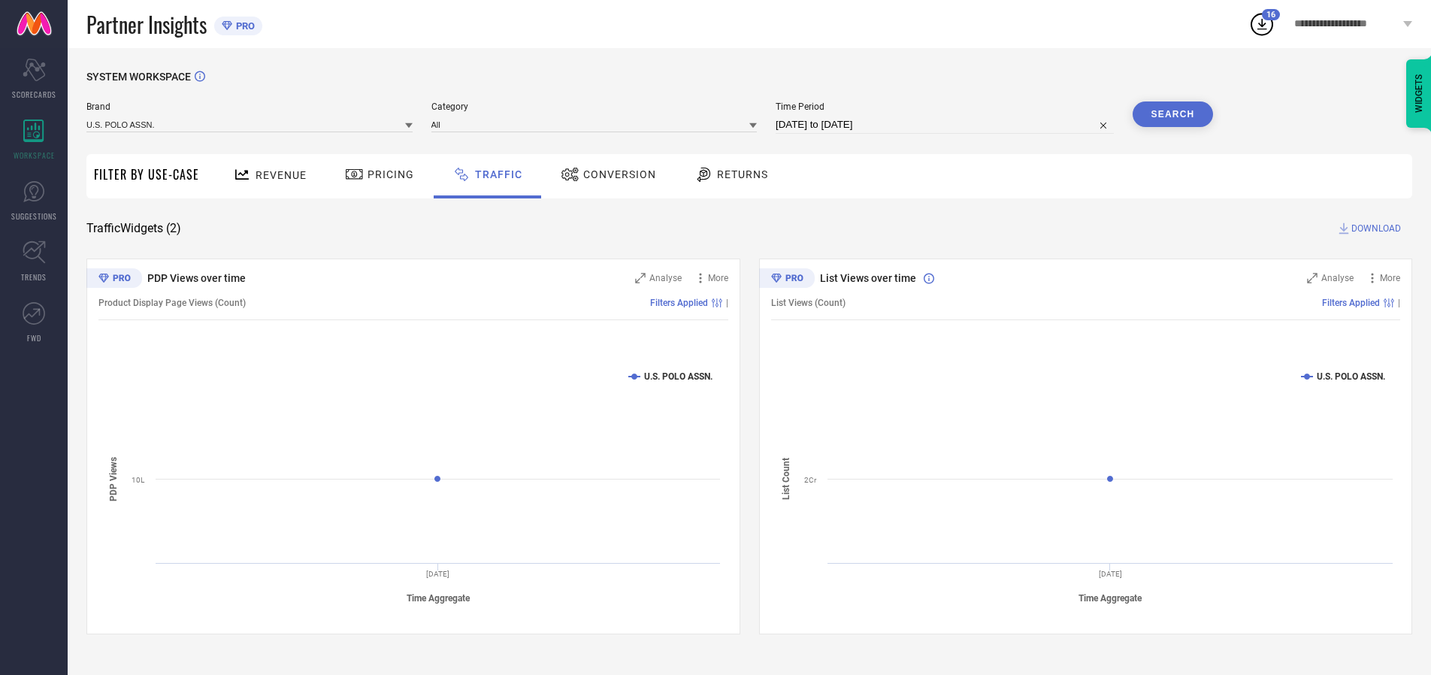
click at [1172, 114] on button "Search" at bounding box center [1172, 114] width 81 height 26
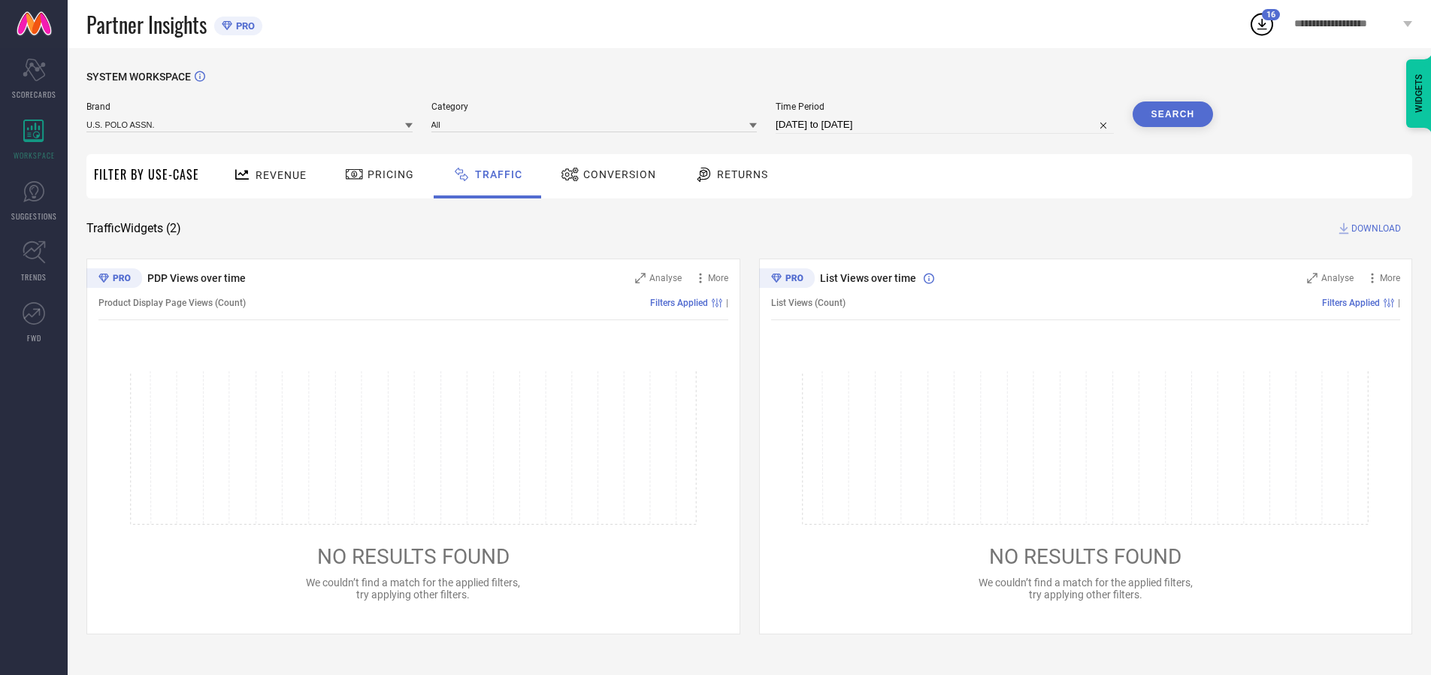
click at [1373, 228] on span "DOWNLOAD" at bounding box center [1376, 228] width 50 height 15
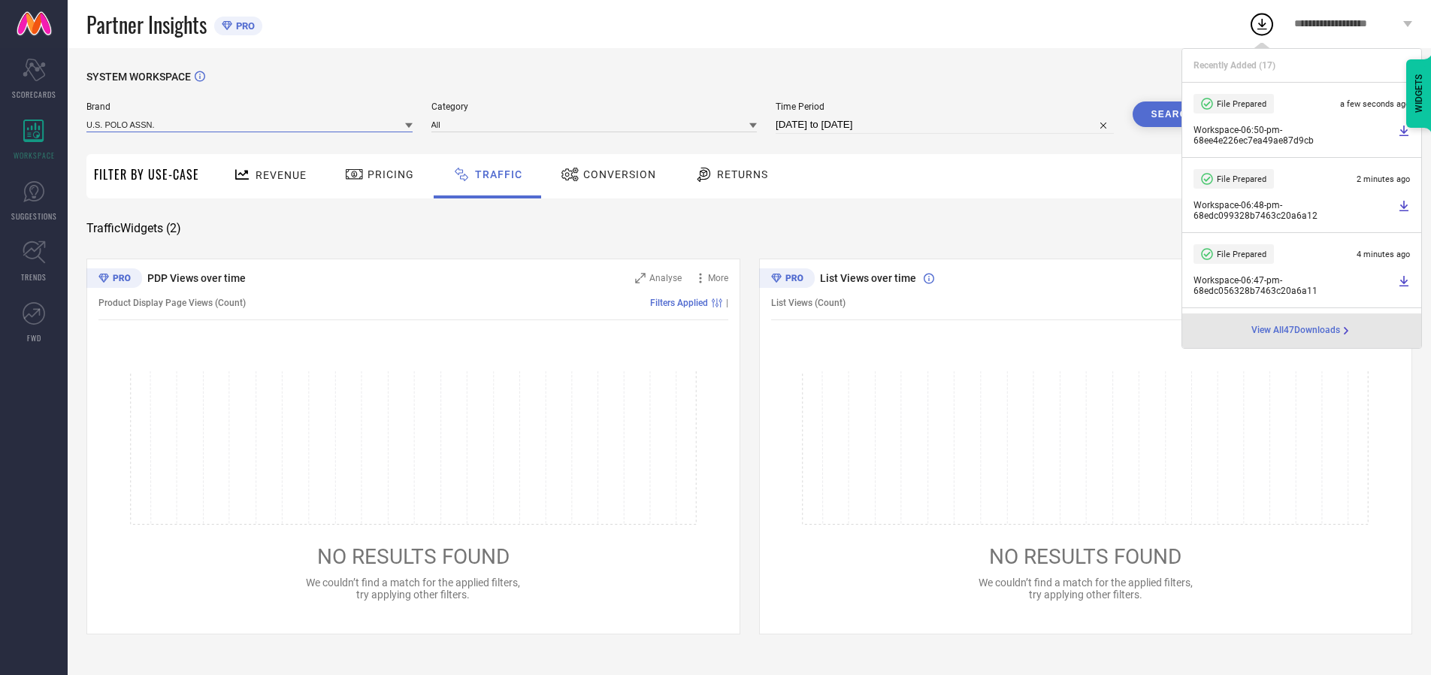
click at [250, 124] on input at bounding box center [249, 124] width 326 height 16
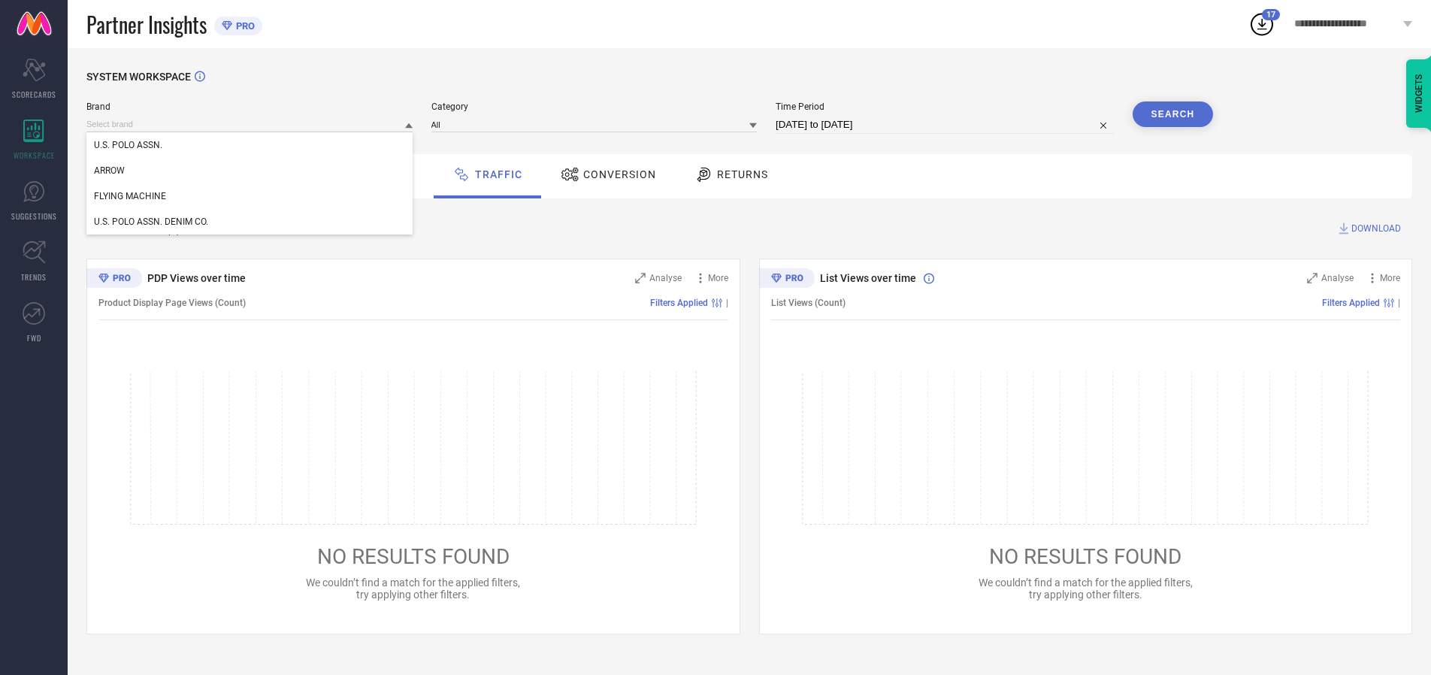
click at [250, 222] on div "U.S. POLO ASSN. DENIM CO." at bounding box center [249, 222] width 326 height 26
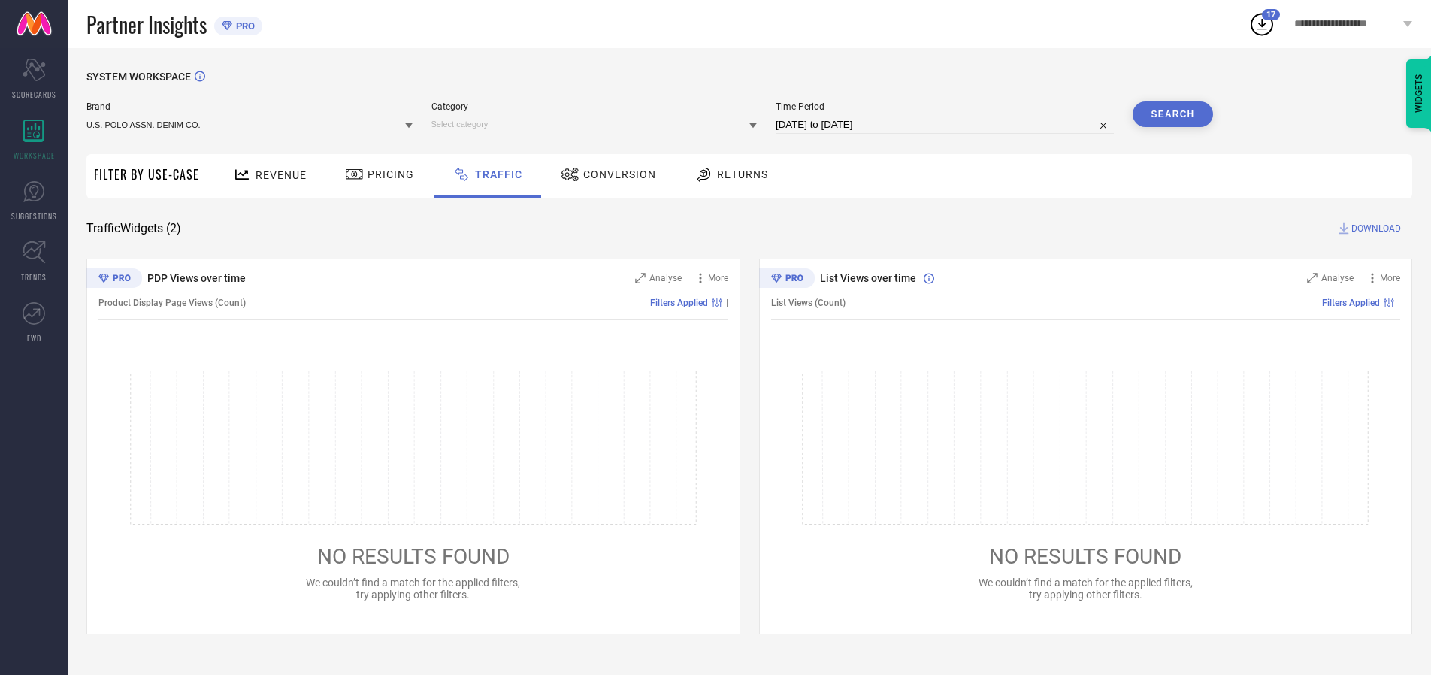
click at [597, 124] on input at bounding box center [594, 124] width 326 height 16
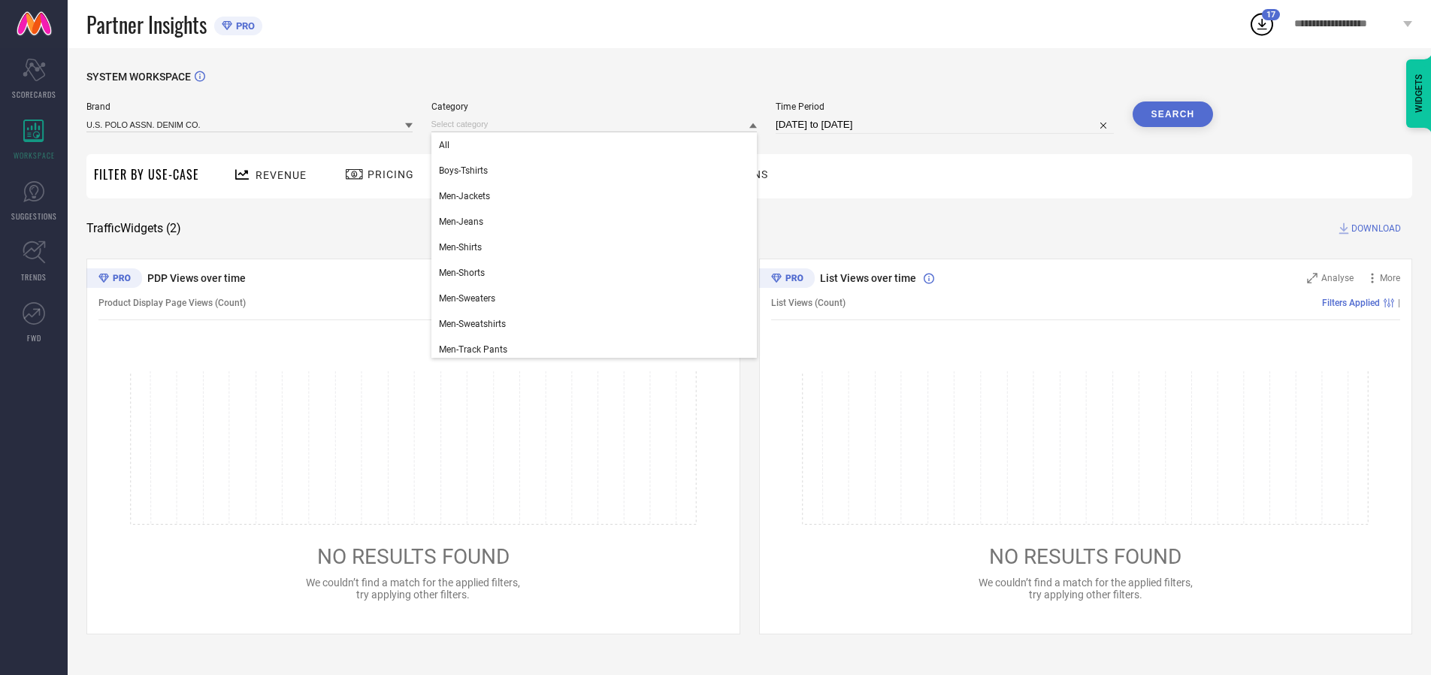
click at [597, 145] on div "All" at bounding box center [594, 145] width 326 height 26
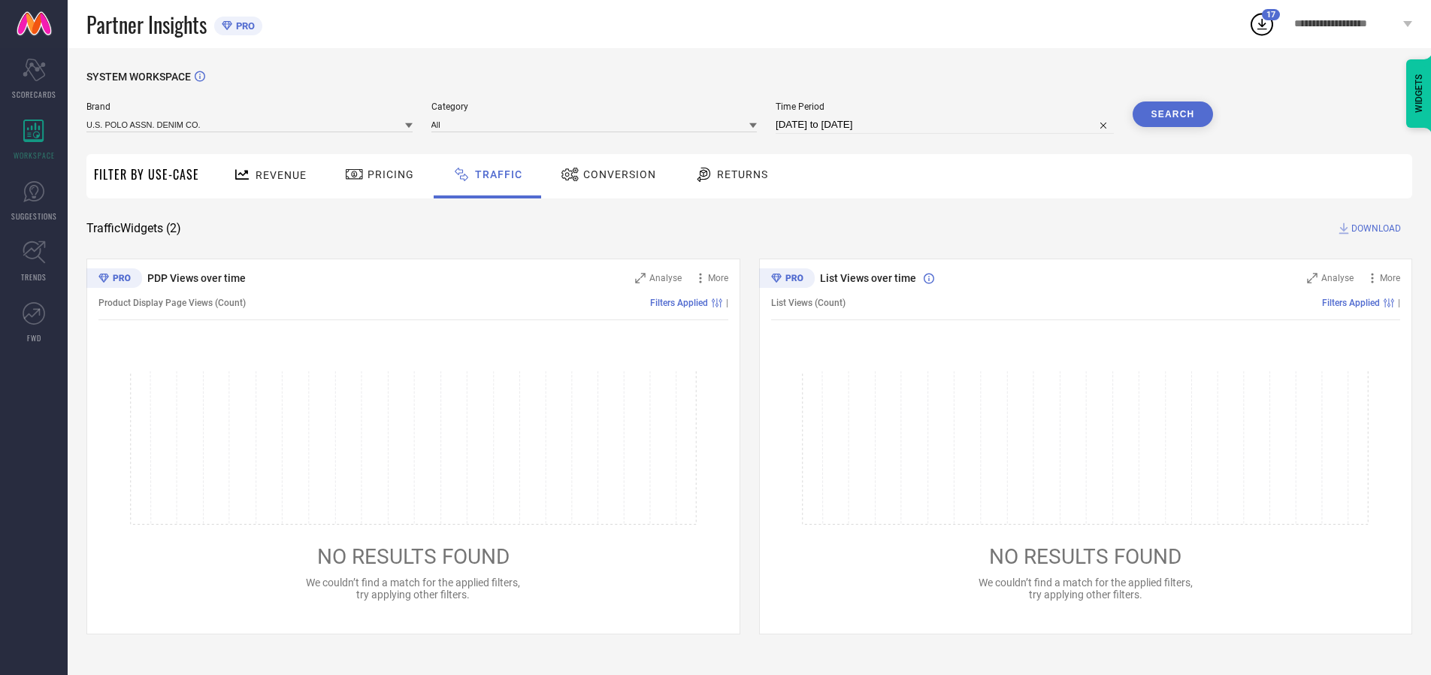
click at [1172, 114] on button "Search" at bounding box center [1172, 114] width 81 height 26
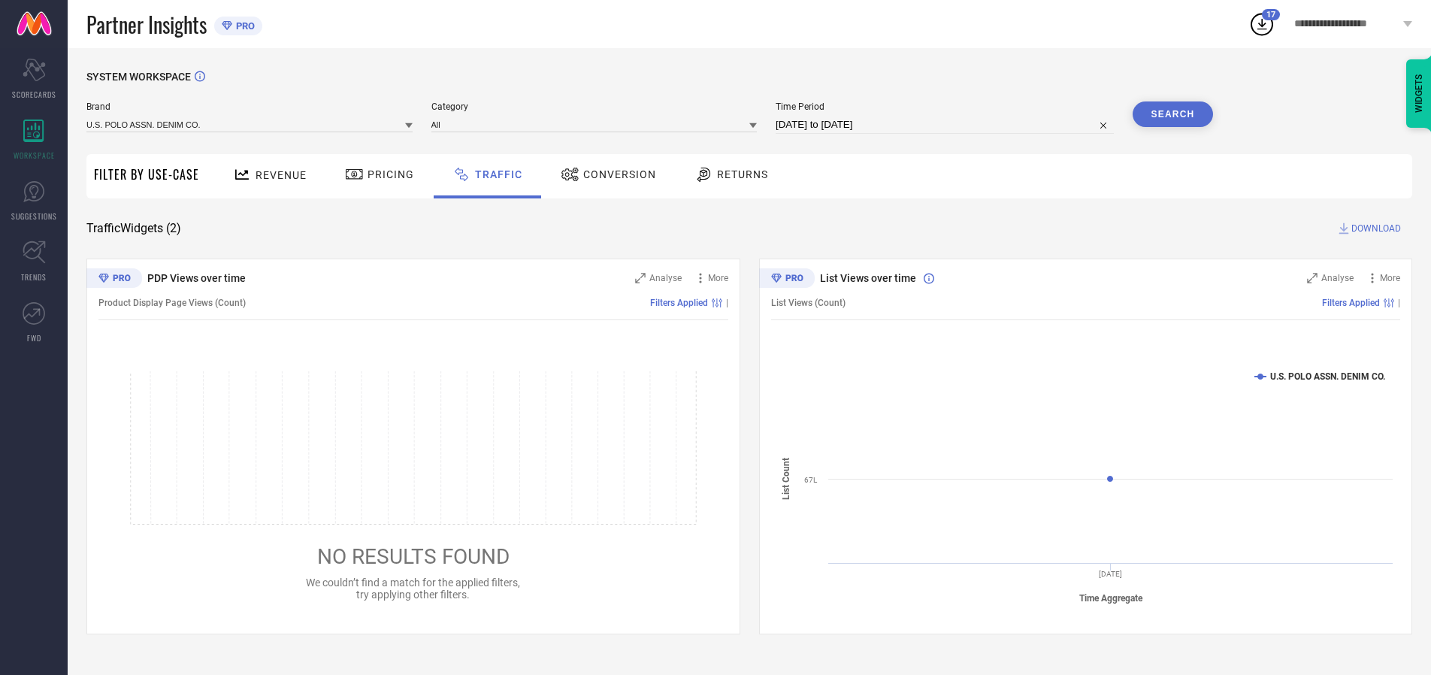
click at [1373, 228] on span "DOWNLOAD" at bounding box center [1376, 228] width 50 height 15
click at [947, 125] on input at bounding box center [944, 125] width 338 height 18
select select "9"
select select "2025"
select select "10"
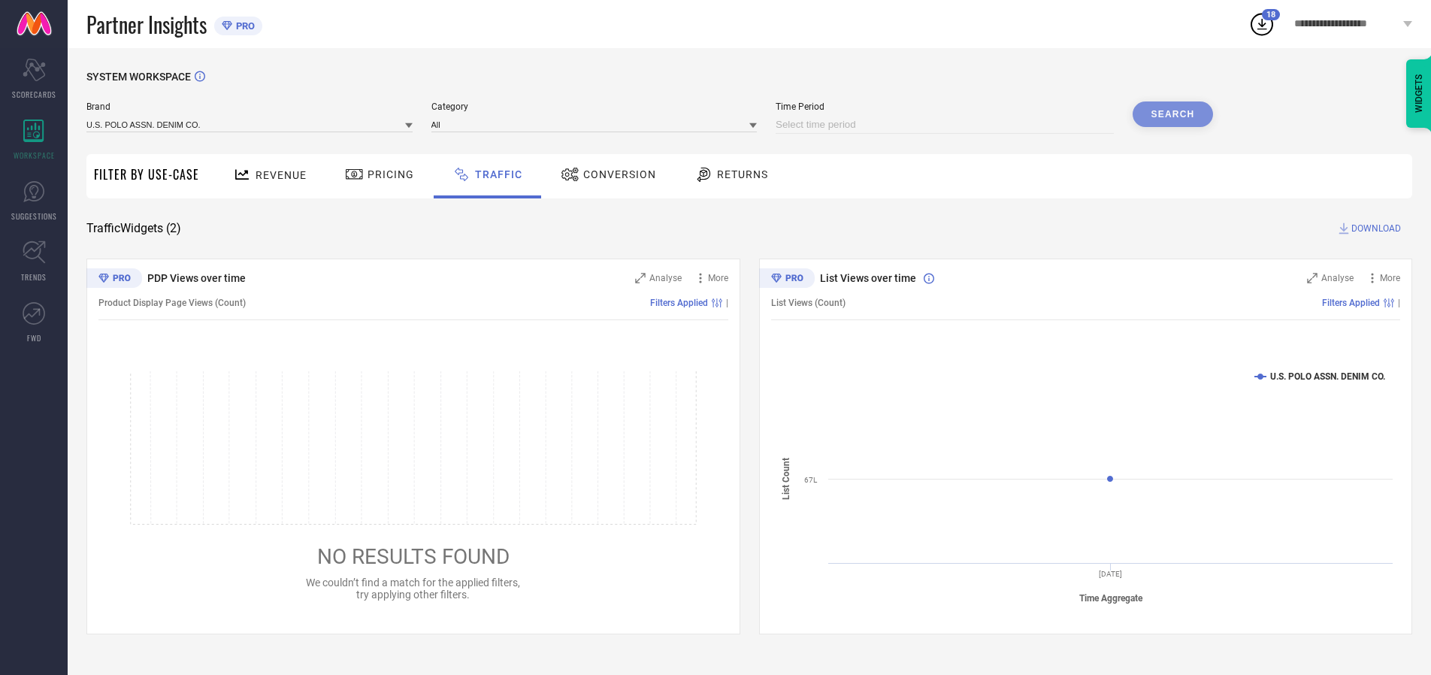
select select "2025"
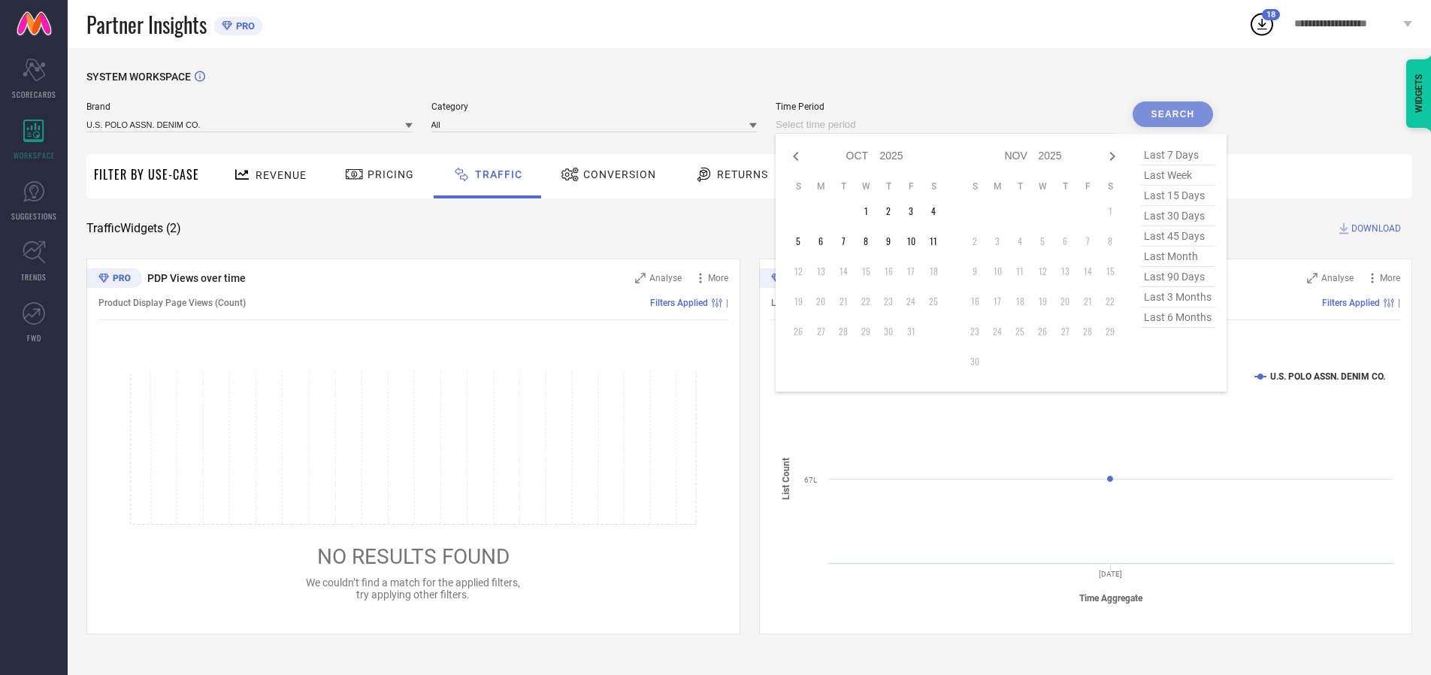
click at [825, 241] on td "6" at bounding box center [820, 241] width 23 height 23
type input "[DATE] to [DATE]"
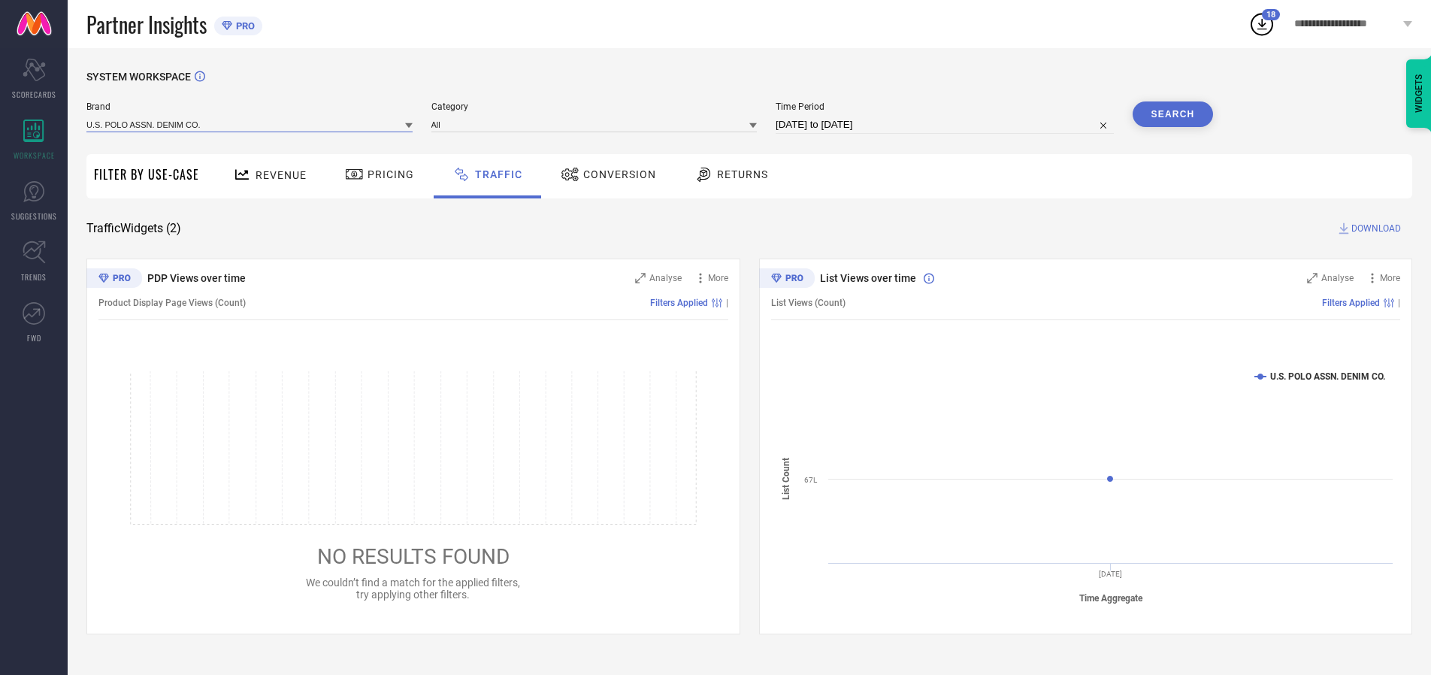
click at [250, 124] on input at bounding box center [249, 124] width 326 height 16
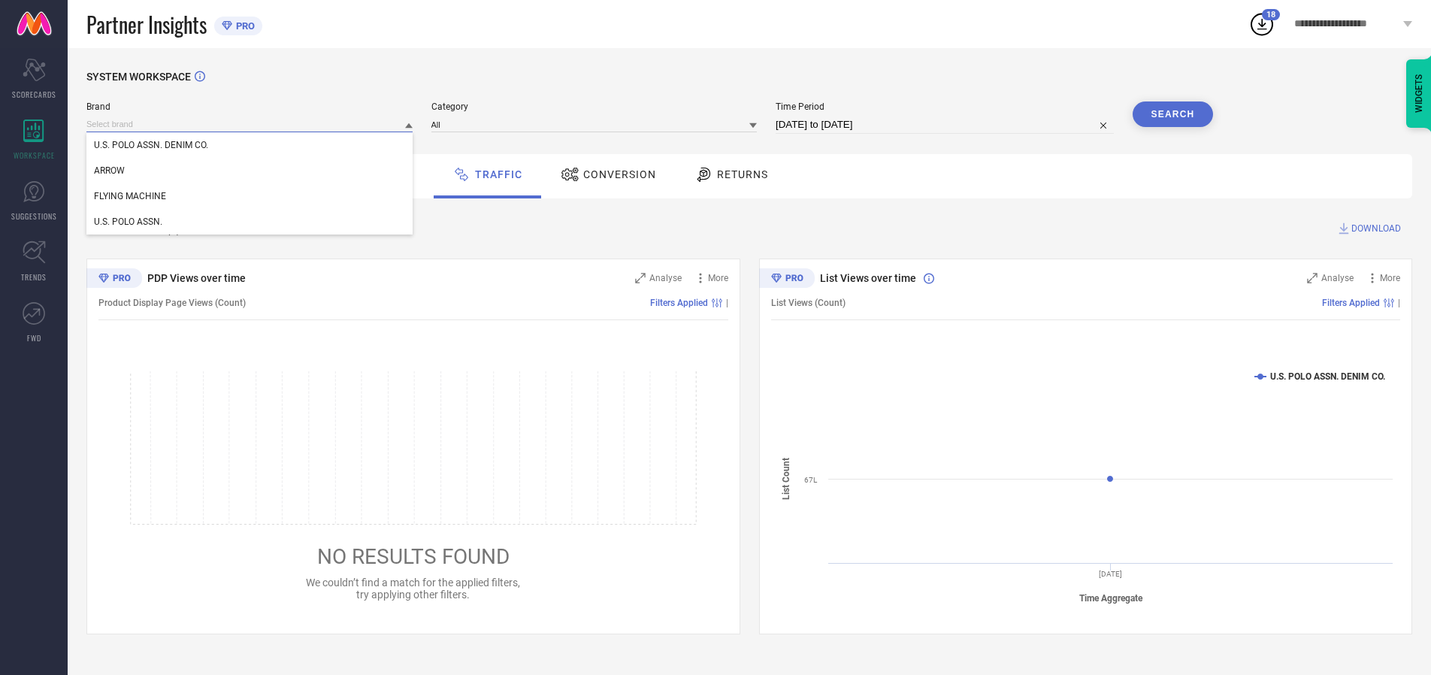
click at [250, 124] on input at bounding box center [249, 124] width 326 height 16
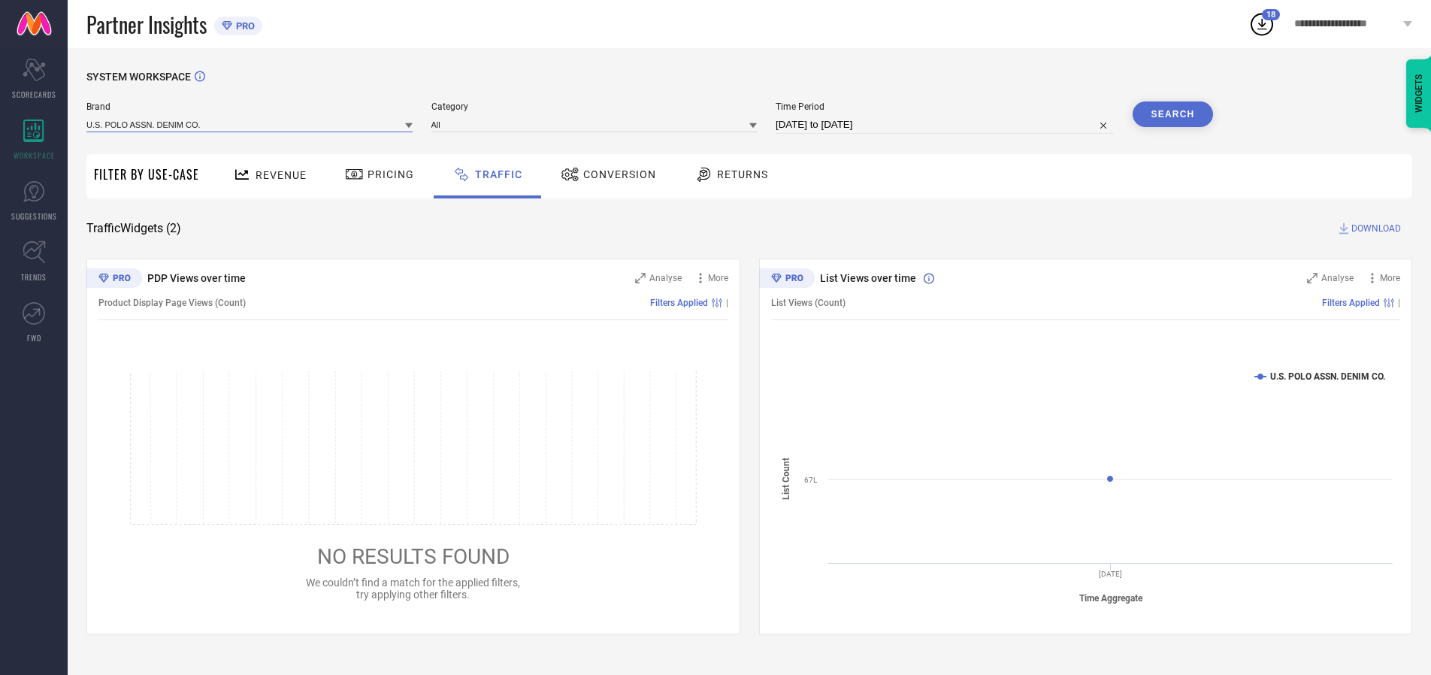
click at [250, 124] on input at bounding box center [249, 124] width 326 height 16
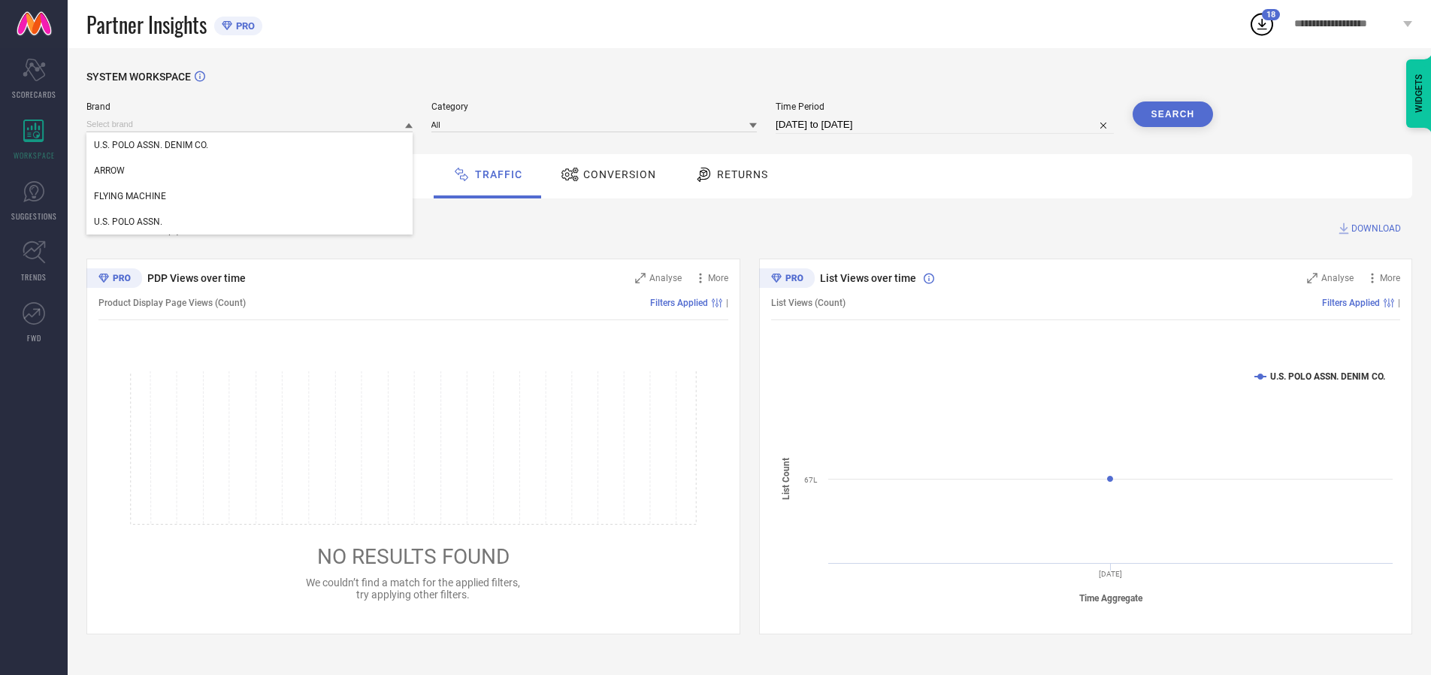
click at [250, 145] on div "U.S. POLO ASSN. DENIM CO." at bounding box center [249, 145] width 326 height 26
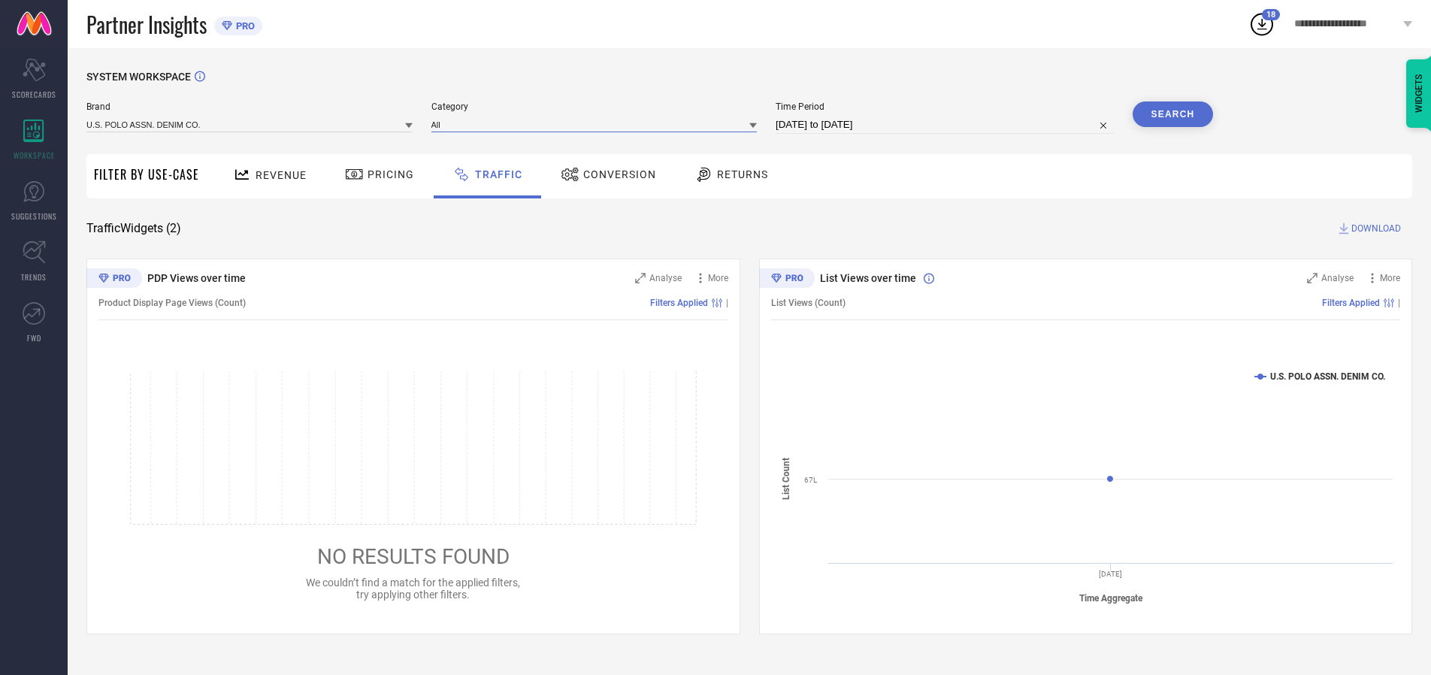
click at [597, 124] on input at bounding box center [594, 124] width 326 height 16
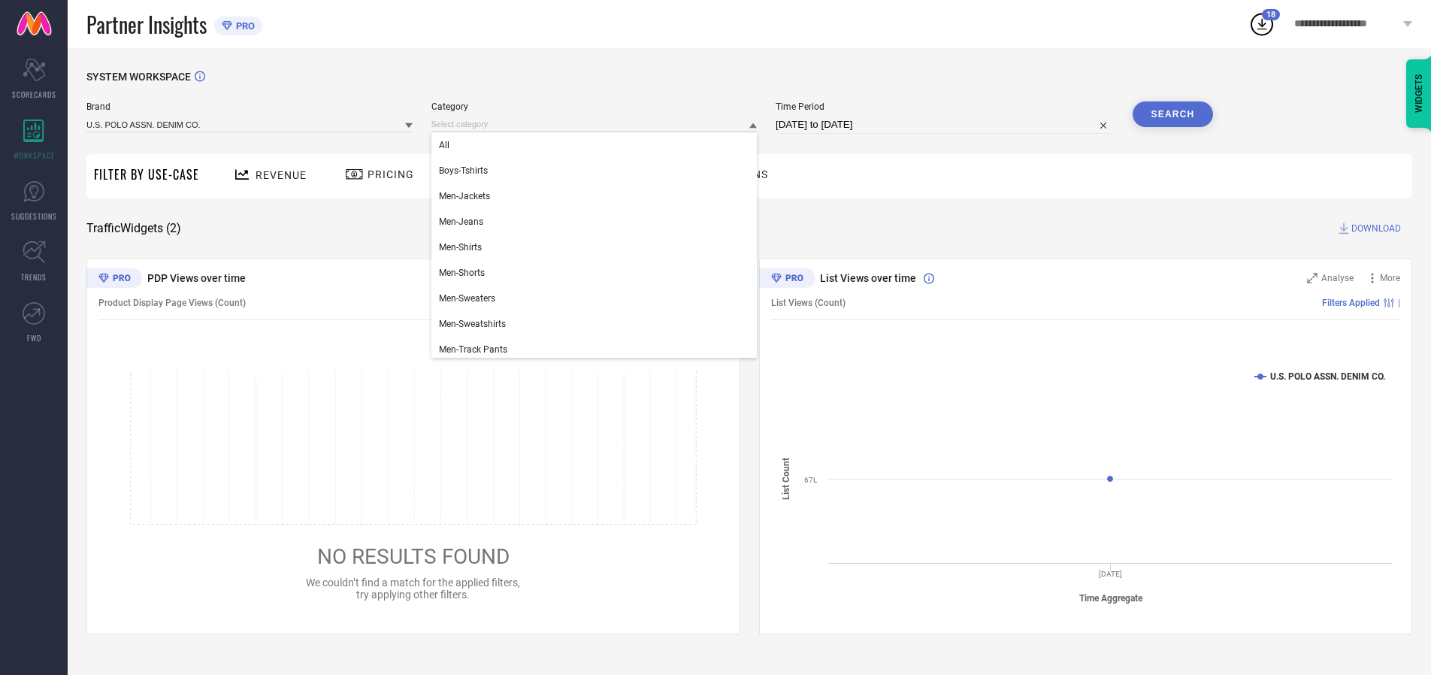
click at [597, 145] on div "All" at bounding box center [594, 145] width 326 height 26
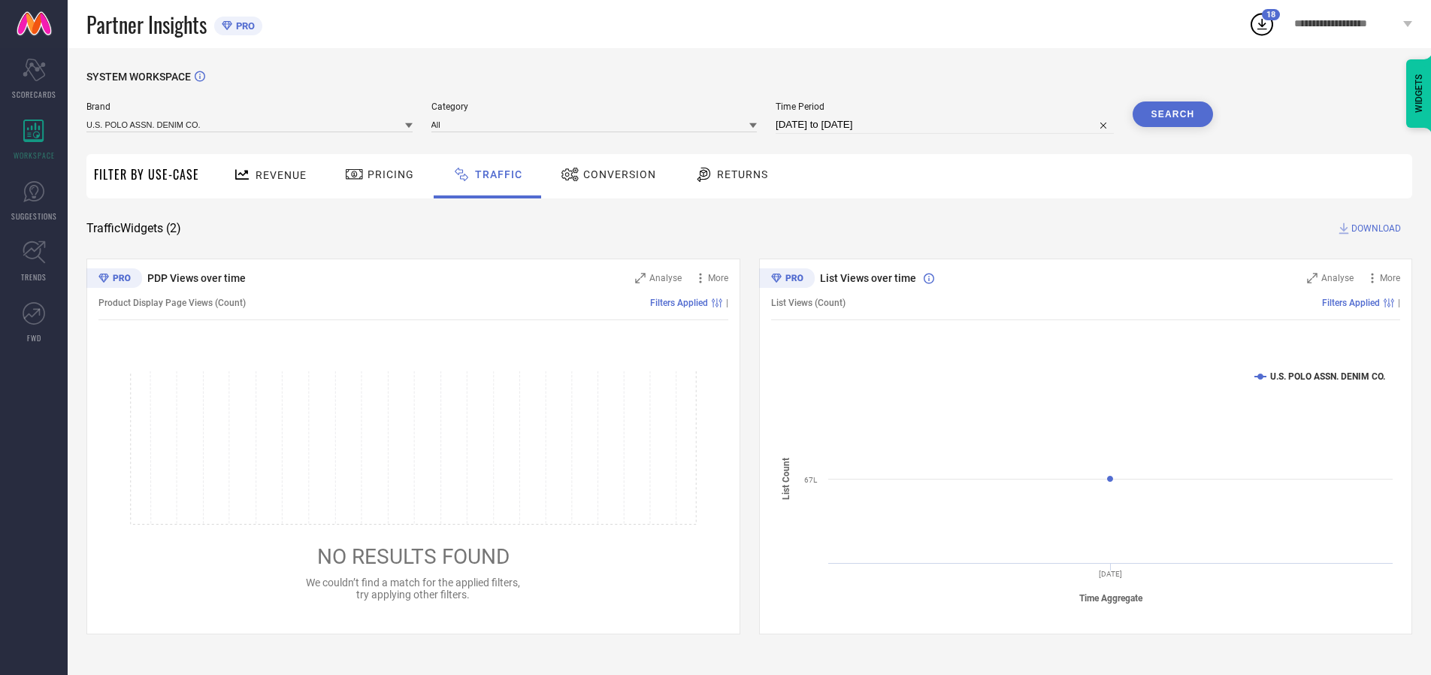
click at [1172, 114] on button "Search" at bounding box center [1172, 114] width 81 height 26
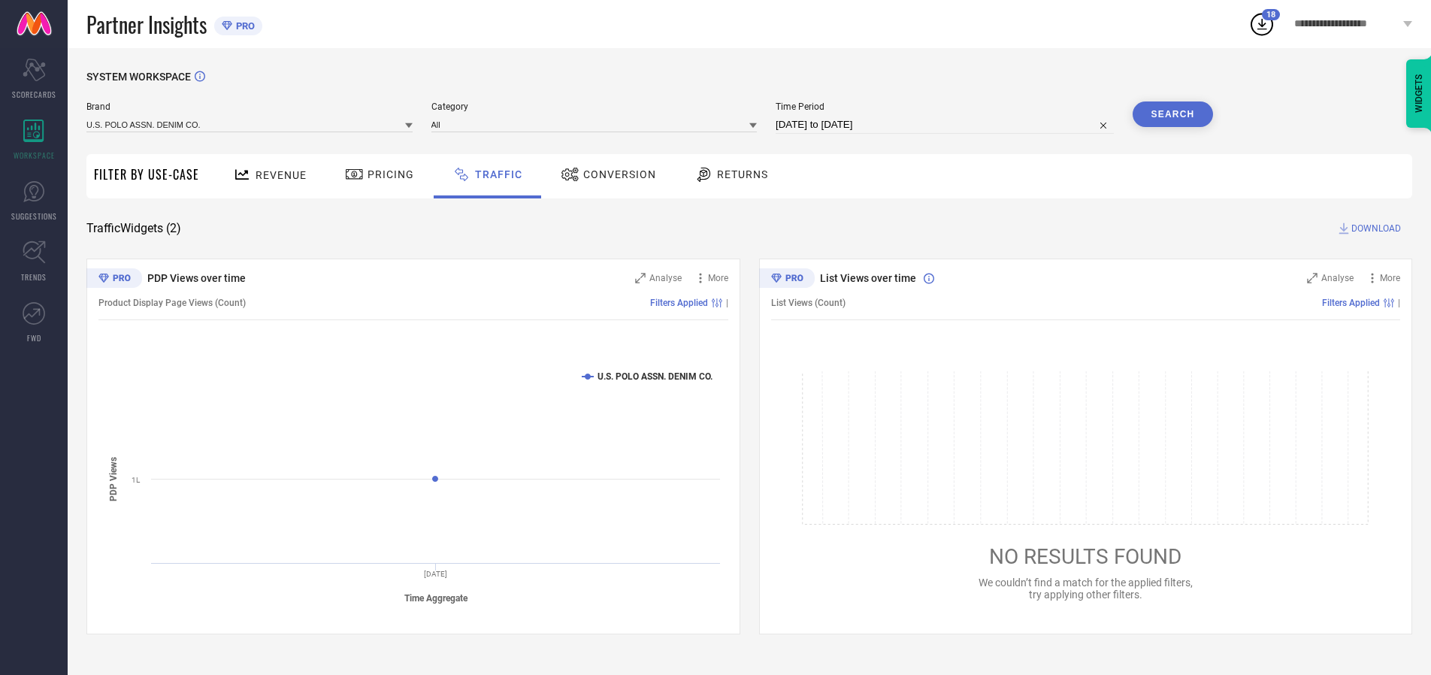
click at [1373, 228] on span "DOWNLOAD" at bounding box center [1376, 228] width 50 height 15
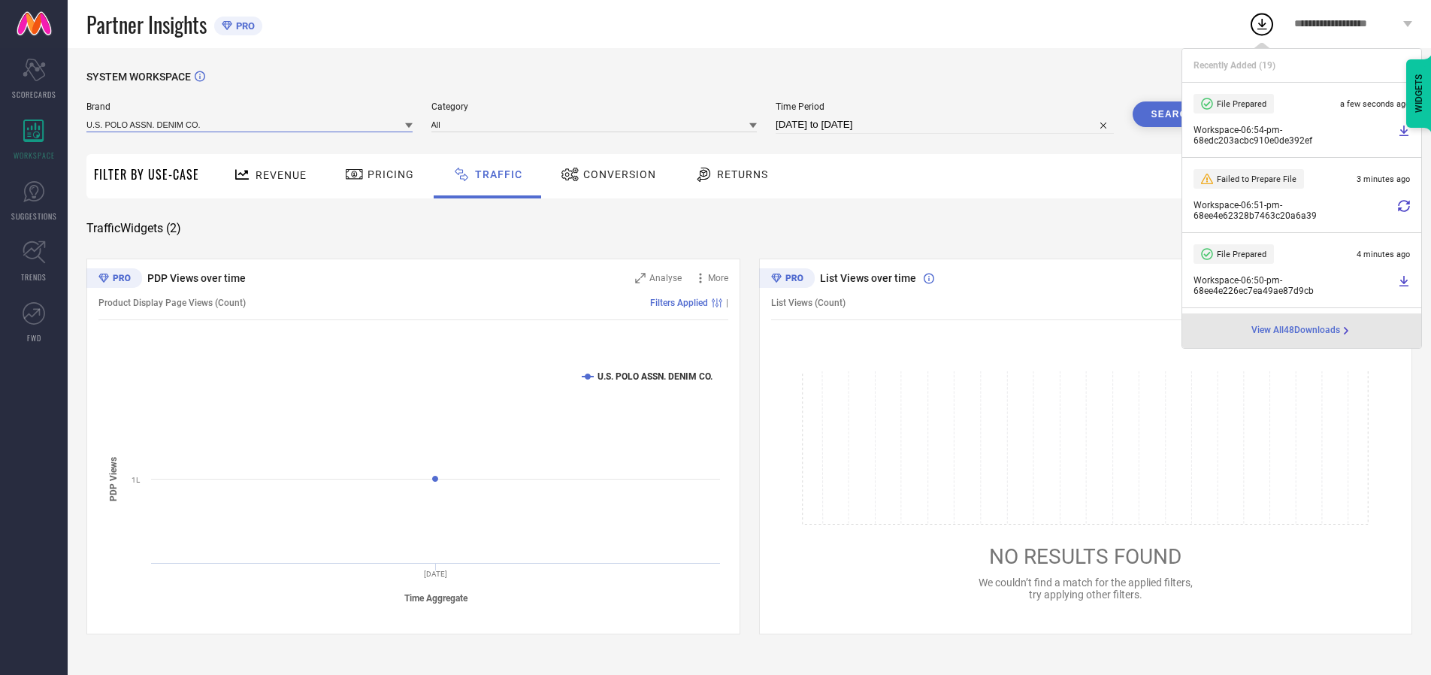
click at [250, 124] on input at bounding box center [249, 124] width 326 height 16
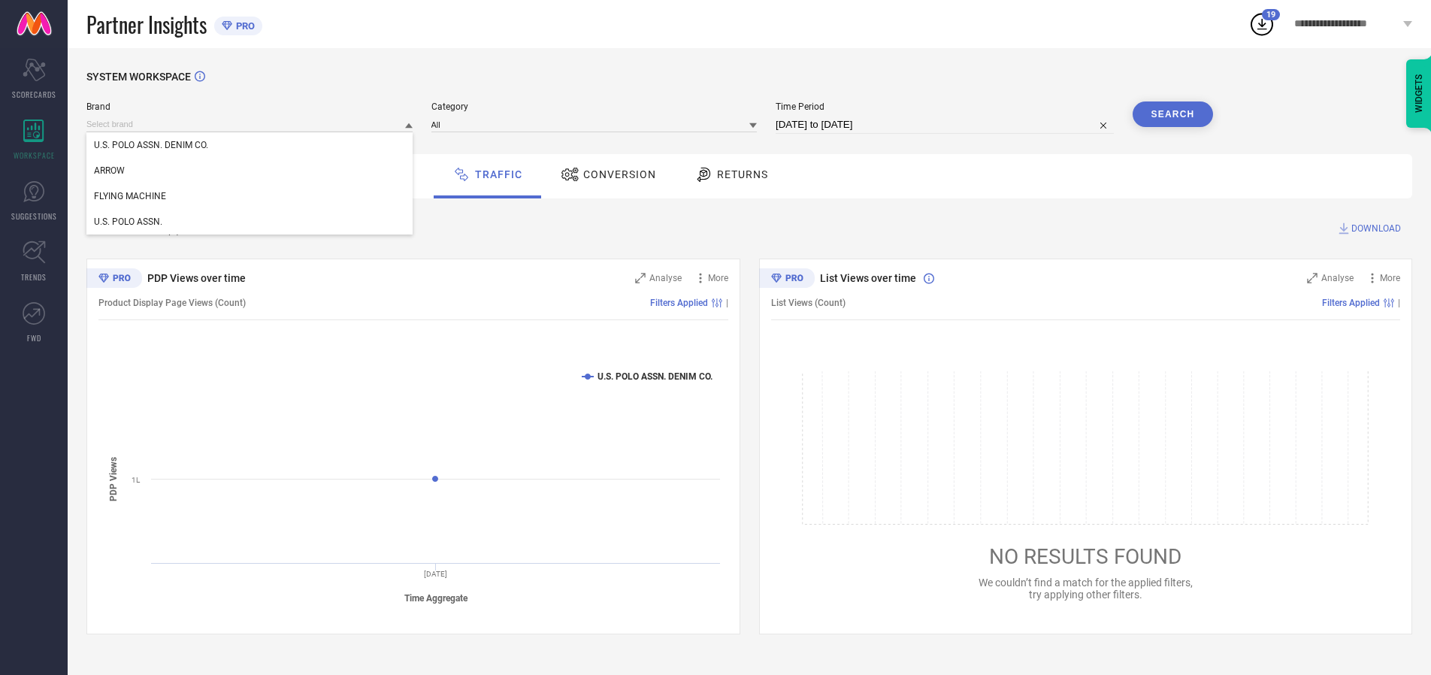
click at [250, 222] on div "U.S. POLO ASSN." at bounding box center [249, 222] width 326 height 26
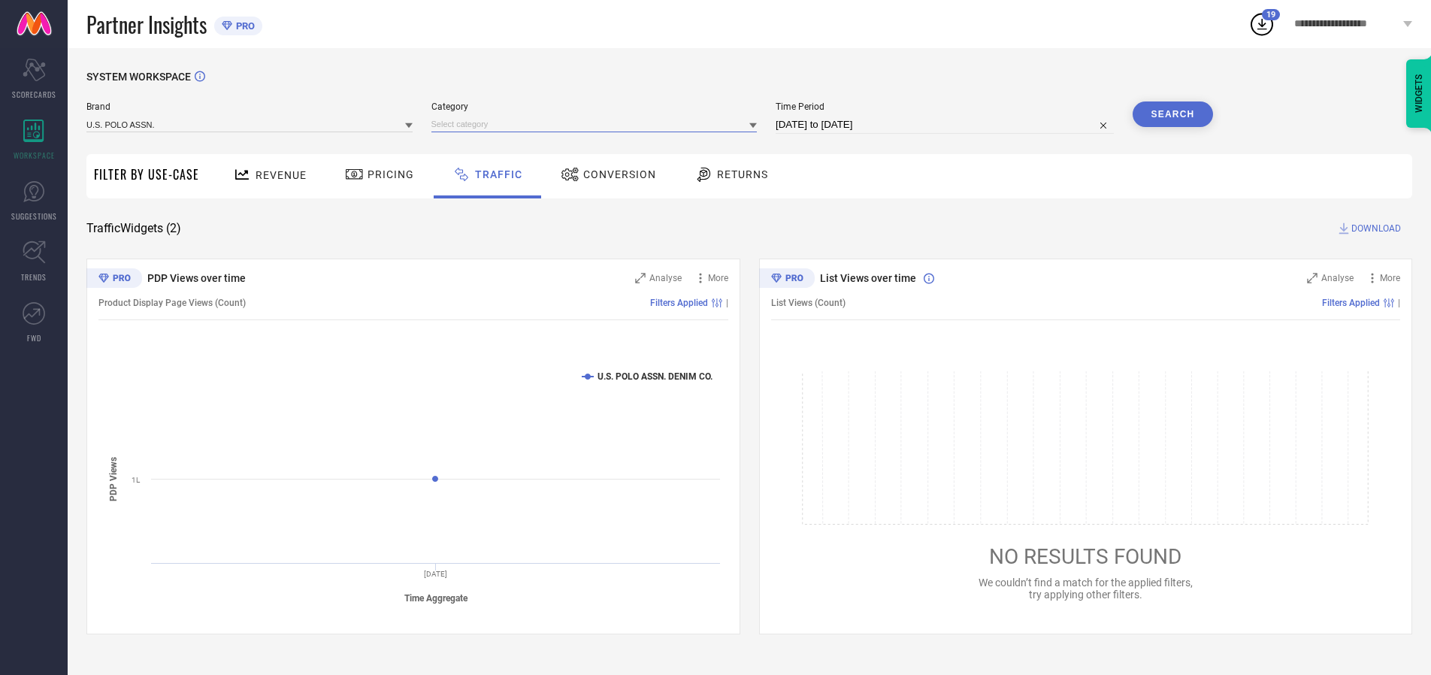
click at [597, 124] on input at bounding box center [594, 124] width 326 height 16
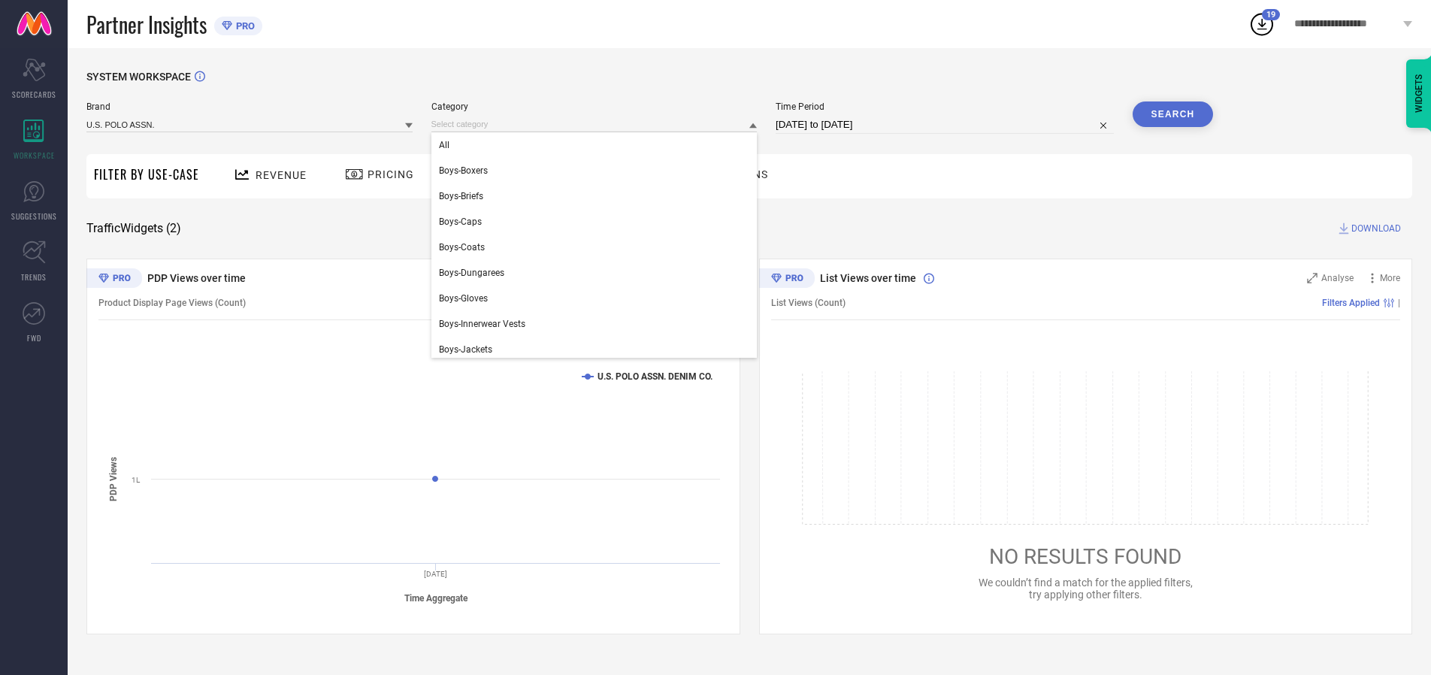
click at [597, 145] on div "All" at bounding box center [594, 145] width 326 height 26
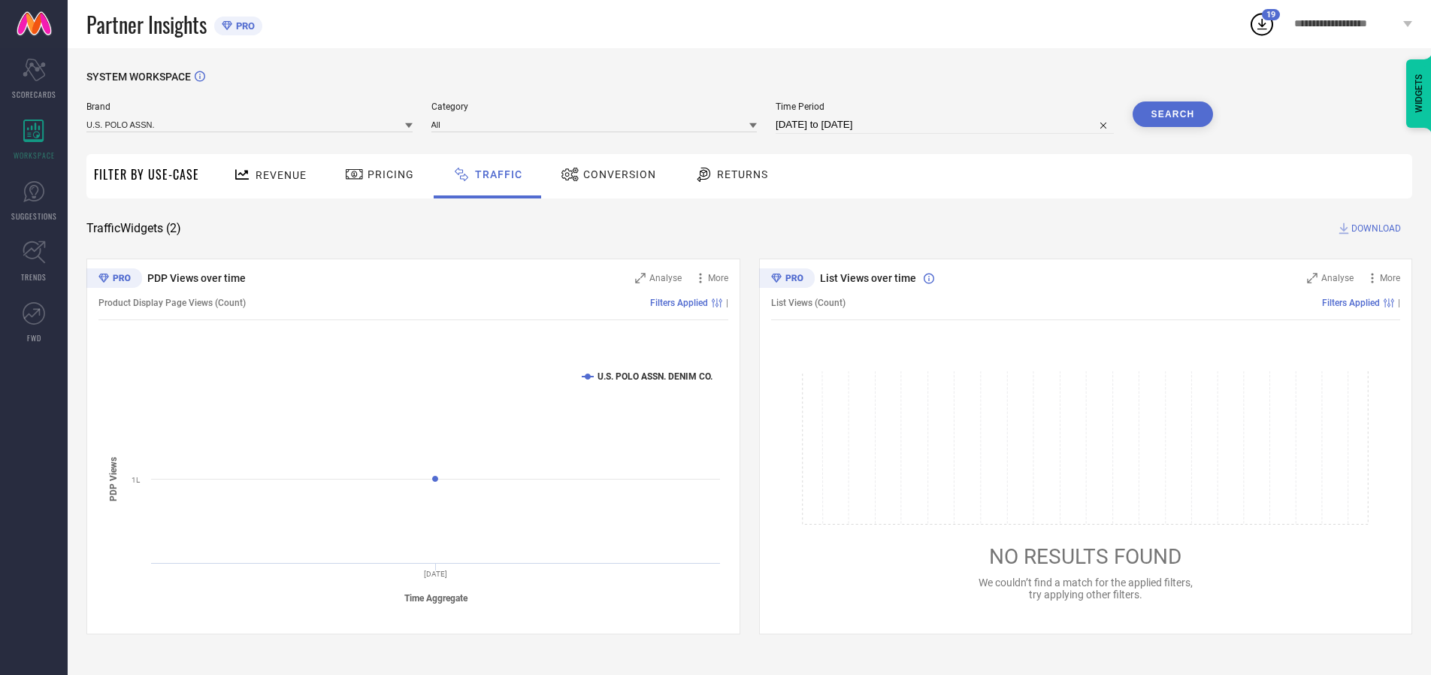
click at [1172, 114] on button "Search" at bounding box center [1172, 114] width 81 height 26
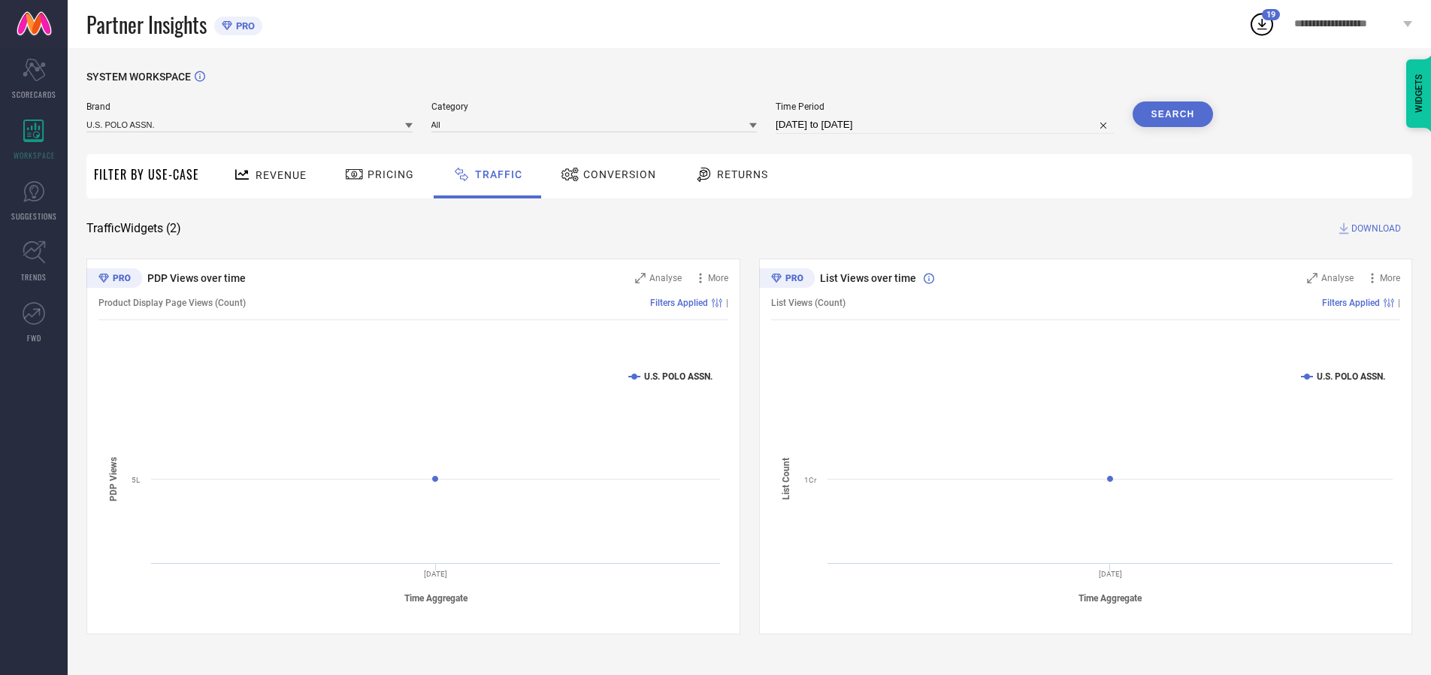
click at [1373, 228] on span "DOWNLOAD" at bounding box center [1376, 228] width 50 height 15
click at [947, 125] on input at bounding box center [944, 125] width 338 height 18
select select "9"
select select "2025"
select select "10"
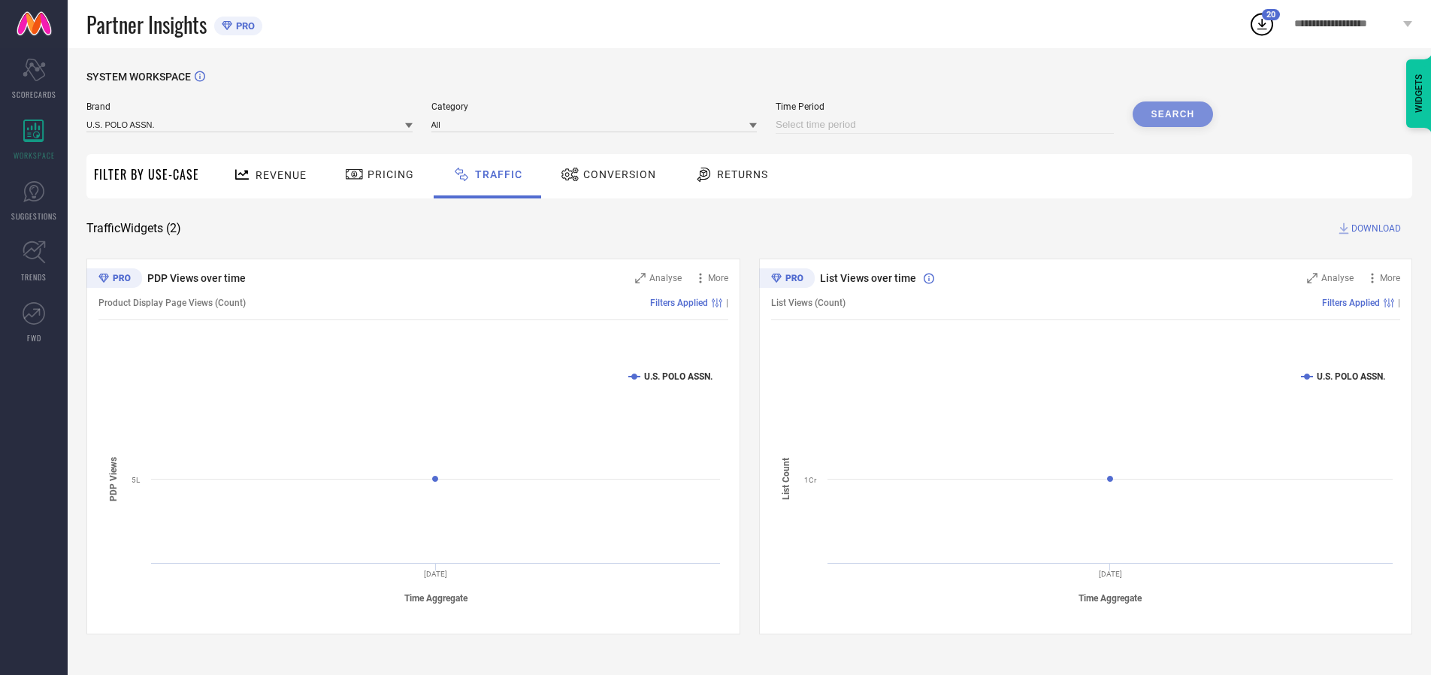
select select "2025"
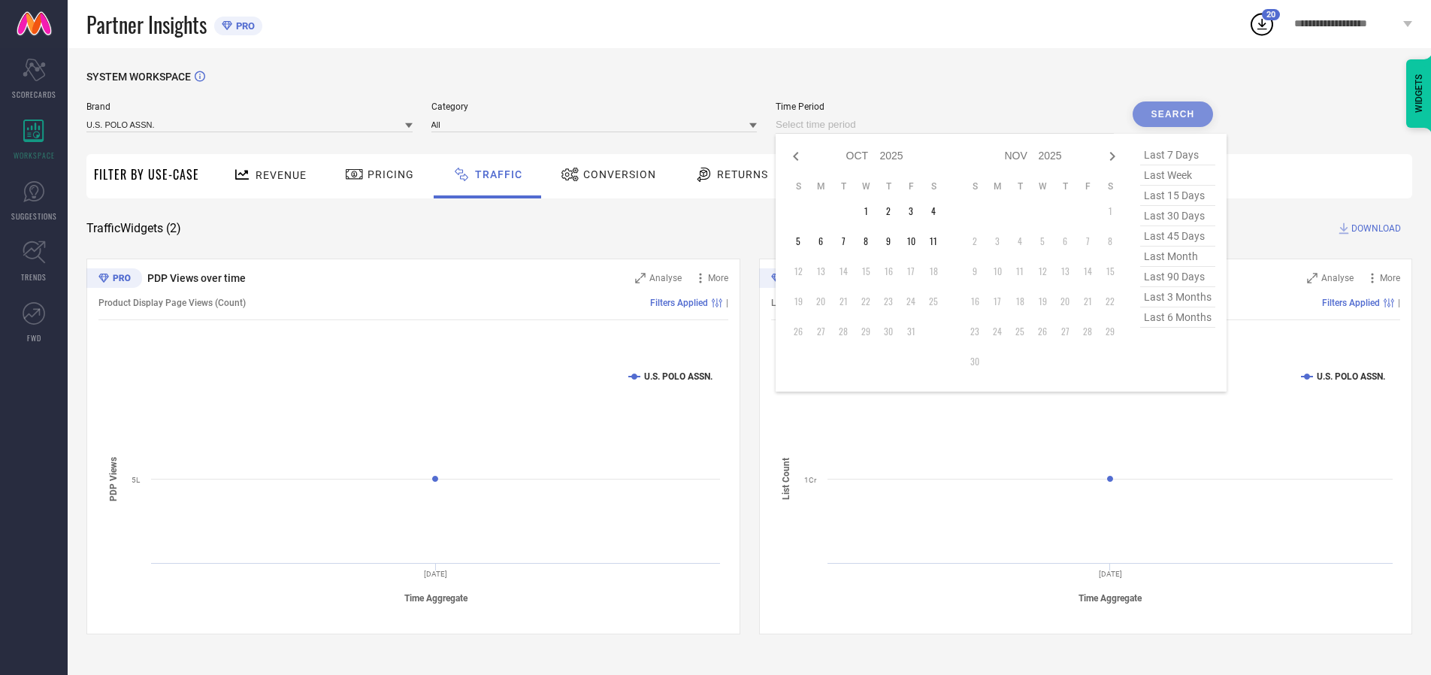
click at [848, 241] on td "7" at bounding box center [843, 241] width 23 height 23
type input "[DATE] to [DATE]"
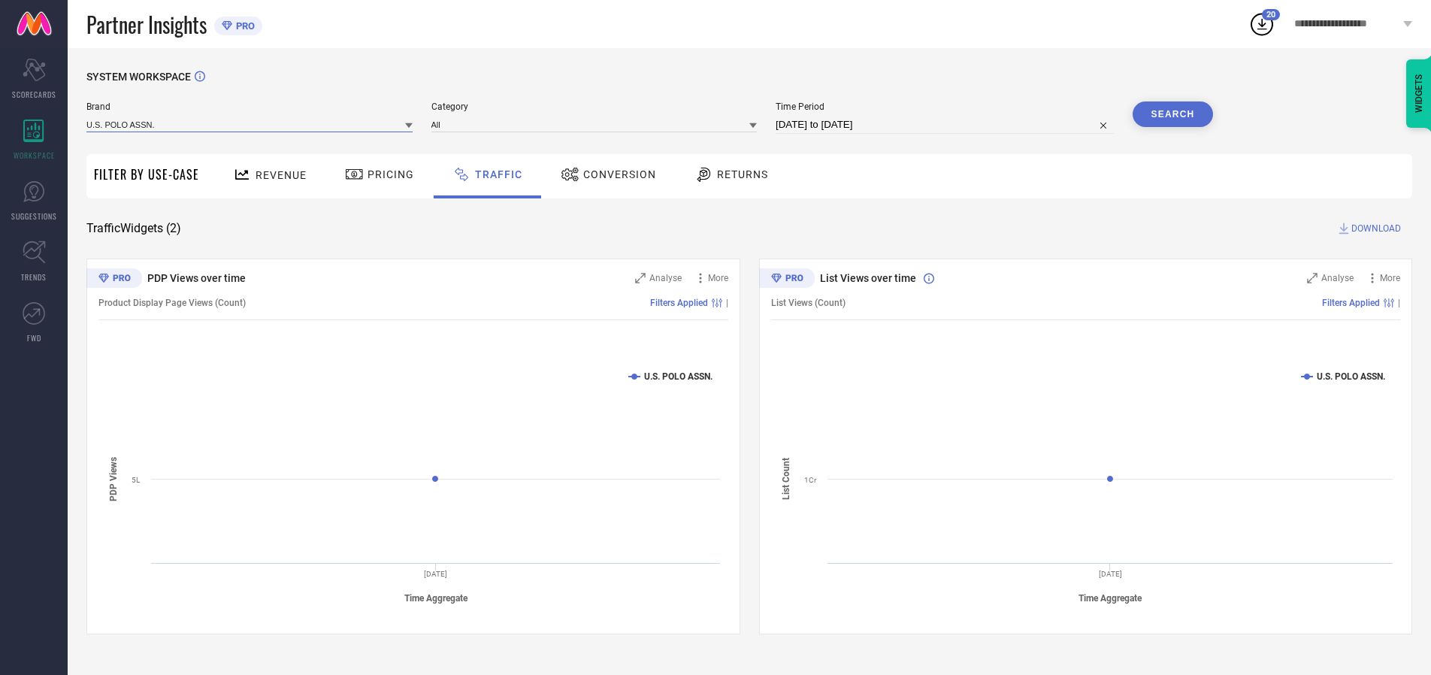
click at [250, 124] on input at bounding box center [249, 124] width 326 height 16
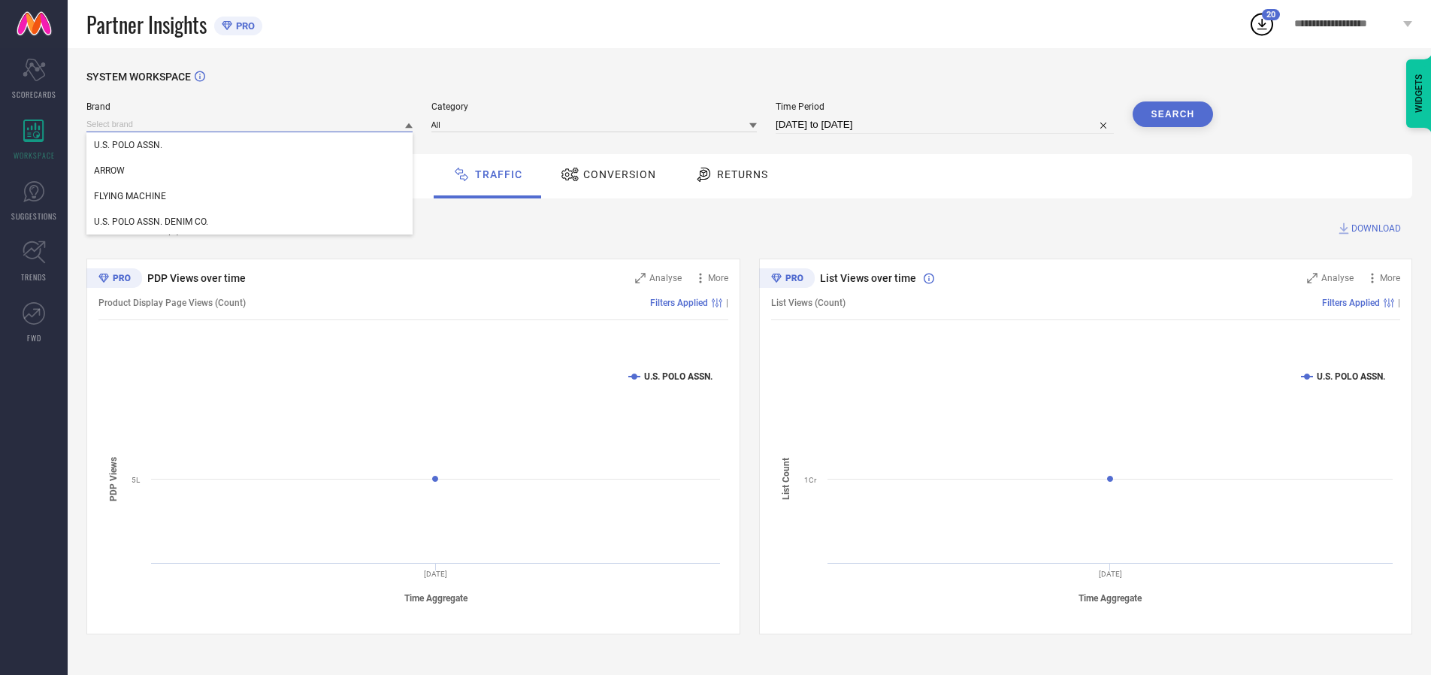
click at [250, 124] on input at bounding box center [249, 124] width 326 height 16
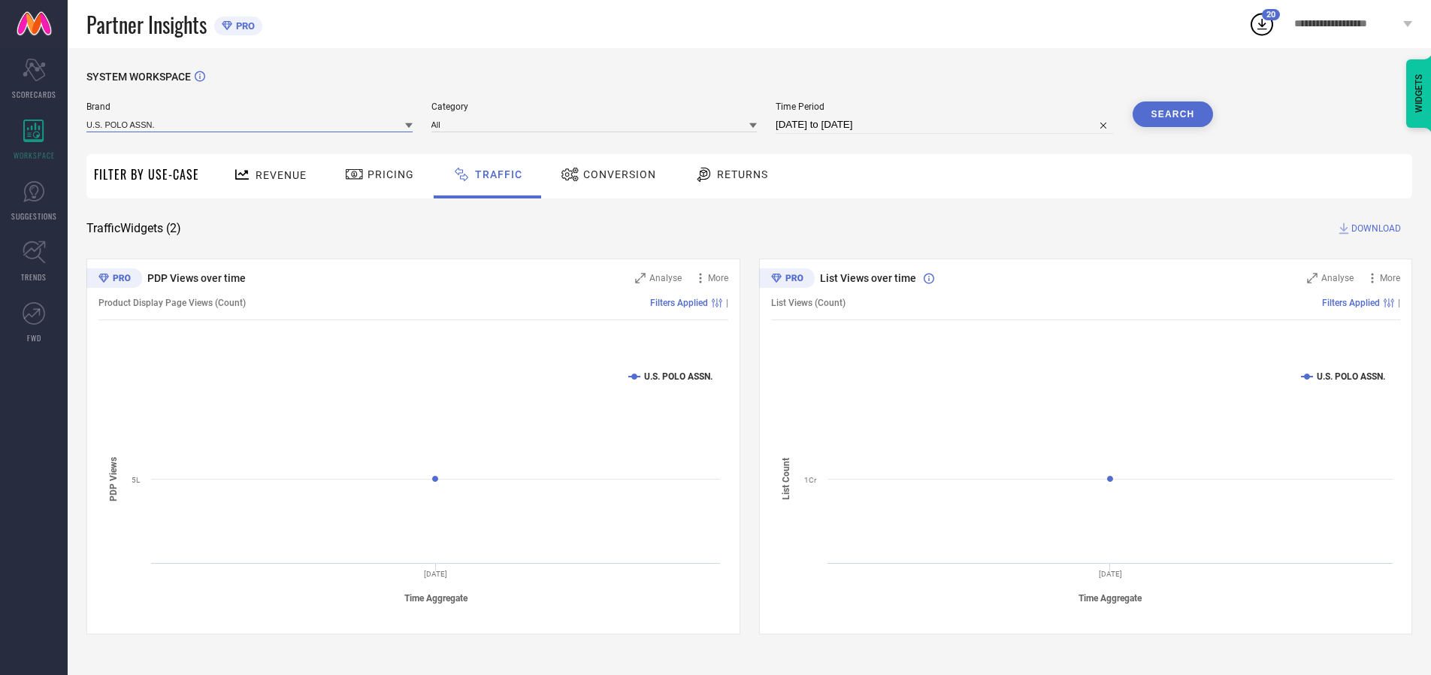
click at [250, 124] on input at bounding box center [249, 124] width 326 height 16
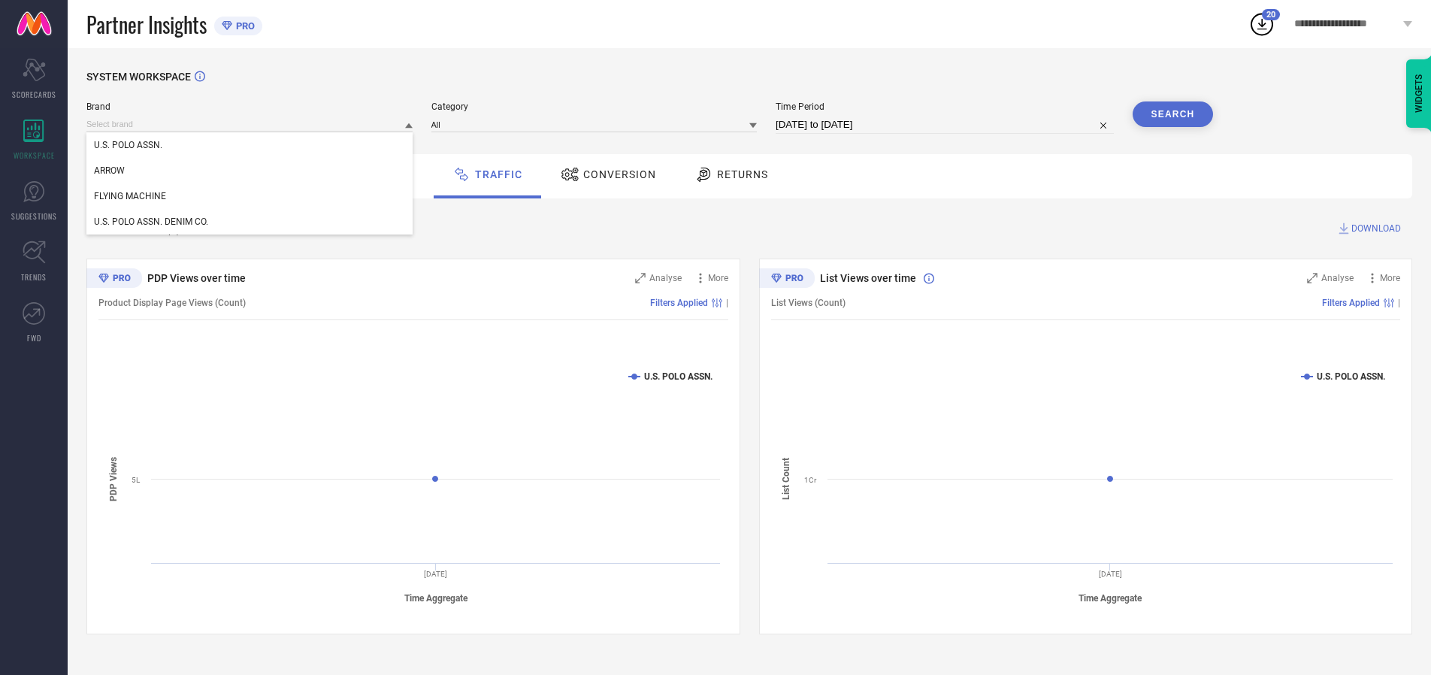
click at [250, 145] on div "U.S. POLO ASSN." at bounding box center [249, 145] width 326 height 26
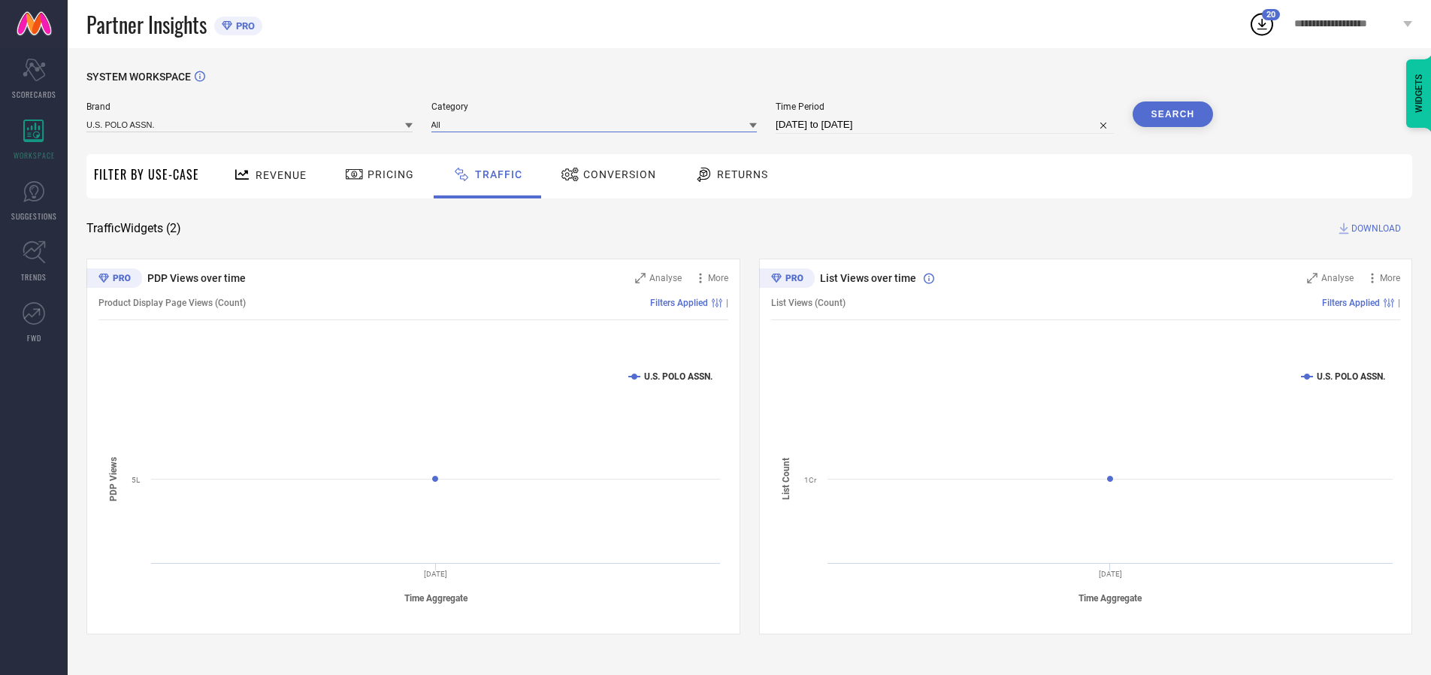
click at [597, 124] on input at bounding box center [594, 124] width 326 height 16
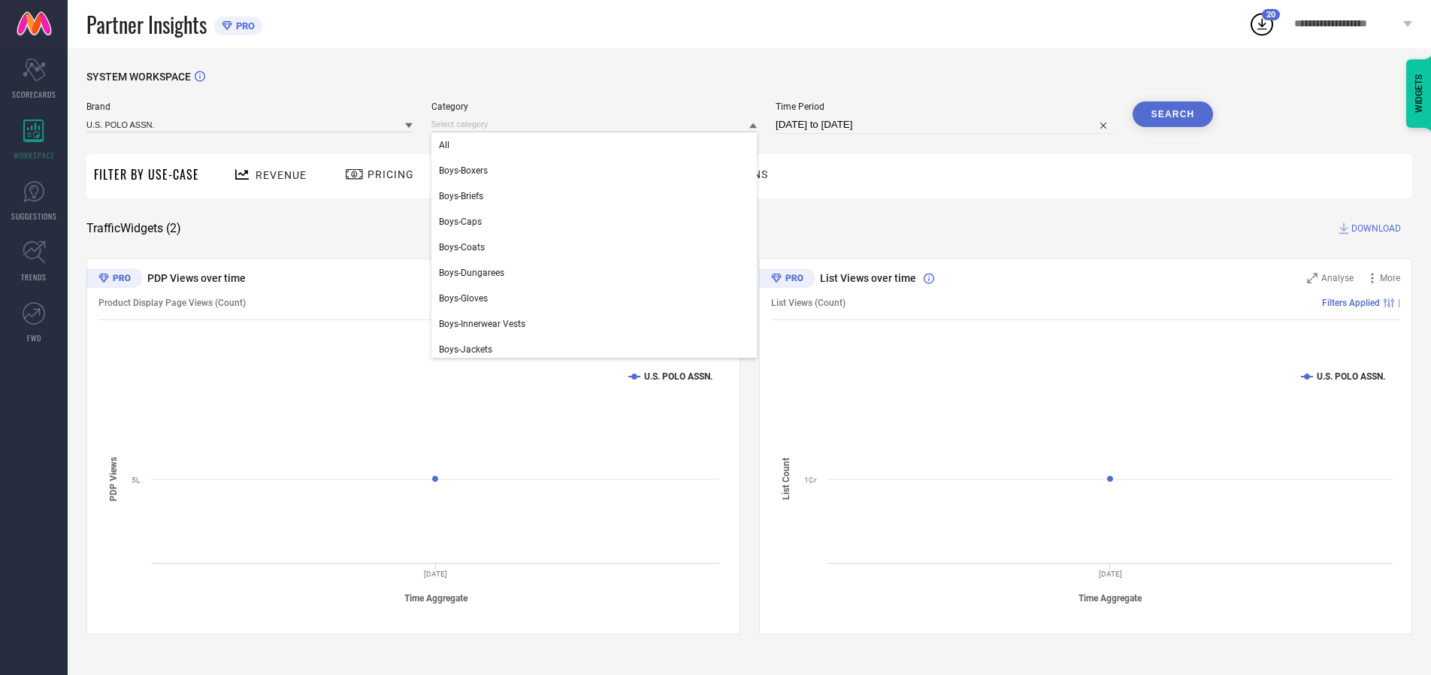
click at [597, 145] on div "All" at bounding box center [594, 145] width 326 height 26
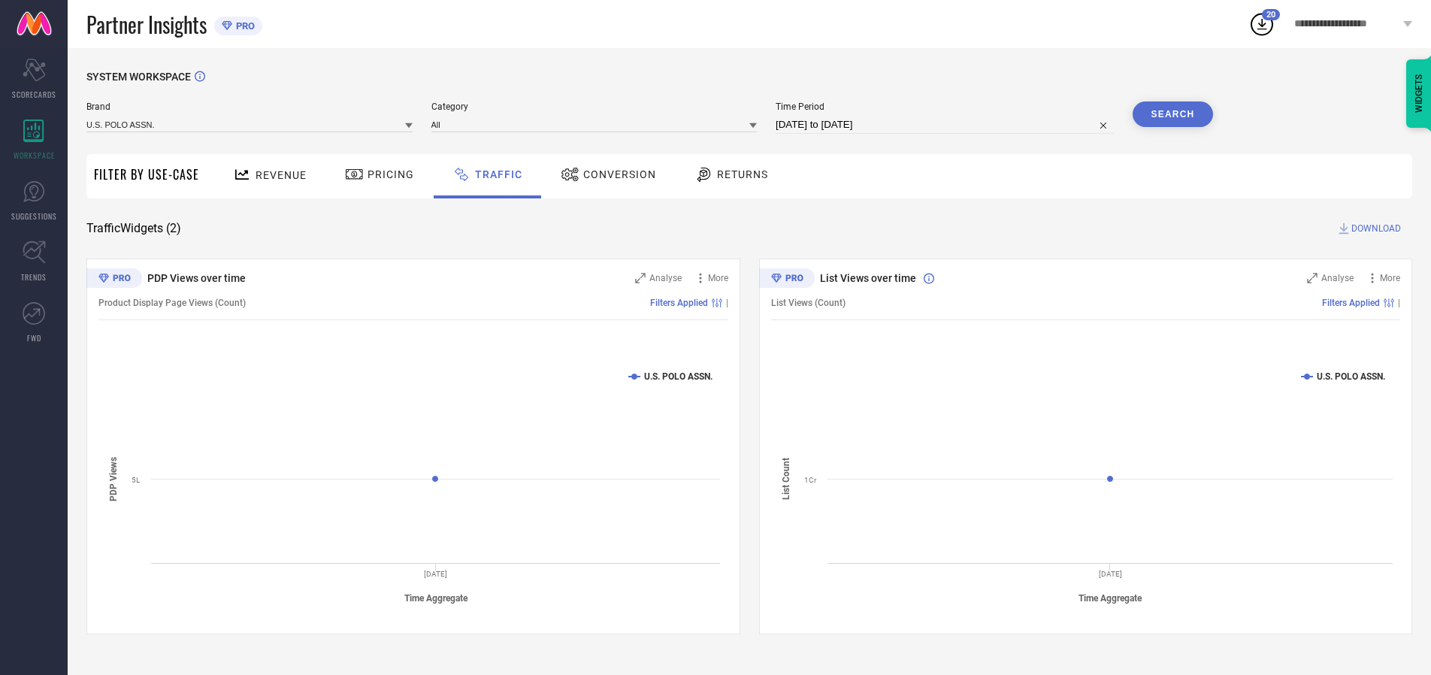
click at [1172, 114] on button "Search" at bounding box center [1172, 114] width 81 height 26
click at [1373, 228] on span "DOWNLOAD" at bounding box center [1376, 228] width 50 height 15
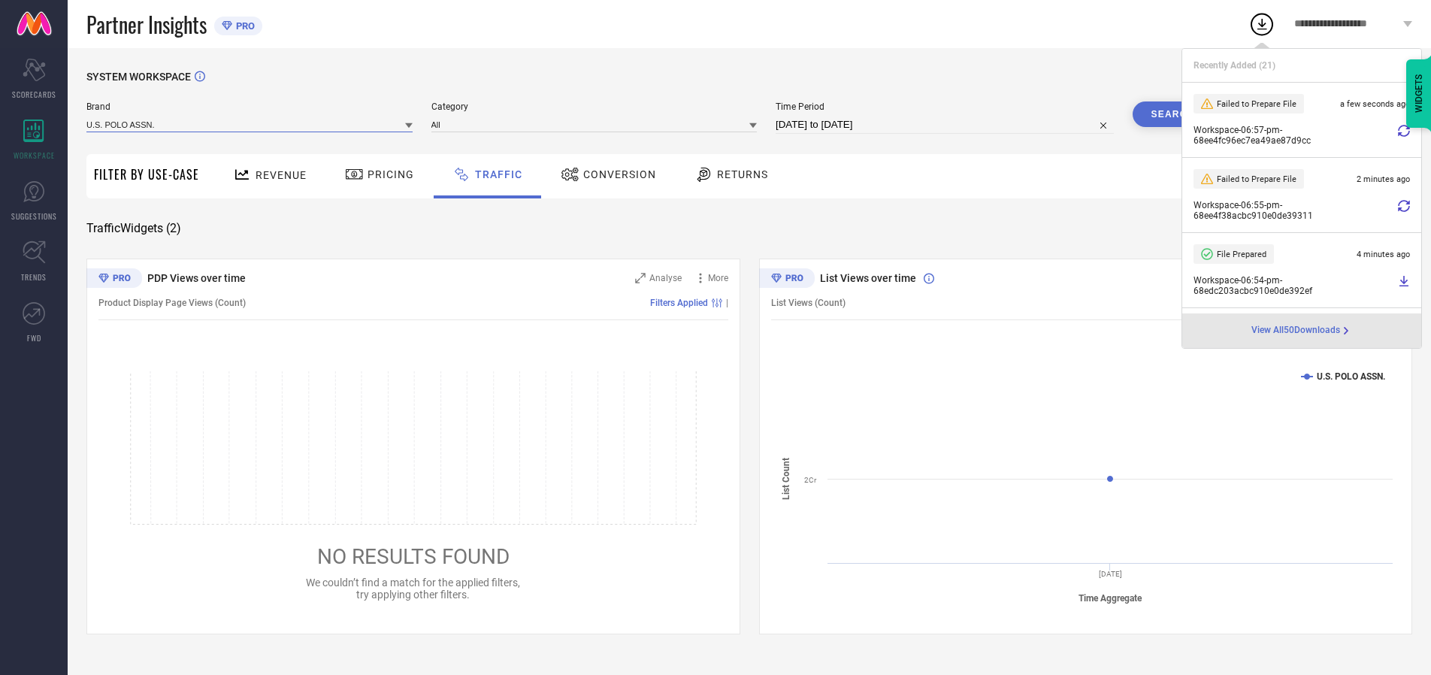
click at [250, 124] on input at bounding box center [249, 124] width 326 height 16
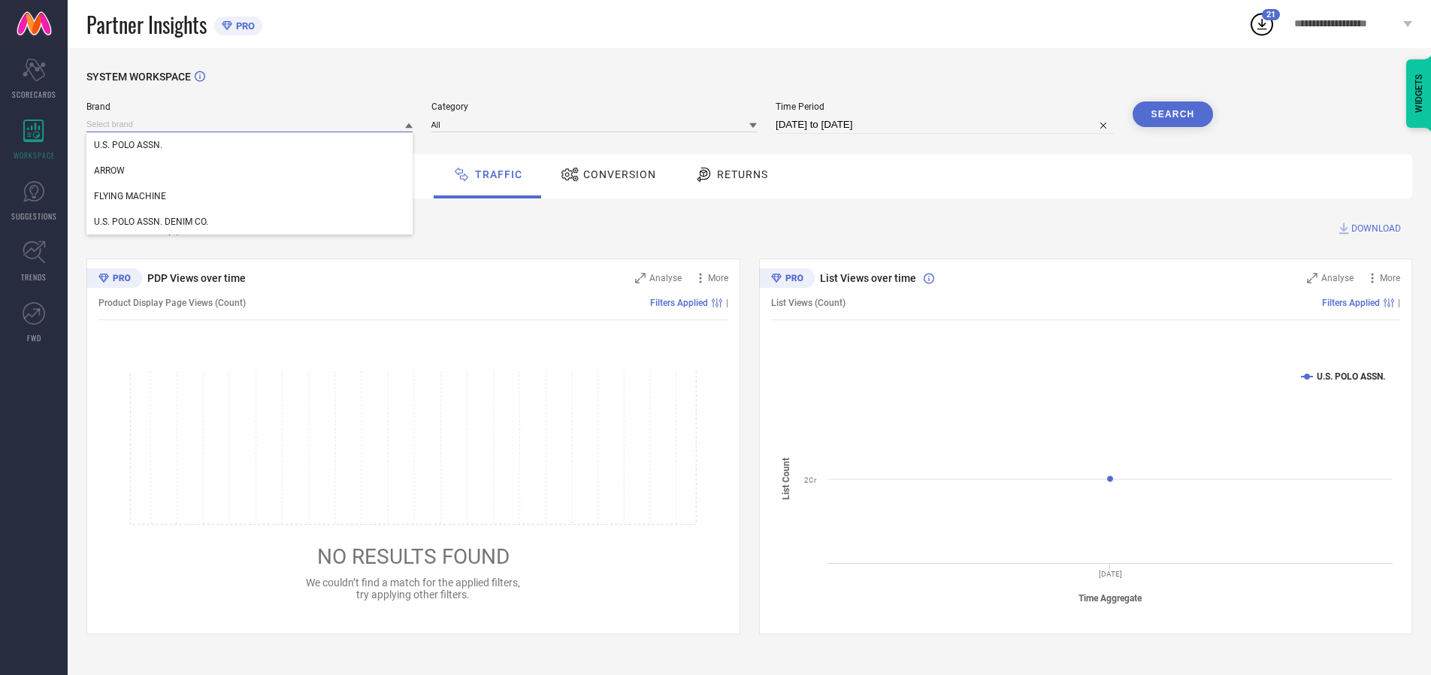
click at [250, 222] on div "U.S. POLO ASSN. DENIM CO." at bounding box center [249, 222] width 326 height 26
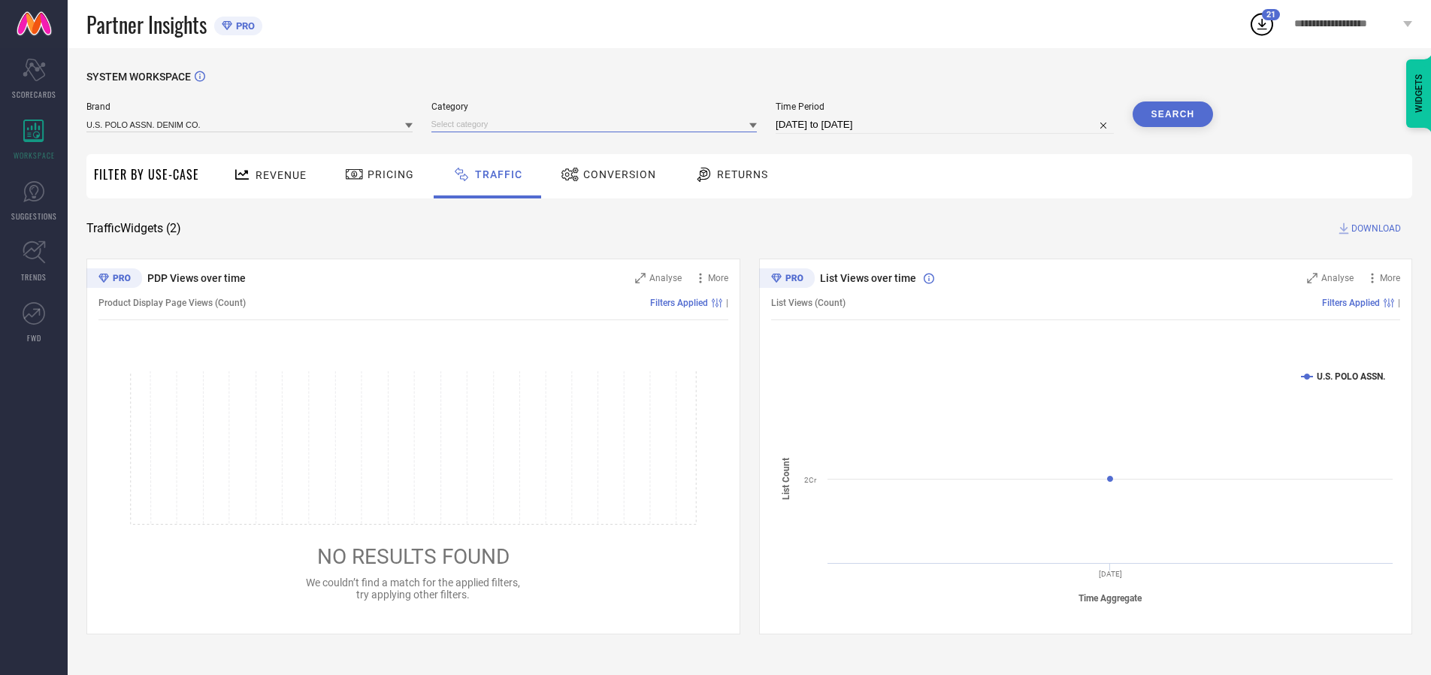
click at [597, 124] on input at bounding box center [594, 124] width 326 height 16
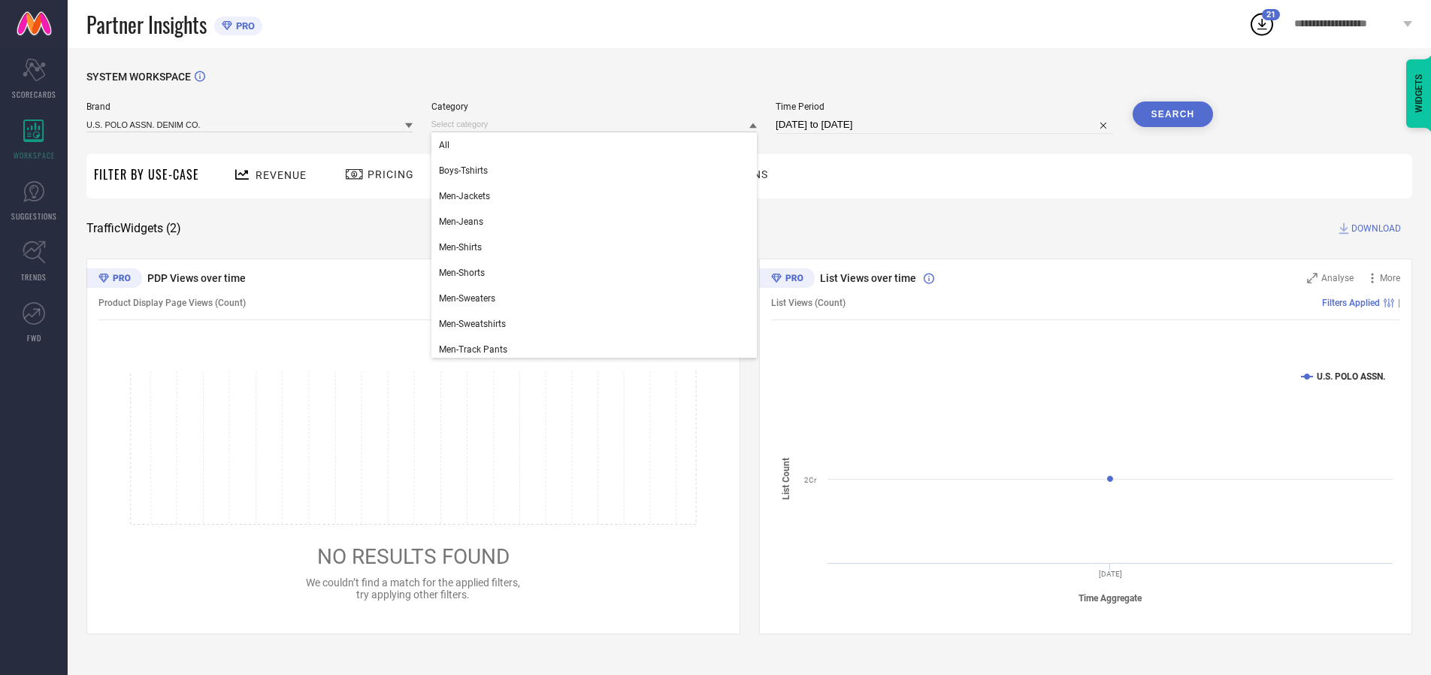
click at [597, 145] on div "All" at bounding box center [594, 145] width 326 height 26
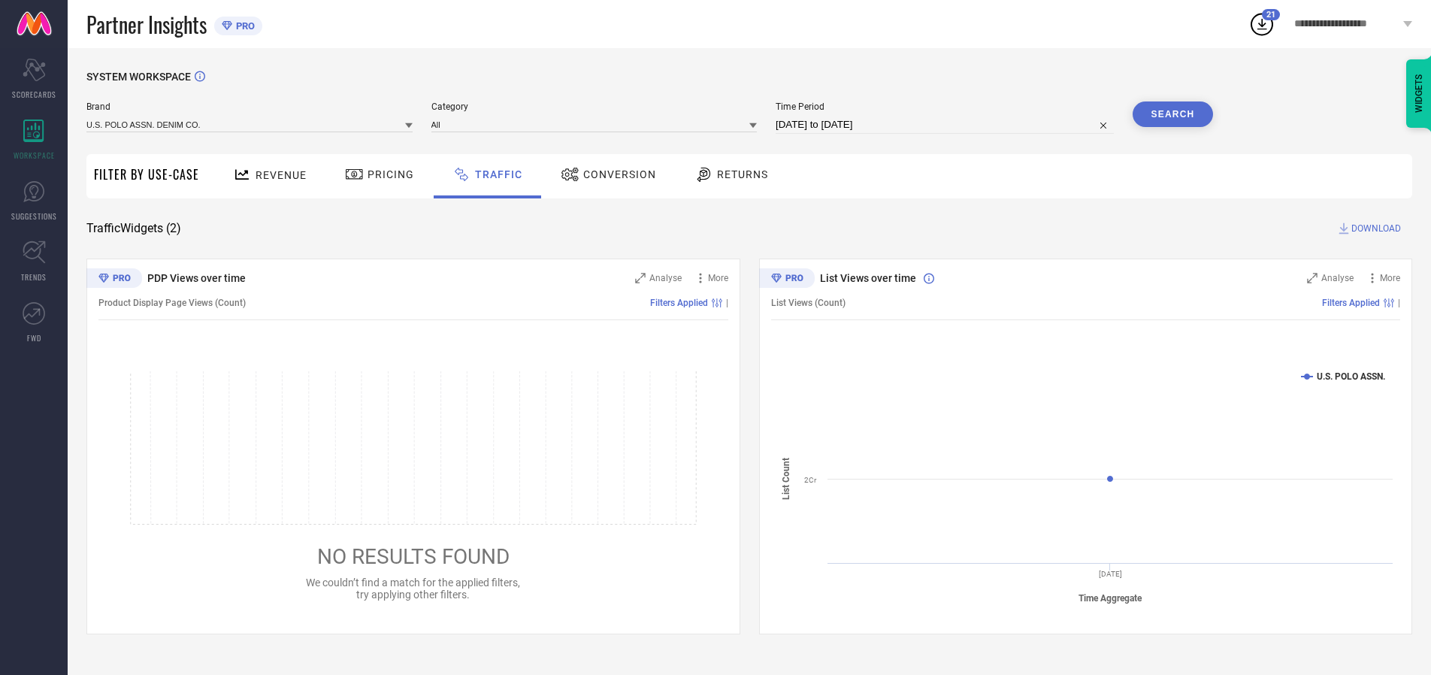
click at [1172, 114] on button "Search" at bounding box center [1172, 114] width 81 height 26
click at [1373, 228] on span "DOWNLOAD" at bounding box center [1376, 228] width 50 height 15
click at [947, 125] on input at bounding box center [944, 125] width 338 height 18
select select "9"
select select "2025"
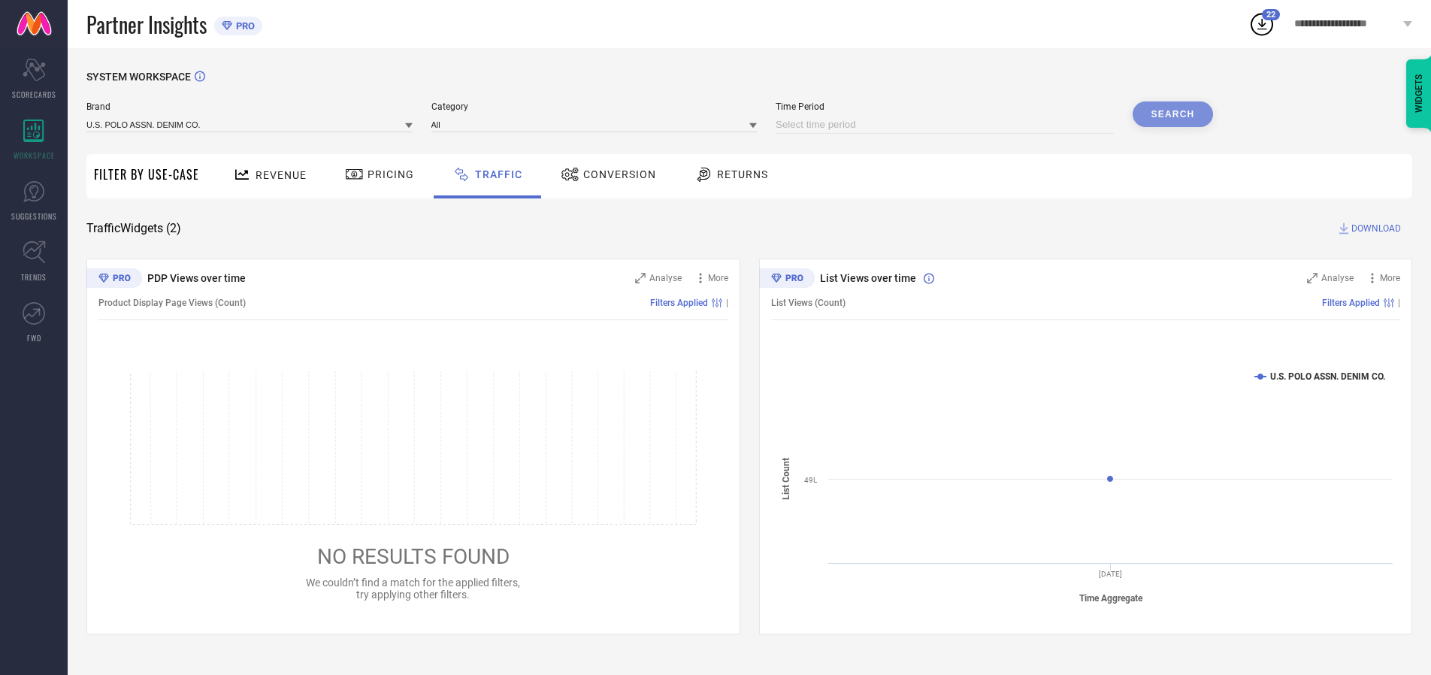
select select "10"
select select "2025"
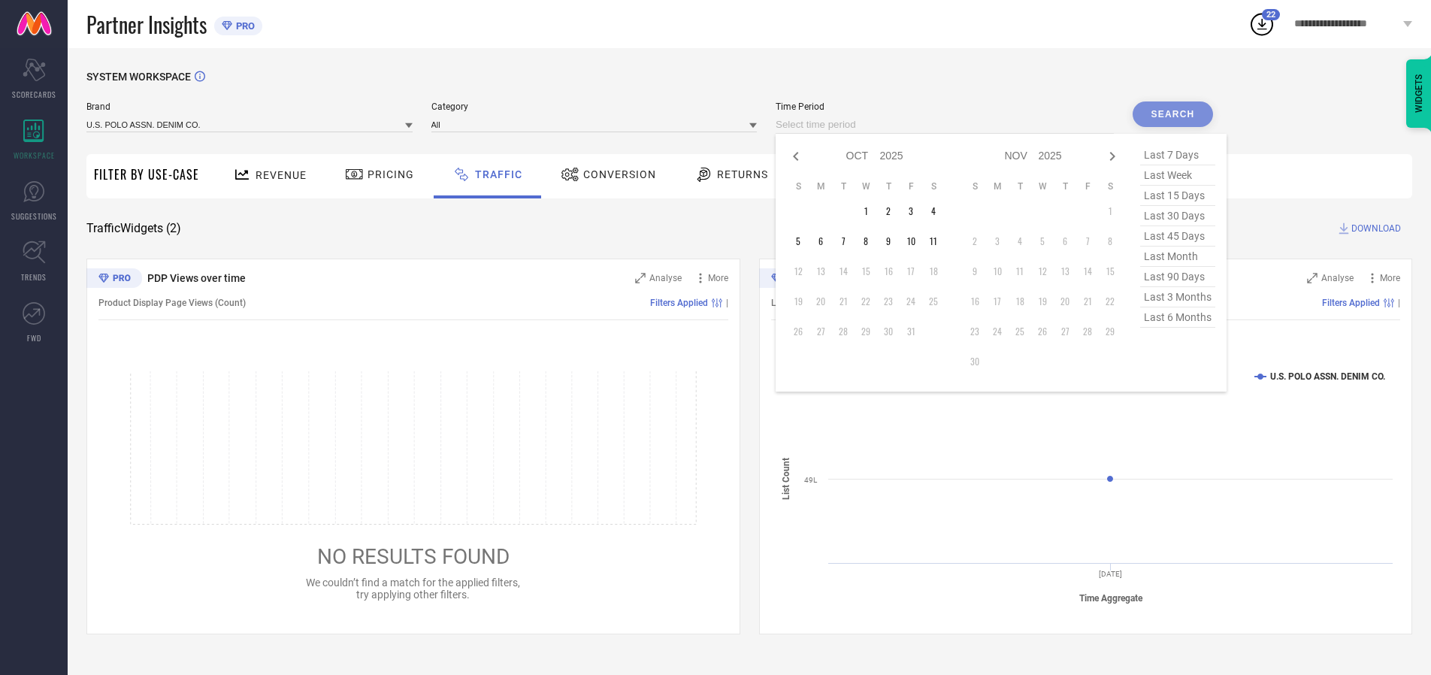
click at [870, 241] on td "8" at bounding box center [865, 241] width 23 height 23
type input "[DATE] to [DATE]"
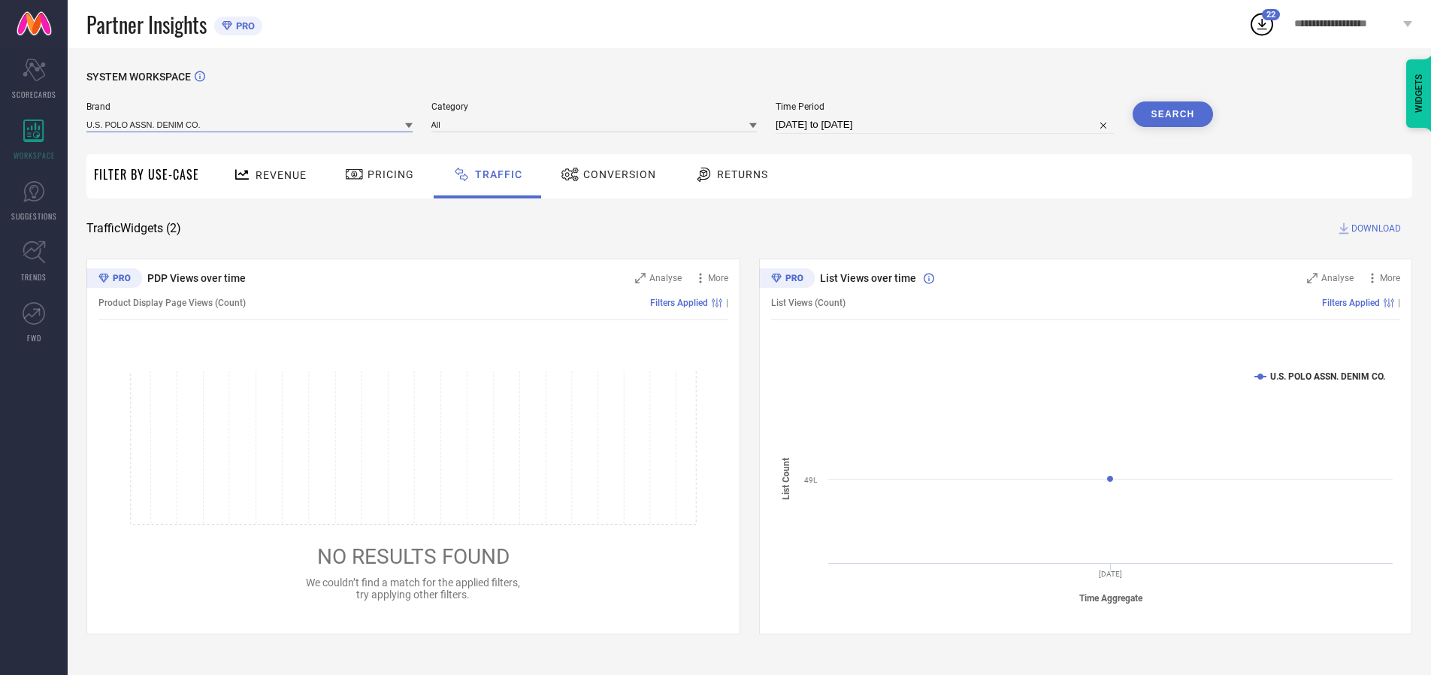
click at [250, 124] on input at bounding box center [249, 124] width 326 height 16
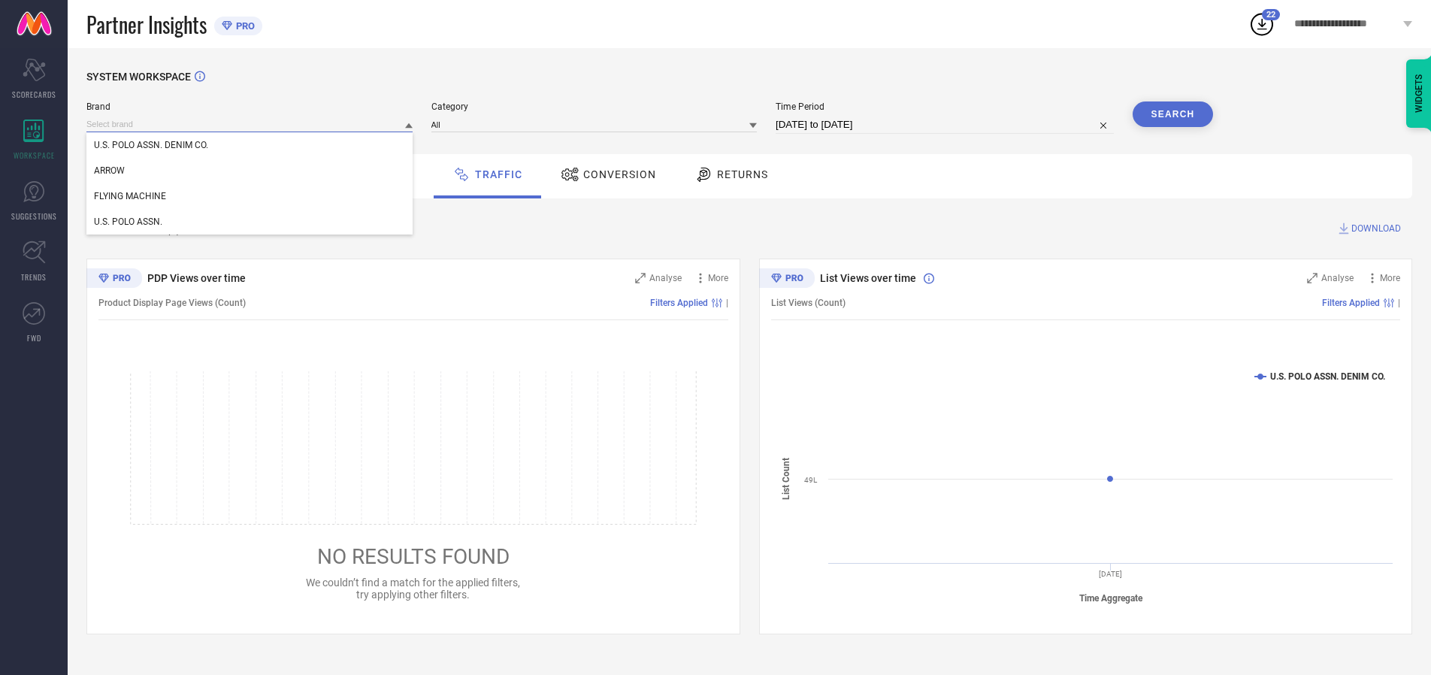
click at [250, 124] on input at bounding box center [249, 124] width 326 height 16
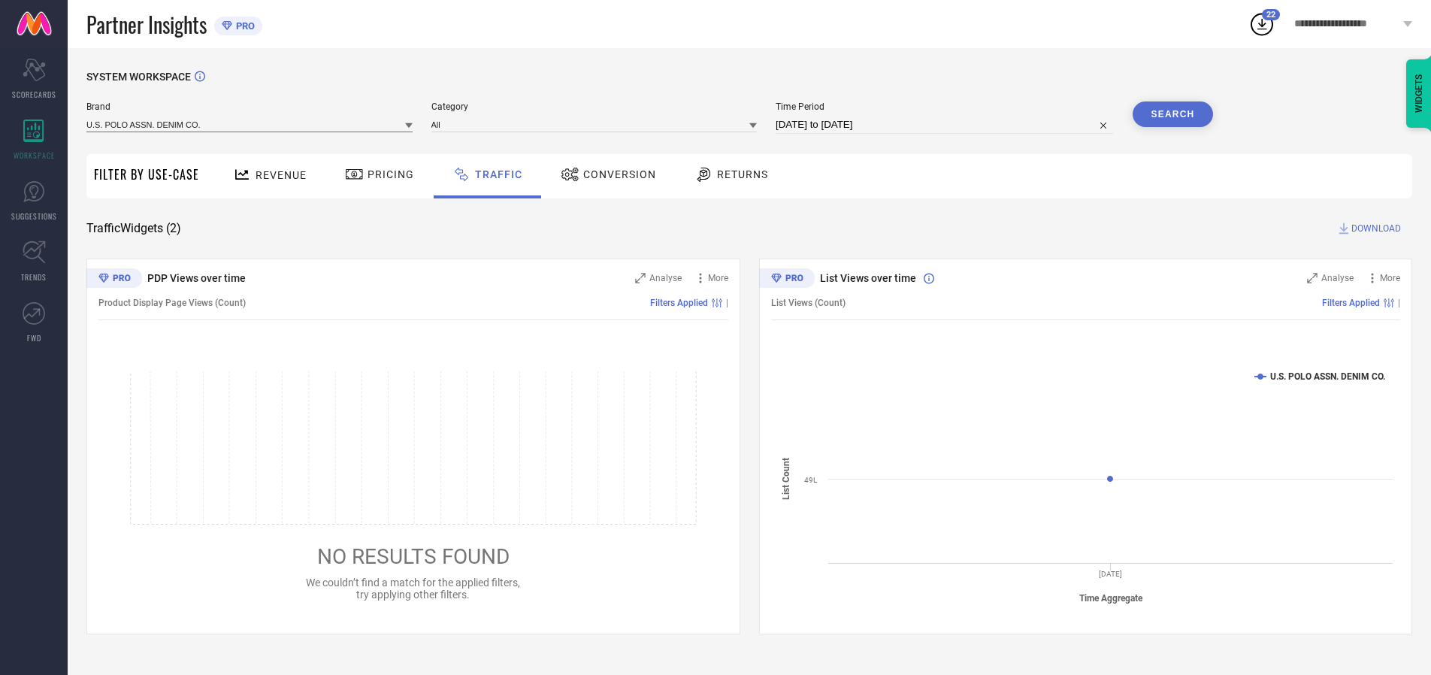
click at [250, 124] on input at bounding box center [249, 124] width 326 height 16
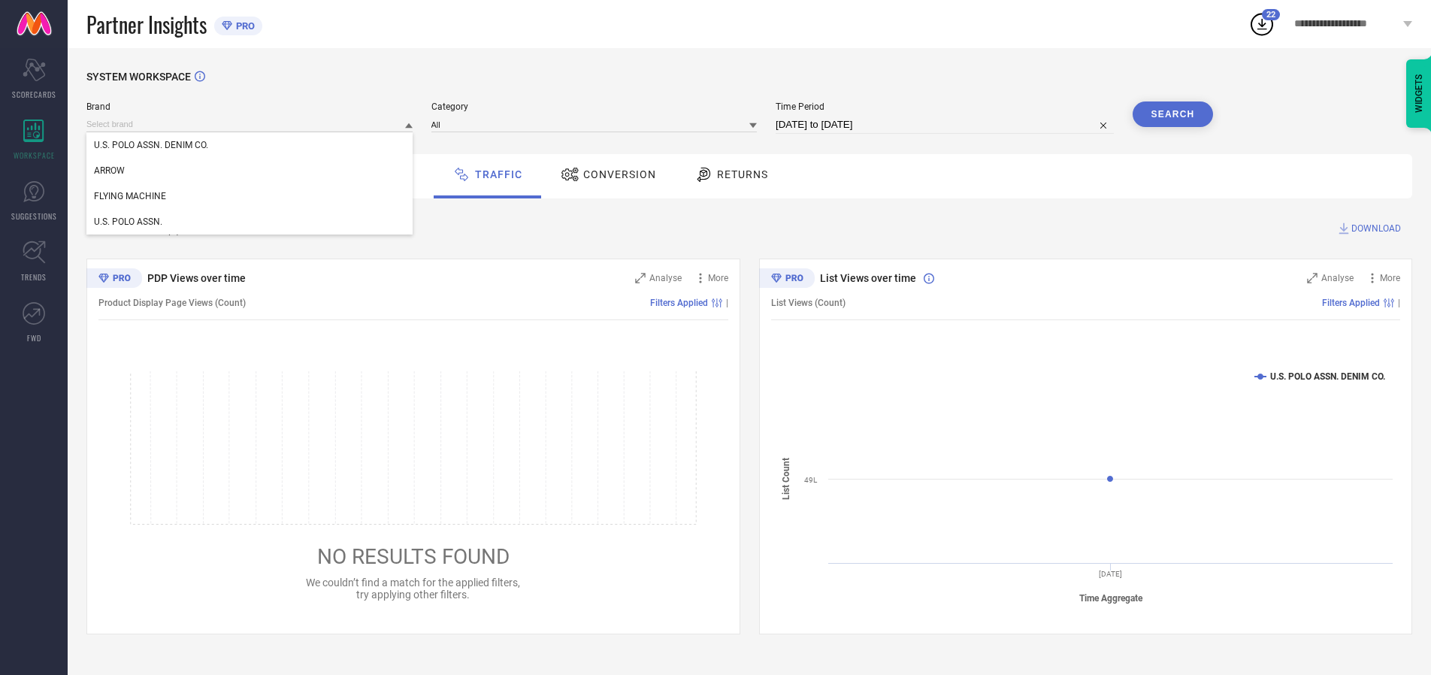
click at [250, 145] on div "U.S. POLO ASSN. DENIM CO." at bounding box center [249, 145] width 326 height 26
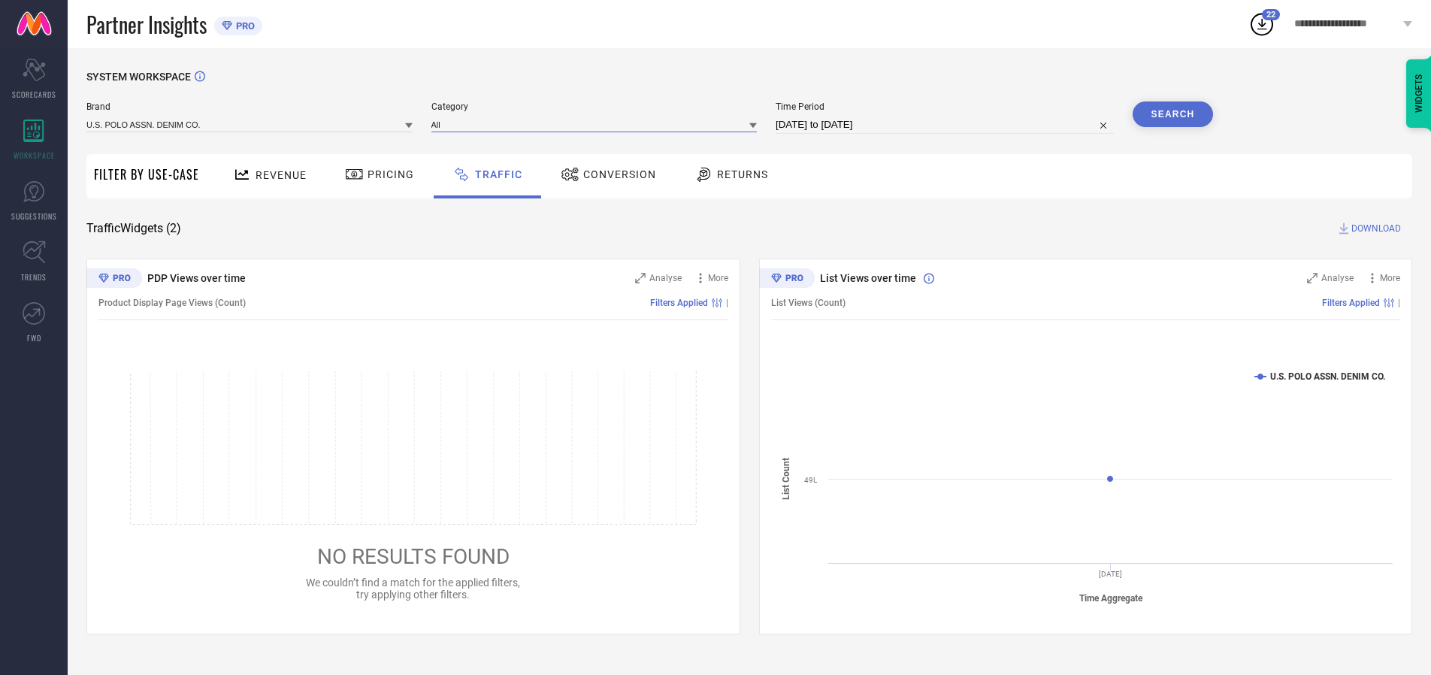
click at [597, 124] on input at bounding box center [594, 124] width 326 height 16
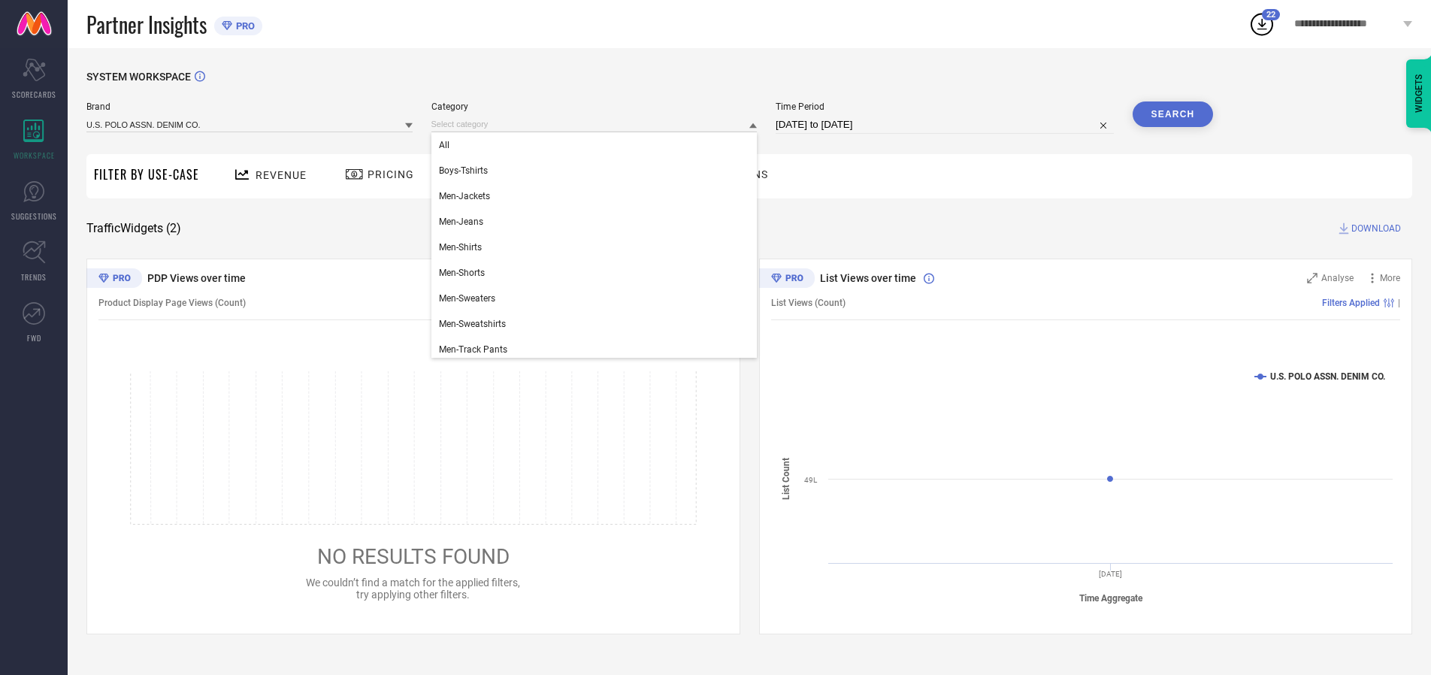
click at [597, 145] on div "All" at bounding box center [594, 145] width 326 height 26
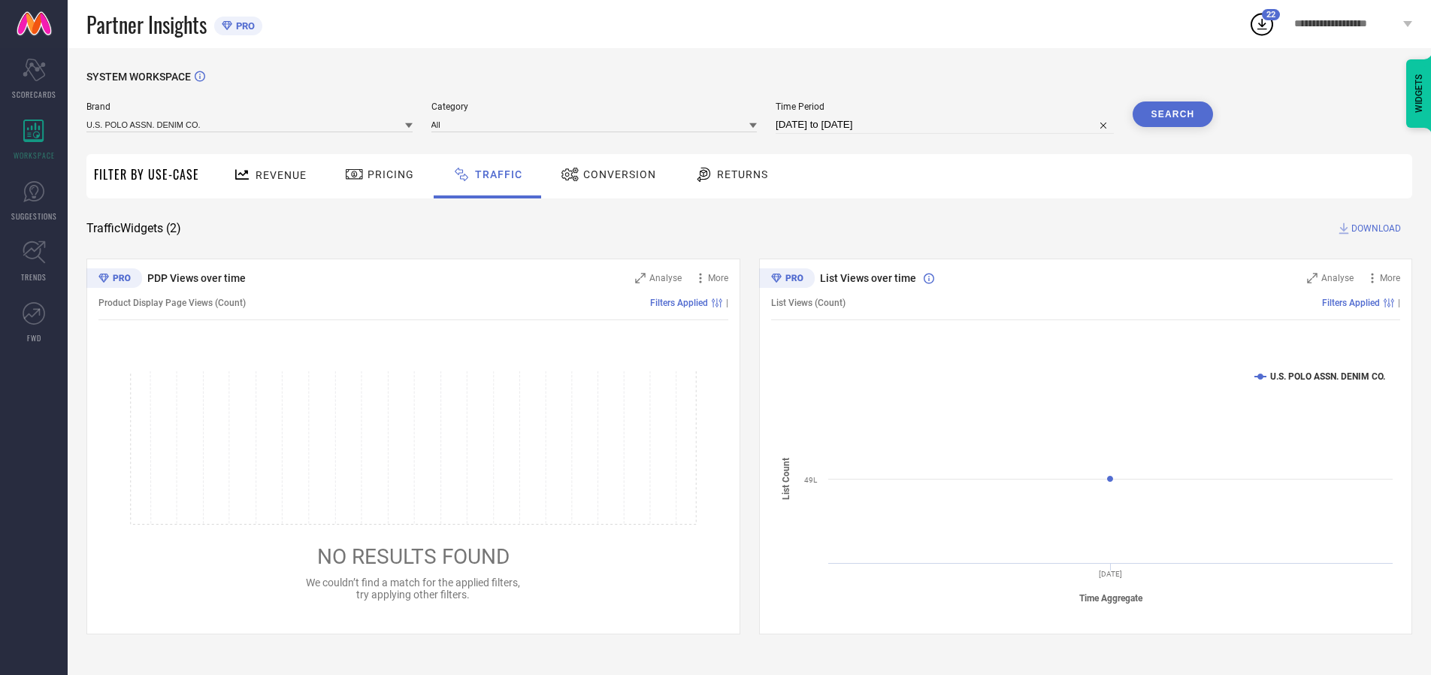
click at [1172, 114] on button "Search" at bounding box center [1172, 114] width 81 height 26
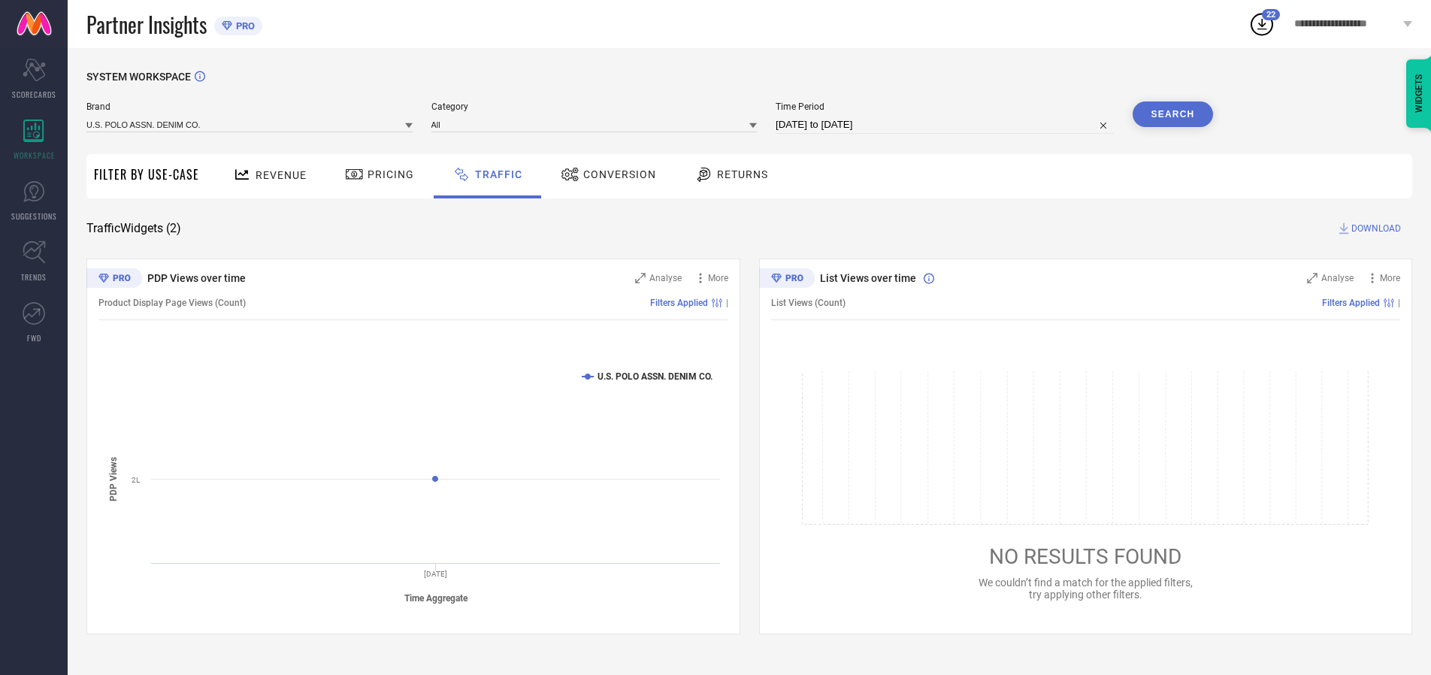
click at [1373, 228] on span "DOWNLOAD" at bounding box center [1376, 228] width 50 height 15
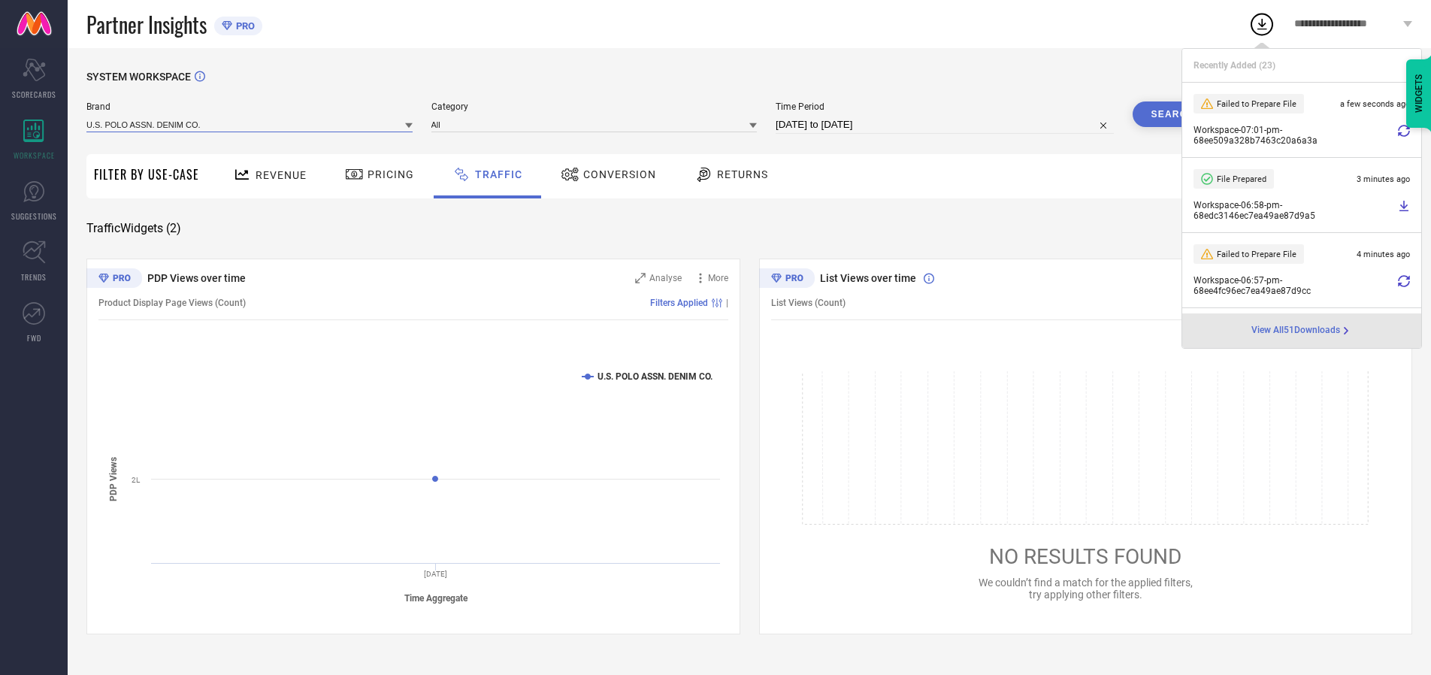
click at [250, 124] on input at bounding box center [249, 124] width 326 height 16
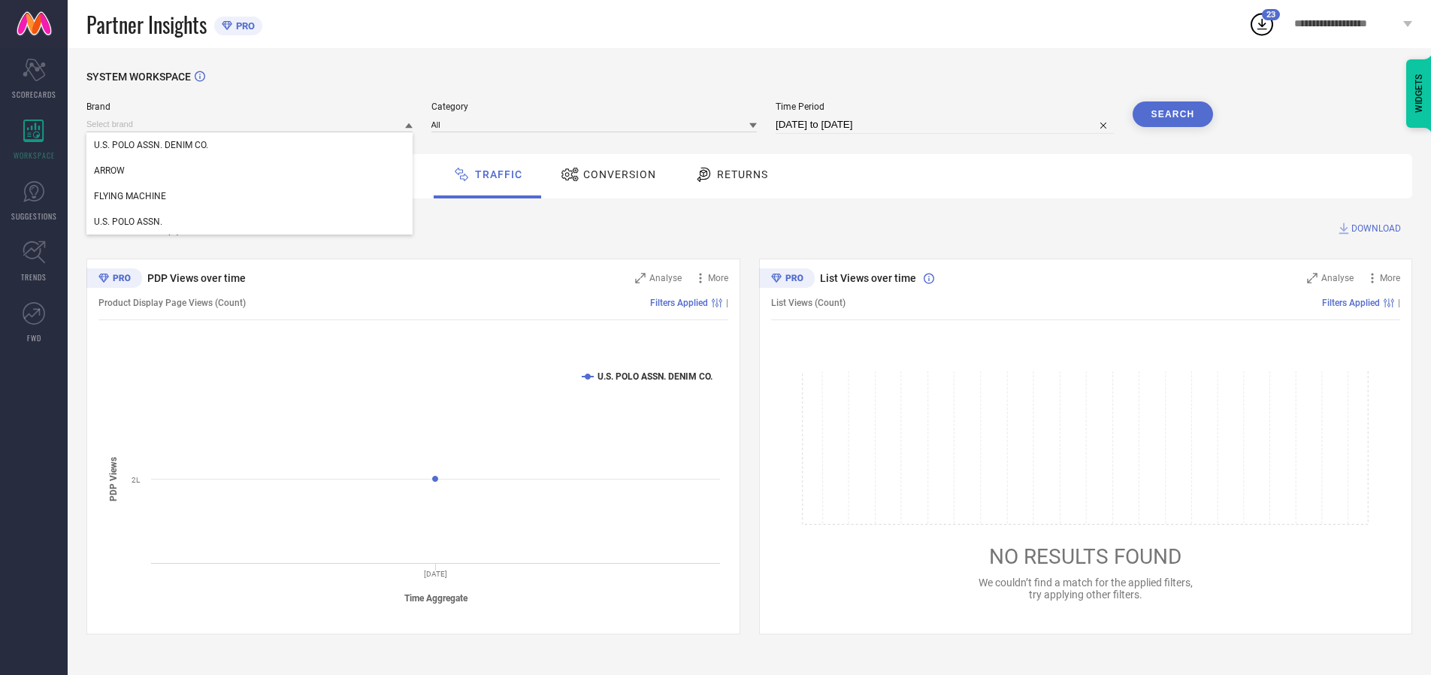
click at [250, 222] on div "U.S. POLO ASSN." at bounding box center [249, 222] width 326 height 26
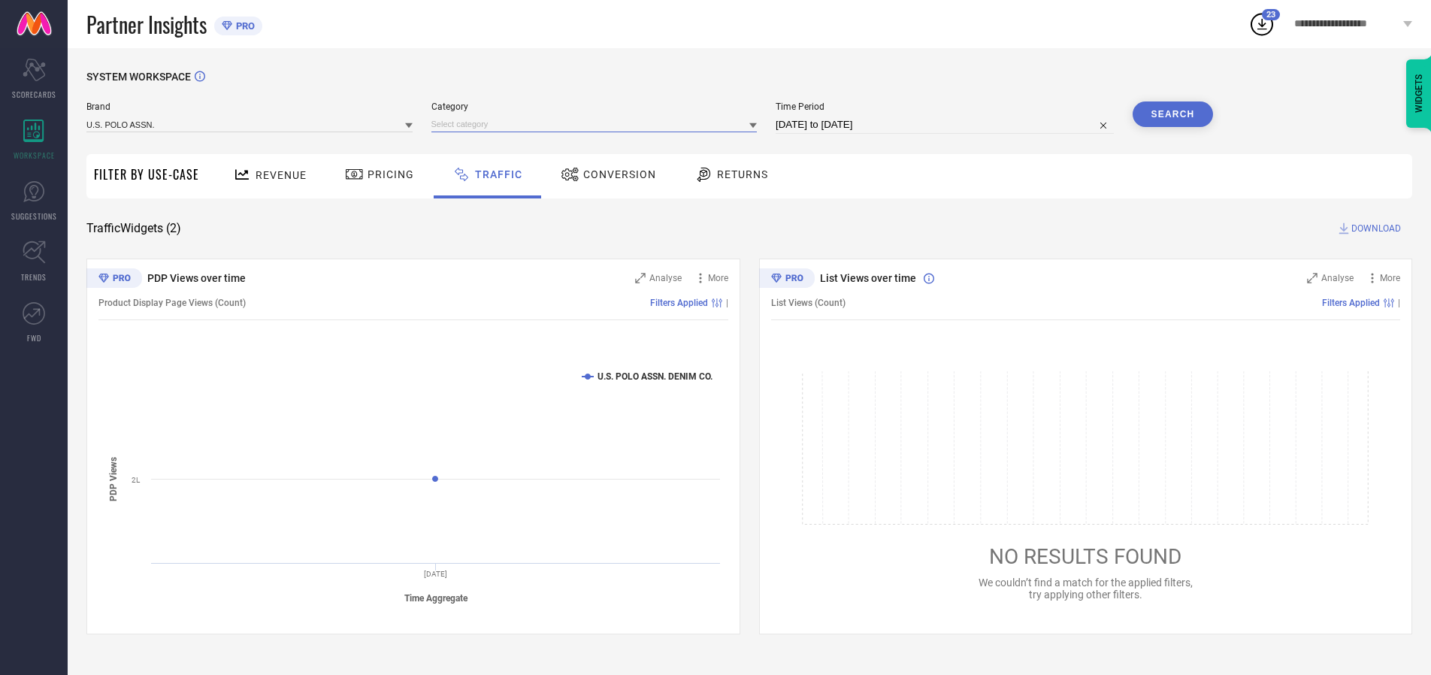
click at [597, 124] on input at bounding box center [594, 124] width 326 height 16
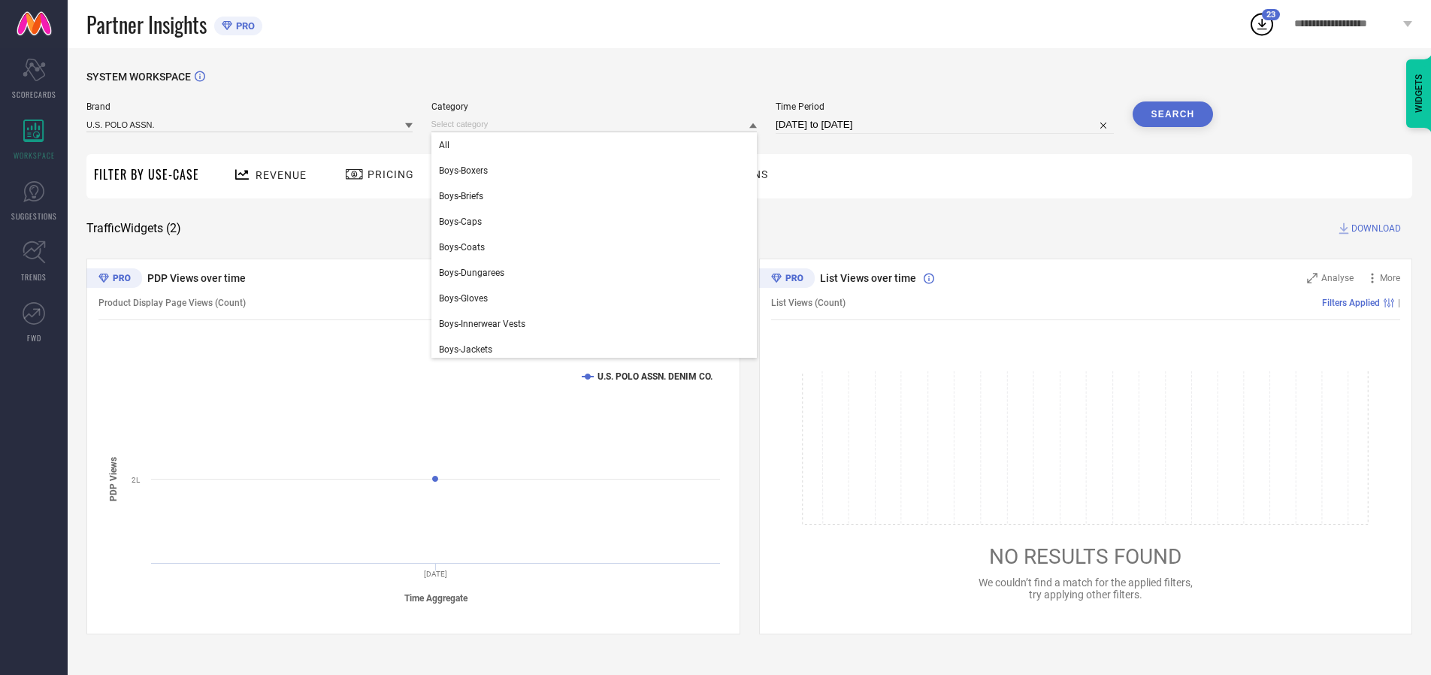
click at [597, 145] on div "All" at bounding box center [594, 145] width 326 height 26
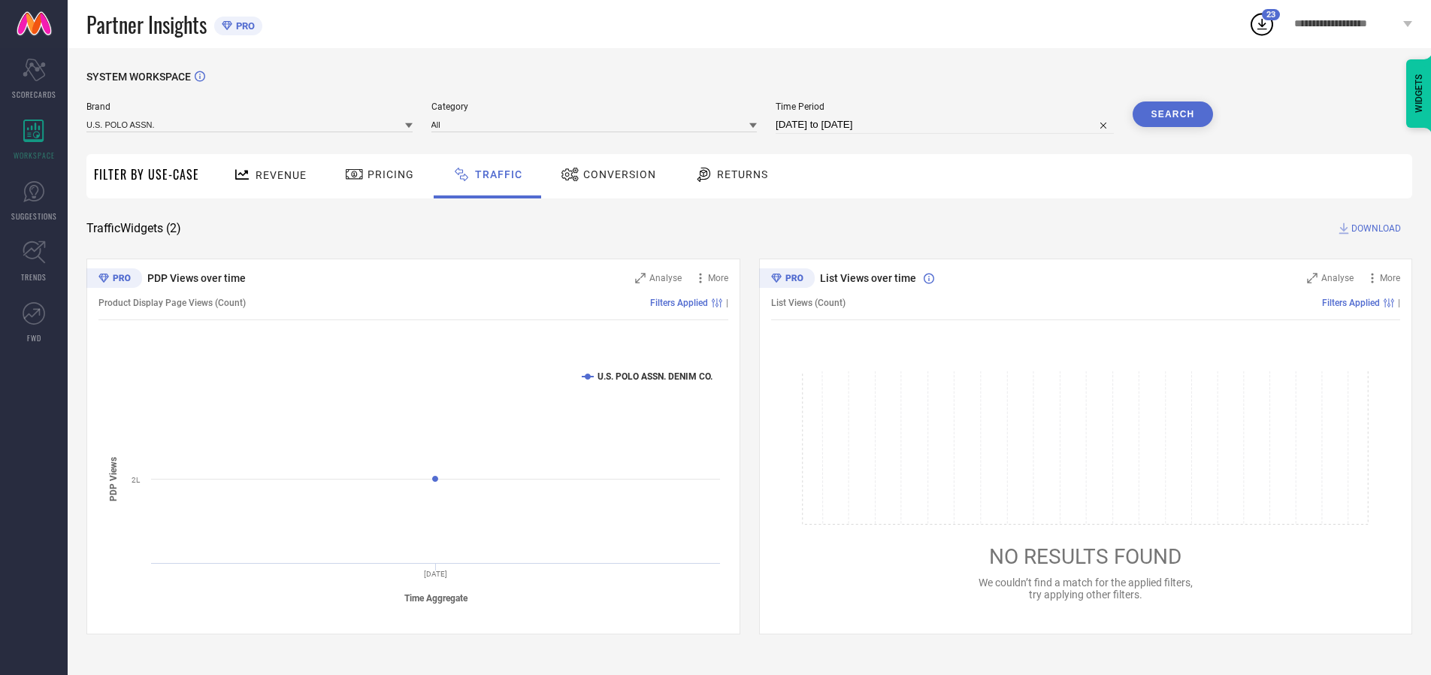
click at [1172, 114] on button "Search" at bounding box center [1172, 114] width 81 height 26
click at [1373, 228] on span "DOWNLOAD" at bounding box center [1376, 228] width 50 height 15
click at [947, 125] on input at bounding box center [944, 125] width 338 height 18
select select "9"
select select "2025"
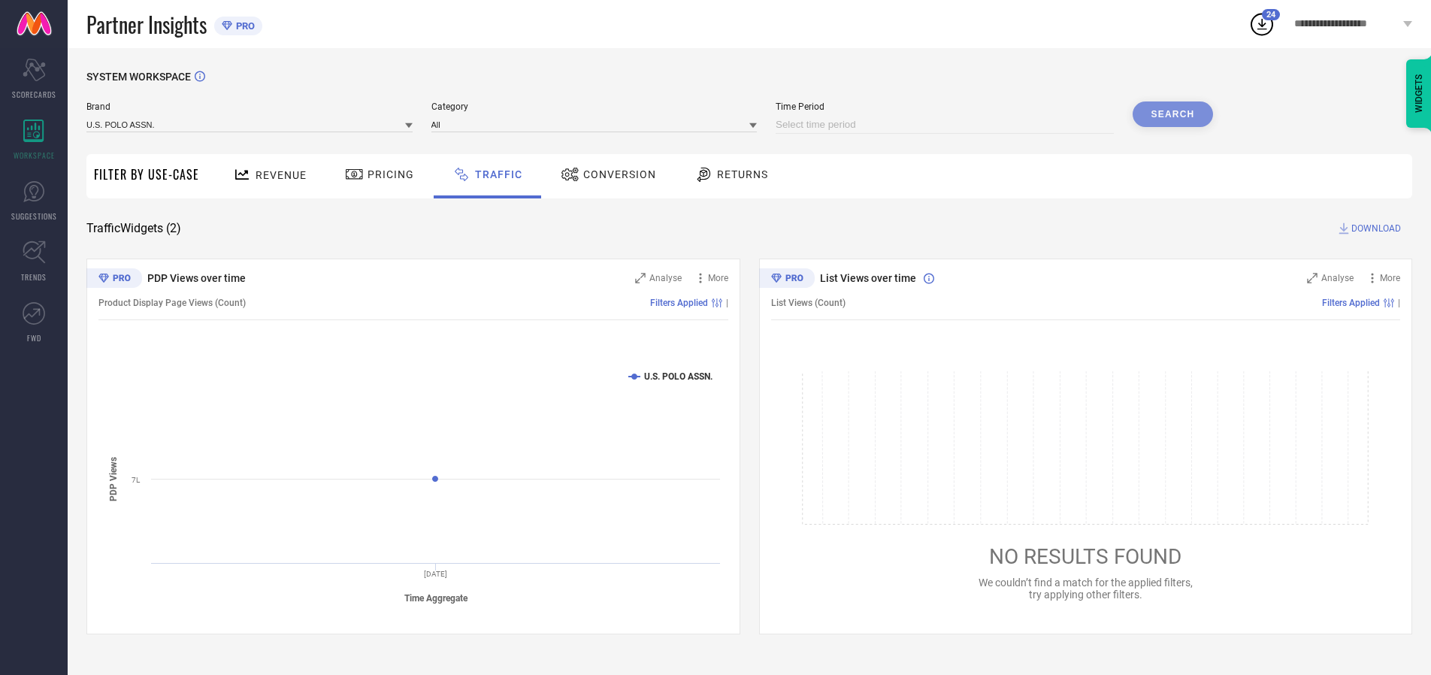
select select "10"
select select "2025"
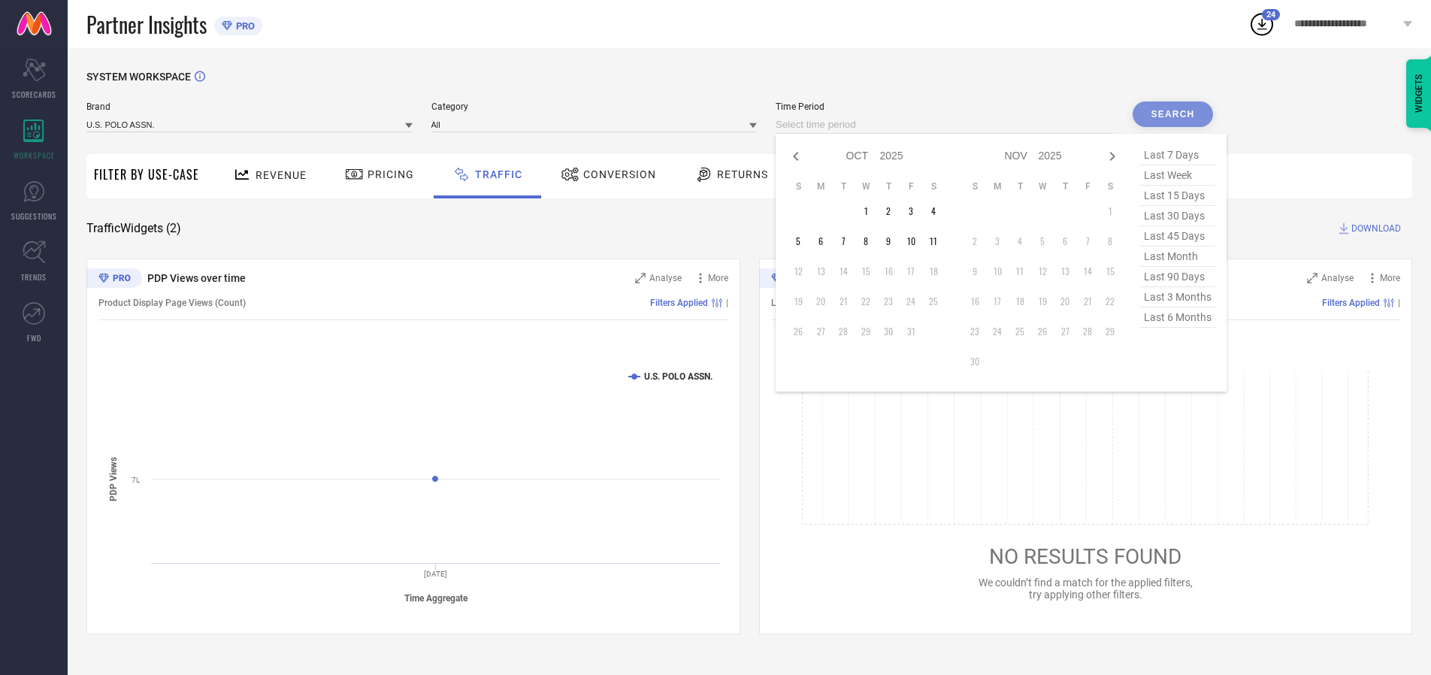
click at [893, 241] on td "9" at bounding box center [888, 241] width 23 height 23
type input "[DATE] to [DATE]"
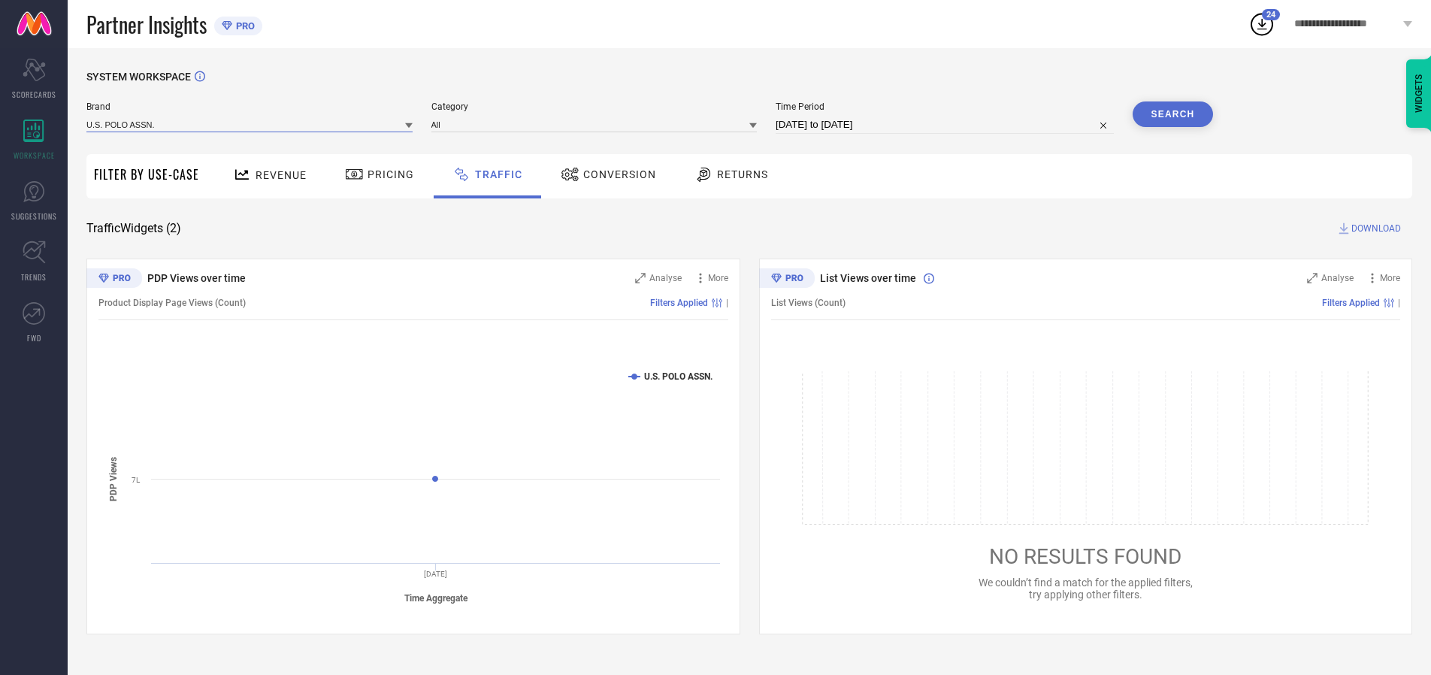
click at [250, 124] on input at bounding box center [249, 124] width 326 height 16
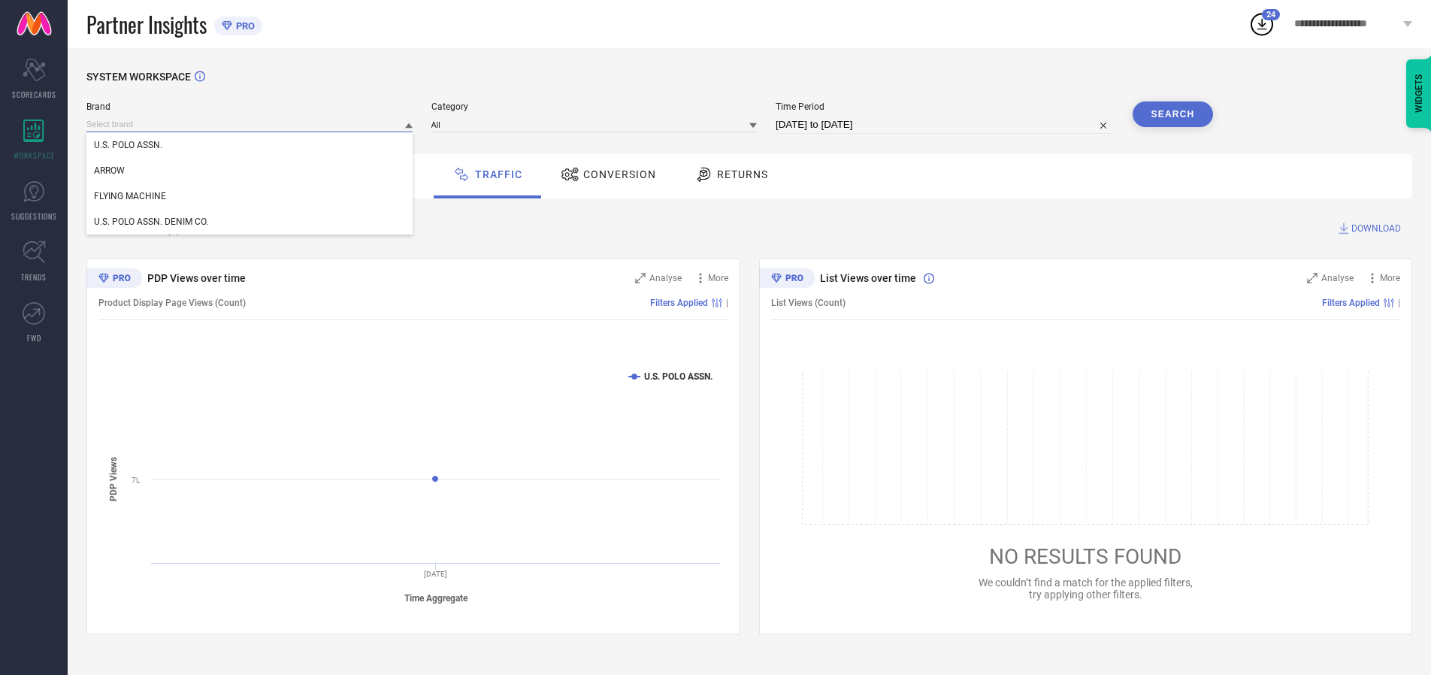
click at [250, 124] on input at bounding box center [249, 124] width 326 height 16
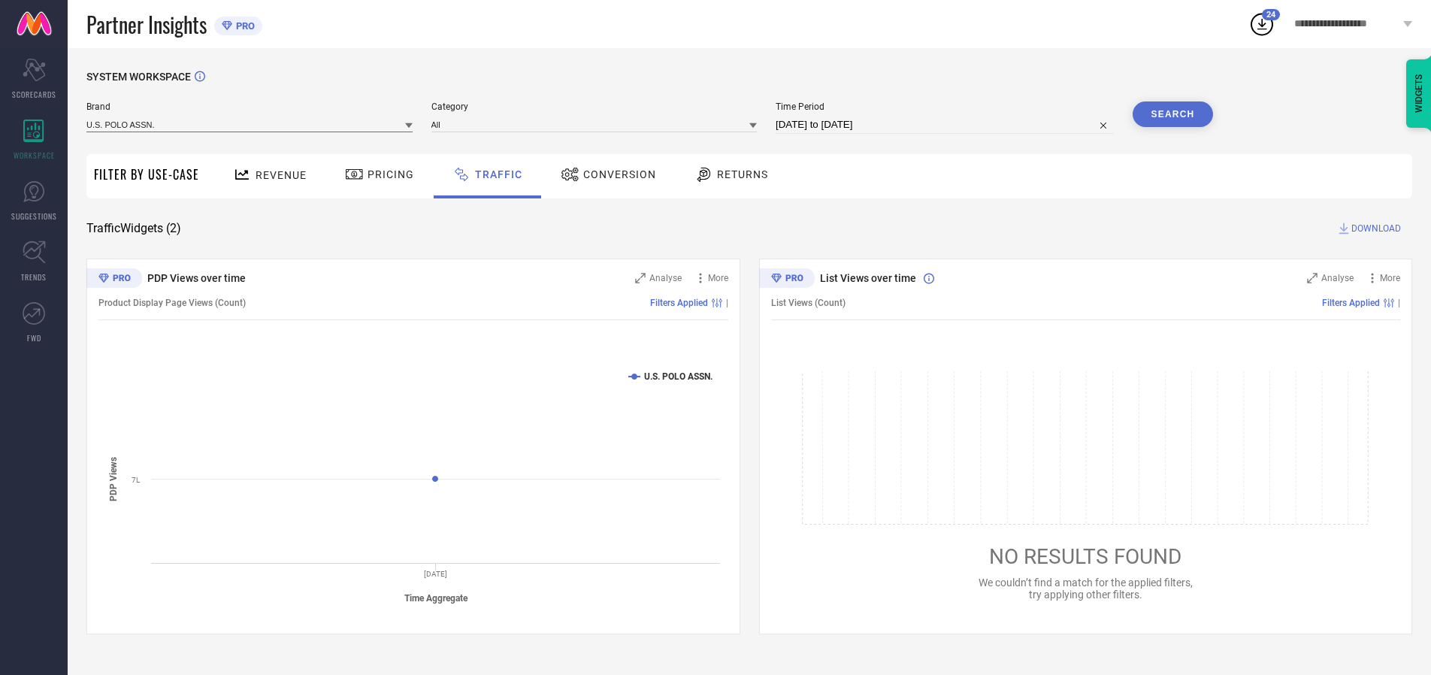
click at [250, 124] on input at bounding box center [249, 124] width 326 height 16
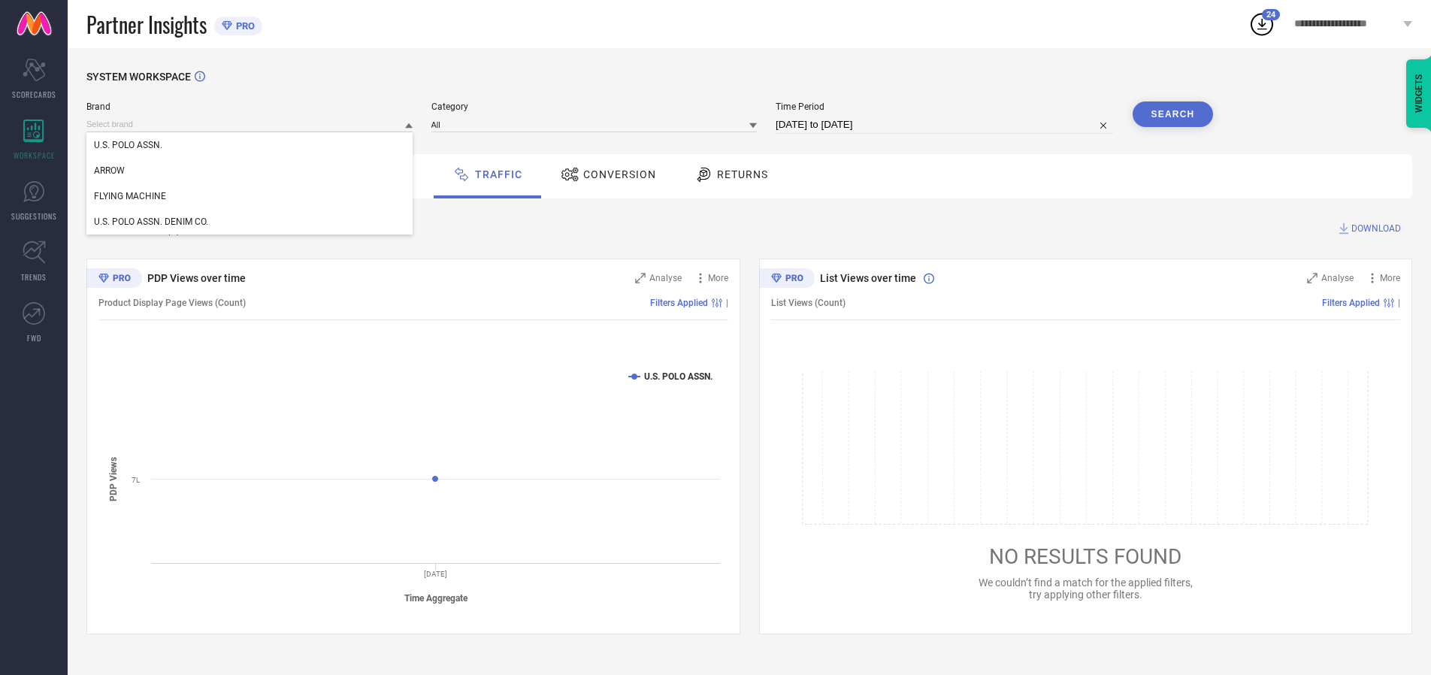
click at [250, 145] on div "U.S. POLO ASSN." at bounding box center [249, 145] width 326 height 26
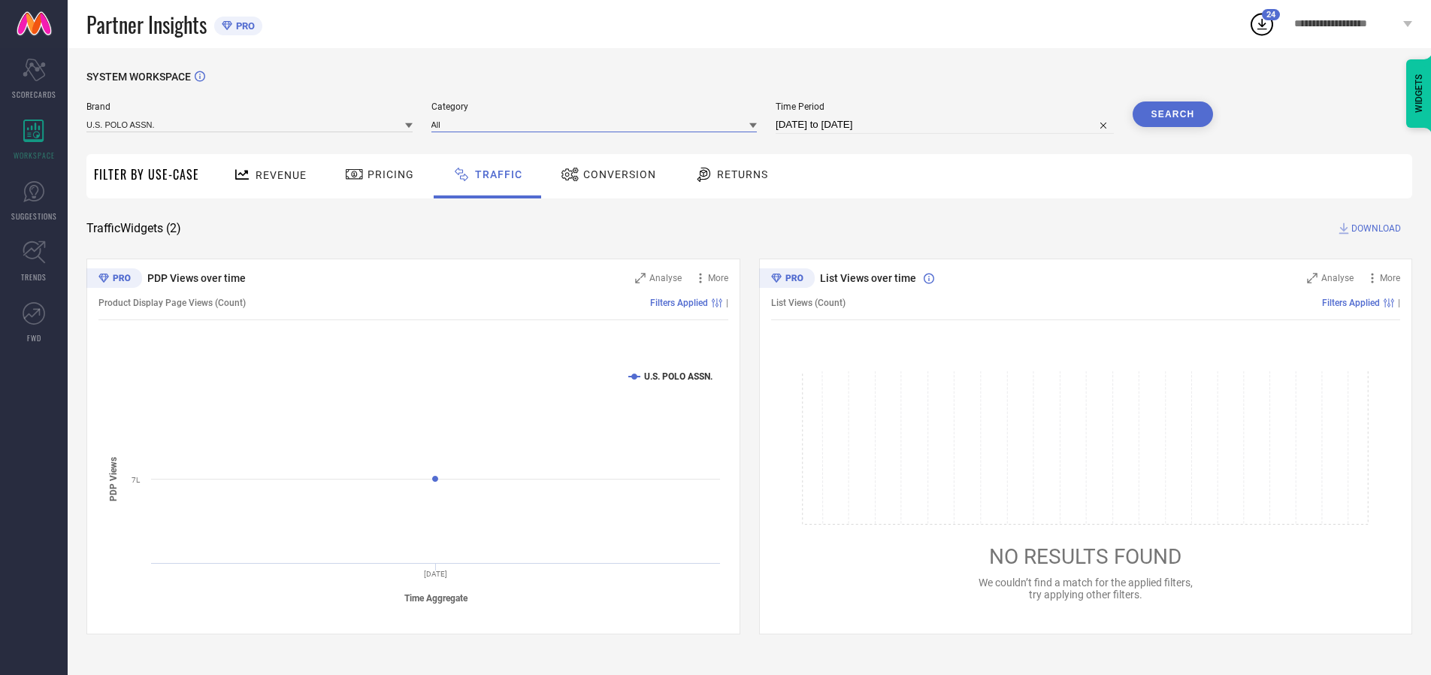
click at [597, 124] on input at bounding box center [594, 124] width 326 height 16
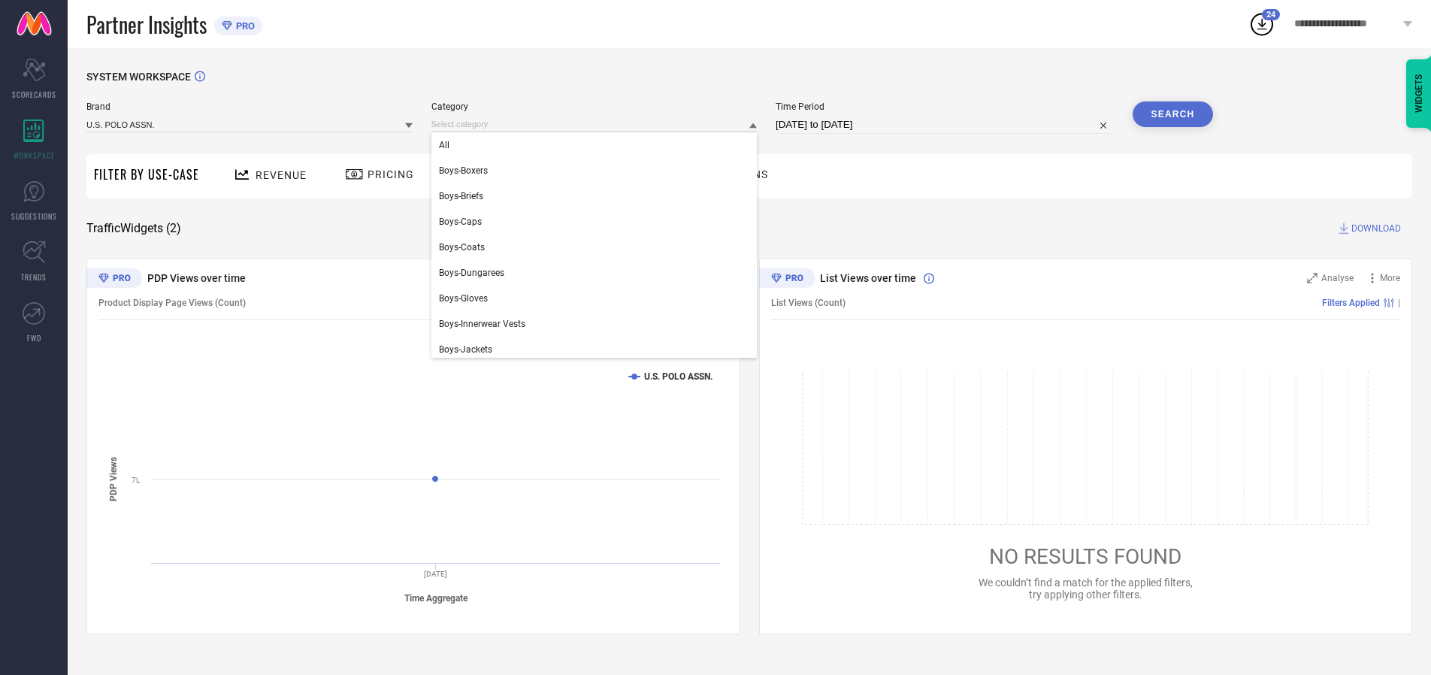
click at [597, 145] on div "All" at bounding box center [594, 145] width 326 height 26
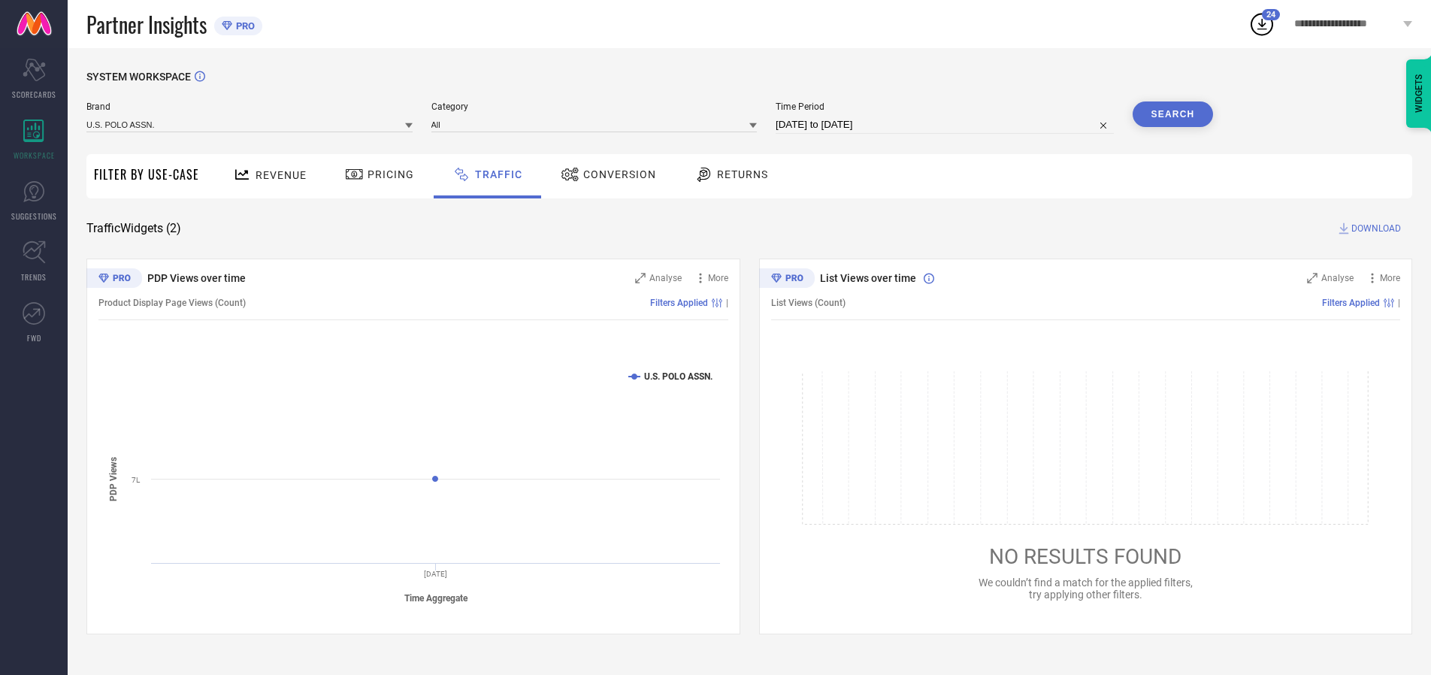
click at [1172, 114] on button "Search" at bounding box center [1172, 114] width 81 height 26
click at [1373, 228] on span "DOWNLOAD" at bounding box center [1376, 228] width 50 height 15
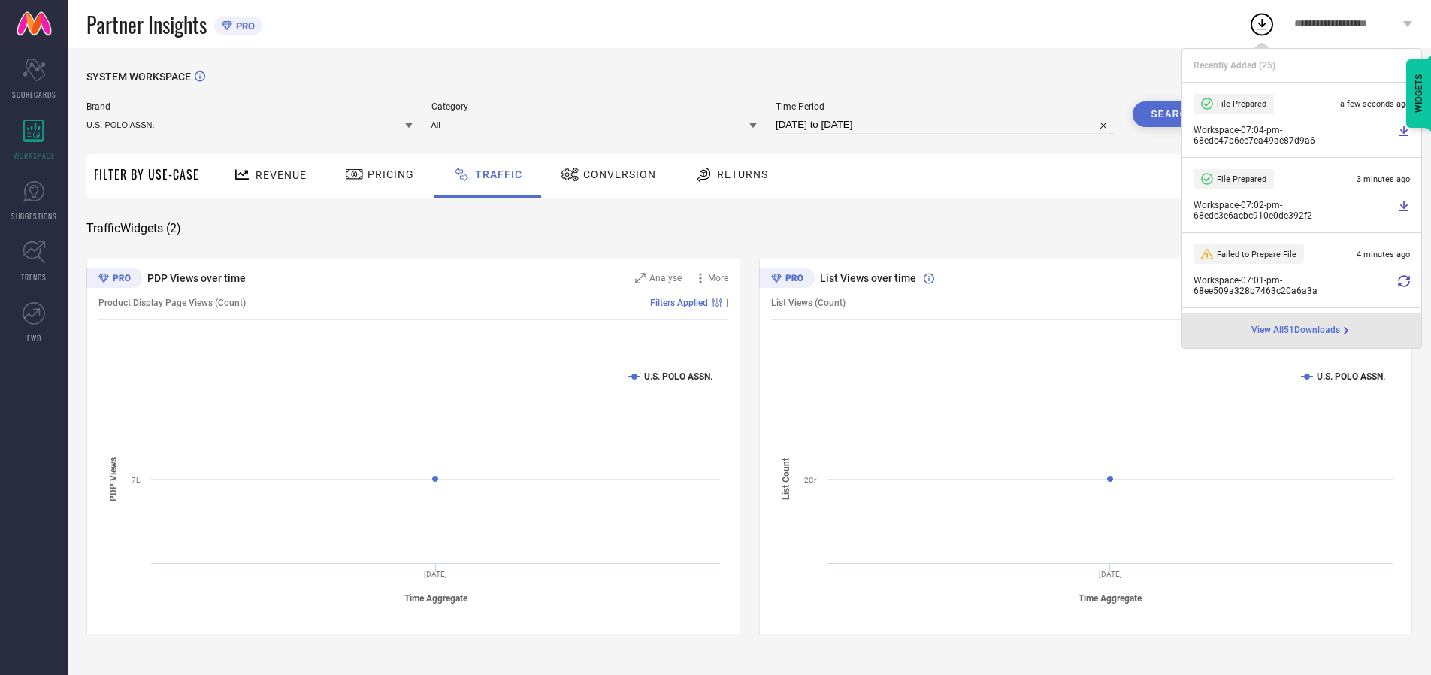
click at [250, 124] on input at bounding box center [249, 124] width 326 height 16
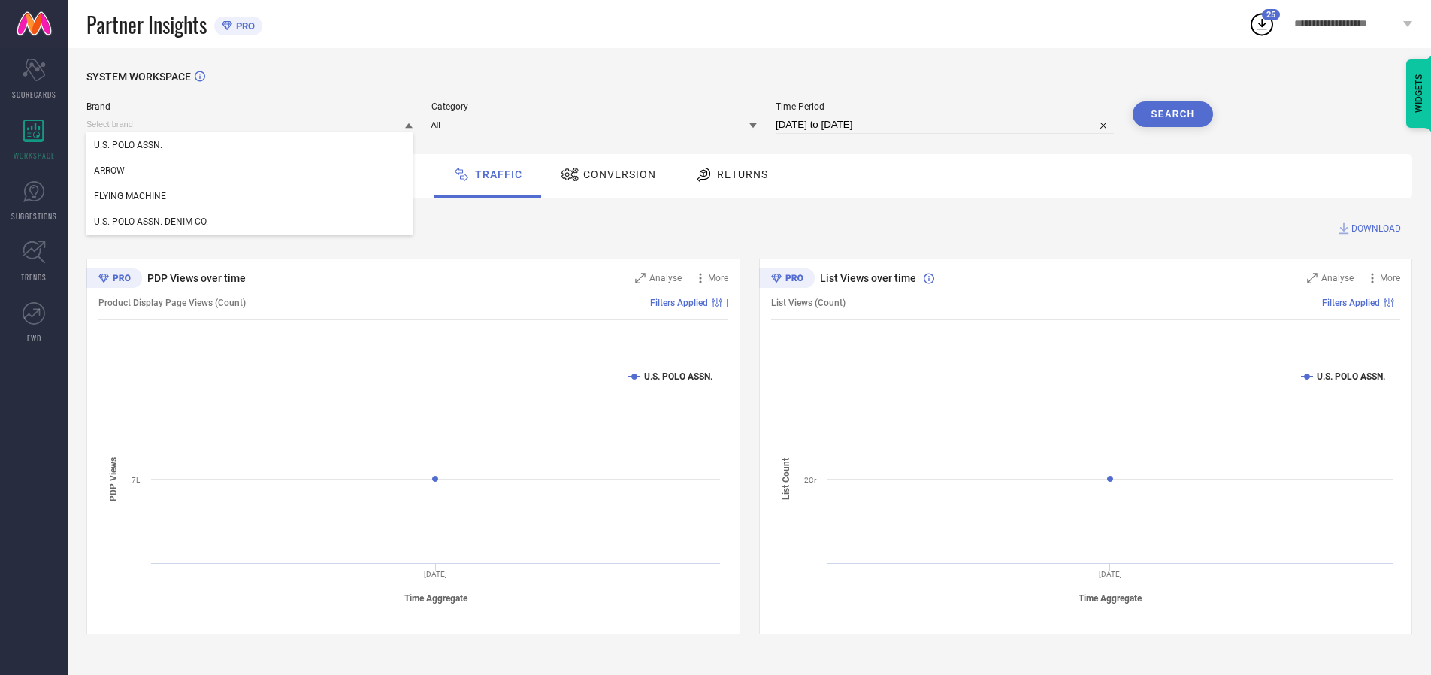
click at [250, 222] on div "U.S. POLO ASSN. DENIM CO." at bounding box center [249, 222] width 326 height 26
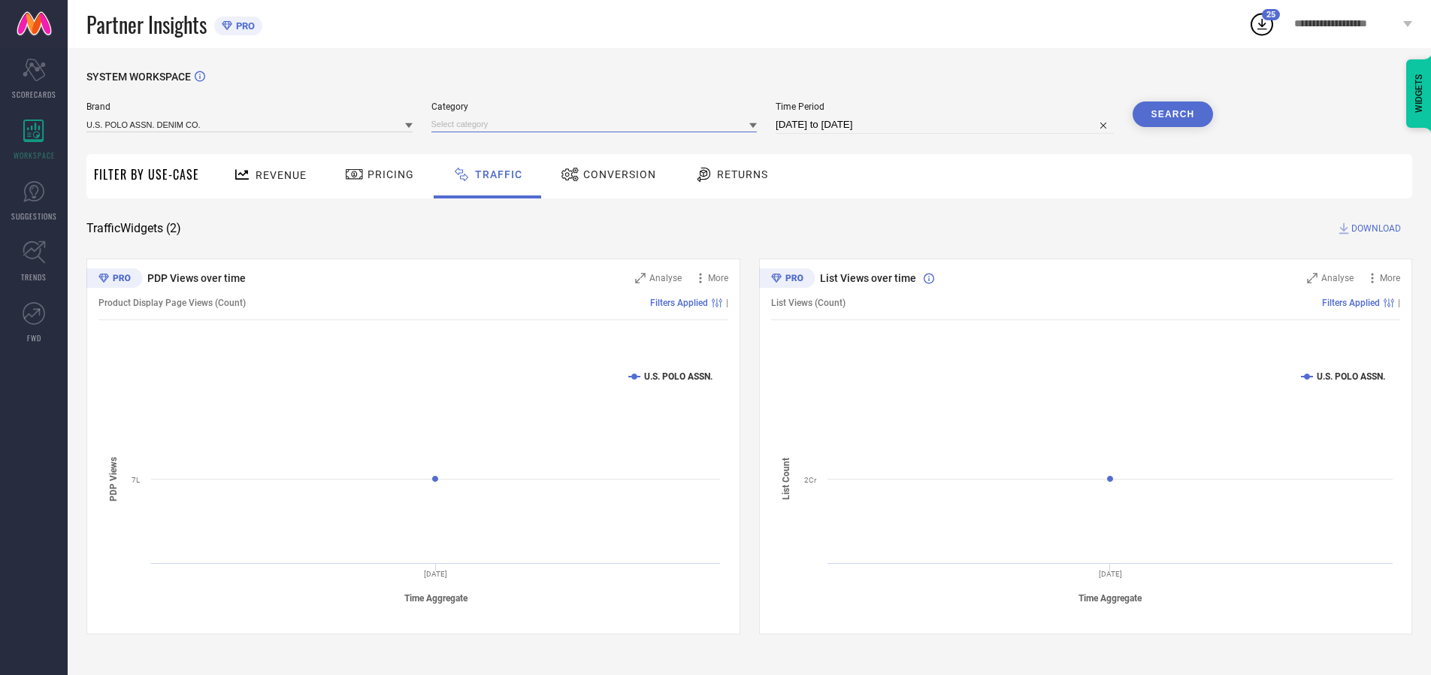
click at [597, 124] on input at bounding box center [594, 124] width 326 height 16
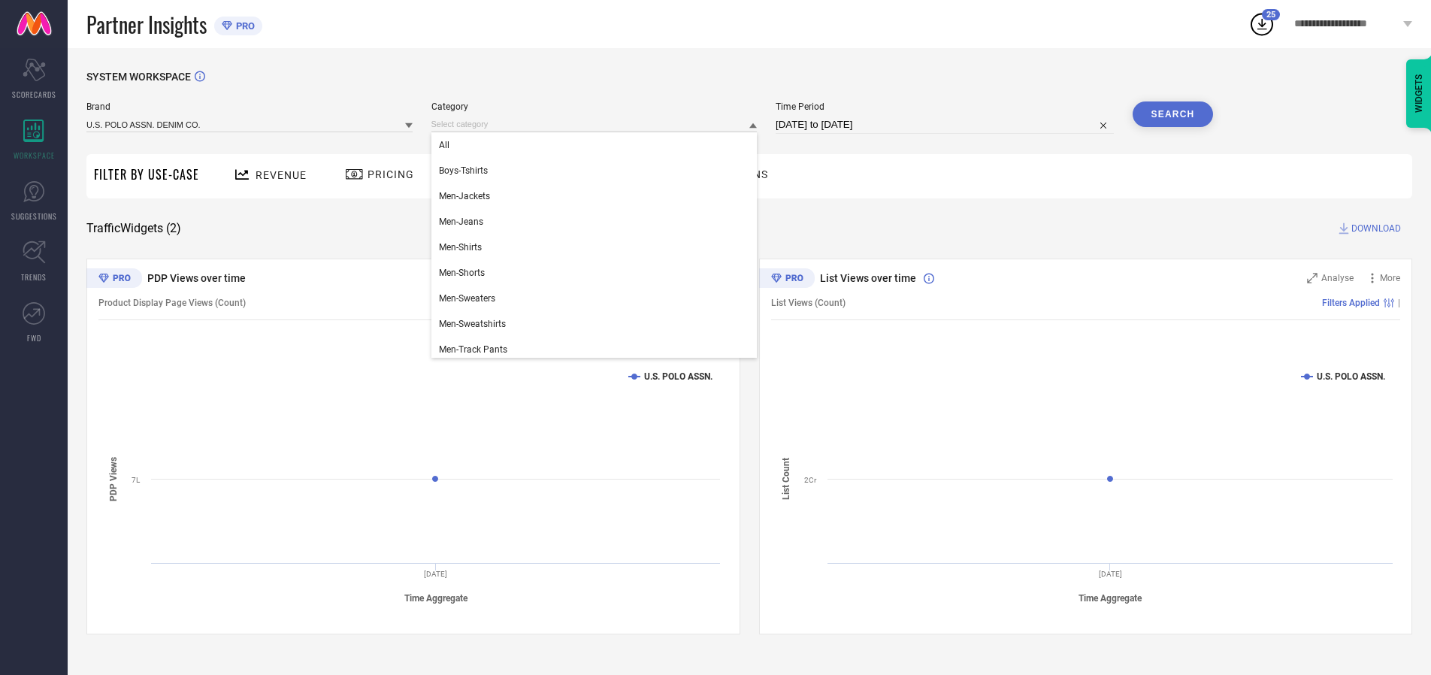
click at [597, 145] on div "All" at bounding box center [594, 145] width 326 height 26
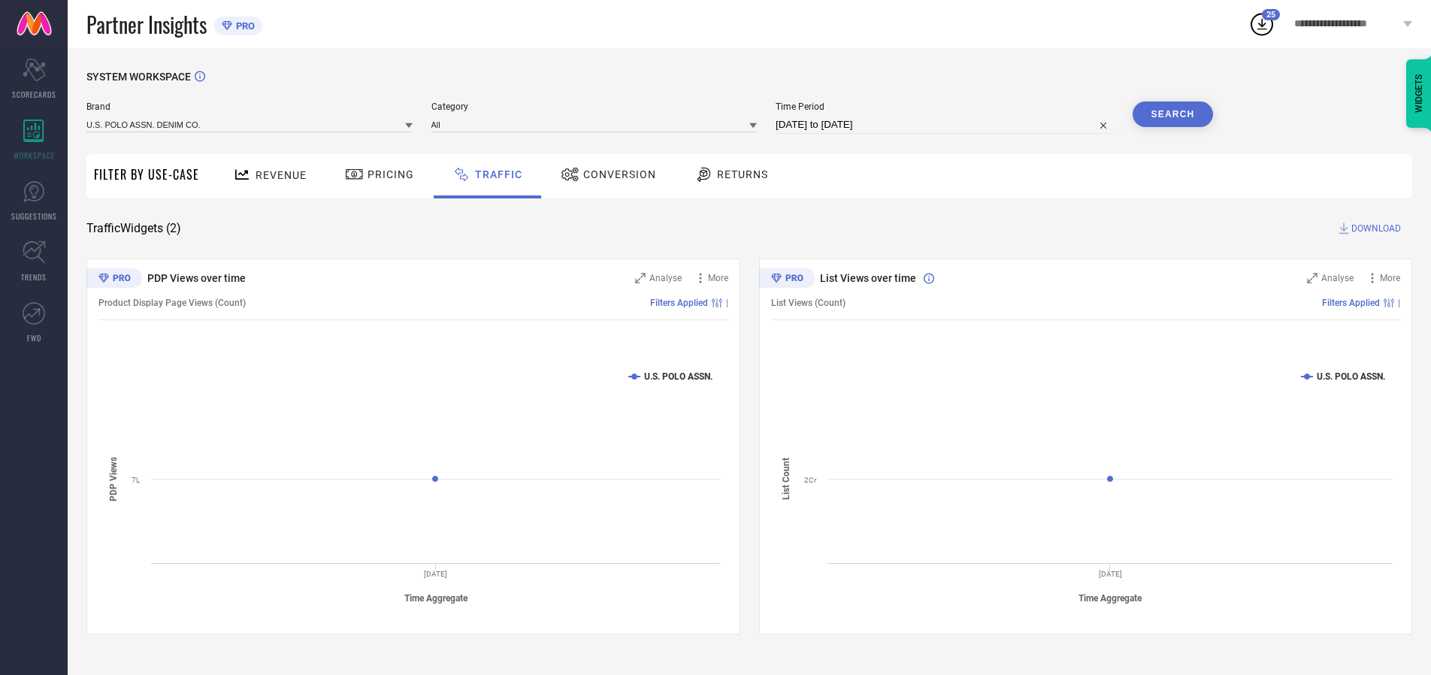
click at [1172, 114] on button "Search" at bounding box center [1172, 114] width 81 height 26
click at [1373, 228] on span "DOWNLOAD" at bounding box center [1376, 228] width 50 height 15
click at [947, 125] on input at bounding box center [944, 125] width 338 height 18
select select "9"
select select "2025"
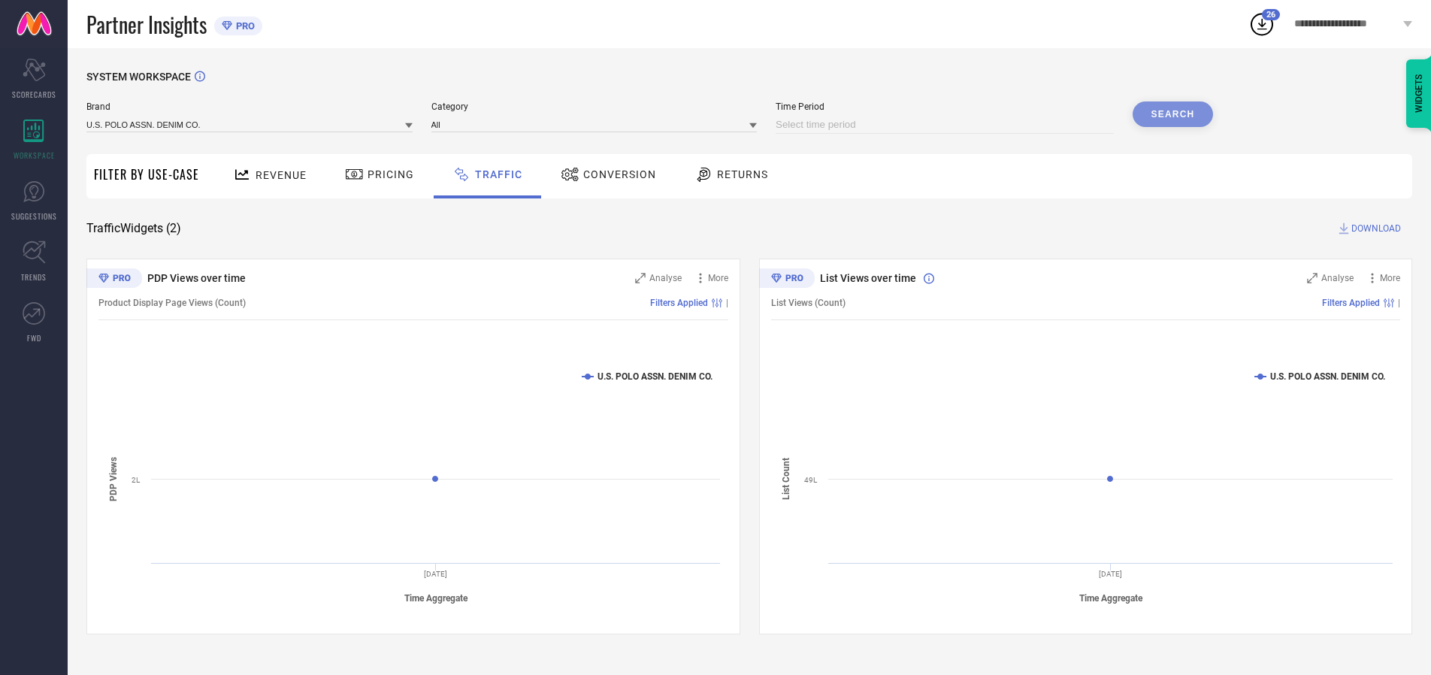
select select "10"
select select "2025"
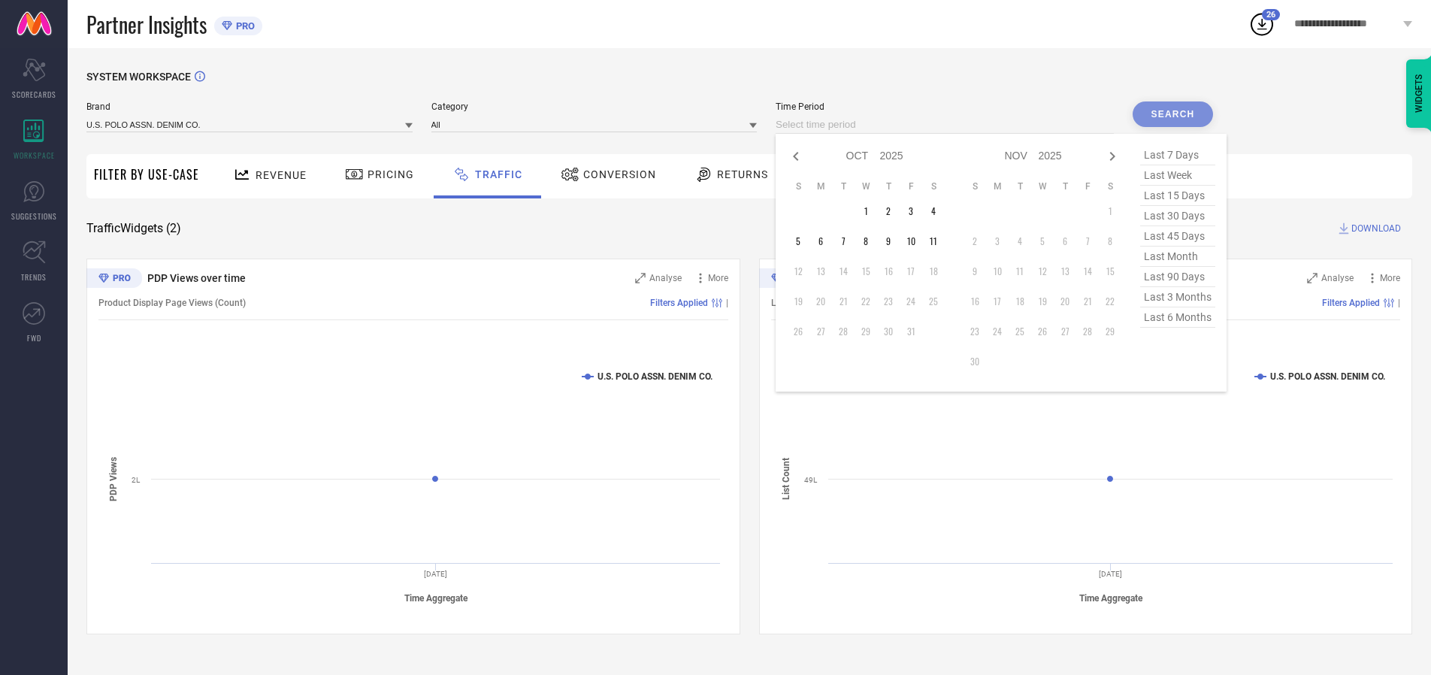
click at [915, 241] on td "10" at bounding box center [910, 241] width 23 height 23
type input "[DATE] to [DATE]"
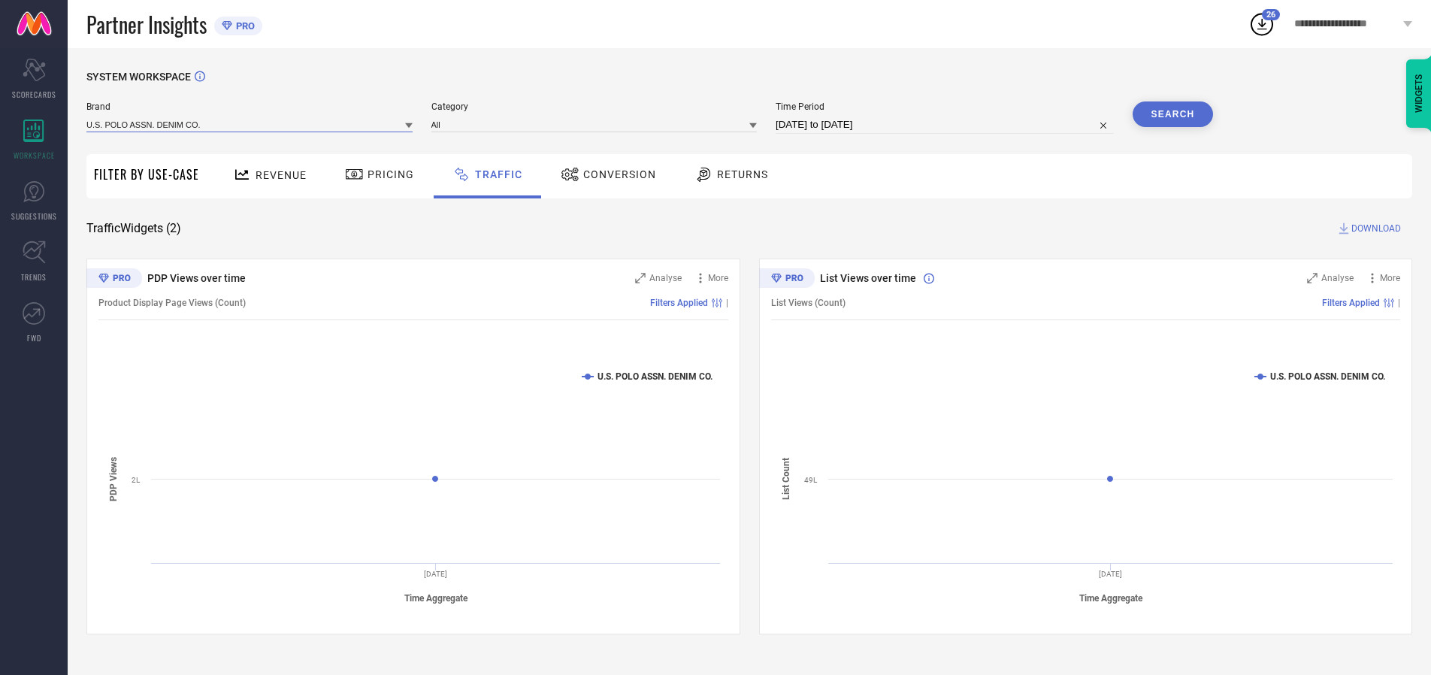
click at [250, 124] on input at bounding box center [249, 124] width 326 height 16
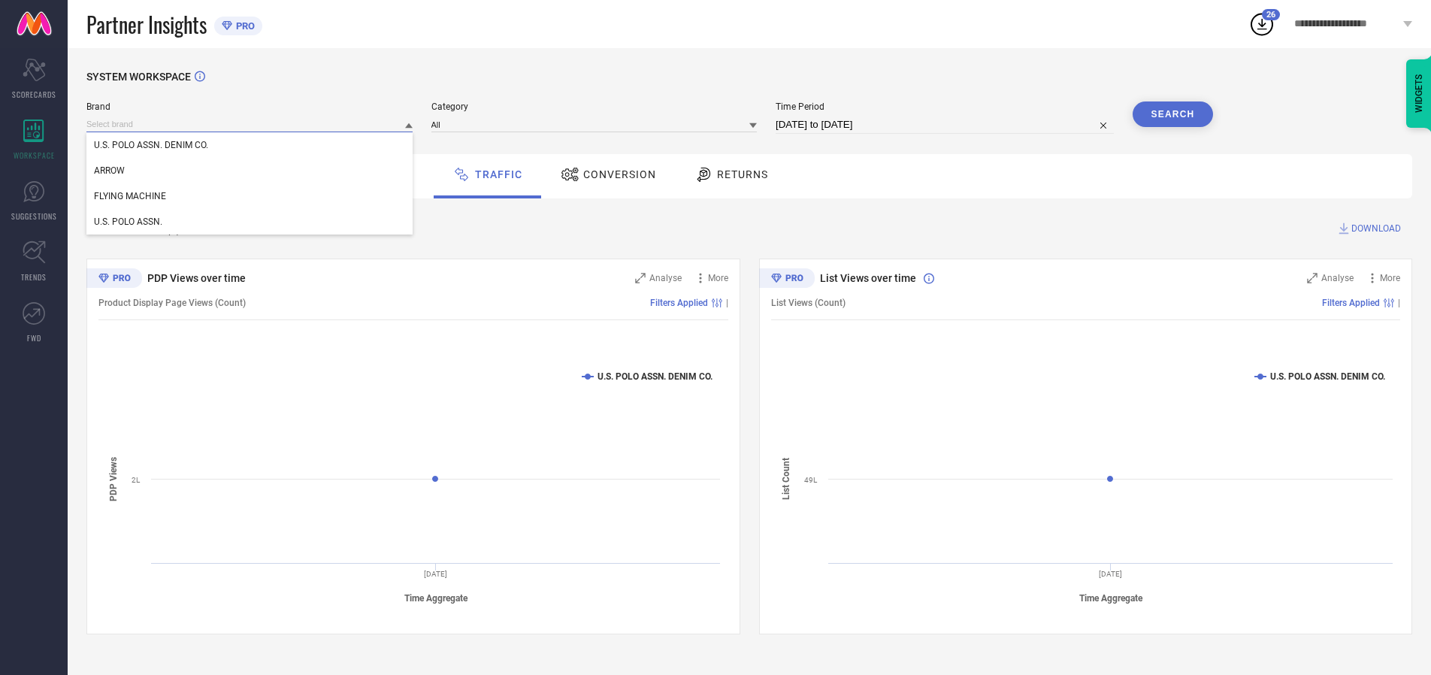
click at [250, 124] on input at bounding box center [249, 124] width 326 height 16
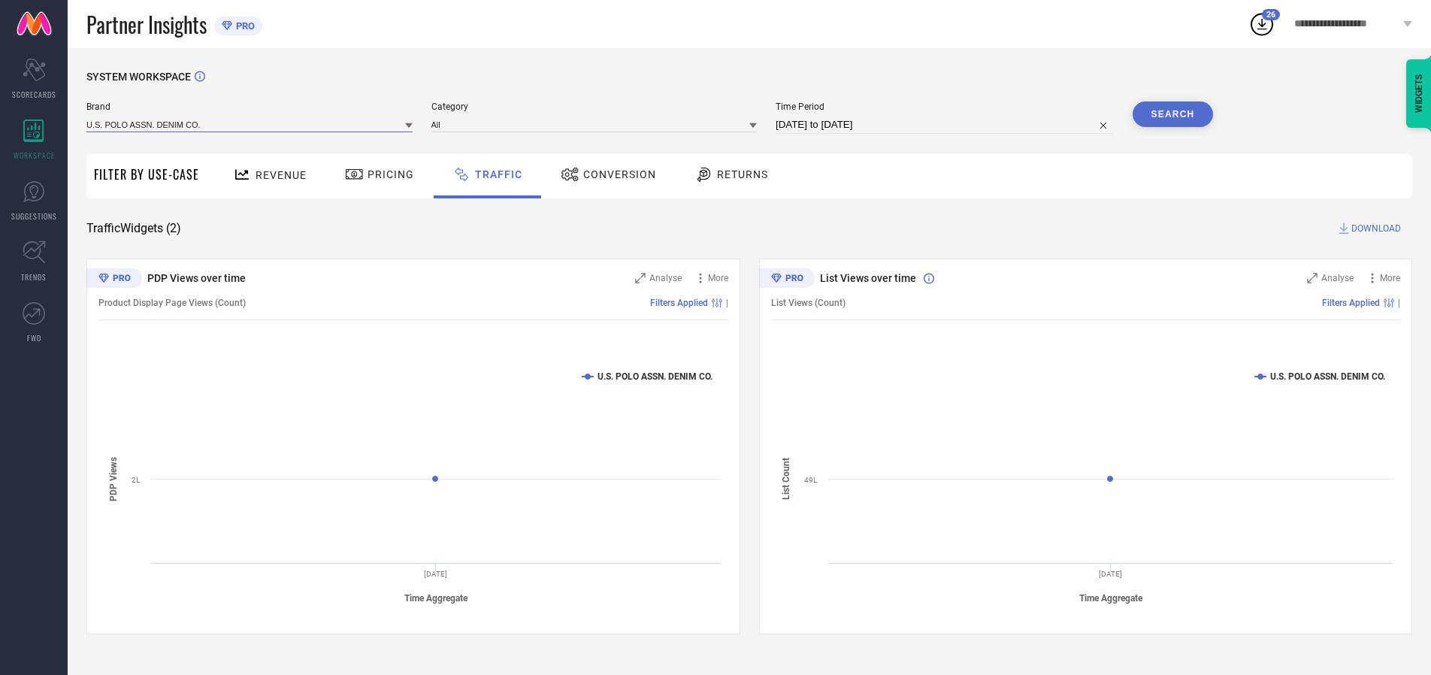
click at [250, 124] on input at bounding box center [249, 124] width 326 height 16
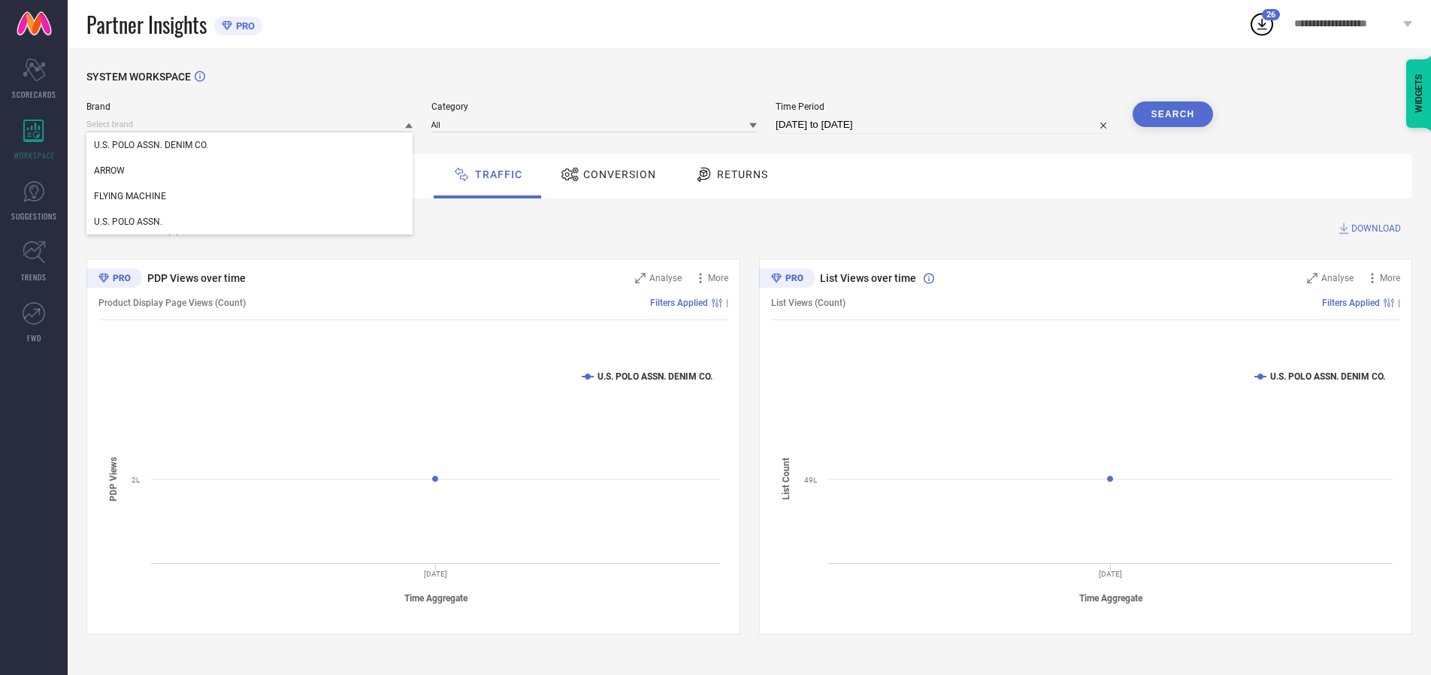
click at [250, 145] on div "U.S. POLO ASSN. DENIM CO." at bounding box center [249, 145] width 326 height 26
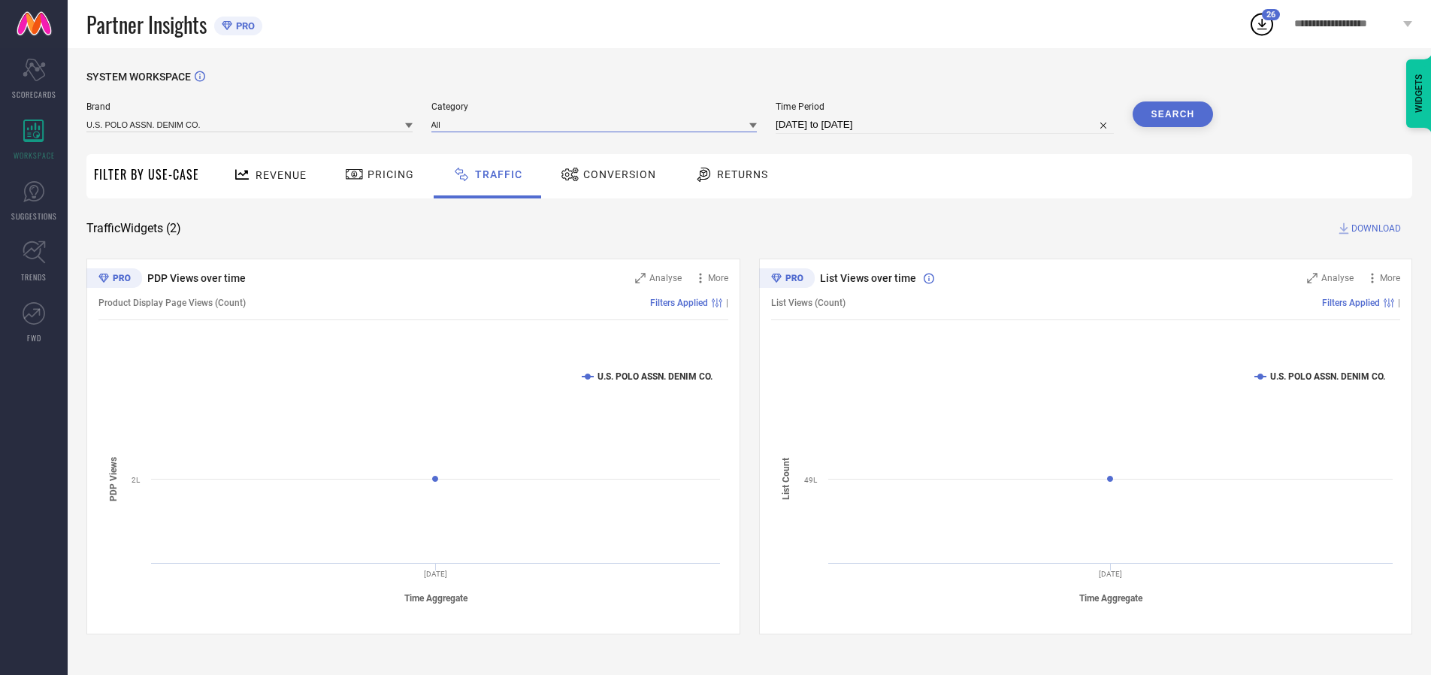
click at [597, 124] on input at bounding box center [594, 124] width 326 height 16
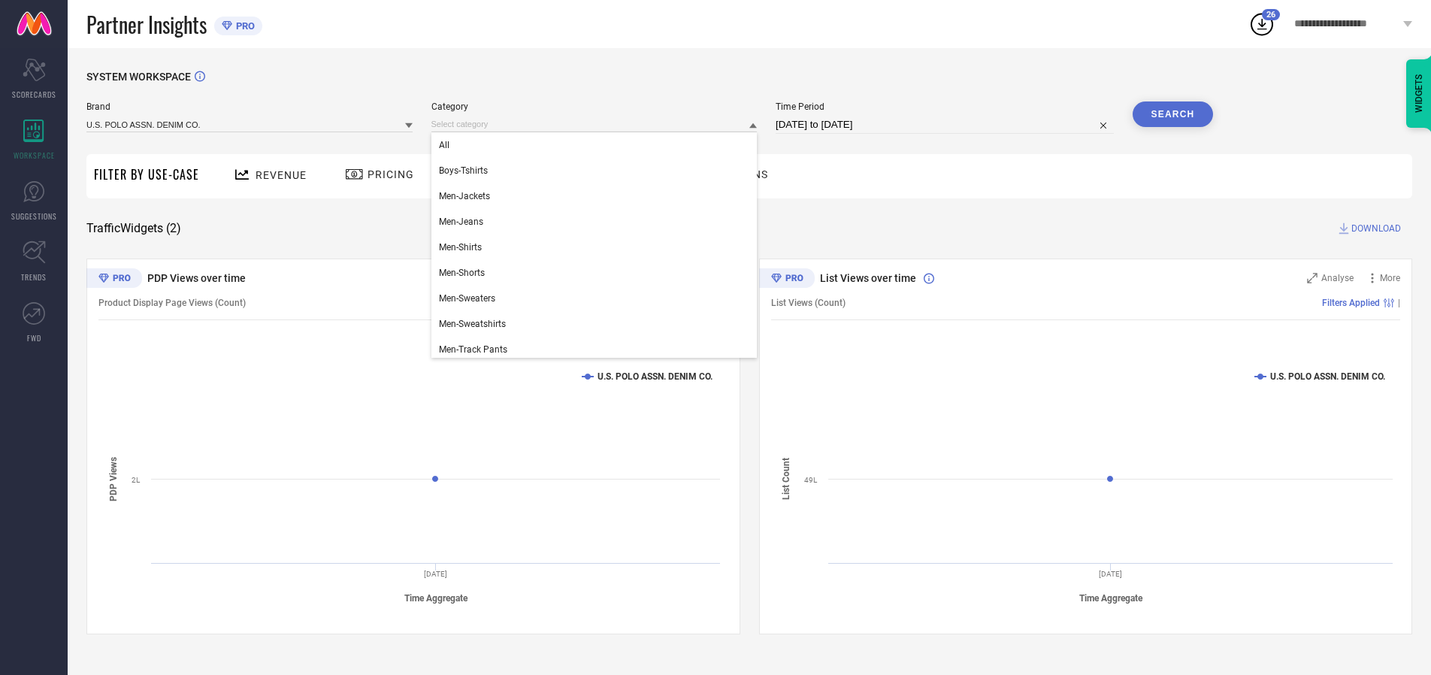
click at [597, 145] on div "All" at bounding box center [594, 145] width 326 height 26
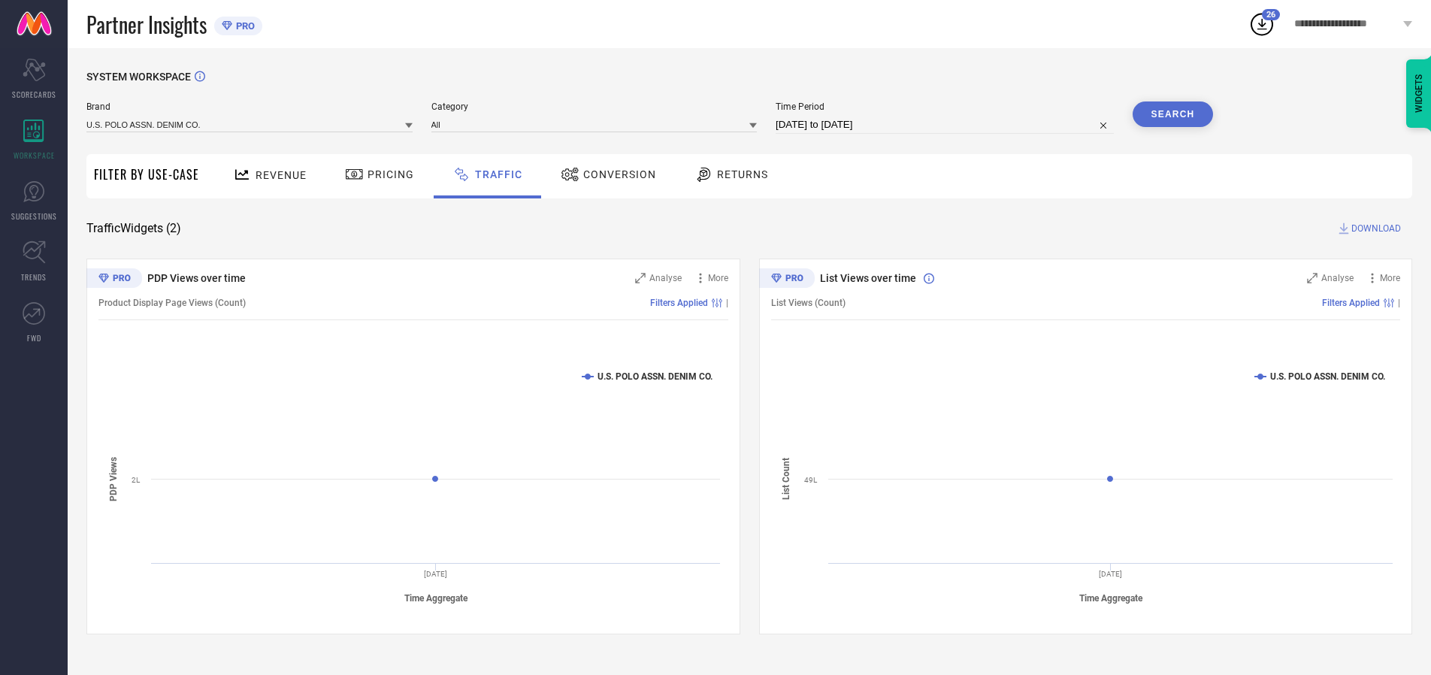
click at [1172, 114] on button "Search" at bounding box center [1172, 114] width 81 height 26
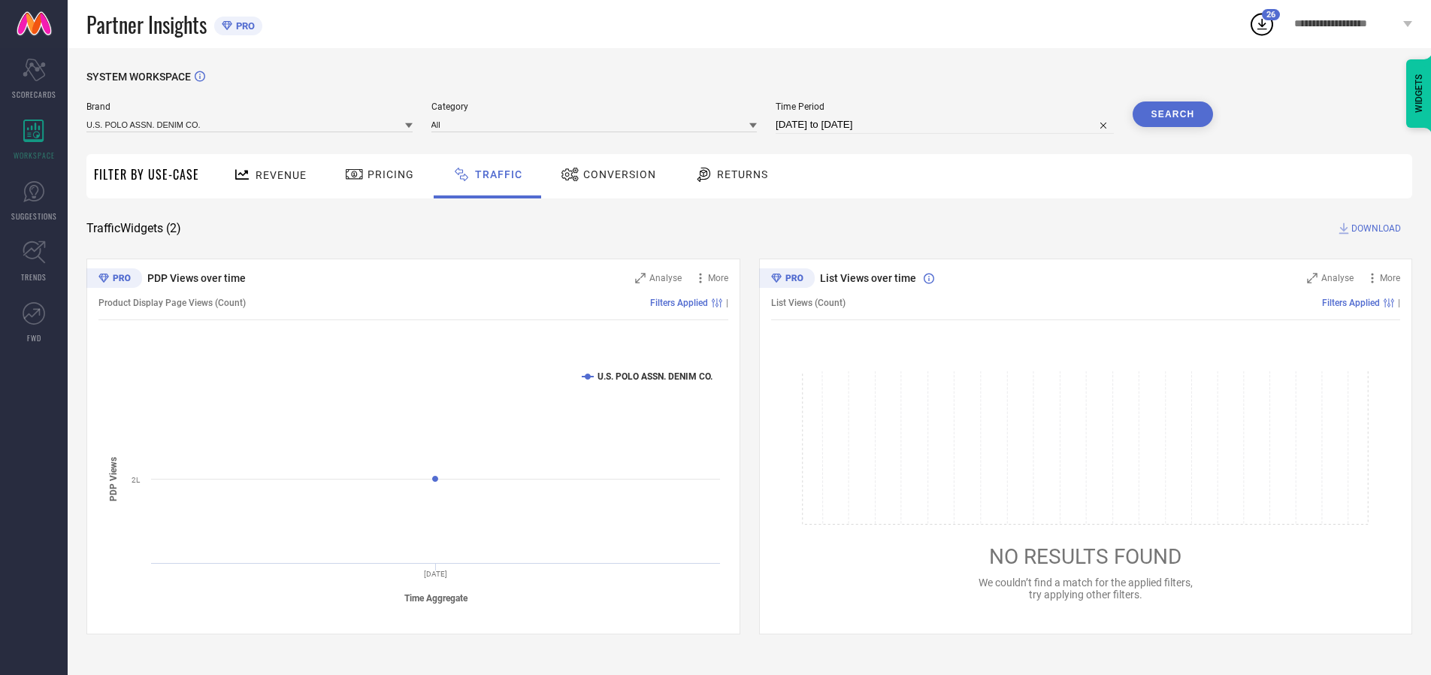
click at [1373, 228] on span "DOWNLOAD" at bounding box center [1376, 228] width 50 height 15
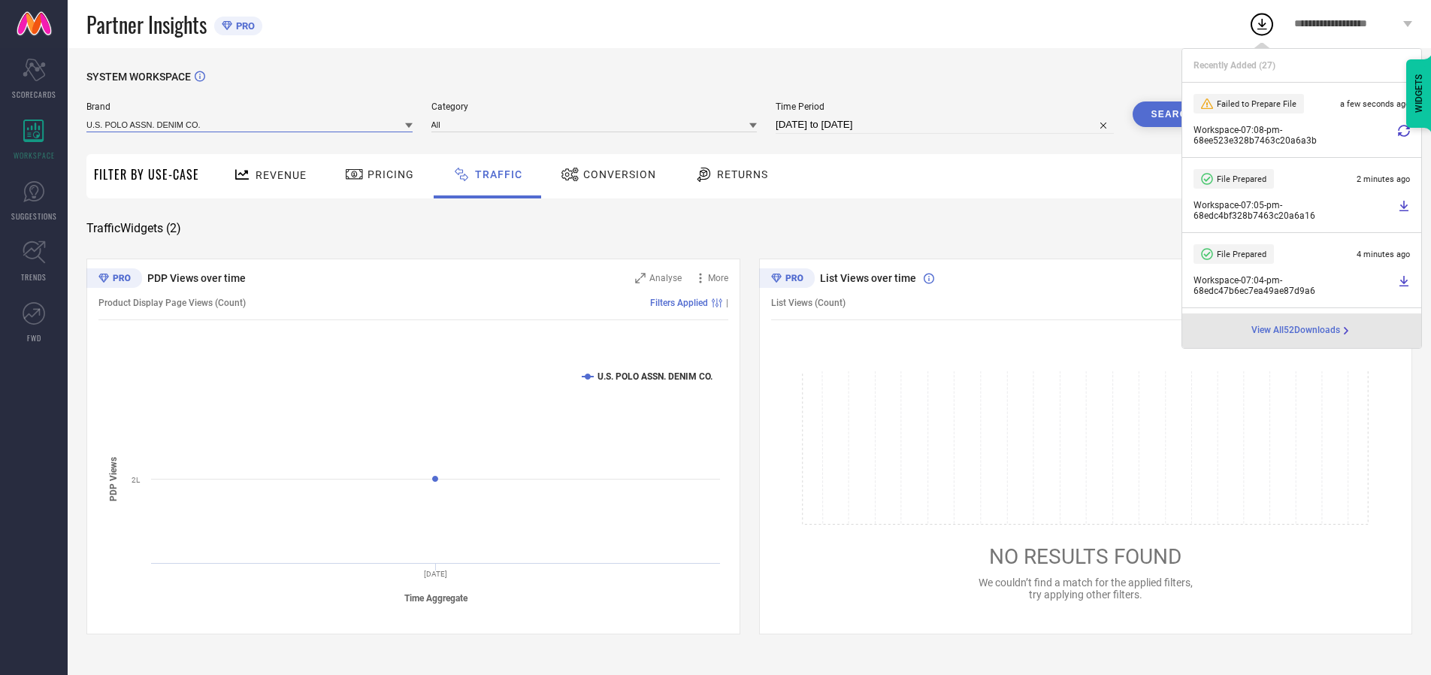
click at [250, 124] on input at bounding box center [249, 124] width 326 height 16
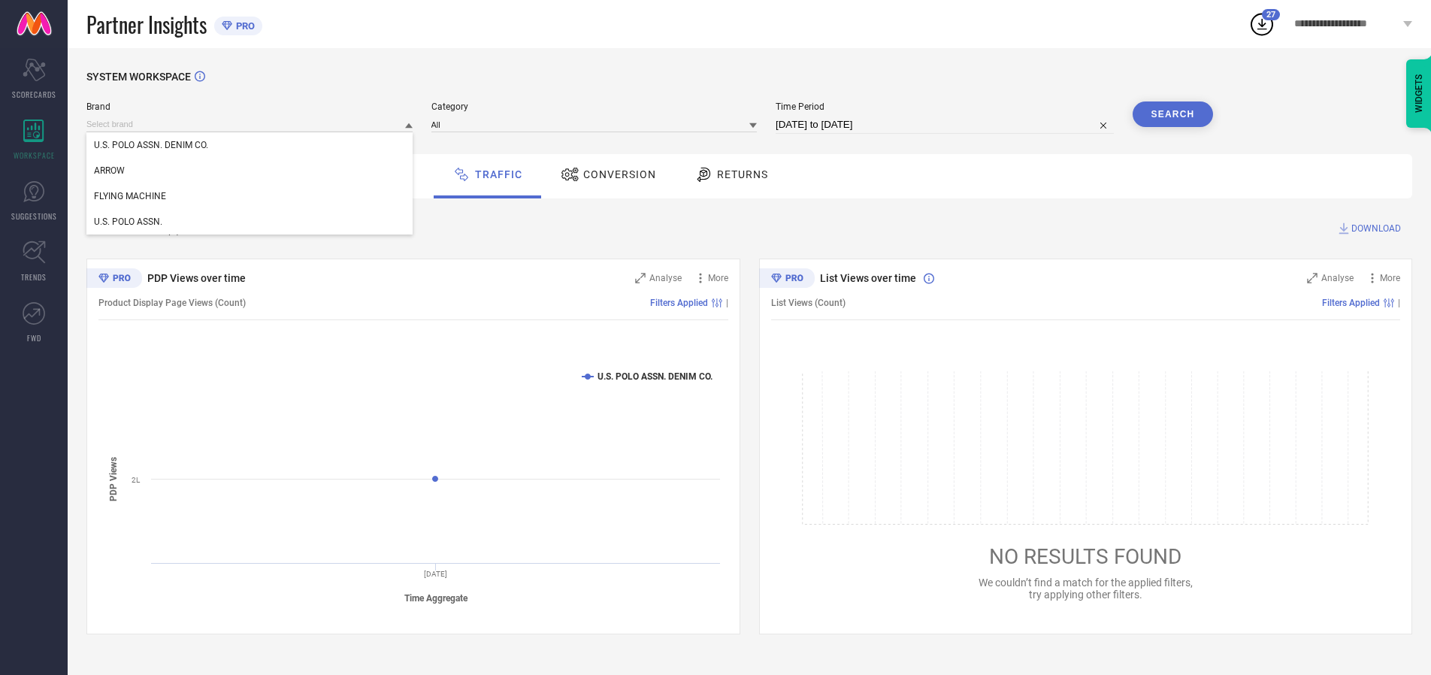
click at [250, 222] on div "U.S. POLO ASSN." at bounding box center [249, 222] width 326 height 26
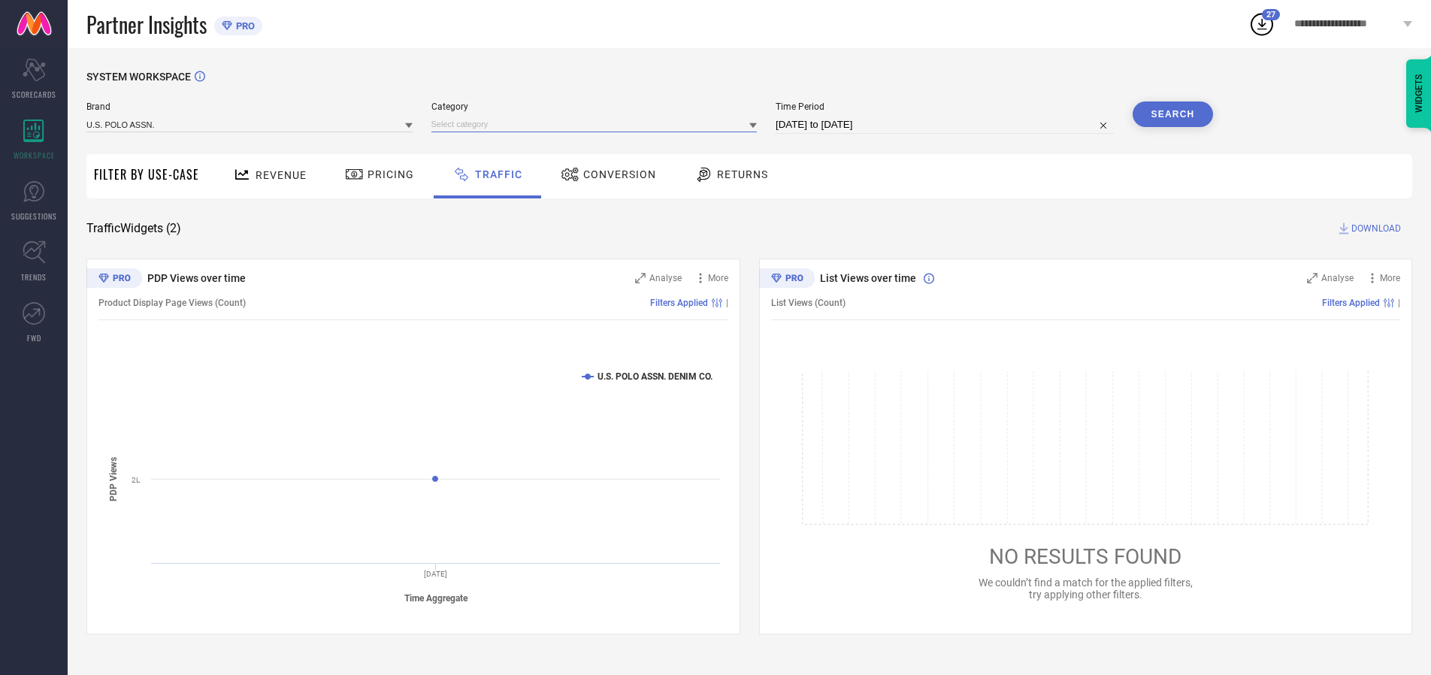
click at [597, 124] on input at bounding box center [594, 124] width 326 height 16
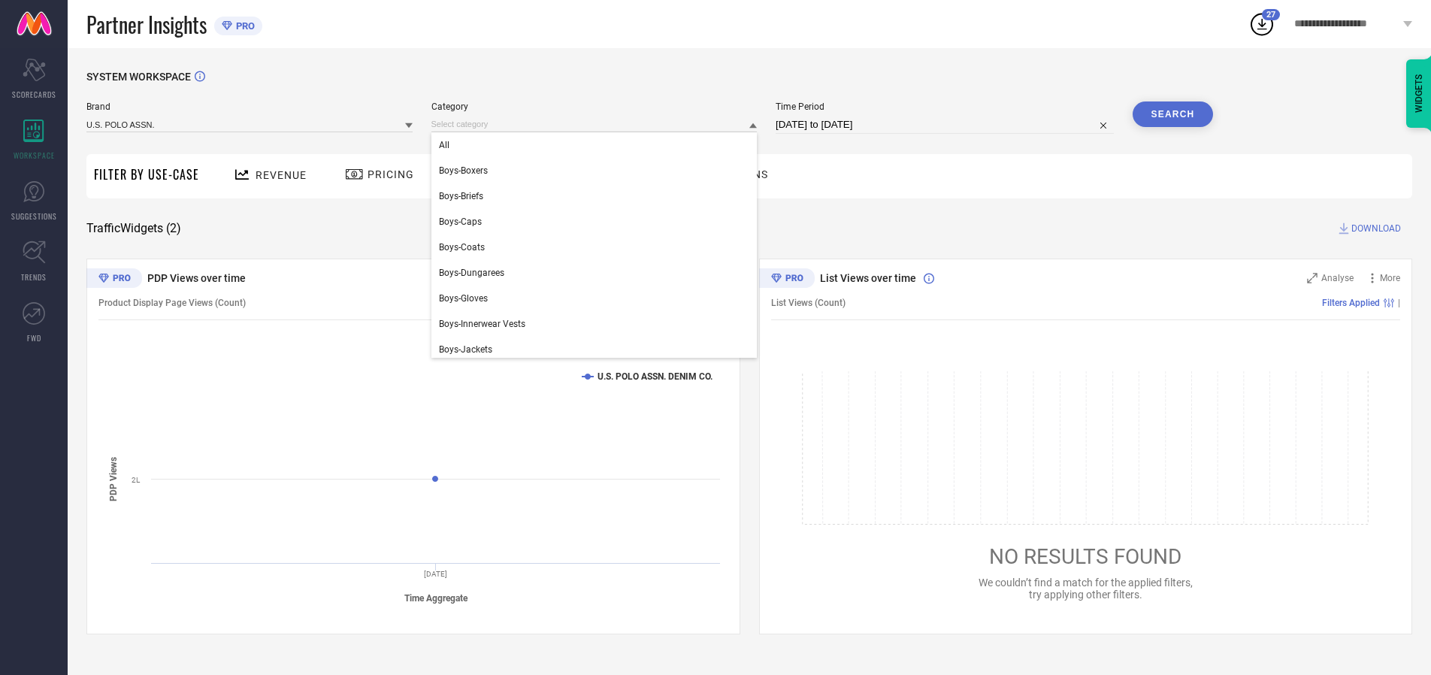
click at [597, 145] on div "All" at bounding box center [594, 145] width 326 height 26
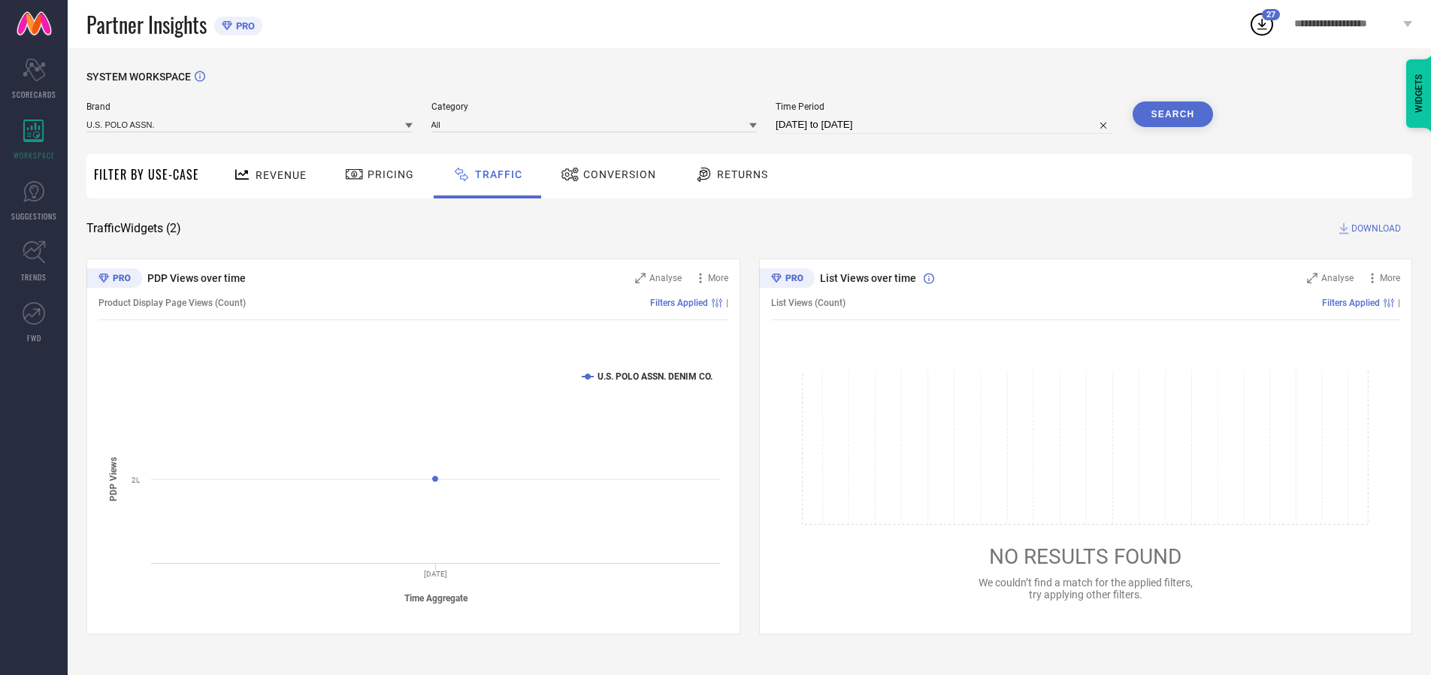
click at [1172, 114] on button "Search" at bounding box center [1172, 114] width 81 height 26
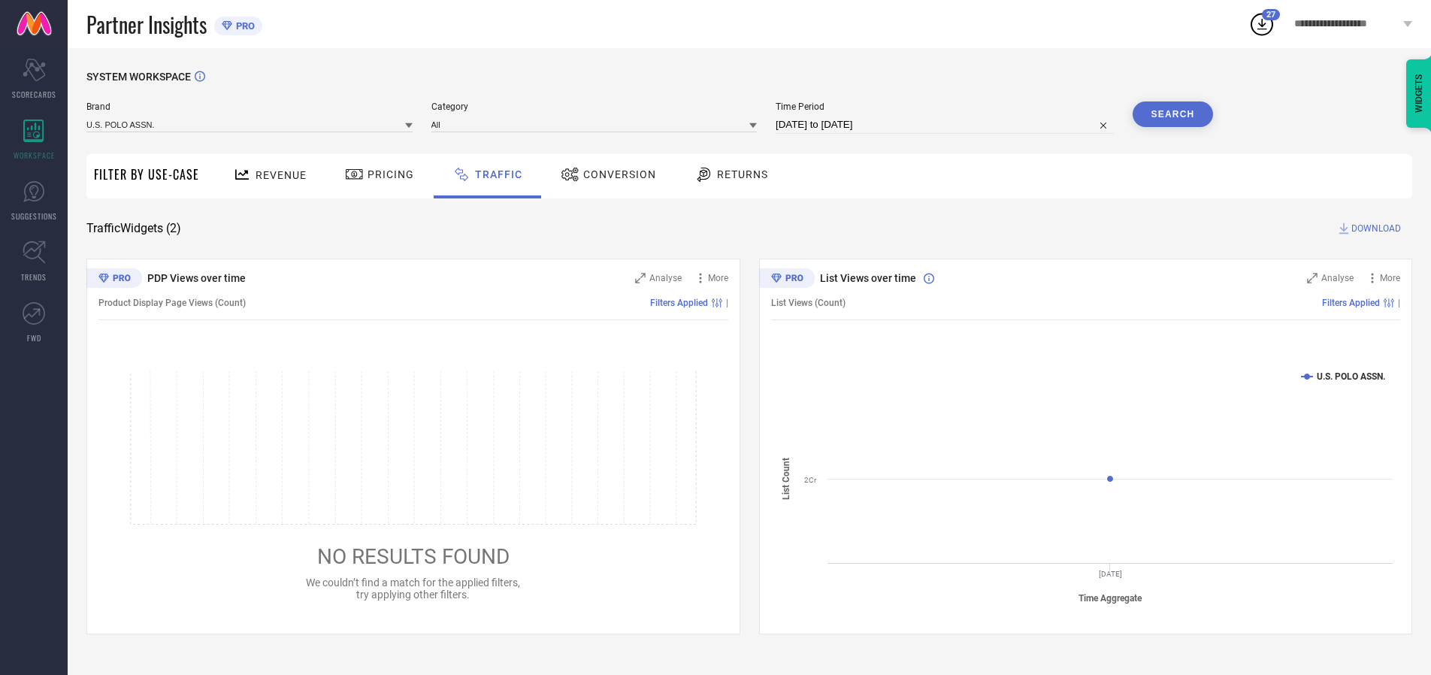
click at [1373, 228] on span "DOWNLOAD" at bounding box center [1376, 228] width 50 height 15
click at [947, 125] on input at bounding box center [944, 125] width 338 height 18
select select "9"
select select "2025"
select select "10"
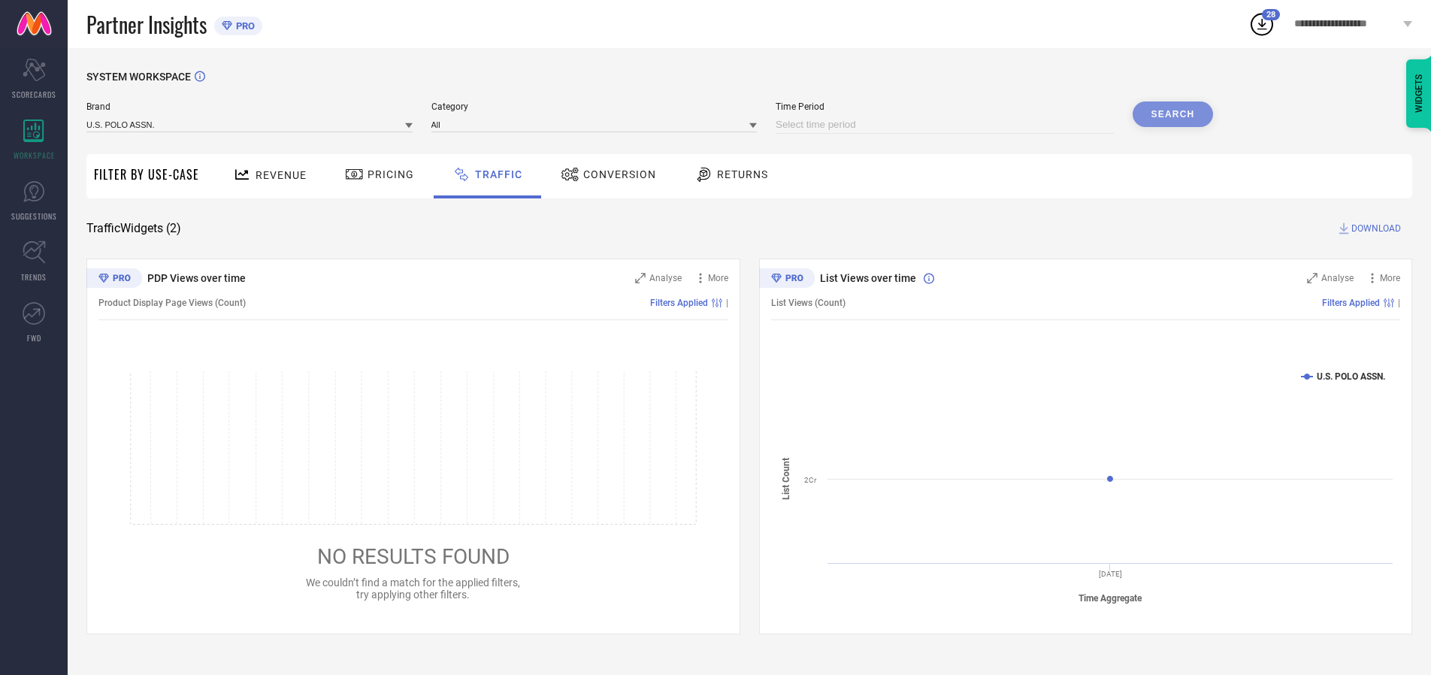
select select "2025"
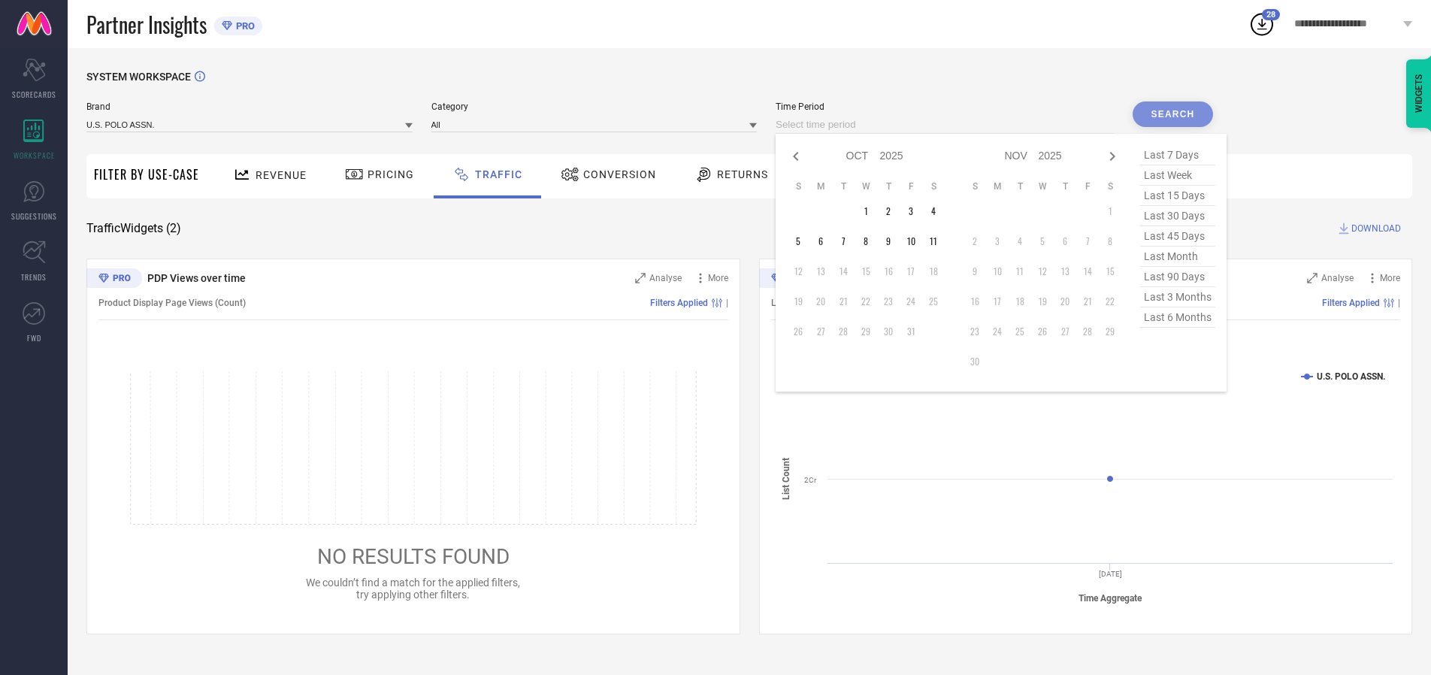
click at [938, 241] on td "11" at bounding box center [933, 241] width 23 height 23
type input "[DATE] to [DATE]"
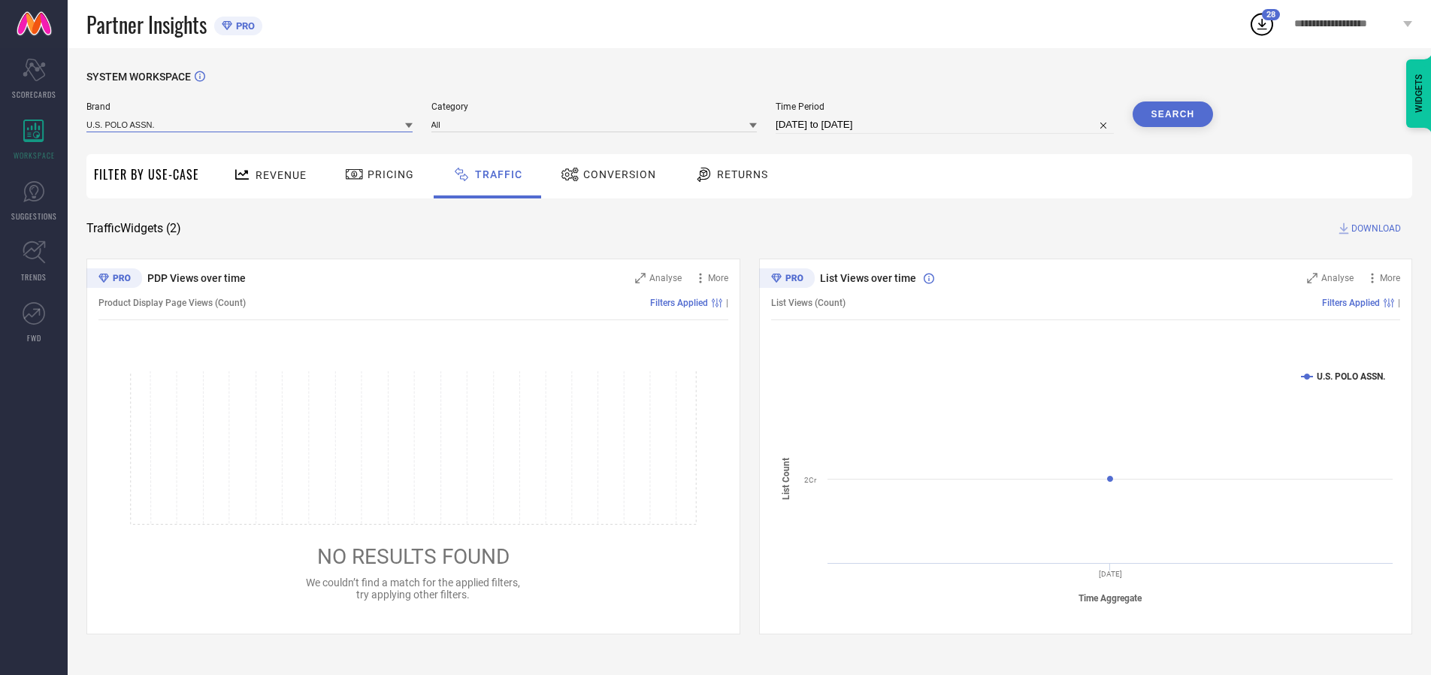
click at [250, 124] on input at bounding box center [249, 124] width 326 height 16
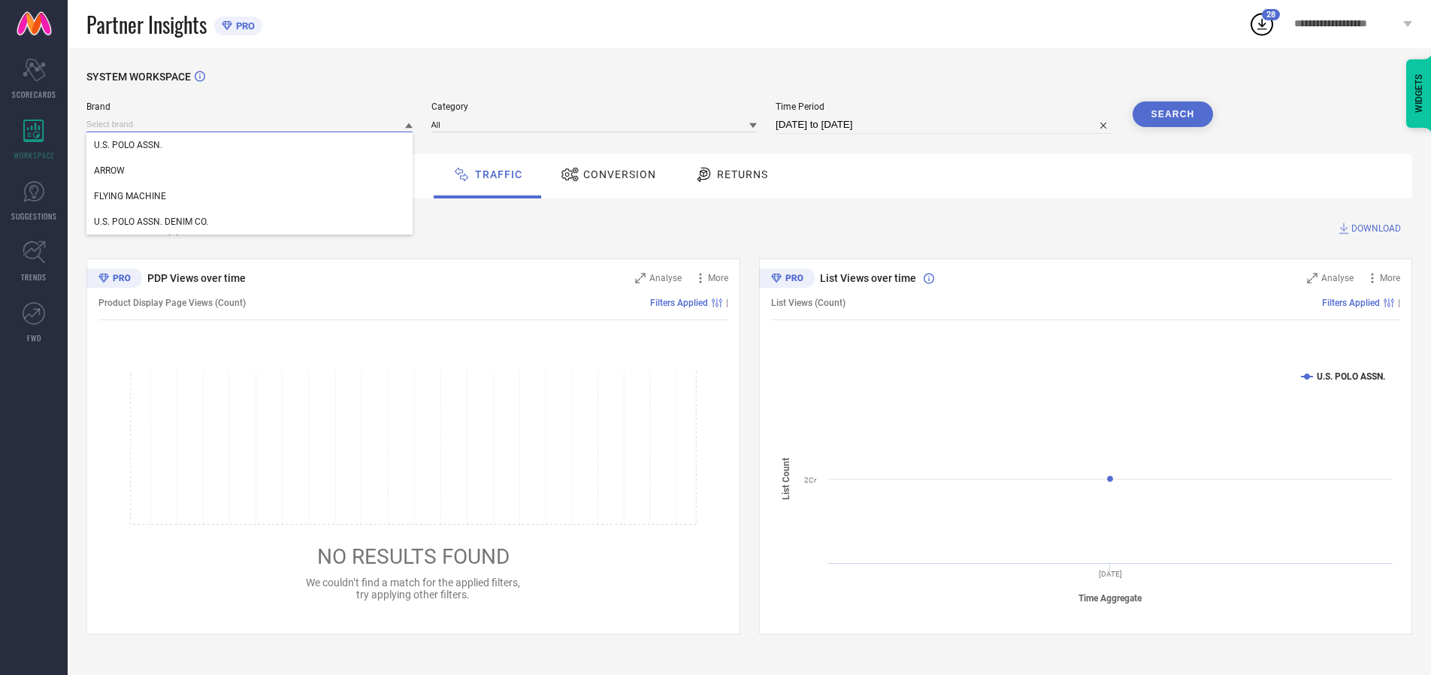
click at [250, 124] on input at bounding box center [249, 124] width 326 height 16
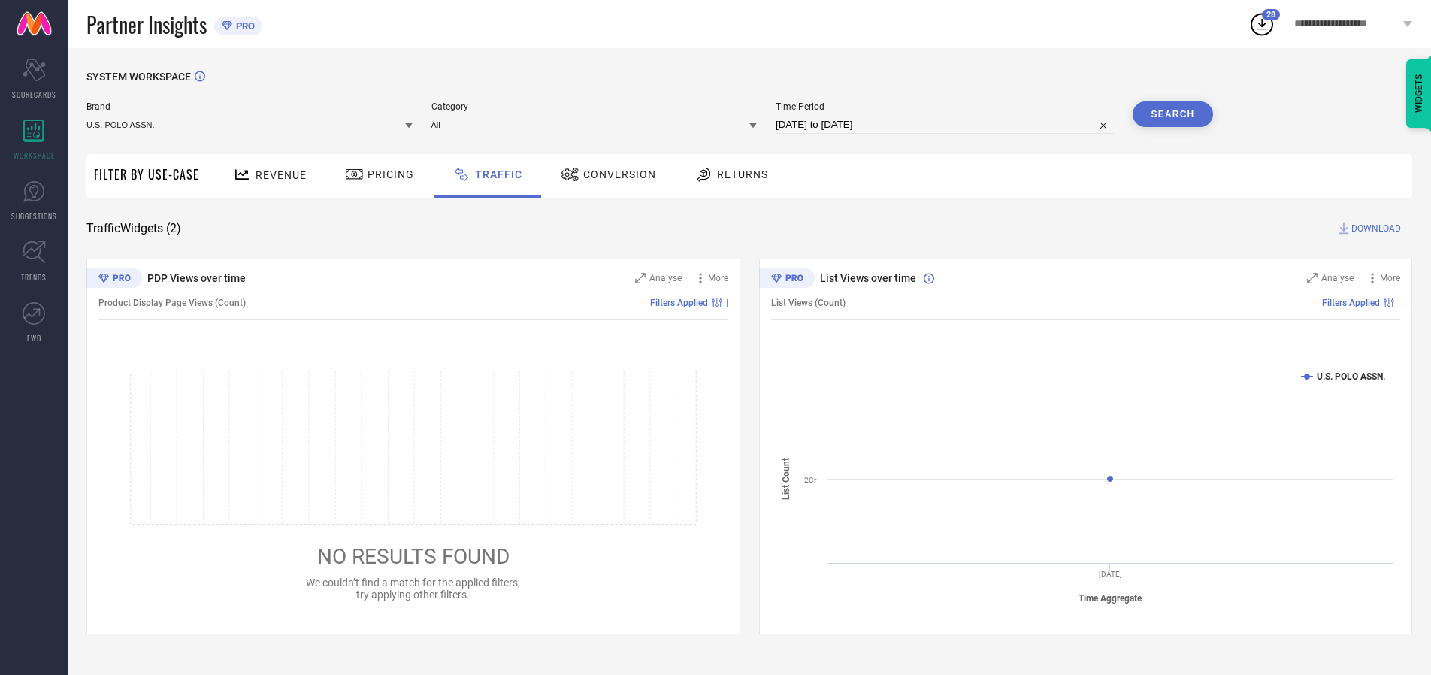
click at [250, 124] on input at bounding box center [249, 124] width 326 height 16
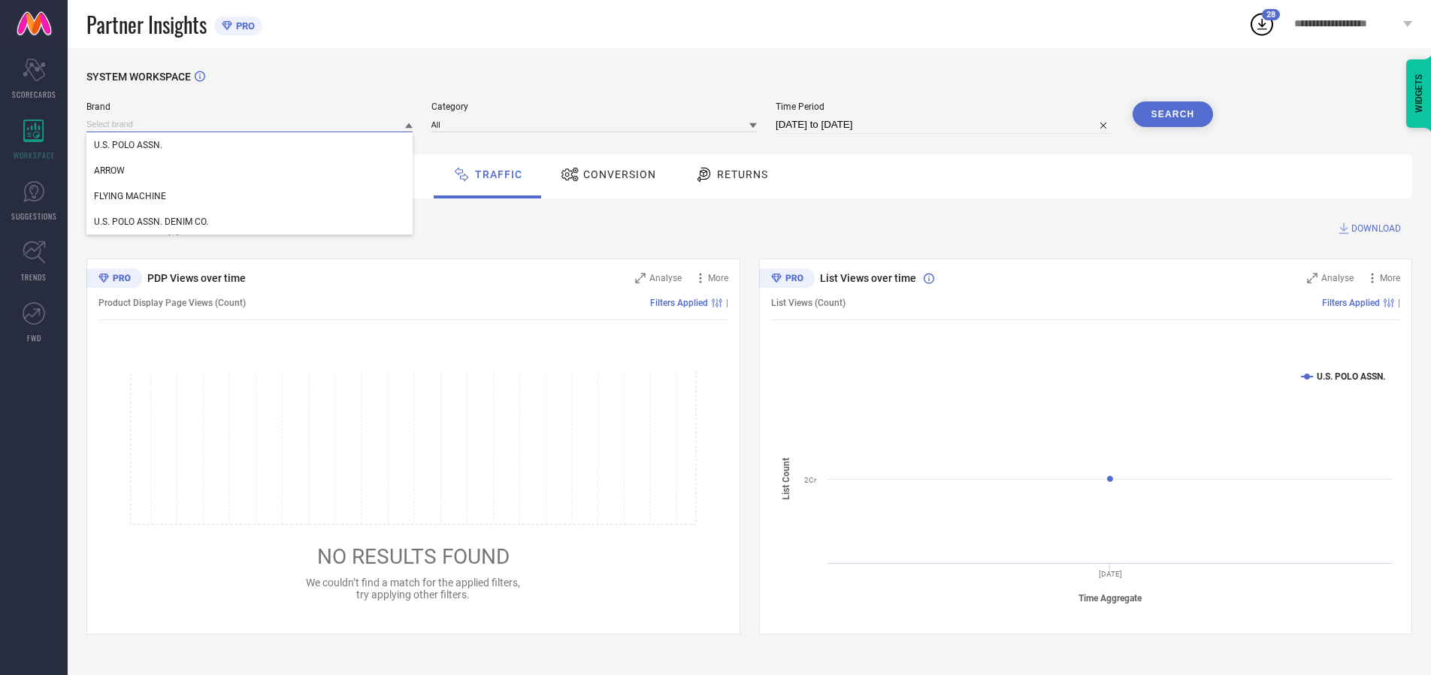
click at [250, 145] on div "U.S. POLO ASSN." at bounding box center [249, 145] width 326 height 26
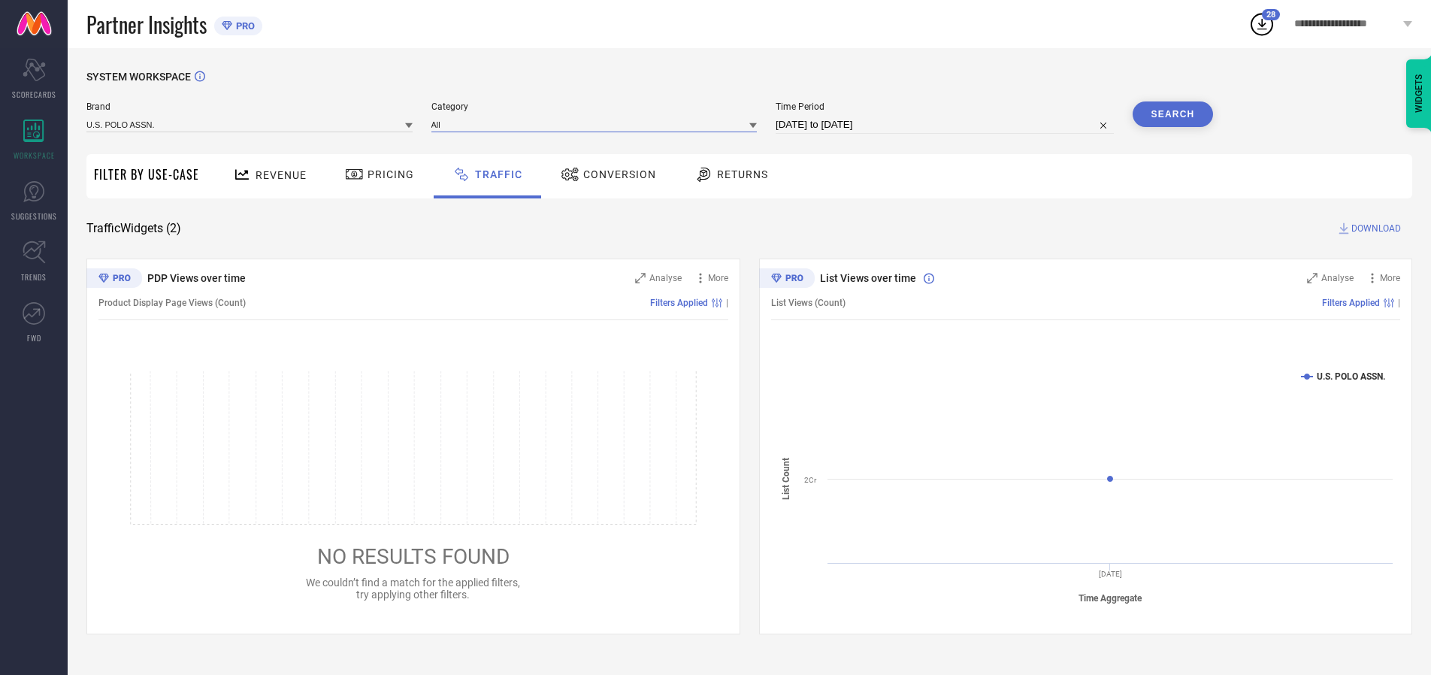
click at [597, 124] on input at bounding box center [594, 124] width 326 height 16
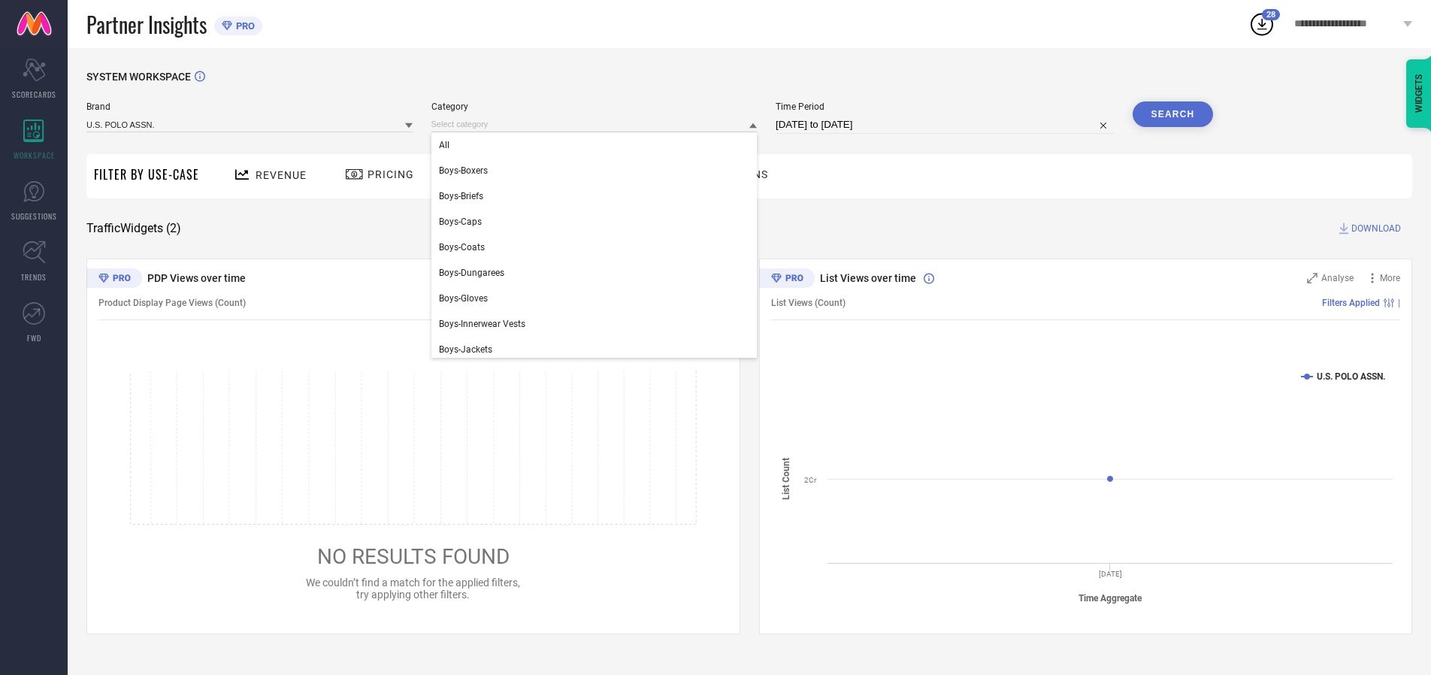
click at [597, 145] on div "All" at bounding box center [594, 145] width 326 height 26
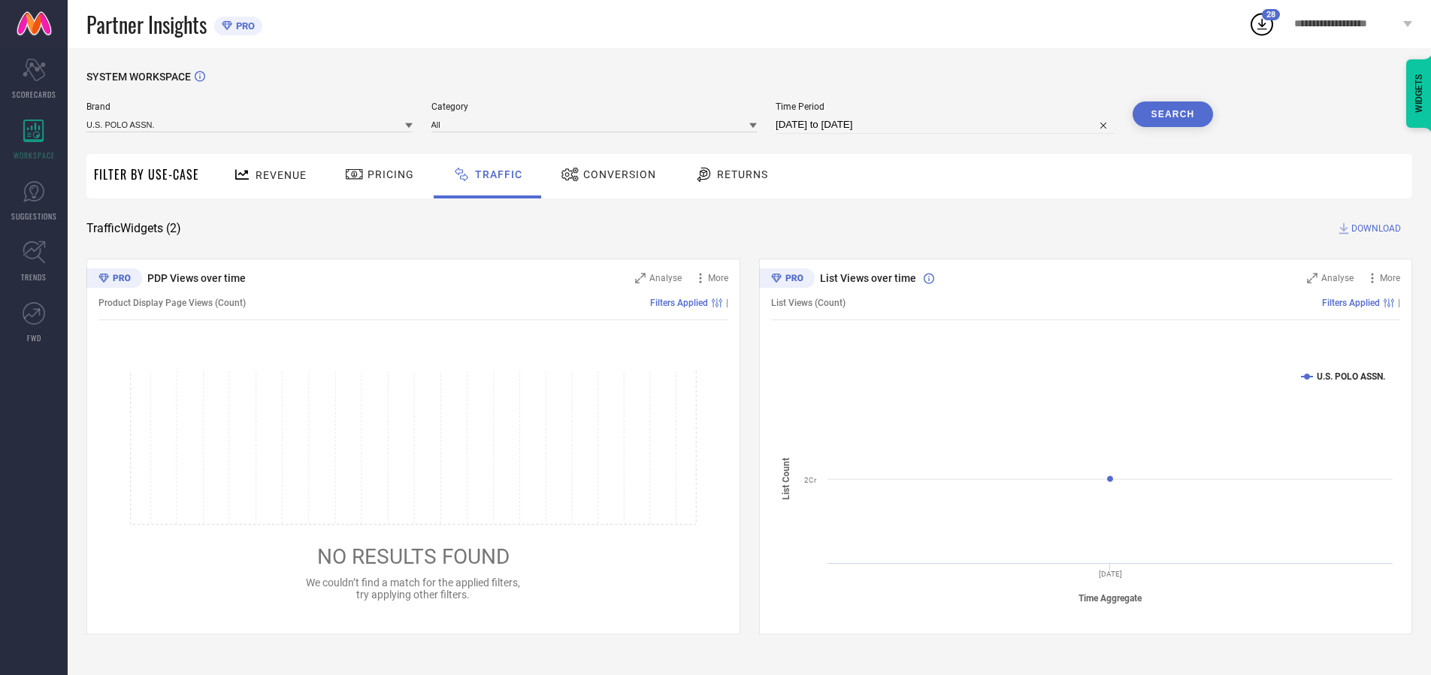
click at [1172, 114] on button "Search" at bounding box center [1172, 114] width 81 height 26
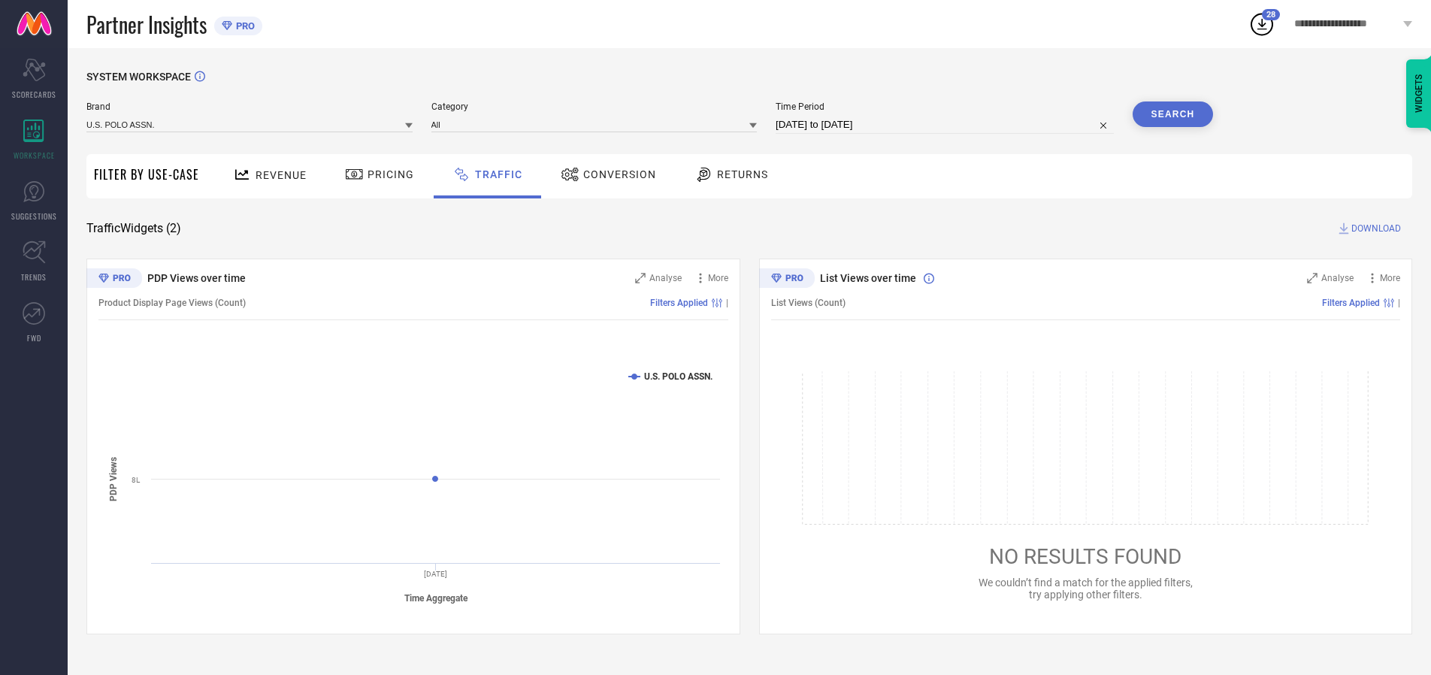
click at [1373, 228] on span "DOWNLOAD" at bounding box center [1376, 228] width 50 height 15
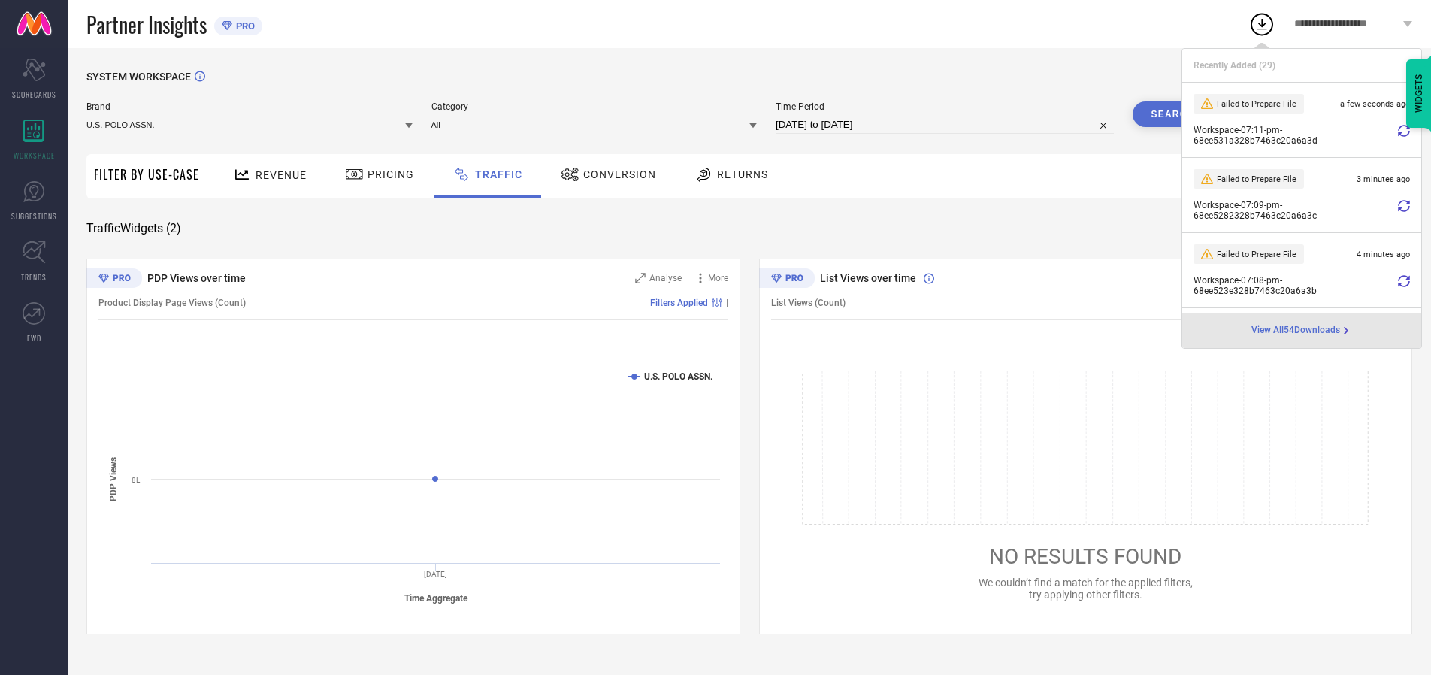
click at [250, 124] on input at bounding box center [249, 124] width 326 height 16
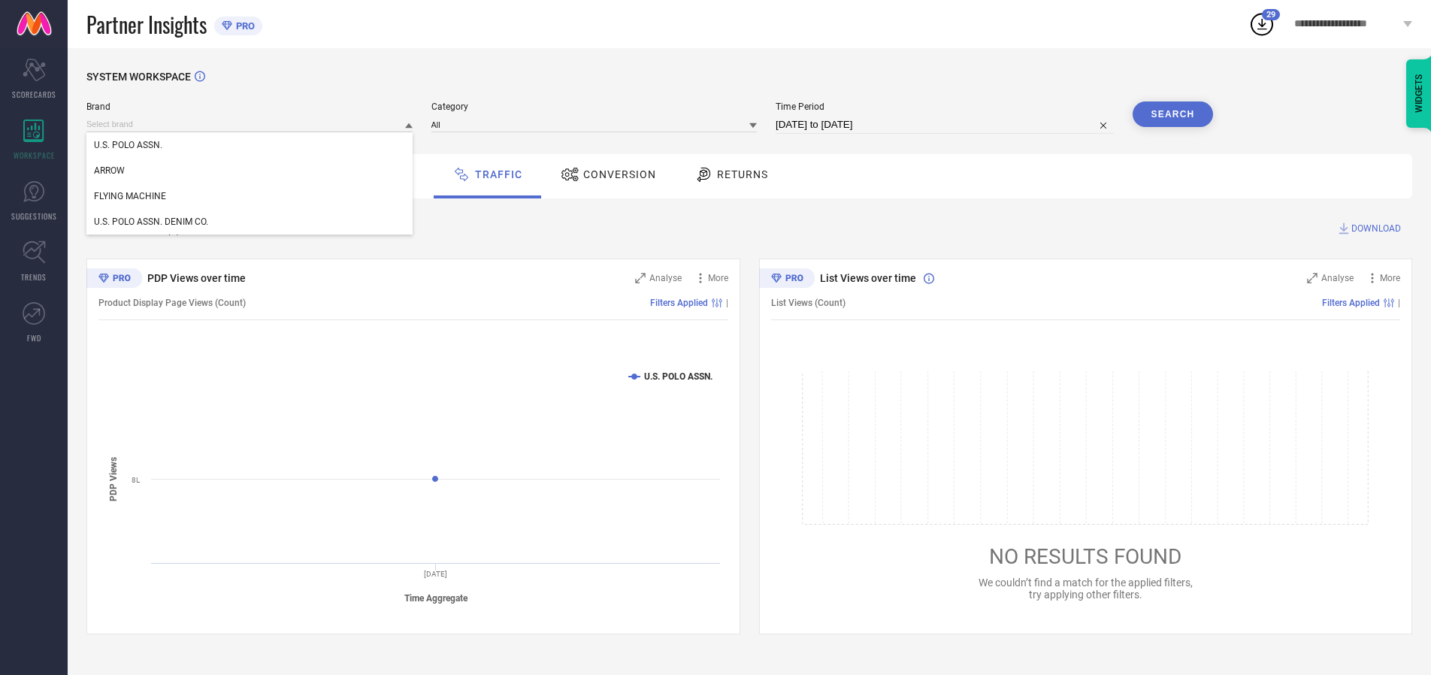
click at [250, 222] on div "U.S. POLO ASSN. DENIM CO." at bounding box center [249, 222] width 326 height 26
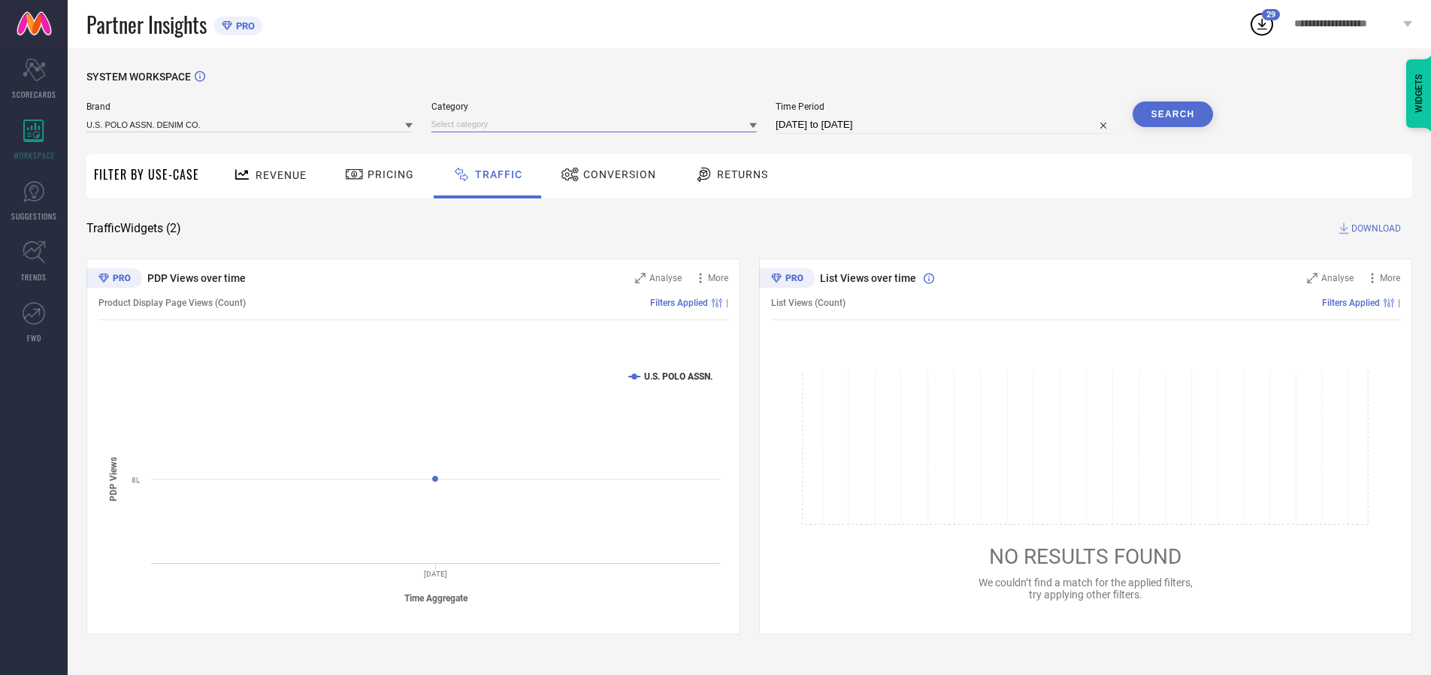
click at [597, 124] on input at bounding box center [594, 124] width 326 height 16
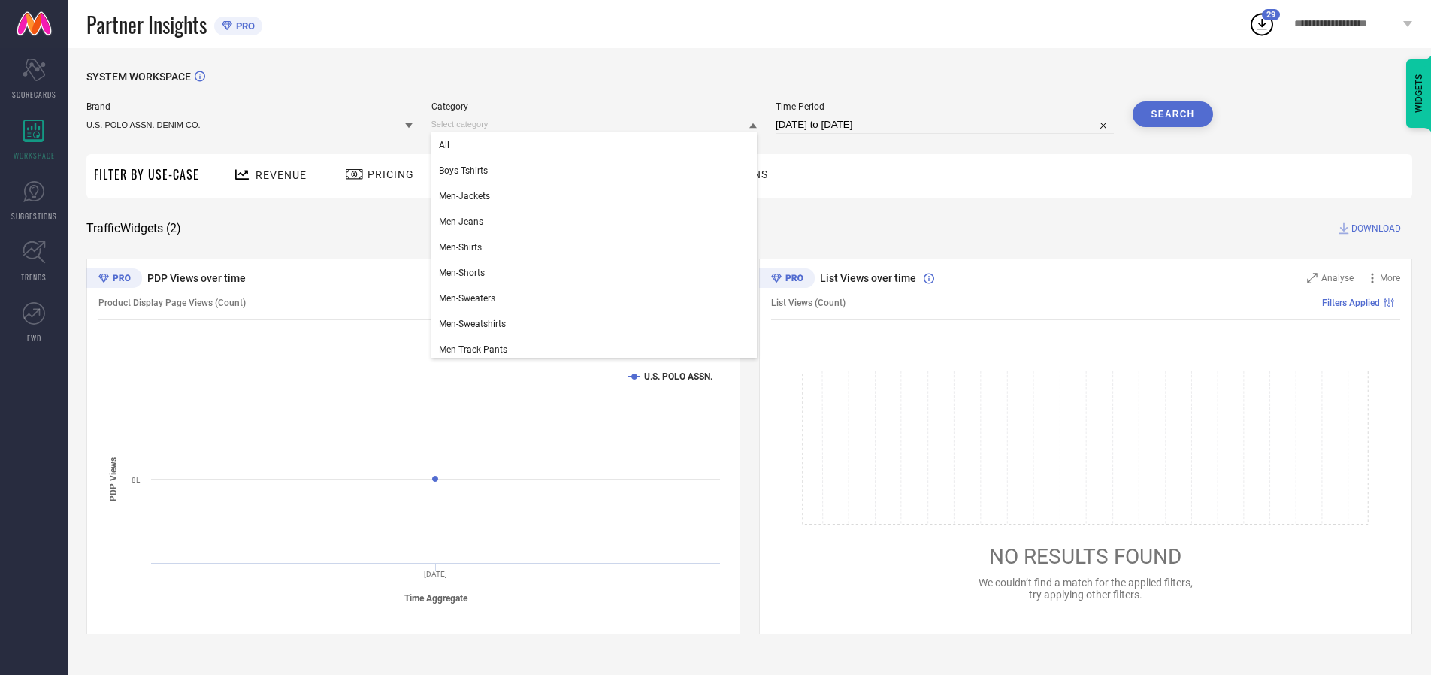
click at [597, 145] on div "All" at bounding box center [594, 145] width 326 height 26
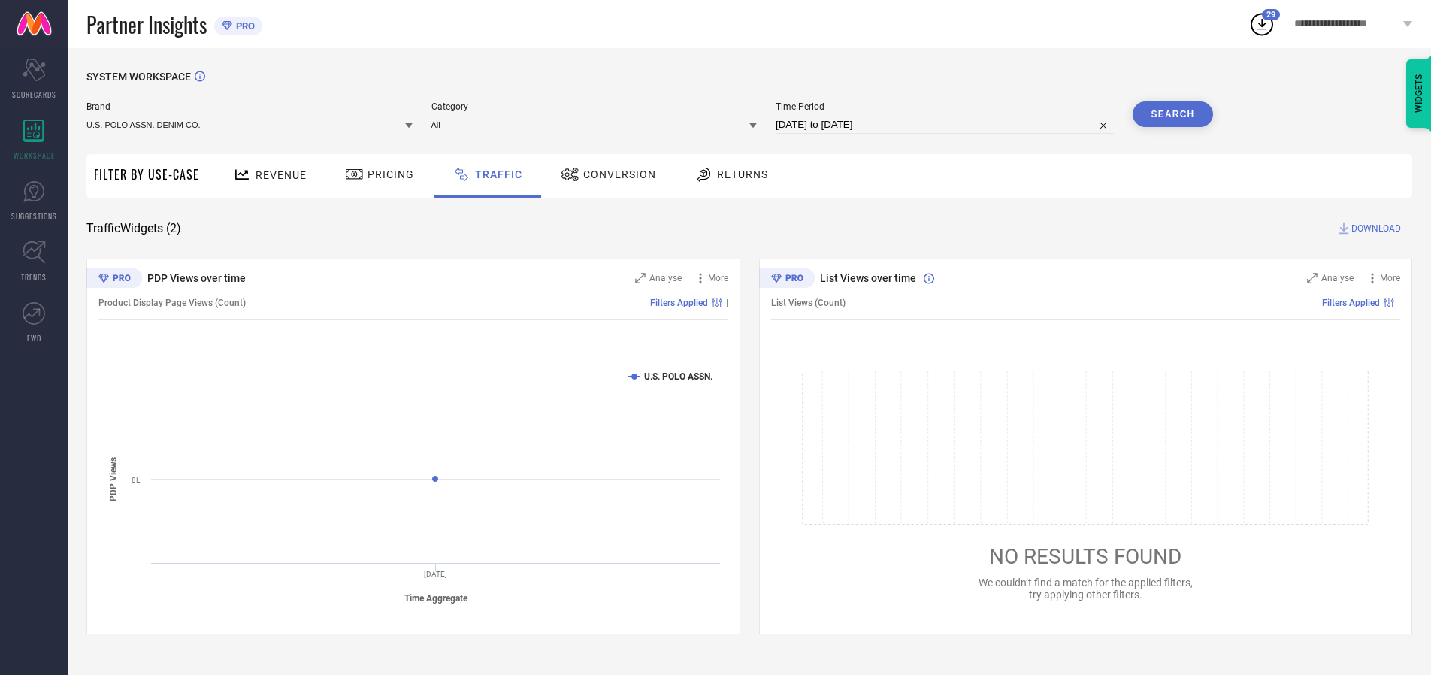
click at [1172, 114] on button "Search" at bounding box center [1172, 114] width 81 height 26
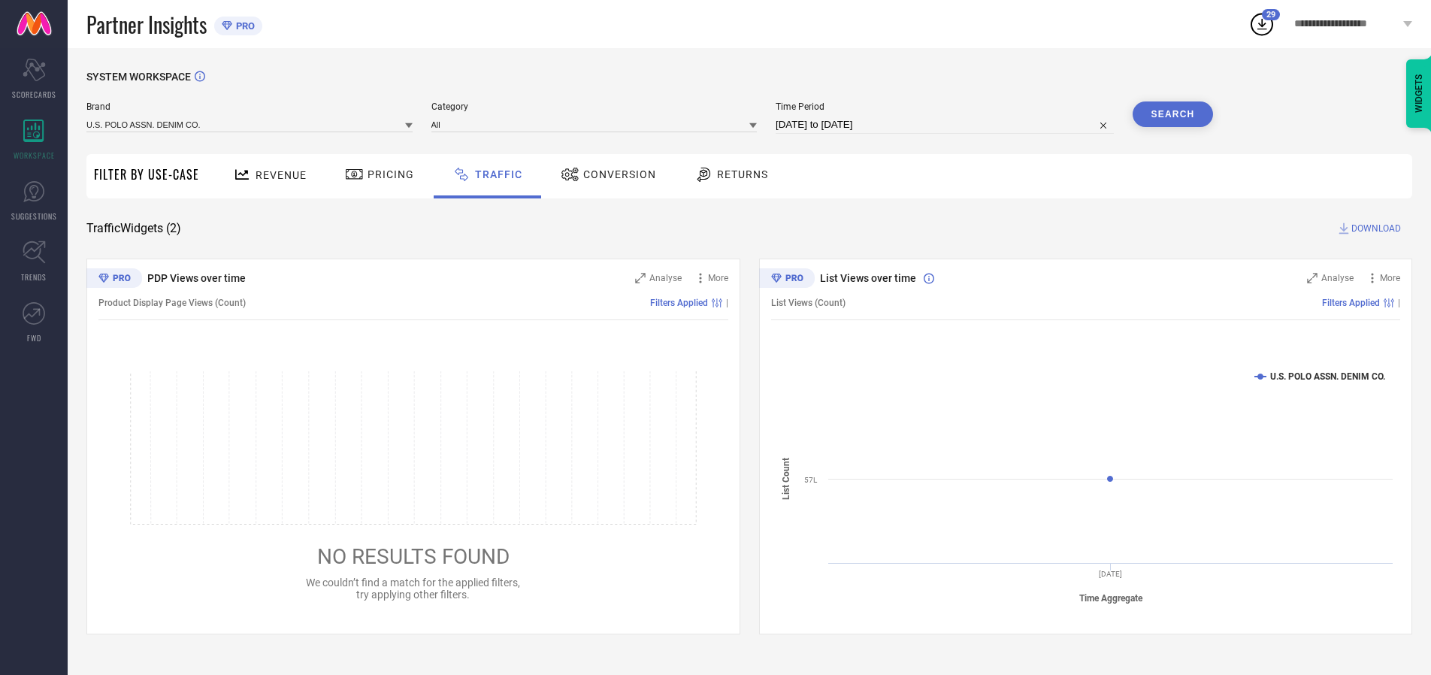
click at [1373, 228] on span "DOWNLOAD" at bounding box center [1376, 228] width 50 height 15
